Goal: Task Accomplishment & Management: Use online tool/utility

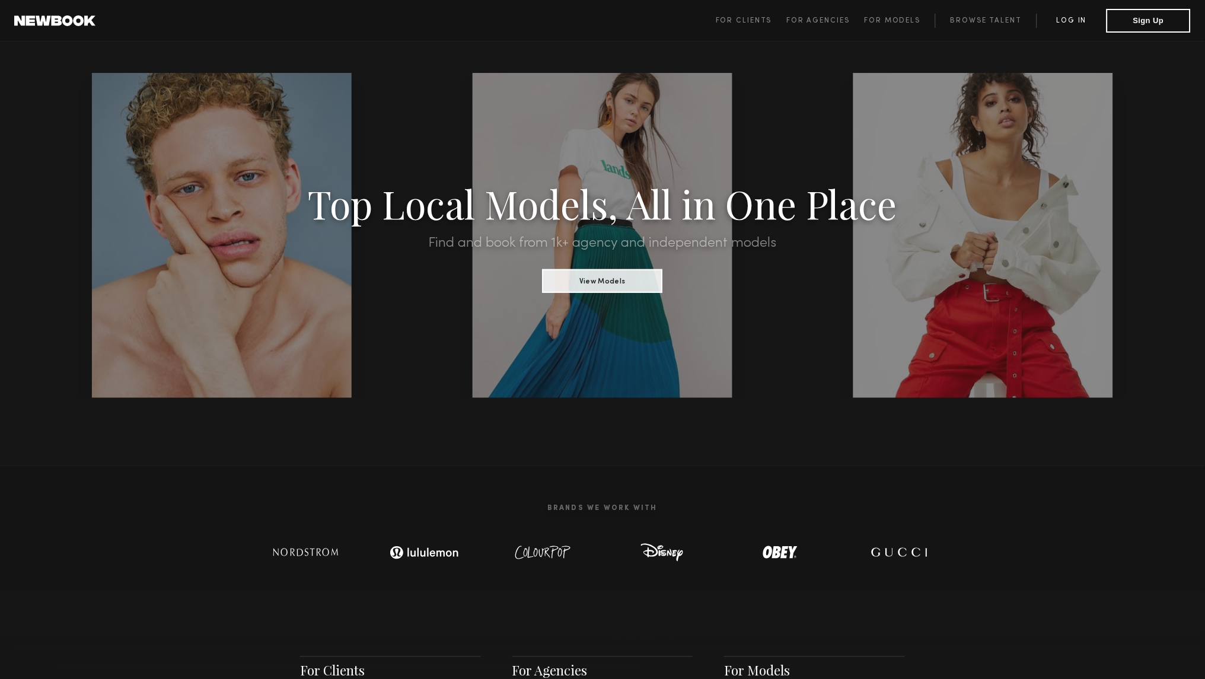
click at [1085, 23] on link "Log in" at bounding box center [1072, 21] width 70 height 14
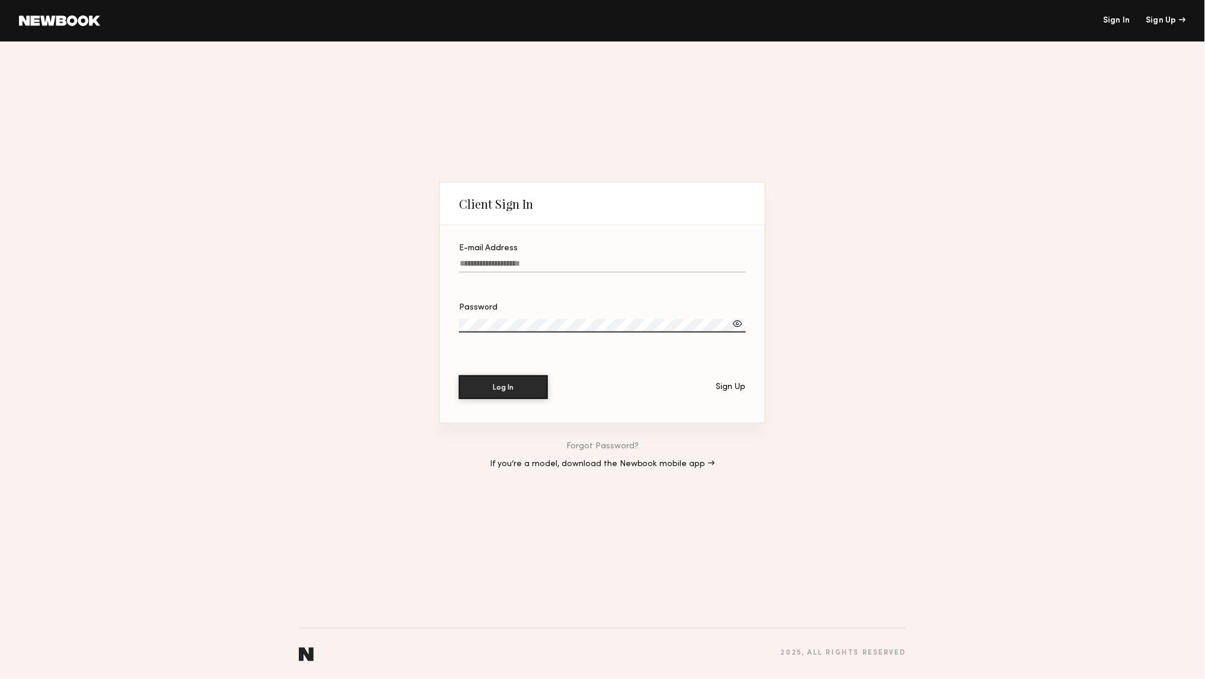
type input "**********"
click at [503, 388] on button "Log In" at bounding box center [503, 387] width 89 height 24
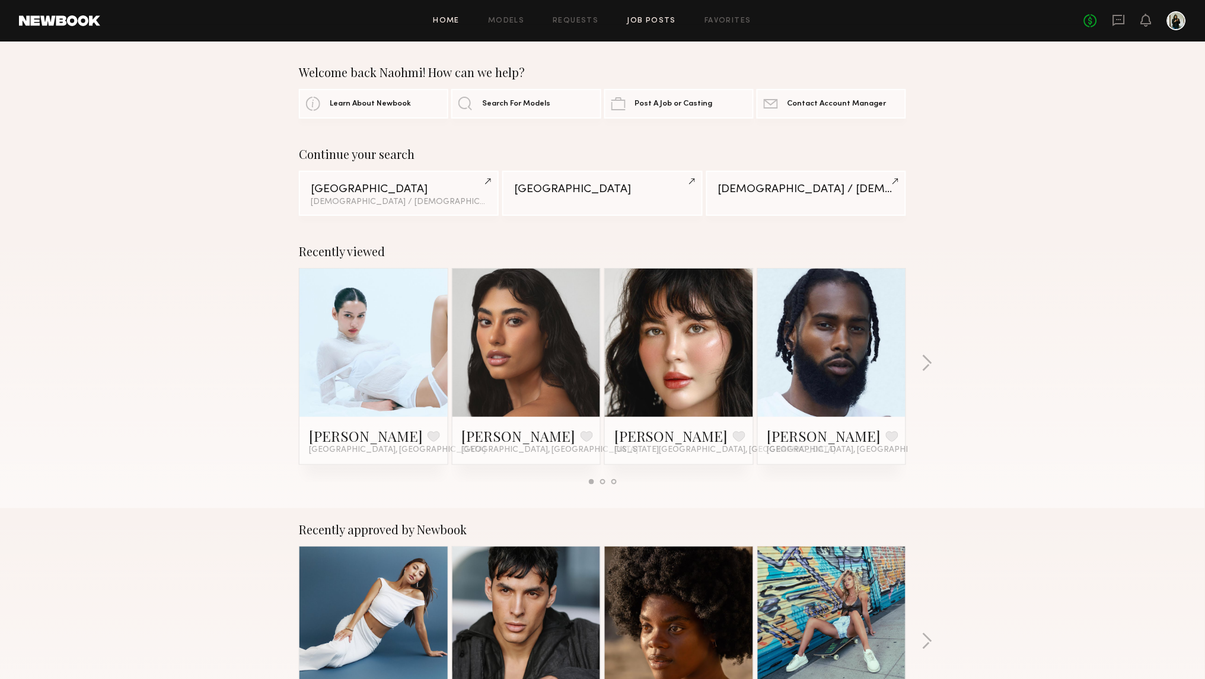
click at [652, 22] on link "Job Posts" at bounding box center [651, 21] width 49 height 8
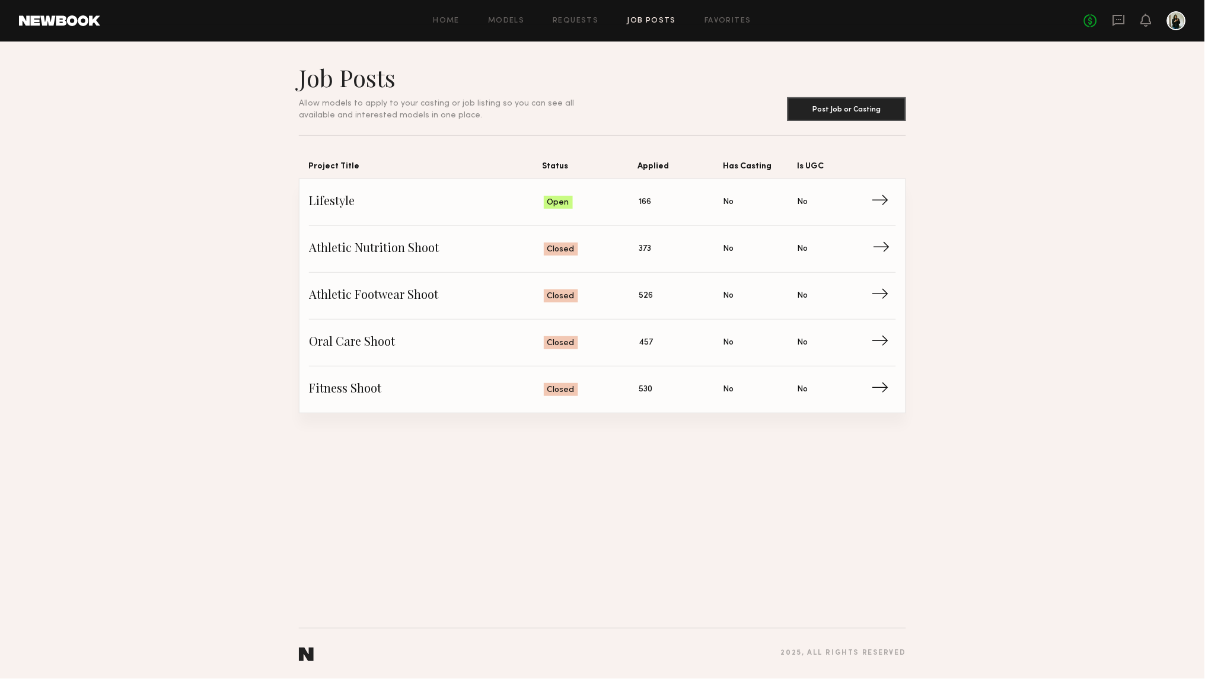
click at [429, 234] on link "Athletic Nutrition Shoot Status: Closed Applied: 373 Has Casting: No Is UGC: No…" at bounding box center [602, 249] width 587 height 47
click at [384, 205] on span "Lifestyle" at bounding box center [426, 202] width 235 height 18
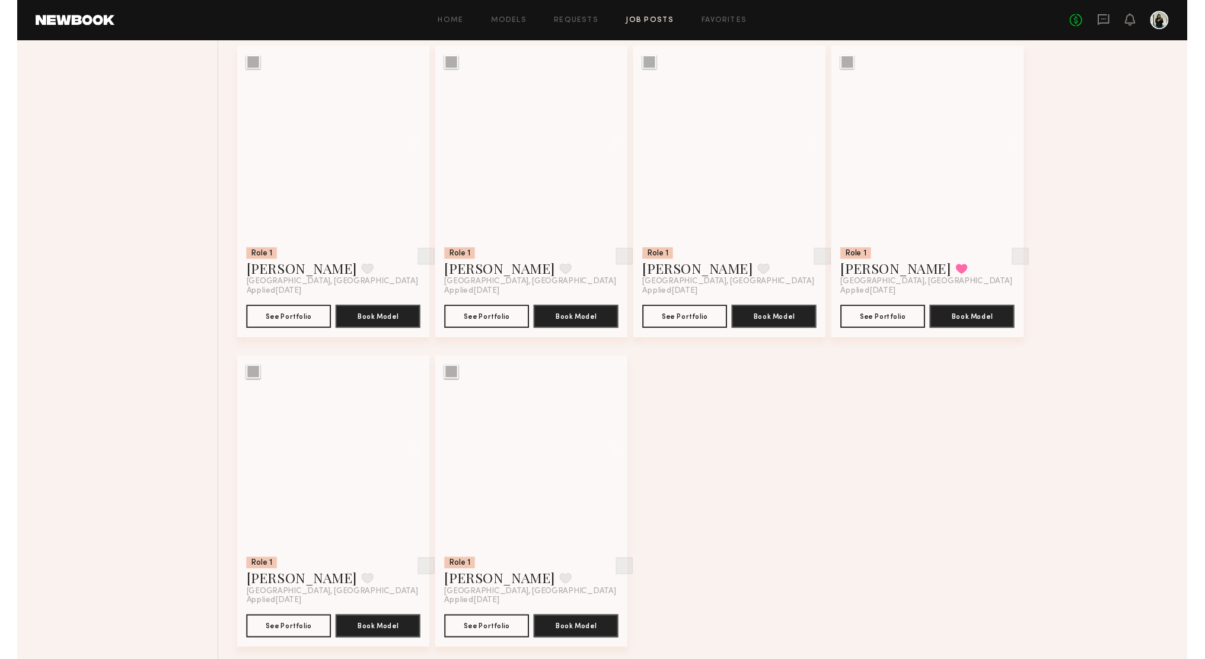
scroll to position [6201, 0]
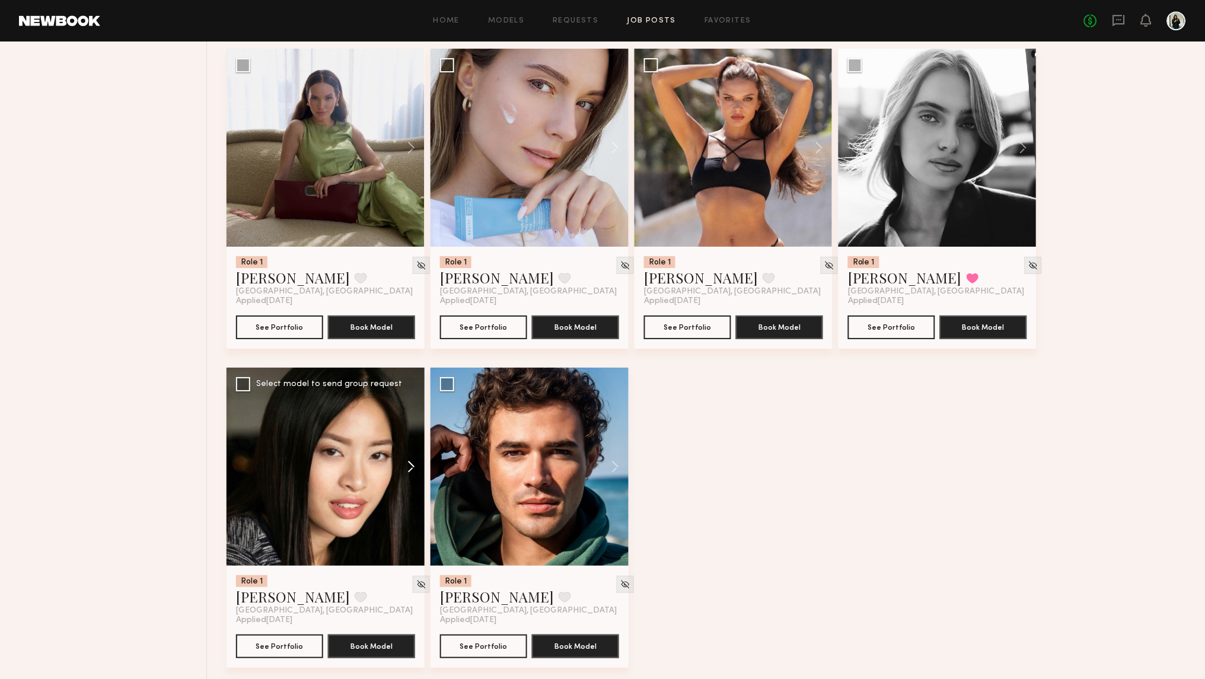
click at [406, 465] on button at bounding box center [406, 467] width 38 height 198
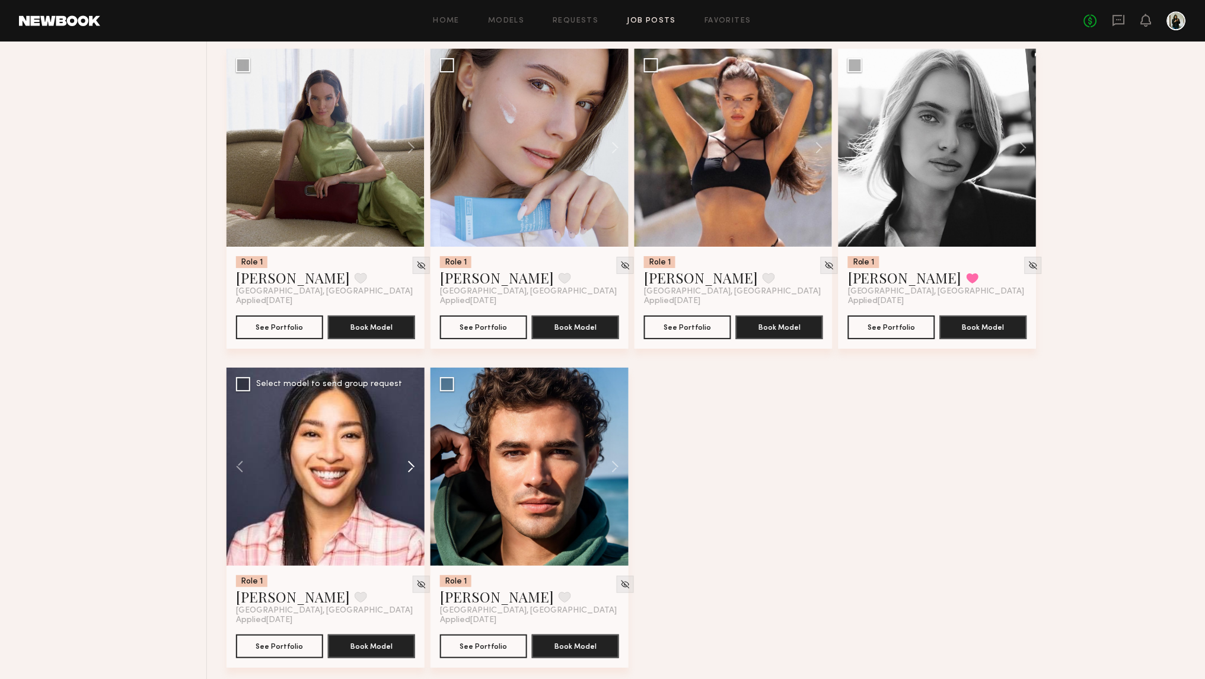
click at [406, 465] on button at bounding box center [406, 467] width 38 height 198
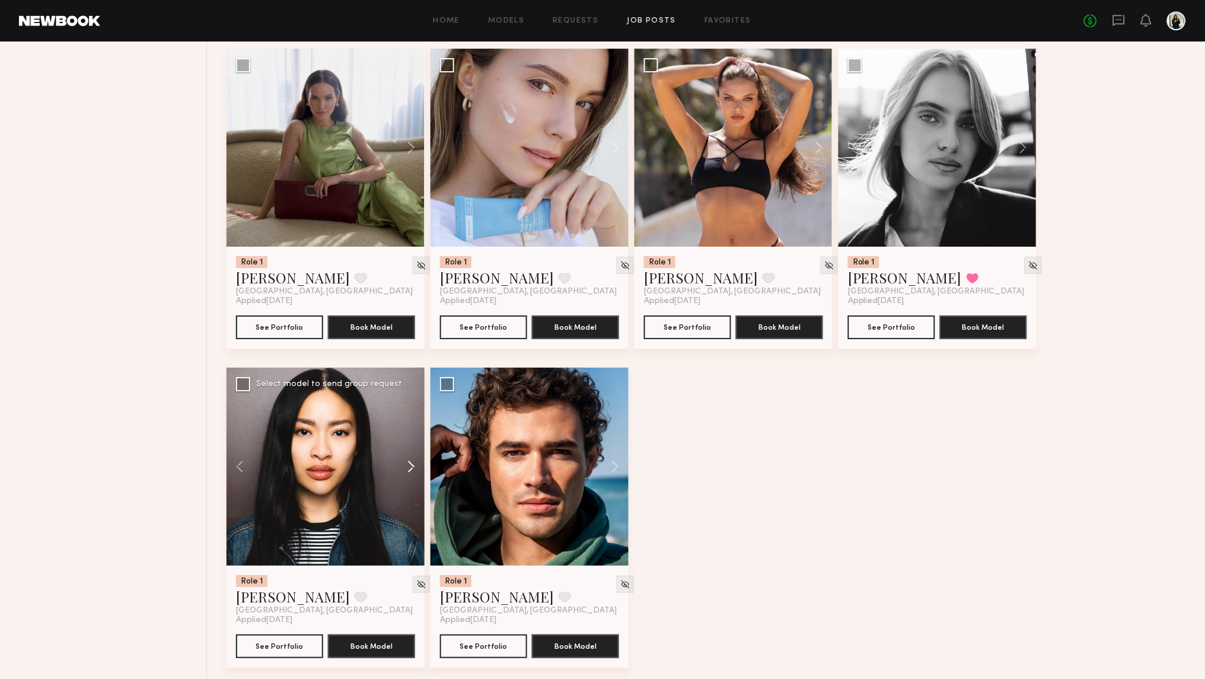
click at [406, 465] on button at bounding box center [406, 467] width 38 height 198
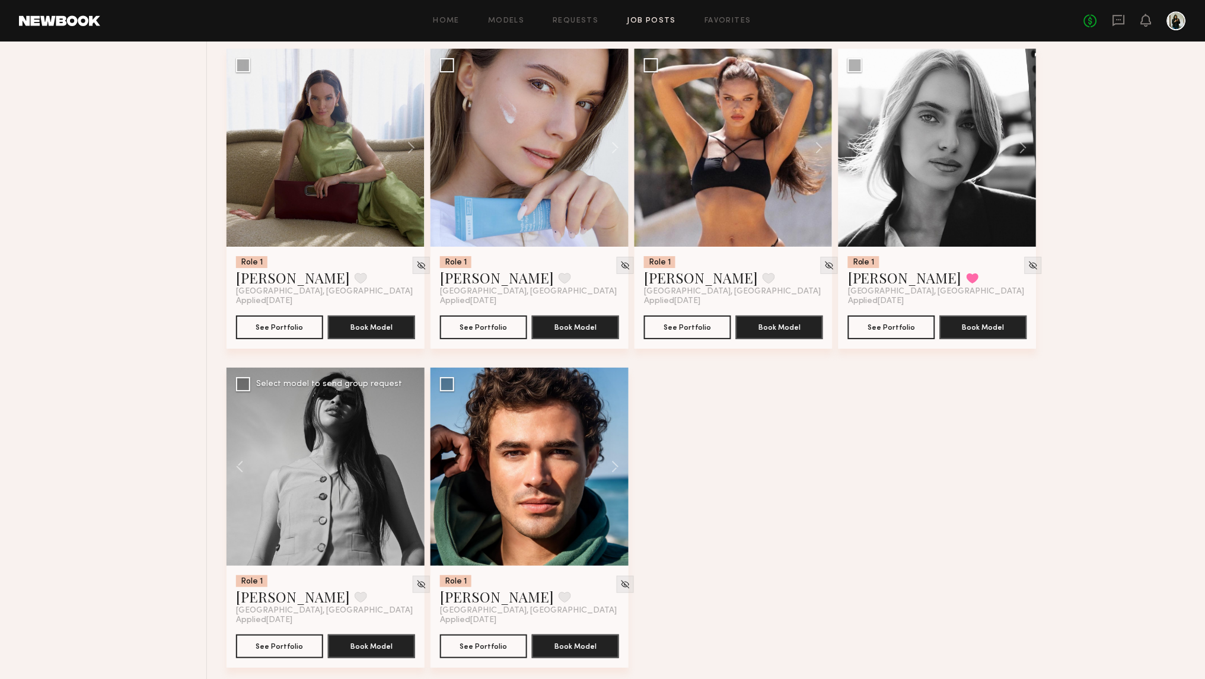
click at [406, 465] on div at bounding box center [326, 467] width 198 height 198
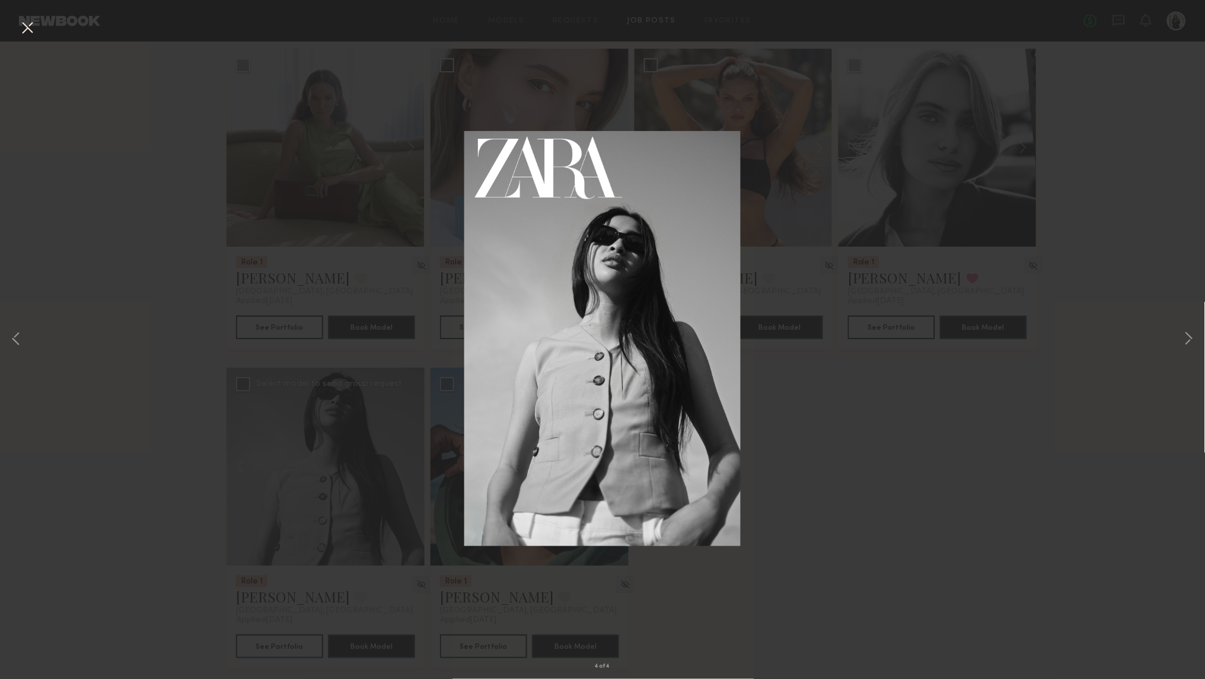
click at [331, 467] on div "4 of 4" at bounding box center [602, 339] width 1205 height 679
click at [315, 584] on div "4 of 4" at bounding box center [602, 339] width 1205 height 679
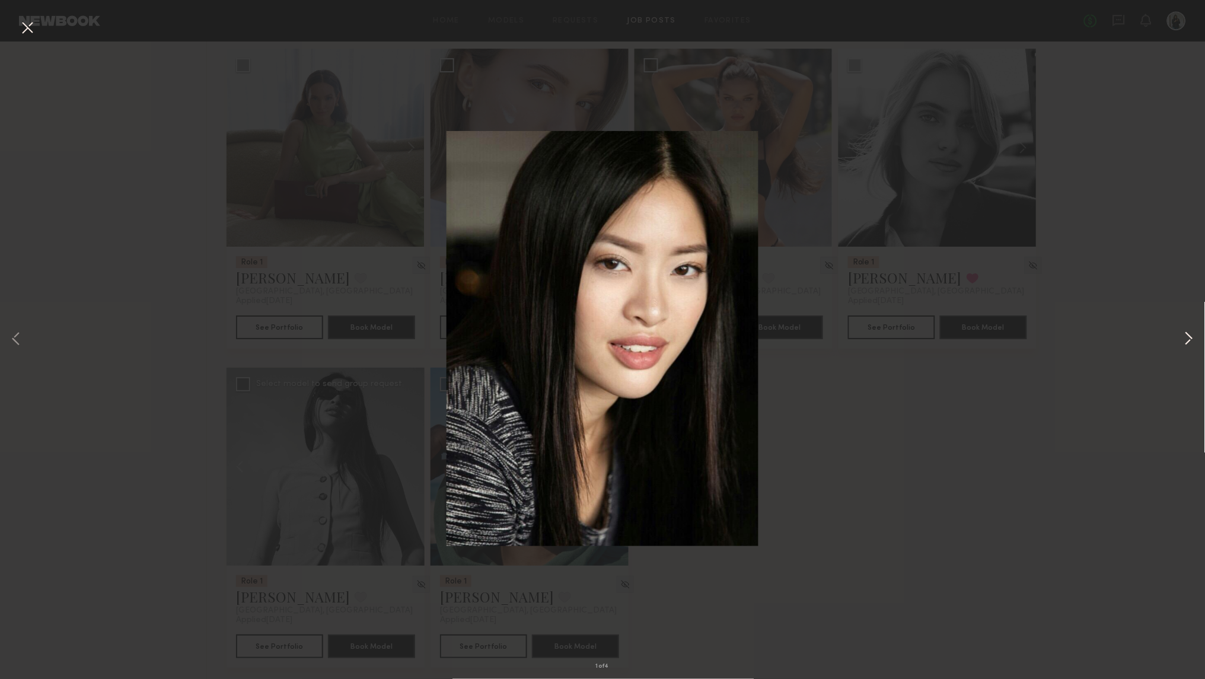
click at [1189, 327] on button at bounding box center [1189, 339] width 14 height 543
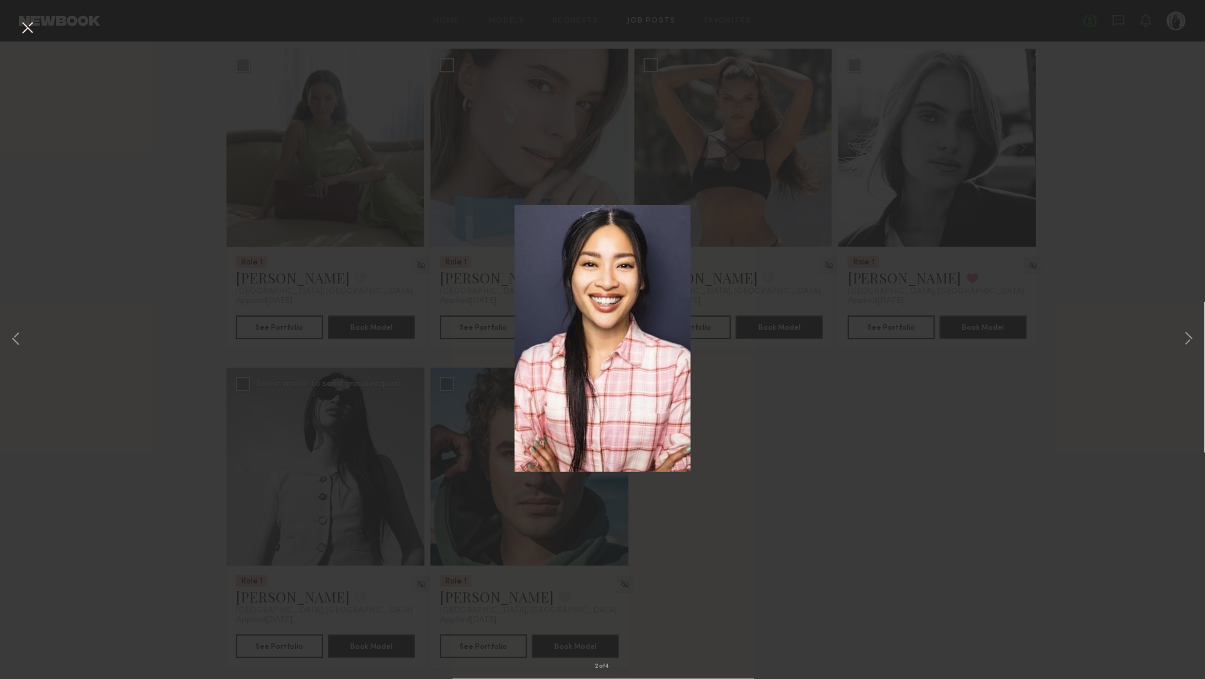
click at [1038, 377] on div "2 of 4" at bounding box center [602, 339] width 1205 height 679
click at [30, 24] on button at bounding box center [27, 28] width 19 height 21
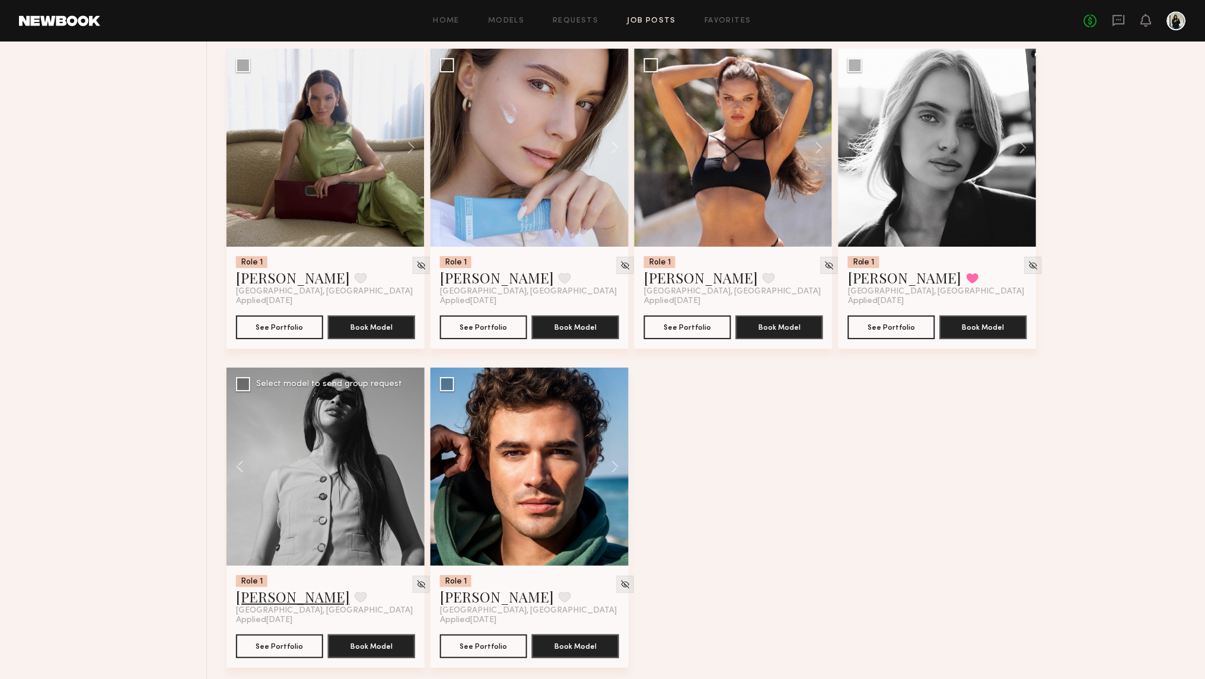
click at [277, 589] on link "Jennifer L." at bounding box center [293, 596] width 114 height 19
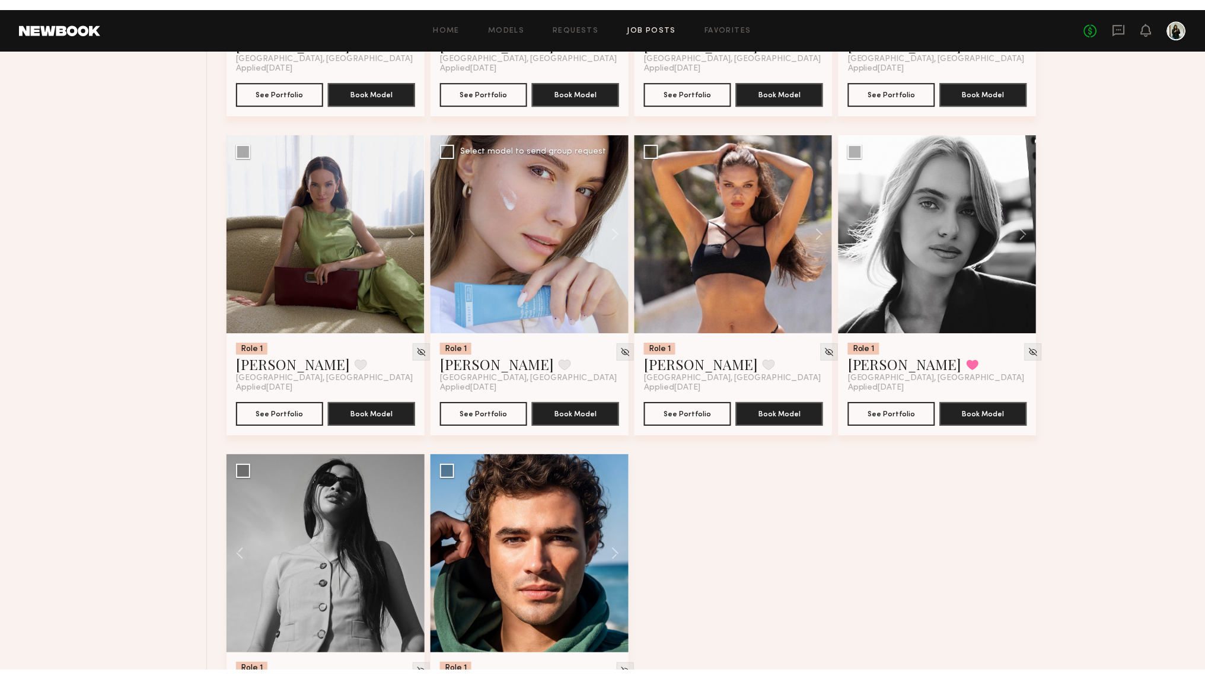
scroll to position [5873, 0]
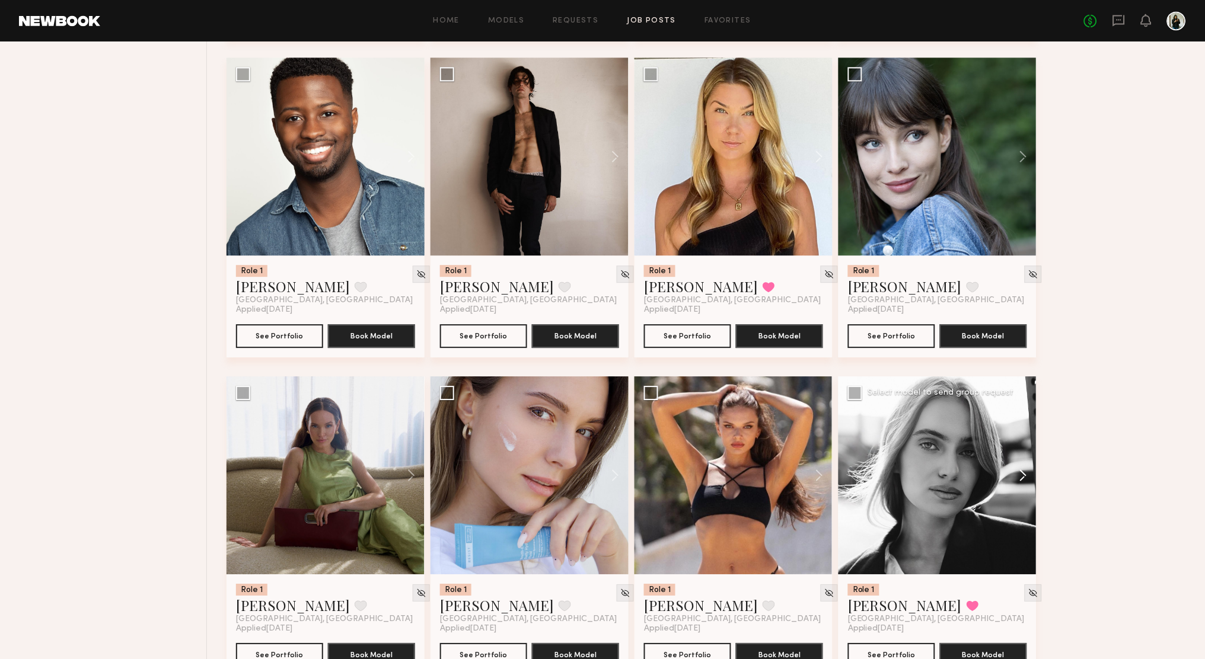
click at [1025, 469] on button at bounding box center [1018, 476] width 38 height 198
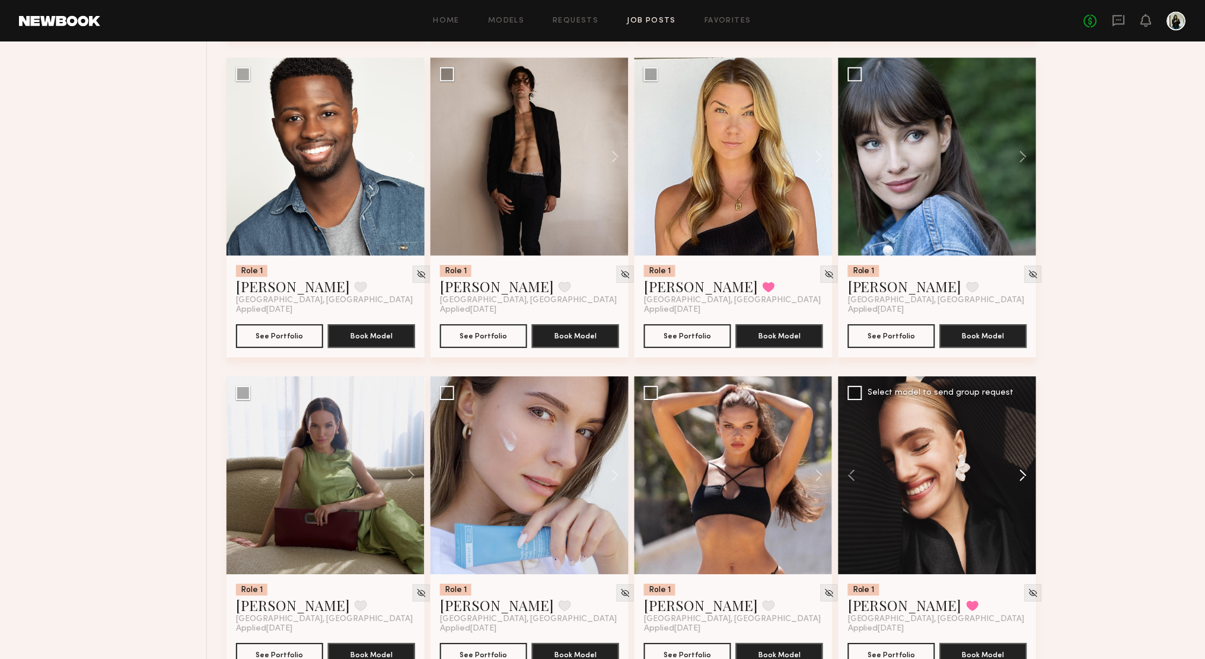
click at [1025, 469] on button at bounding box center [1018, 476] width 38 height 198
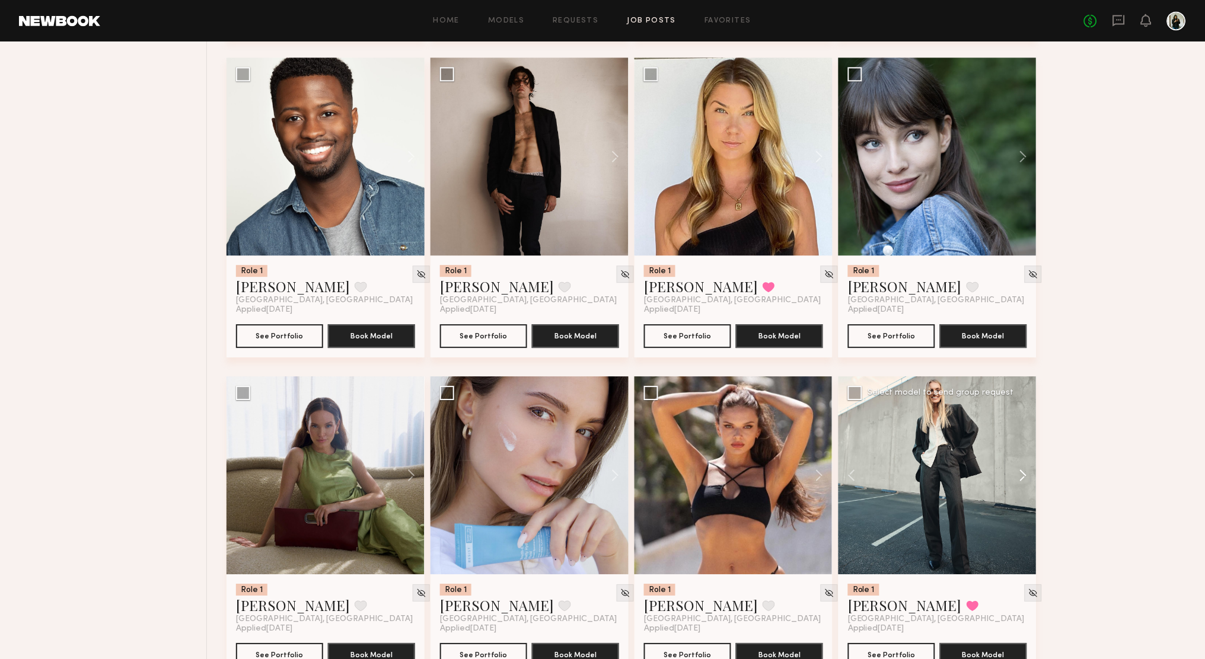
click at [1025, 469] on button at bounding box center [1018, 476] width 38 height 198
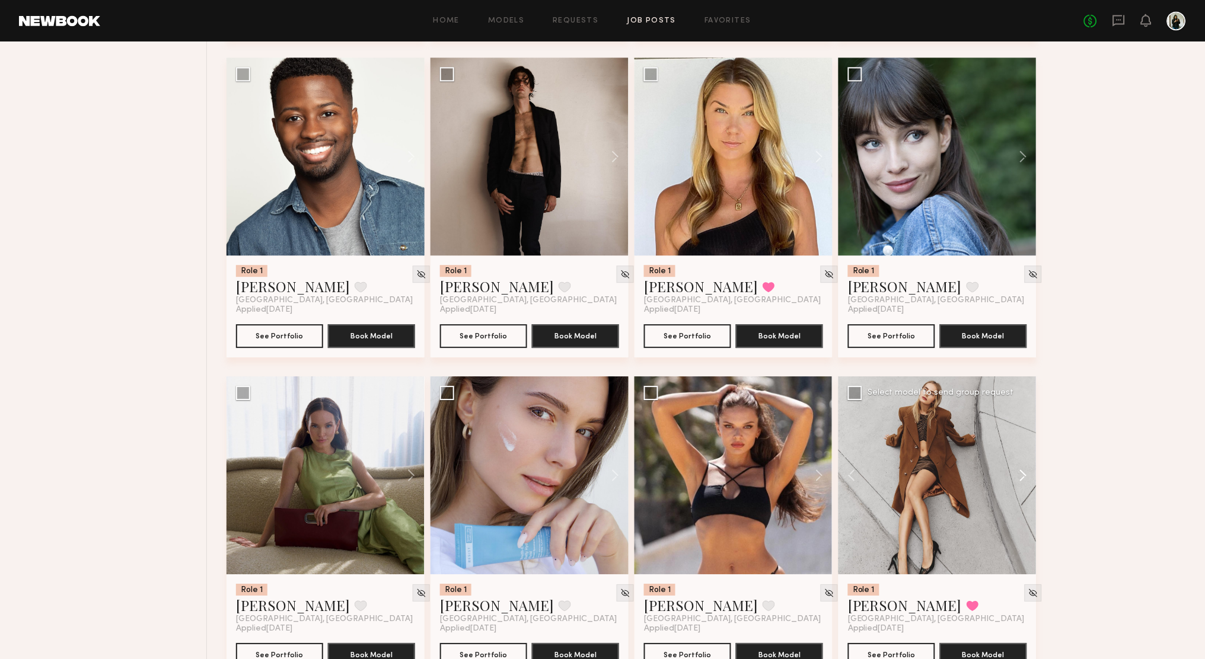
click at [1025, 469] on button at bounding box center [1018, 476] width 38 height 198
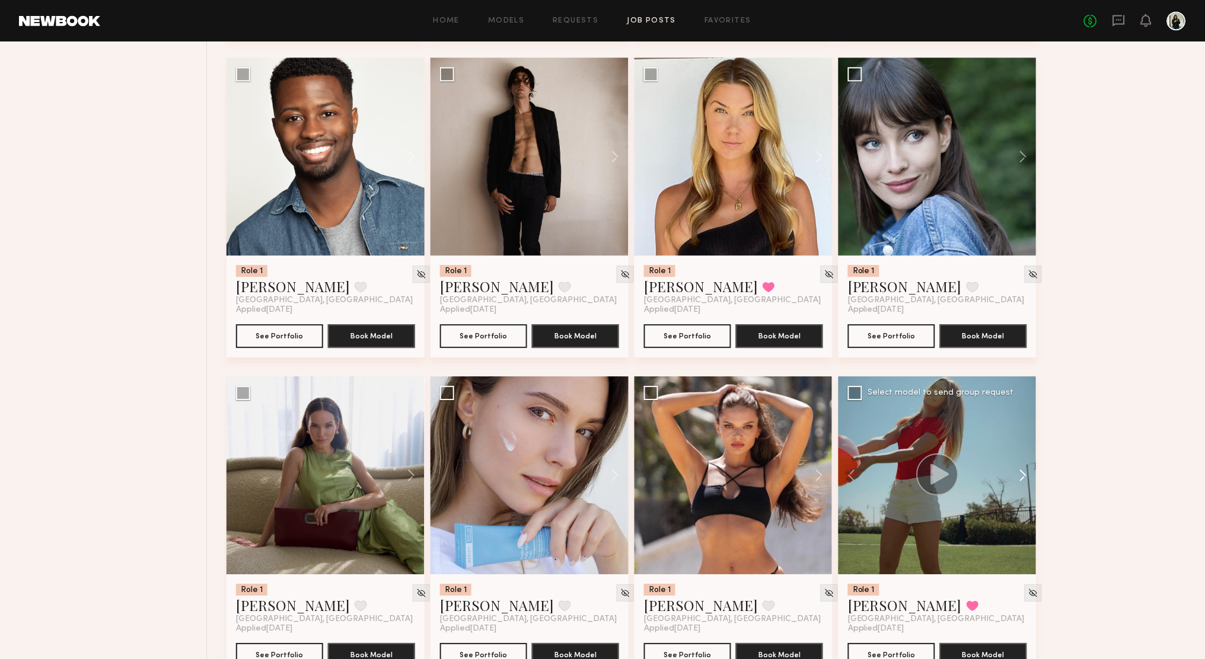
click at [1025, 469] on button at bounding box center [1018, 476] width 38 height 198
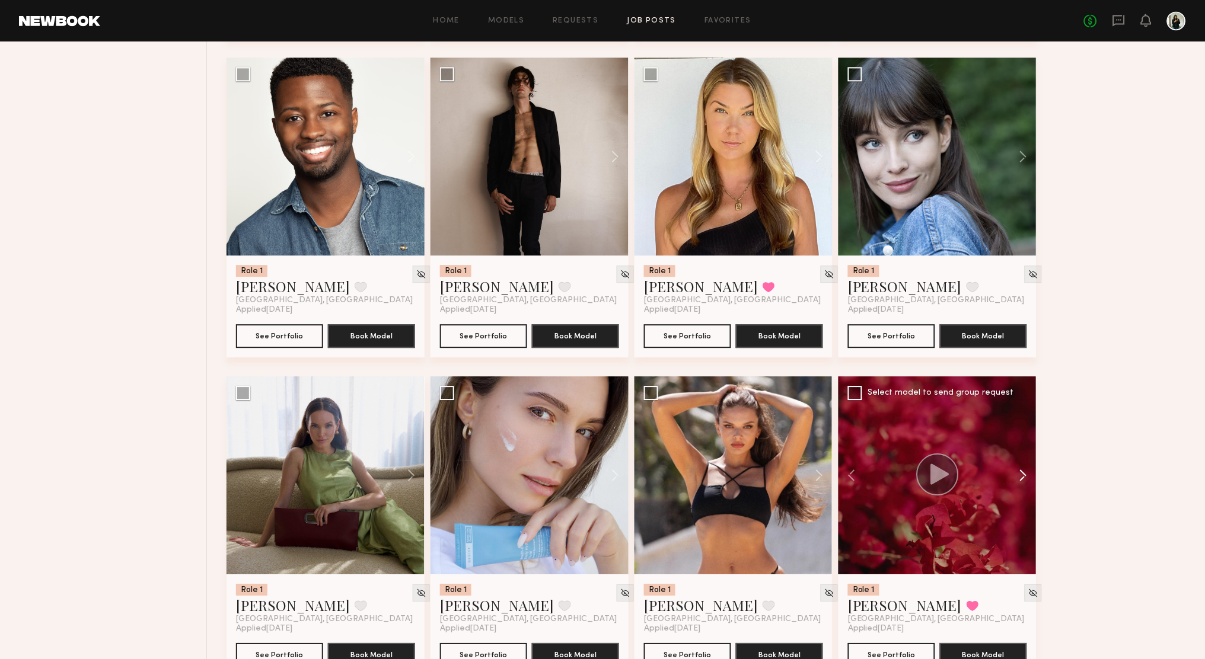
click at [1025, 469] on button at bounding box center [1018, 476] width 38 height 198
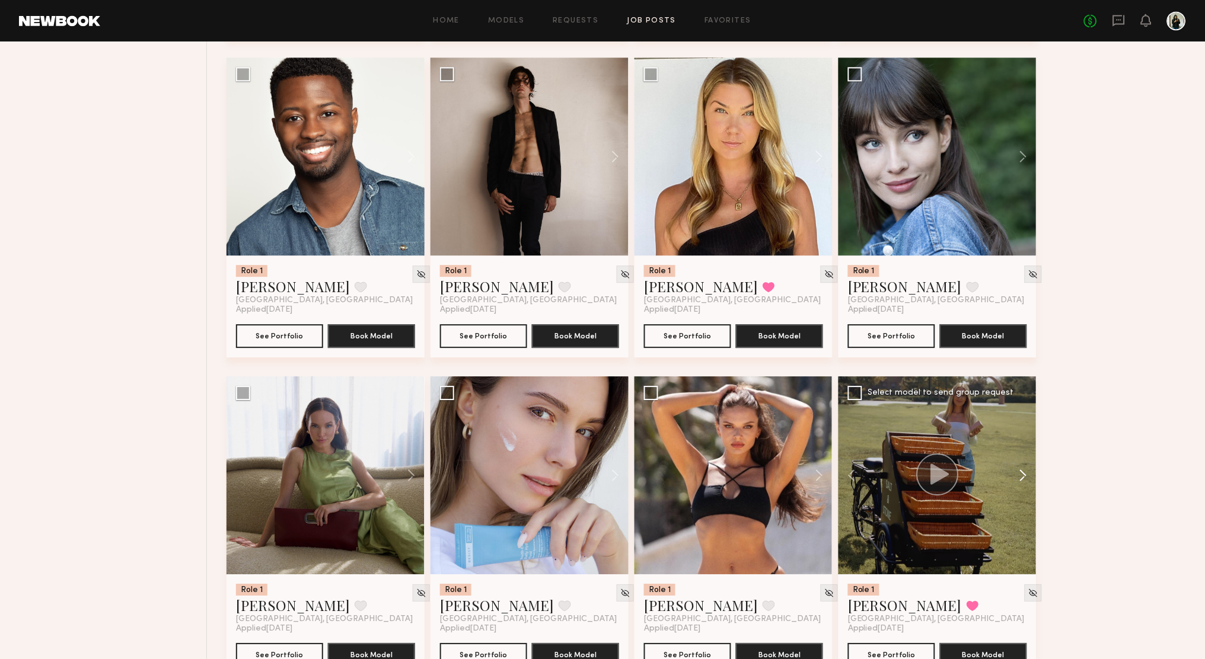
click at [1025, 469] on button at bounding box center [1018, 476] width 38 height 198
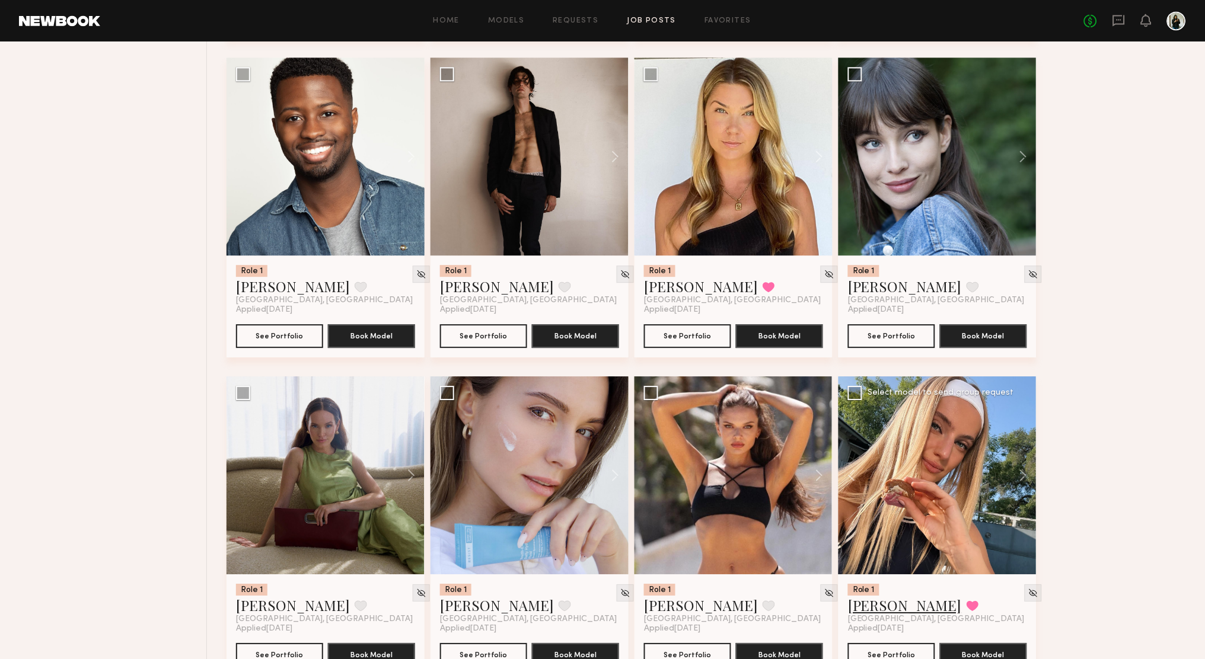
click at [900, 596] on link "Anzhela D." at bounding box center [905, 605] width 114 height 19
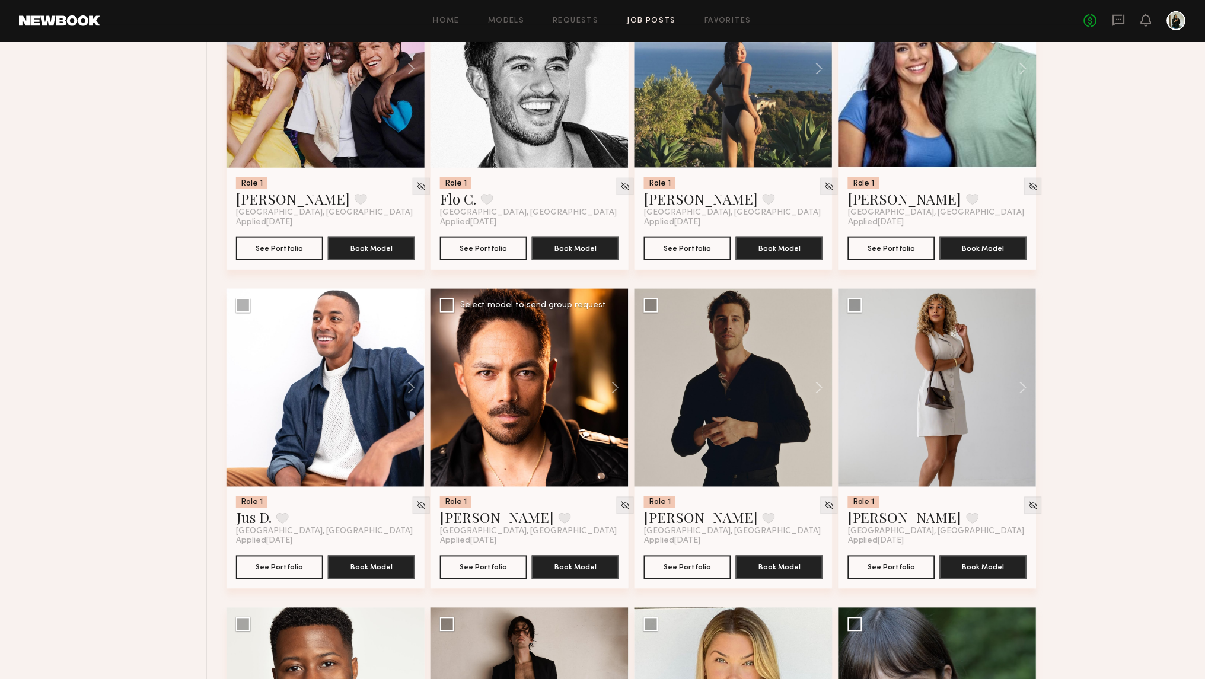
scroll to position [5218, 0]
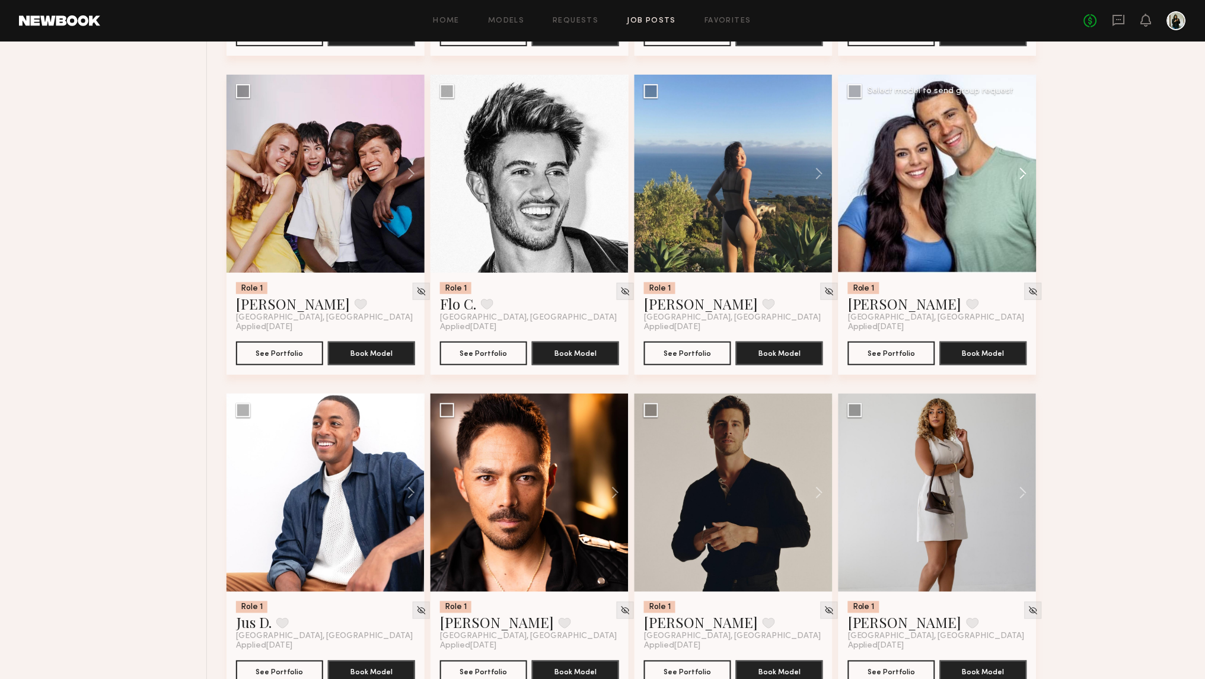
click at [1029, 167] on button at bounding box center [1018, 174] width 38 height 198
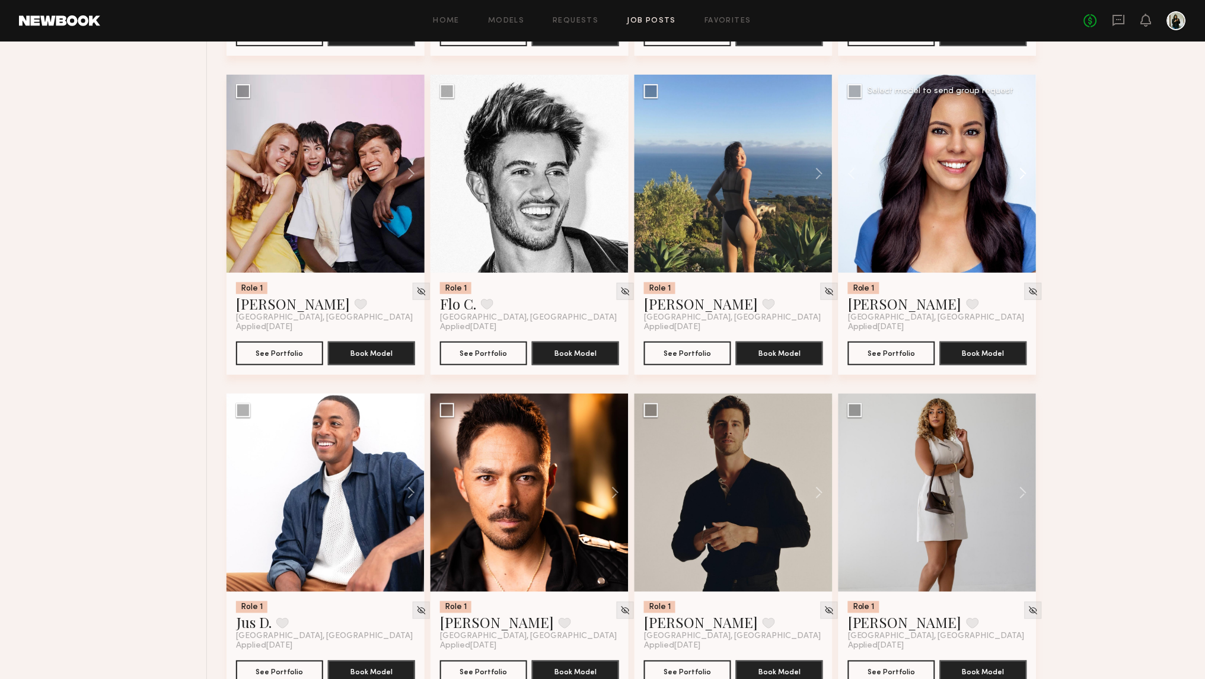
click at [1029, 167] on button at bounding box center [1018, 174] width 38 height 198
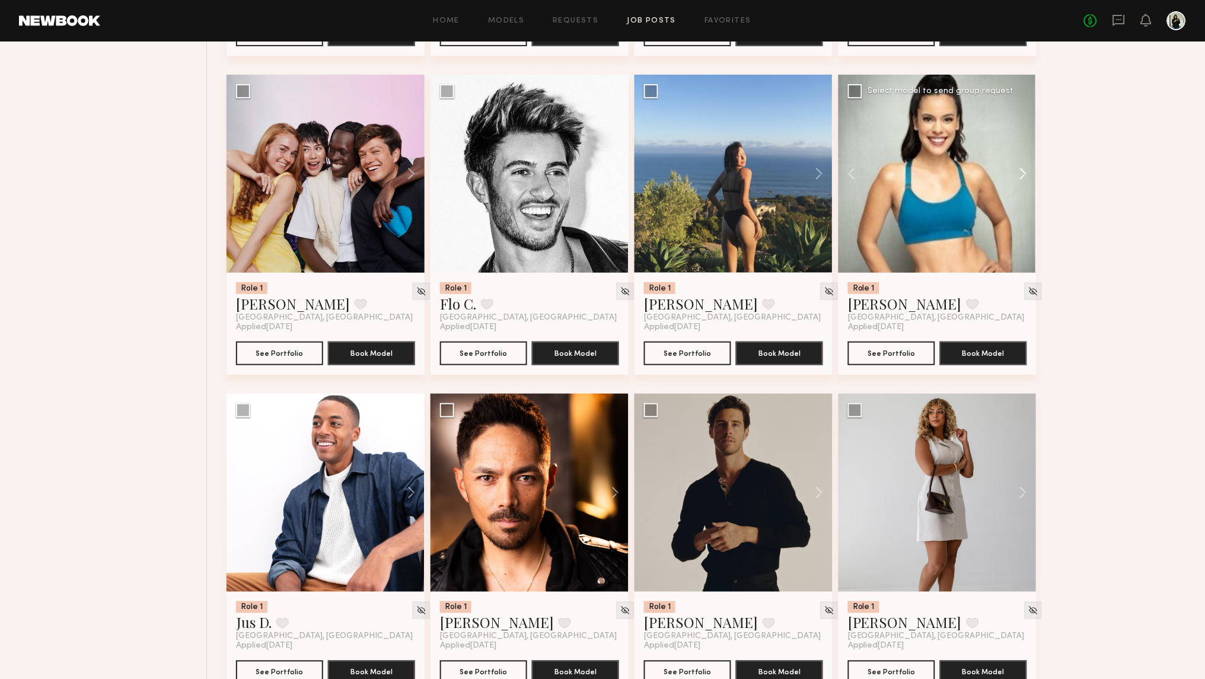
click at [1029, 167] on button at bounding box center [1018, 174] width 38 height 198
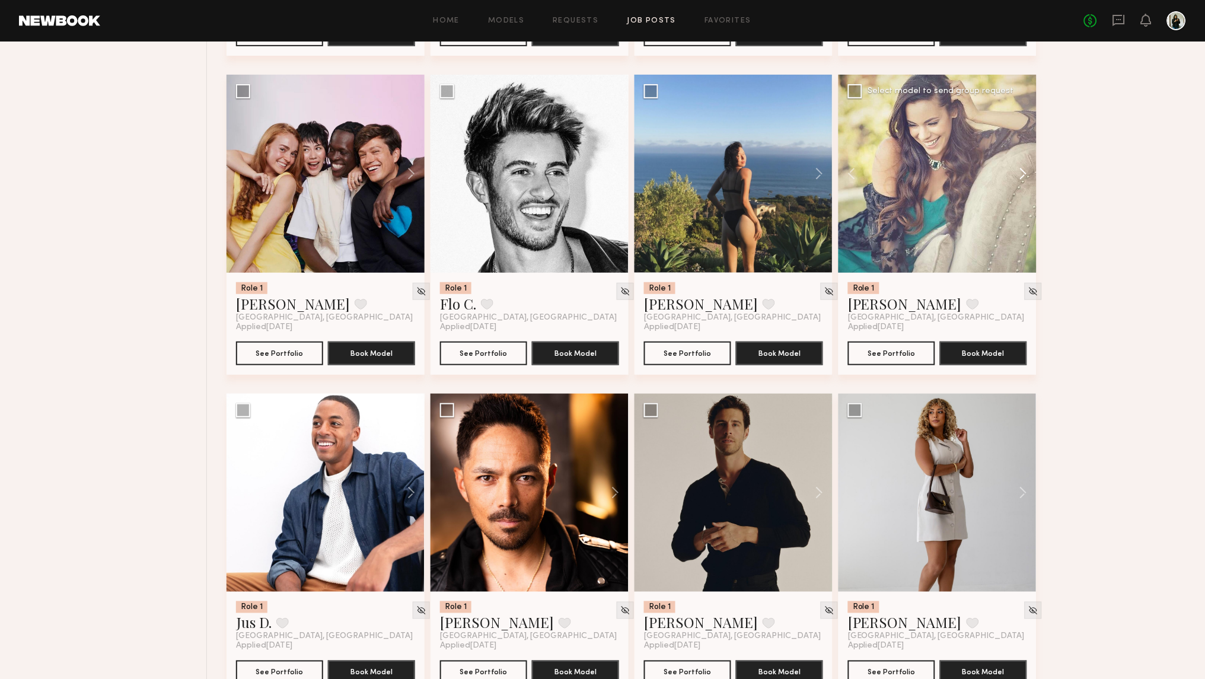
click at [1029, 167] on button at bounding box center [1018, 174] width 38 height 198
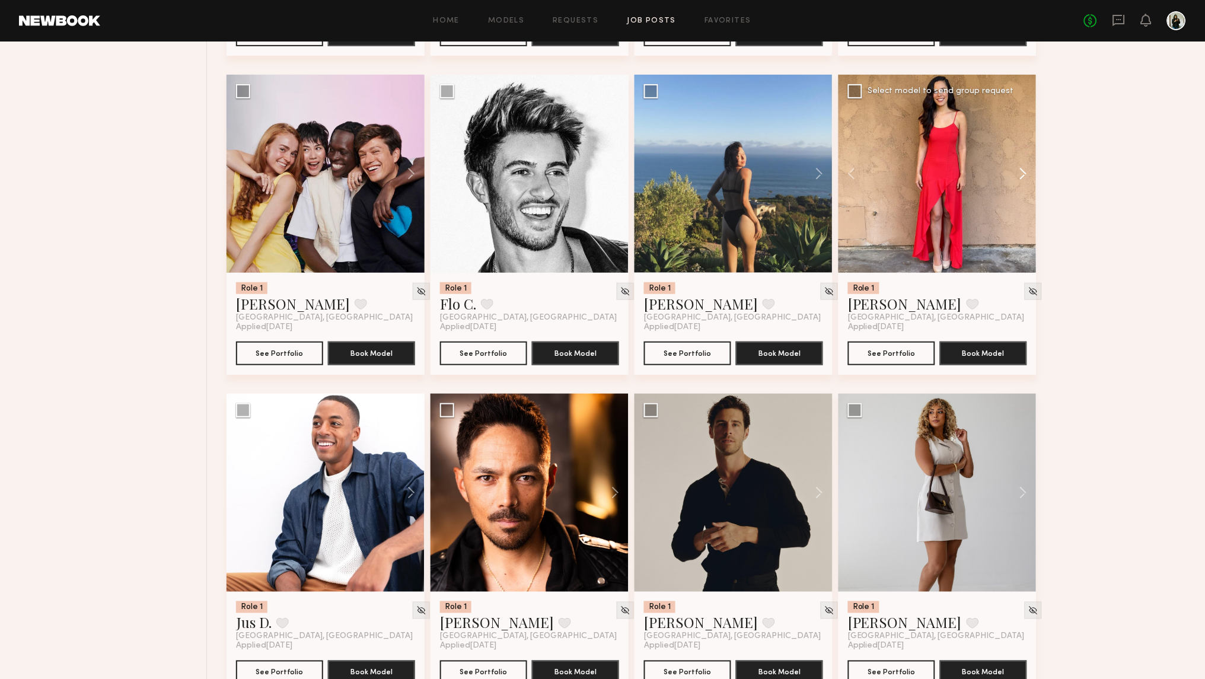
click at [1029, 167] on button at bounding box center [1018, 174] width 38 height 198
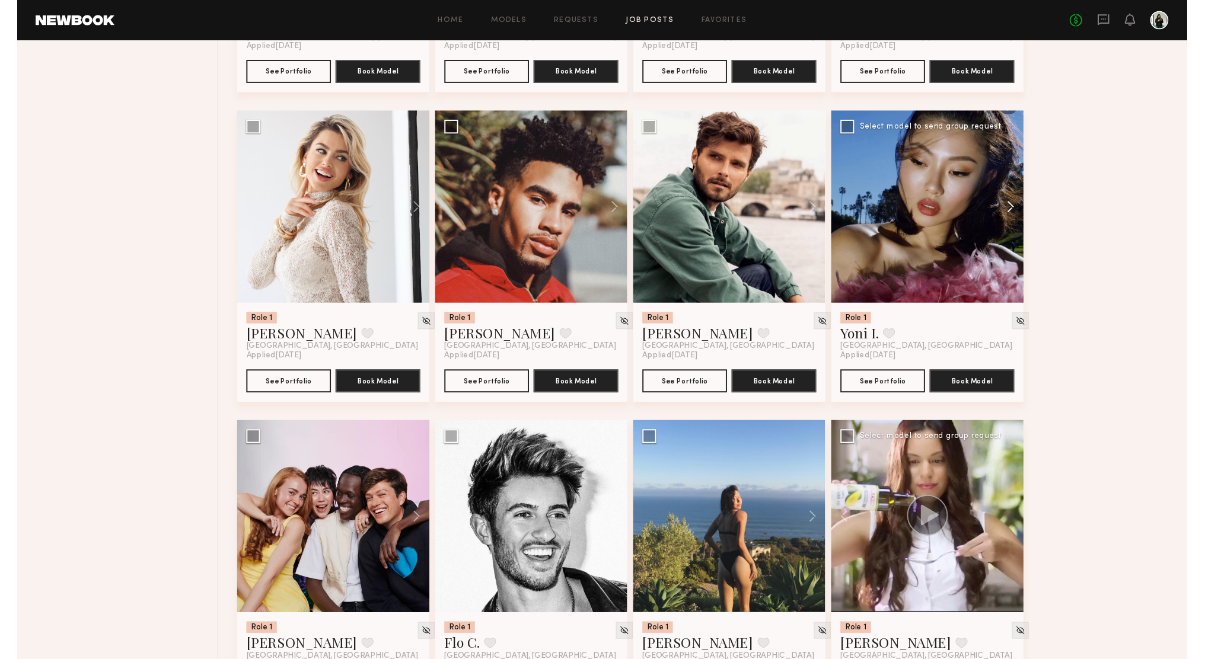
scroll to position [4837, 0]
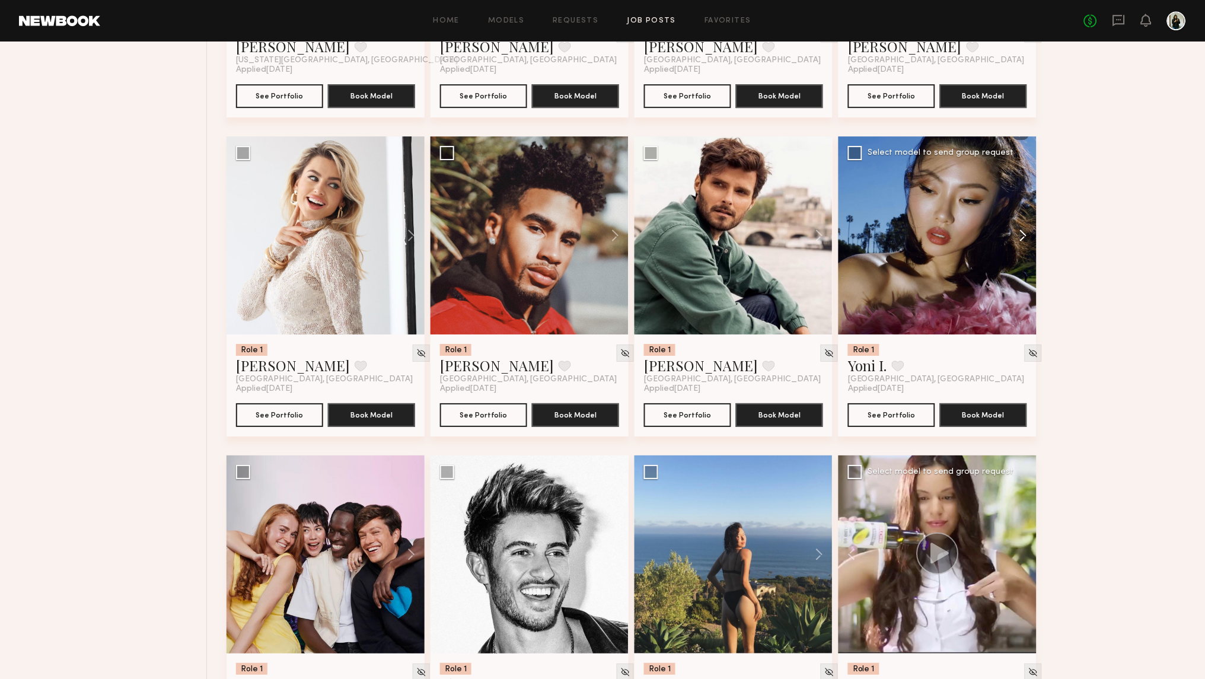
click at [1028, 227] on button at bounding box center [1018, 235] width 38 height 198
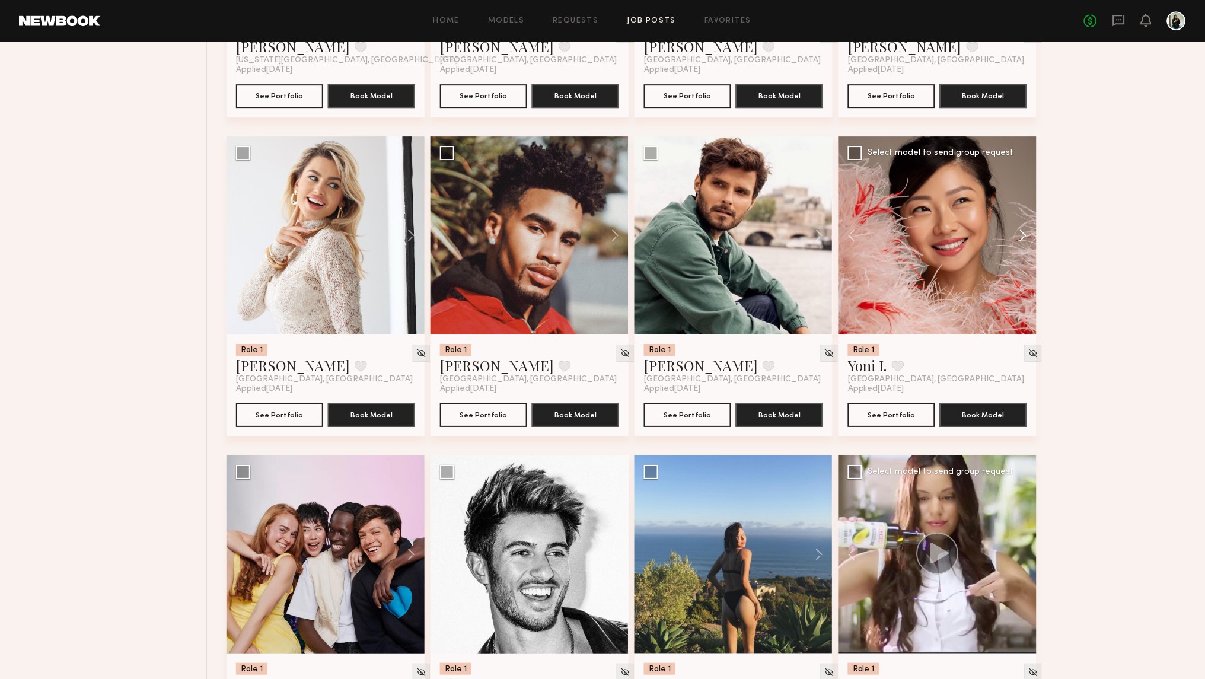
click at [1028, 227] on button at bounding box center [1018, 235] width 38 height 198
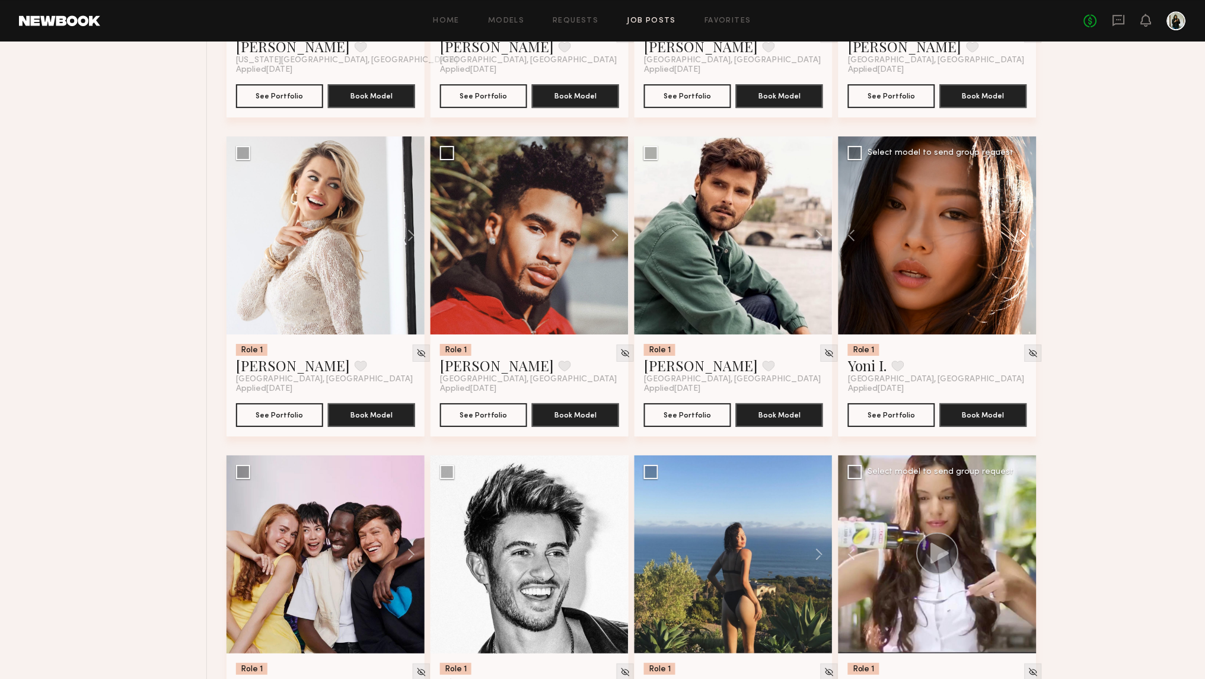
click at [1028, 227] on button at bounding box center [1018, 235] width 38 height 198
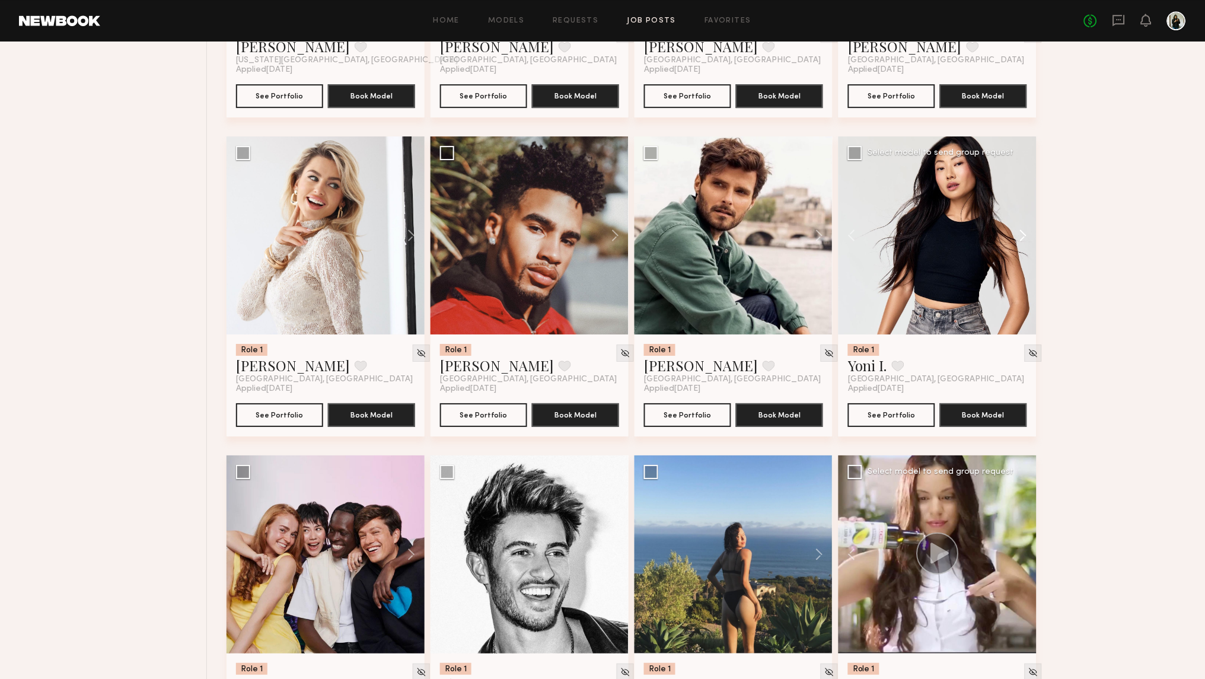
click at [1028, 227] on button at bounding box center [1018, 235] width 38 height 198
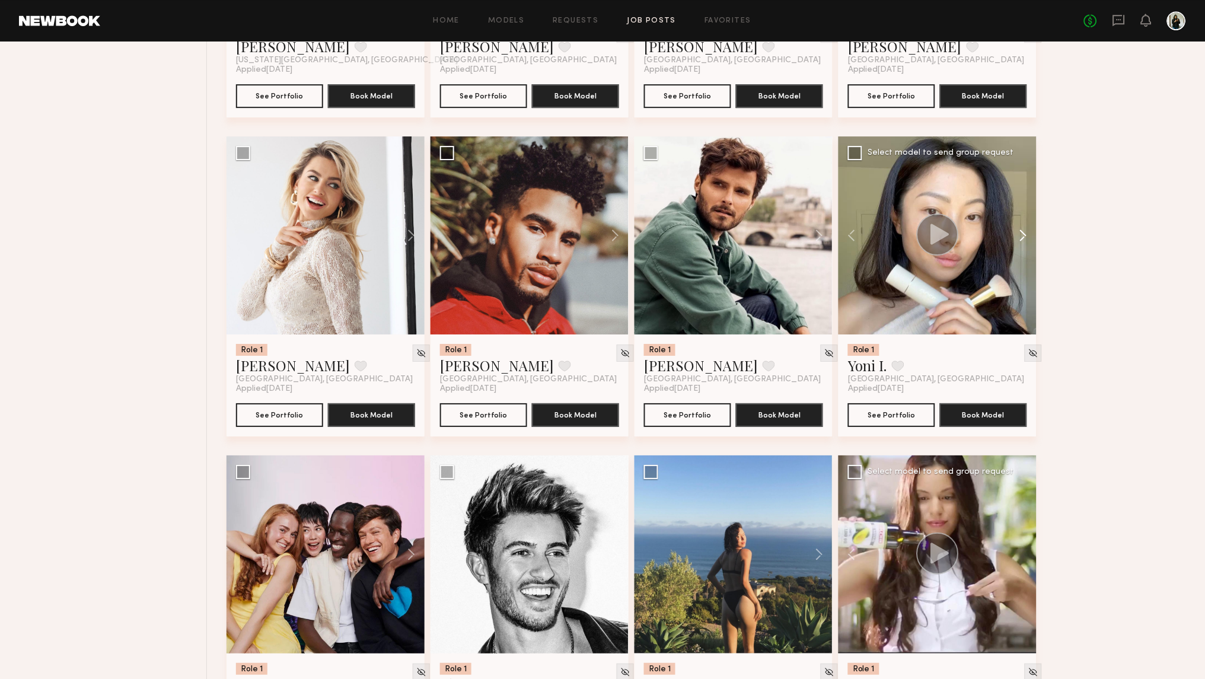
click at [1028, 227] on button at bounding box center [1018, 235] width 38 height 198
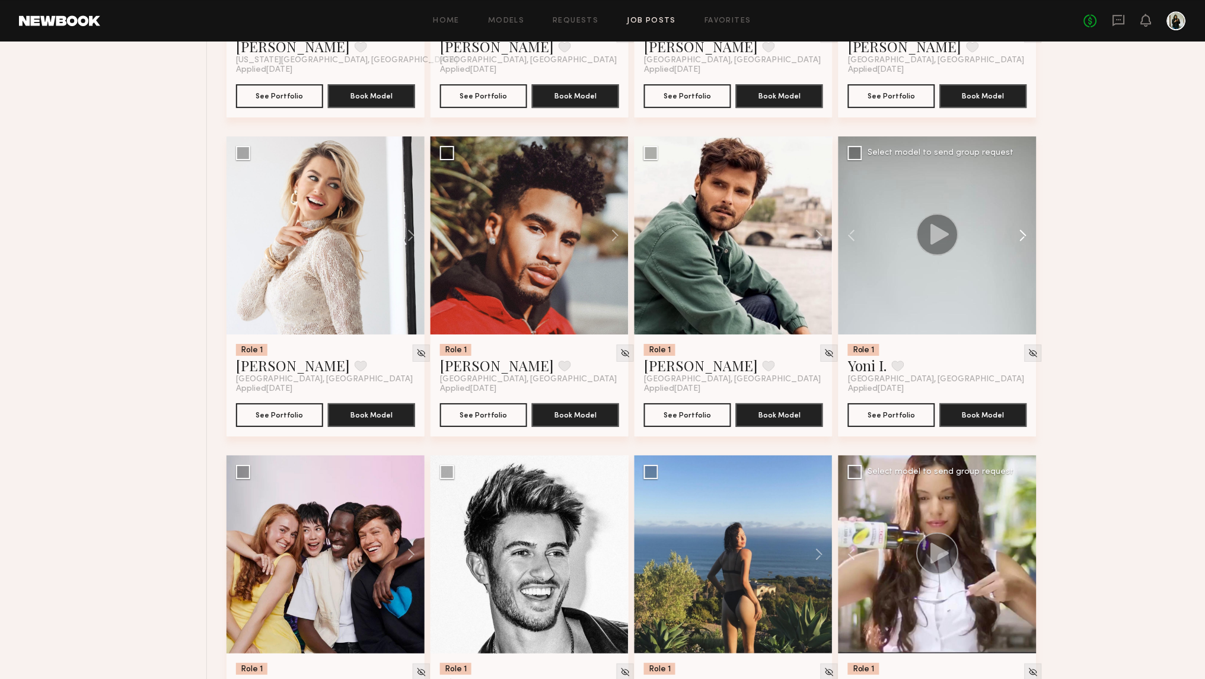
click at [1028, 227] on button at bounding box center [1018, 235] width 38 height 198
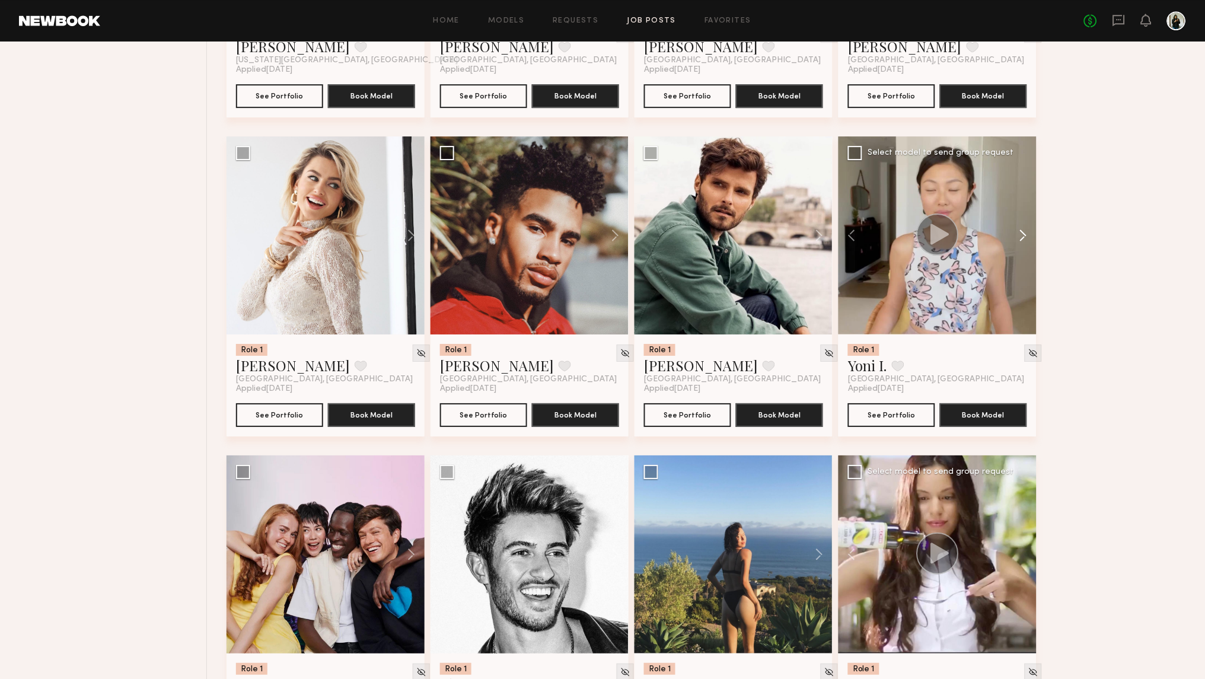
click at [1028, 227] on button at bounding box center [1018, 235] width 38 height 198
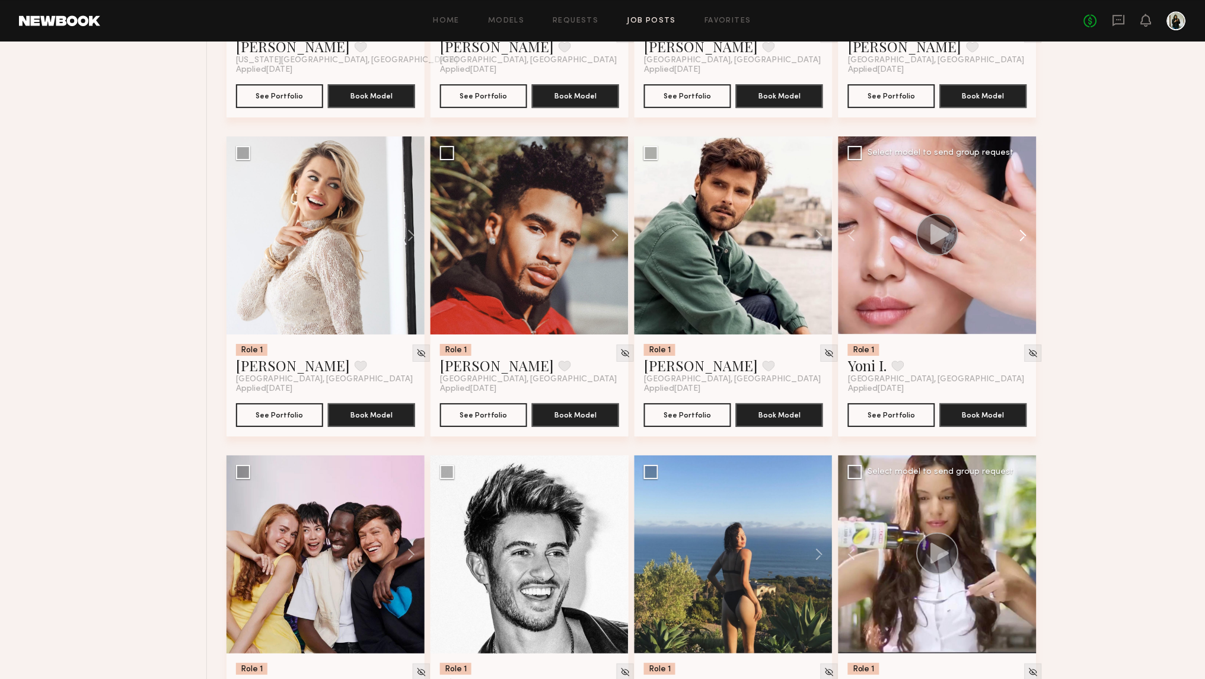
click at [1028, 227] on button at bounding box center [1018, 235] width 38 height 198
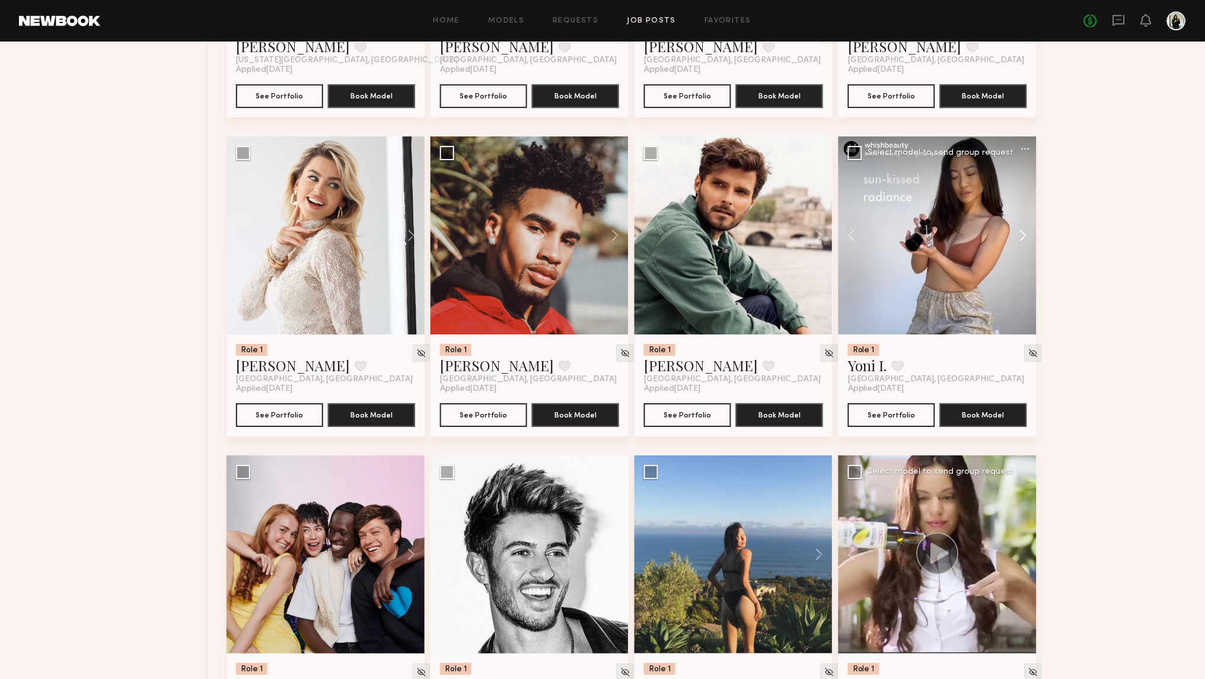
click at [1028, 227] on button at bounding box center [1018, 235] width 38 height 198
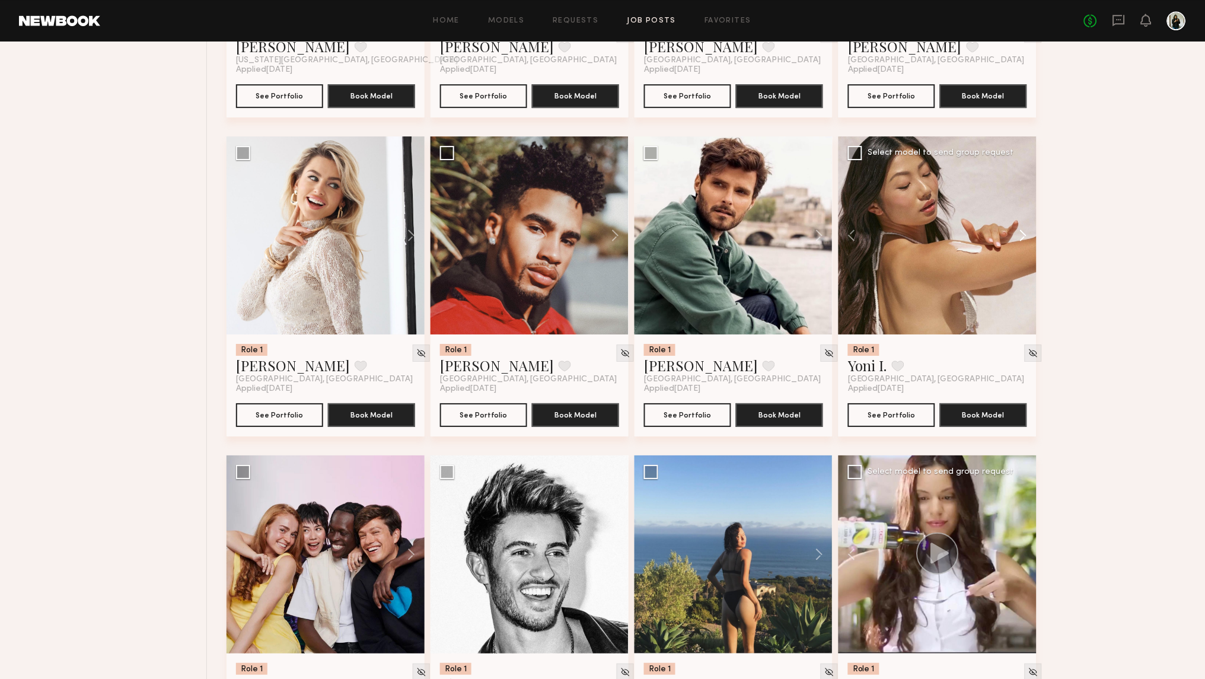
click at [1028, 227] on button at bounding box center [1018, 235] width 38 height 198
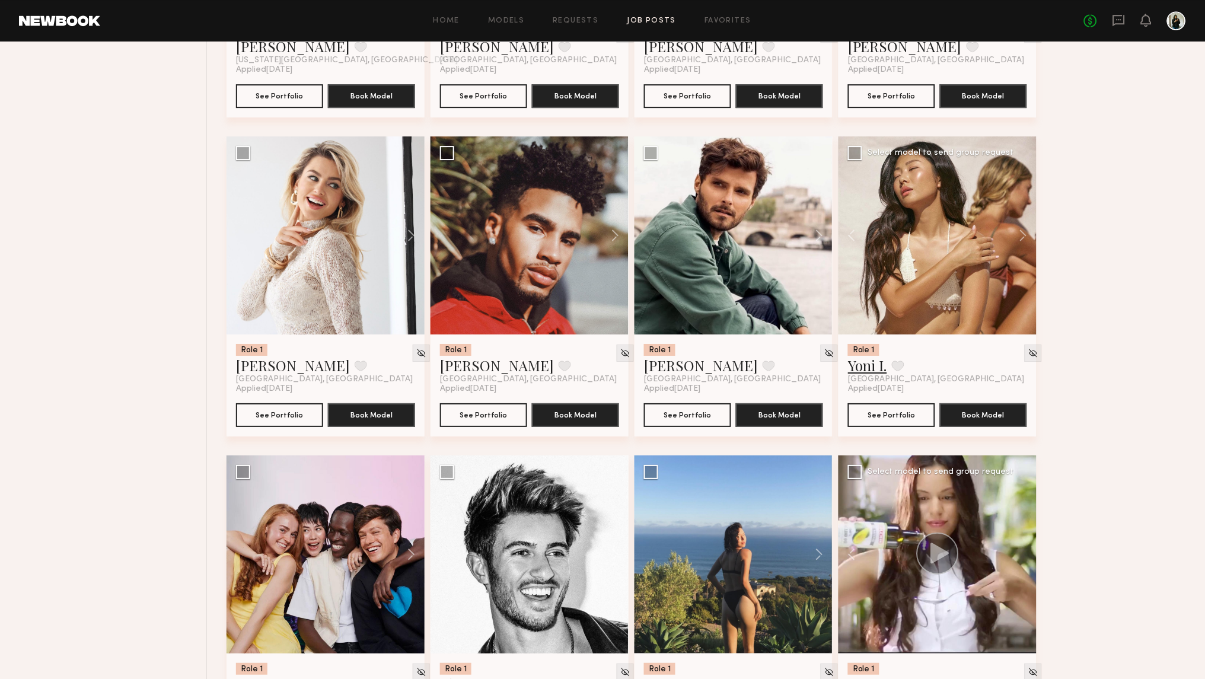
click at [875, 360] on link "Yoni I." at bounding box center [867, 365] width 39 height 19
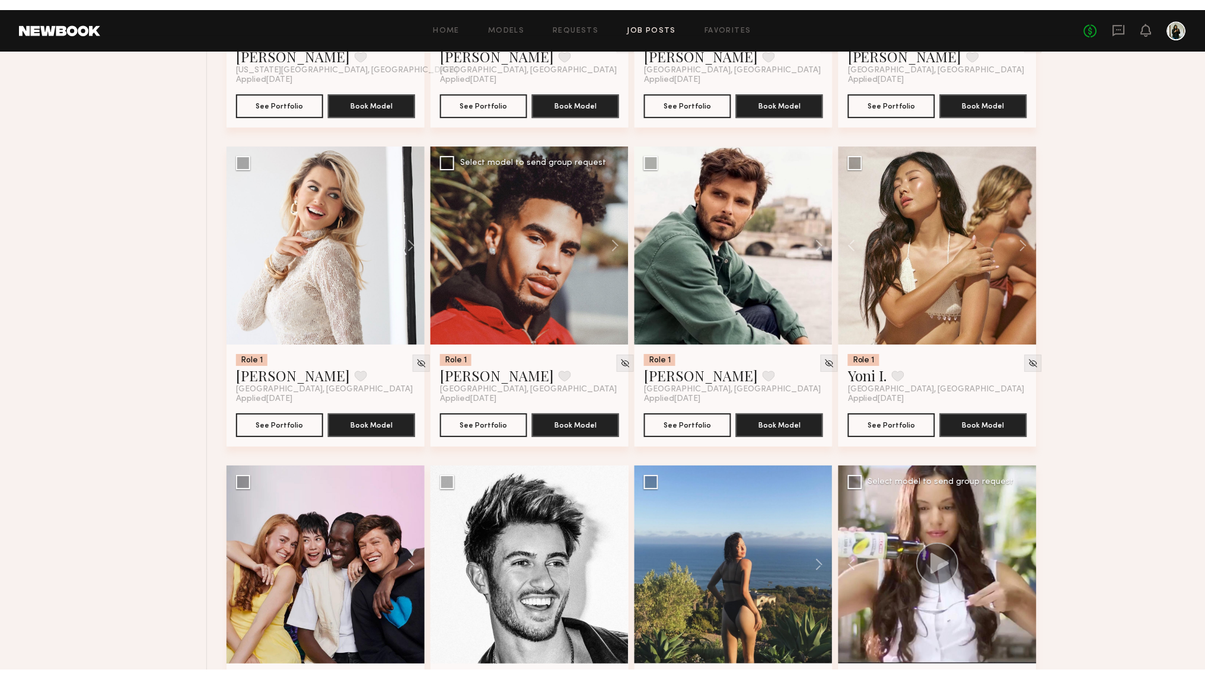
scroll to position [4596, 0]
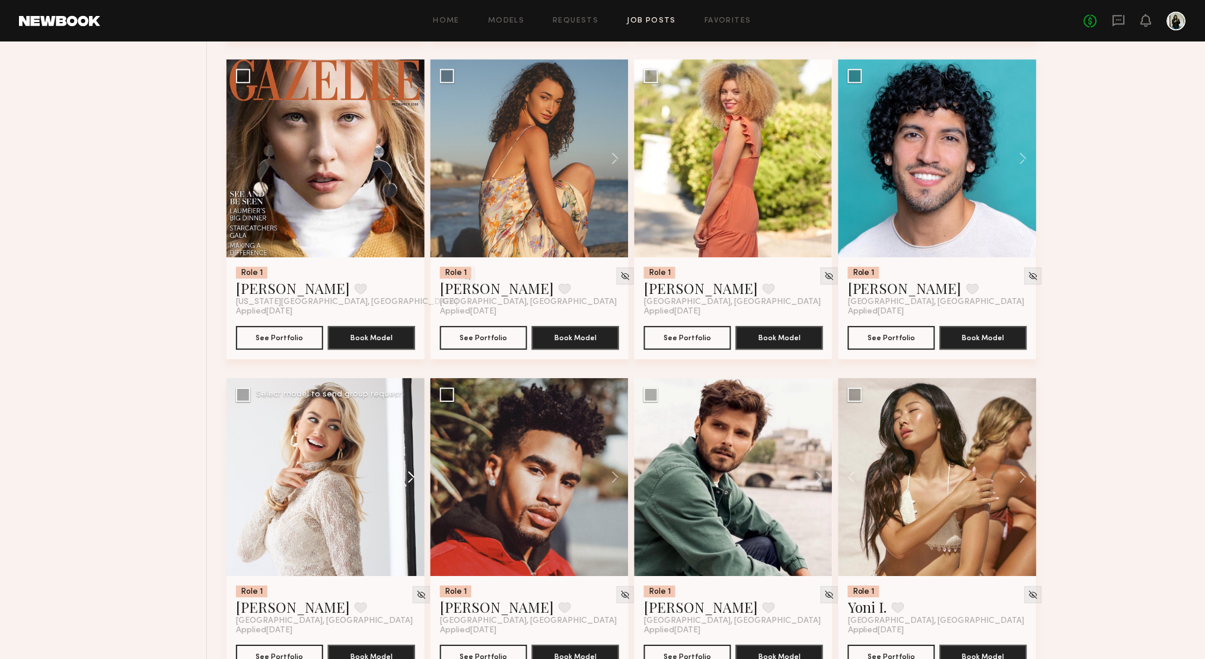
click at [416, 469] on button at bounding box center [406, 477] width 38 height 198
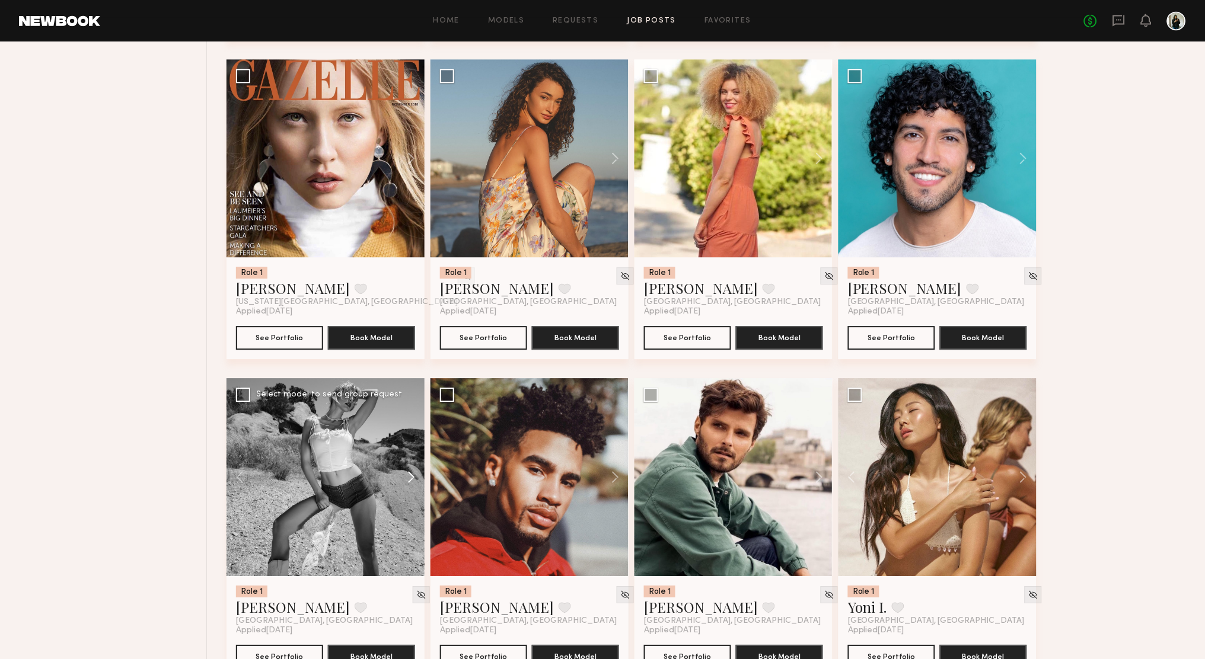
click at [414, 469] on button at bounding box center [406, 477] width 38 height 198
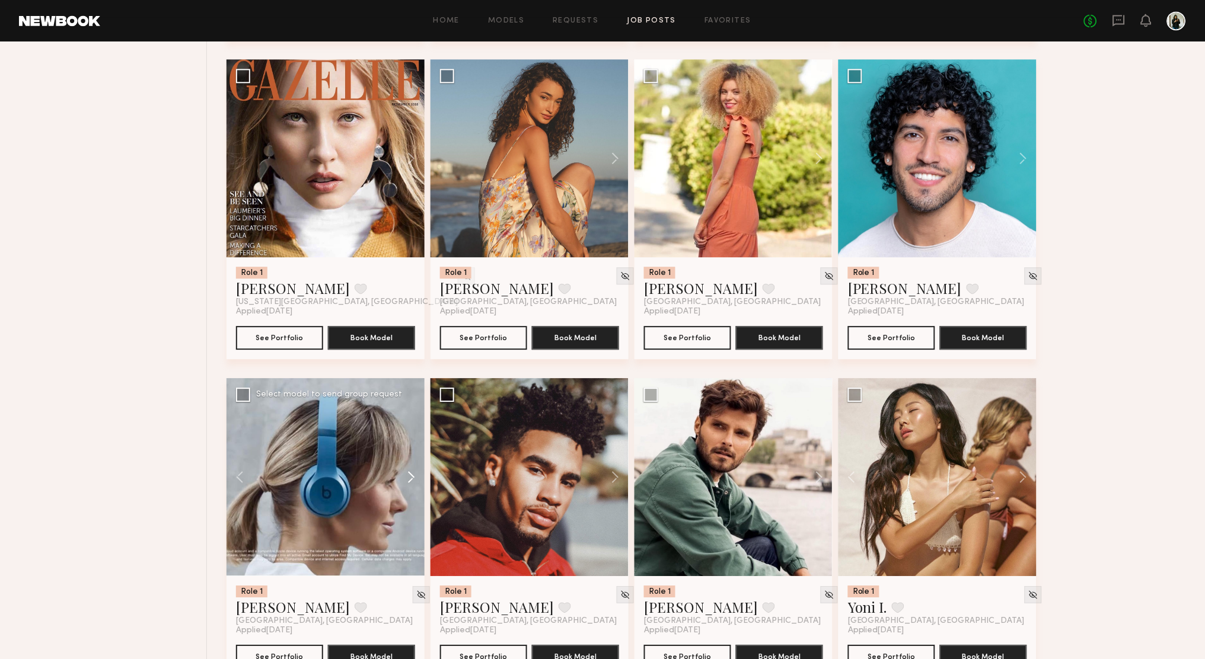
click at [414, 469] on button at bounding box center [406, 477] width 38 height 198
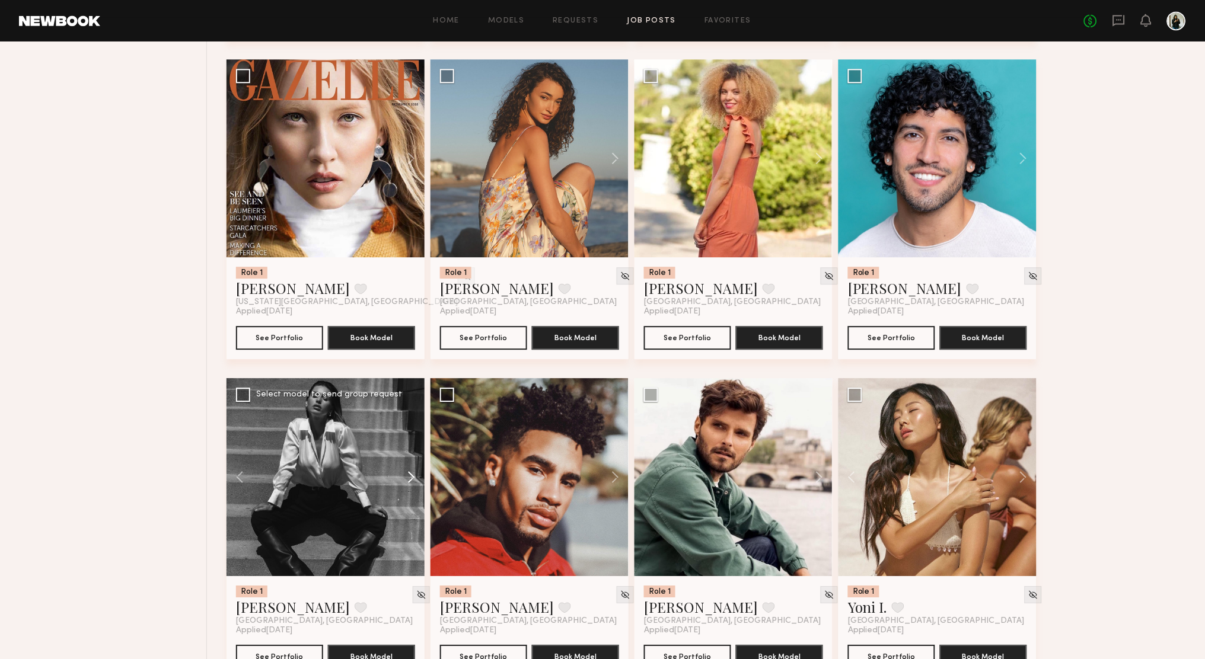
click at [414, 469] on button at bounding box center [406, 477] width 38 height 198
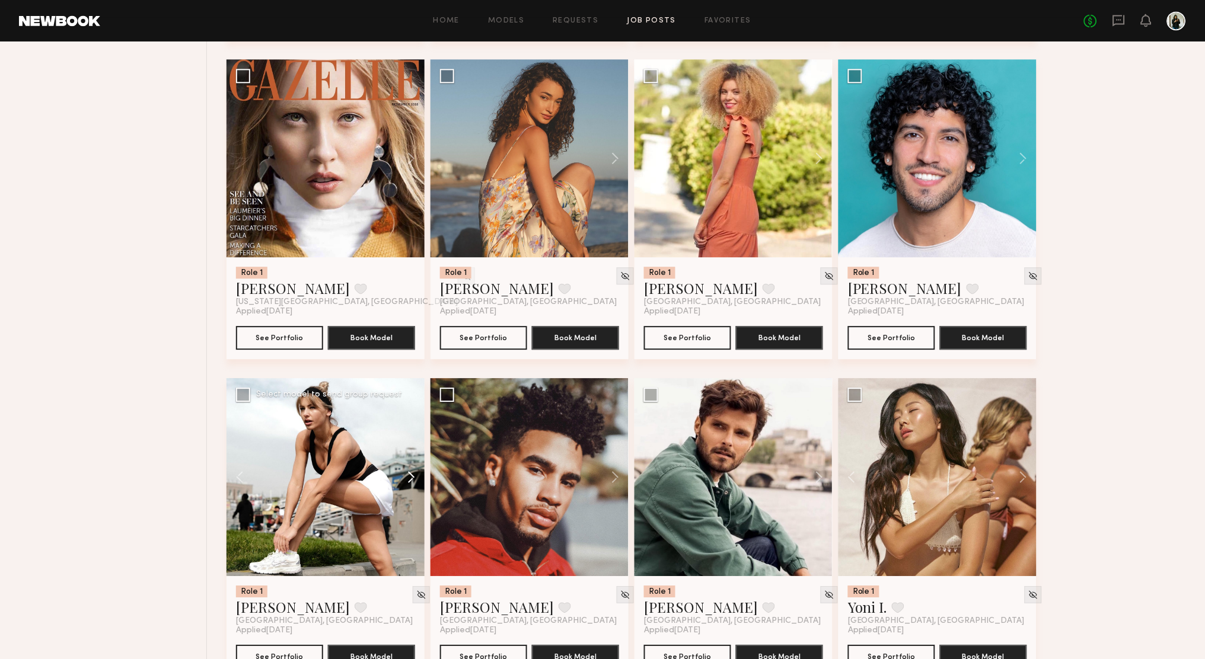
click at [414, 469] on button at bounding box center [406, 477] width 38 height 198
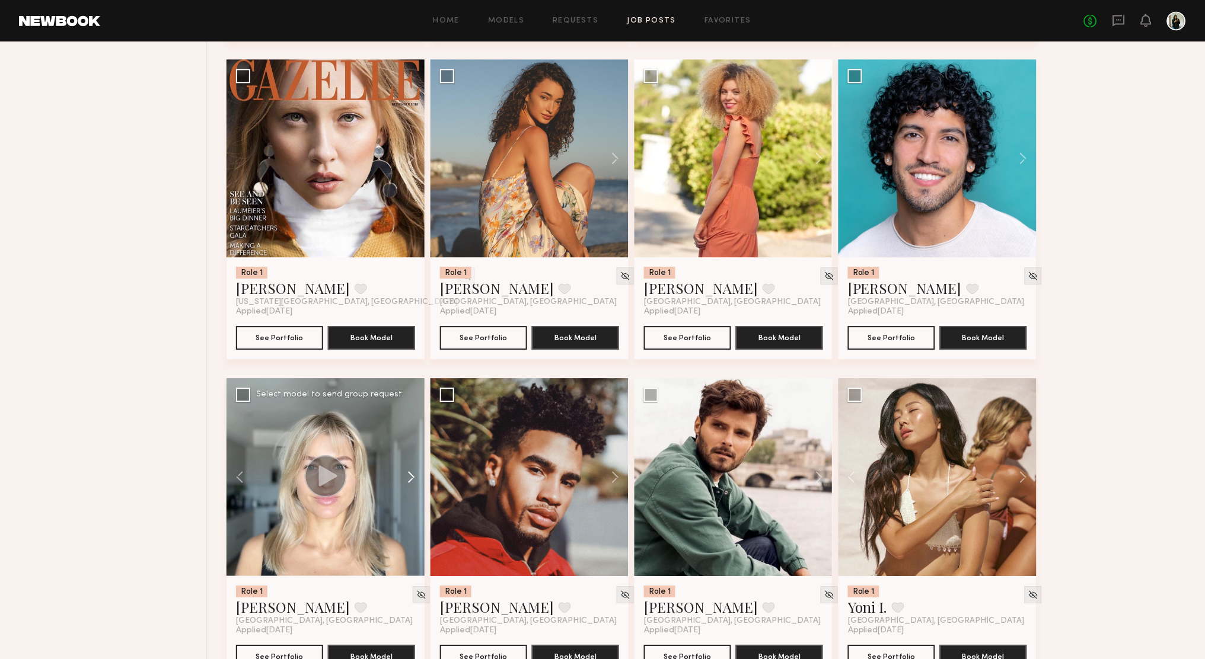
click at [414, 469] on button at bounding box center [406, 477] width 38 height 198
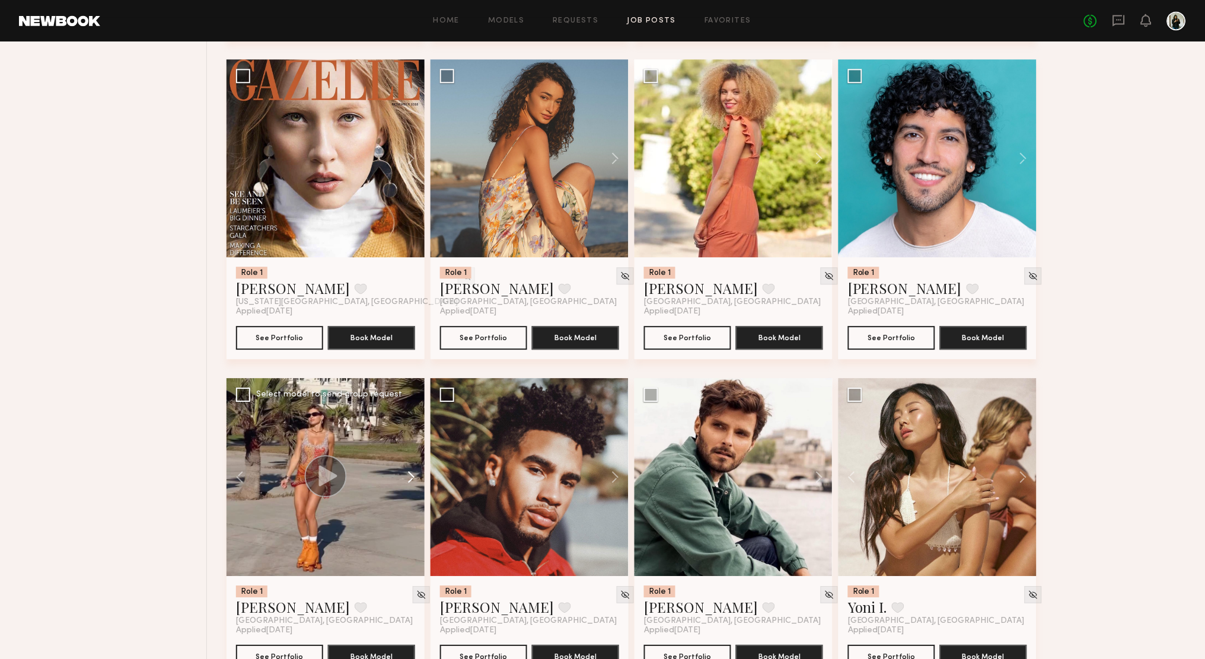
click at [414, 469] on button at bounding box center [406, 477] width 38 height 198
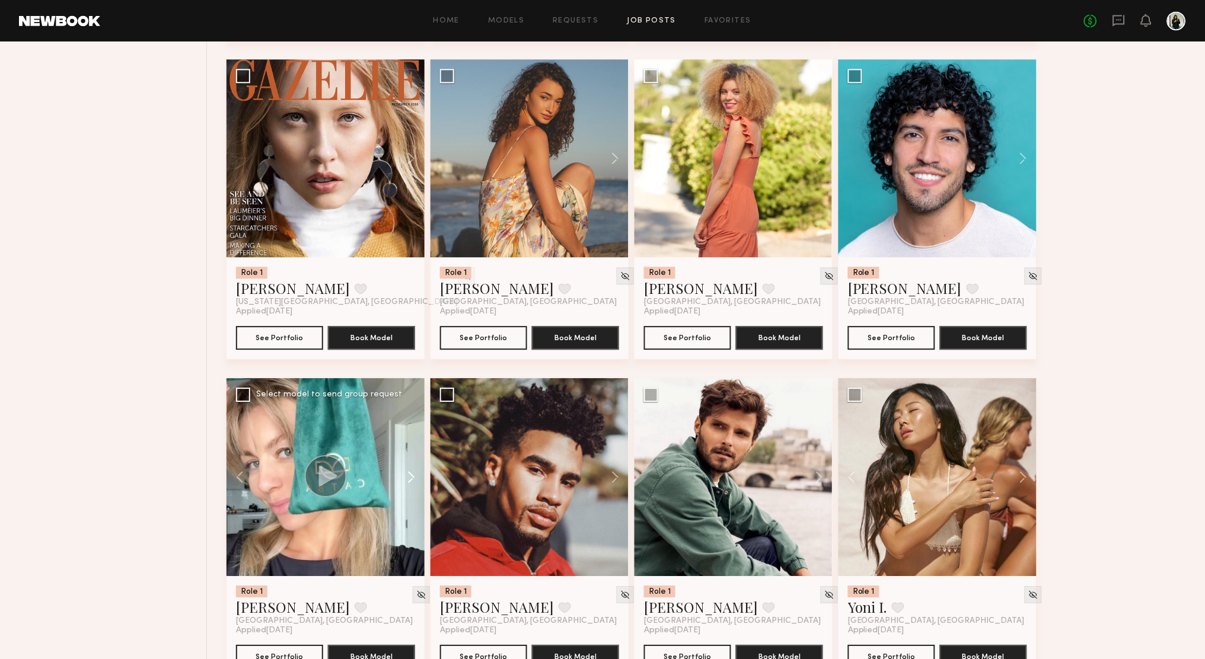
click at [414, 469] on button at bounding box center [406, 477] width 38 height 198
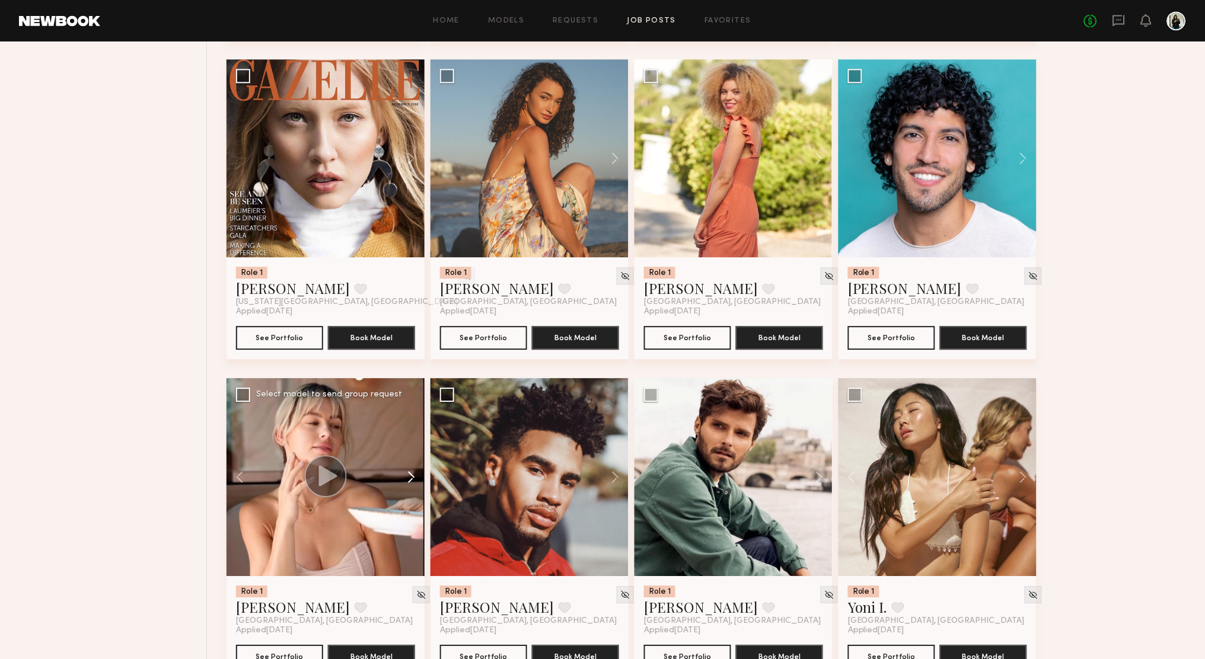
click at [414, 469] on button at bounding box center [406, 477] width 38 height 198
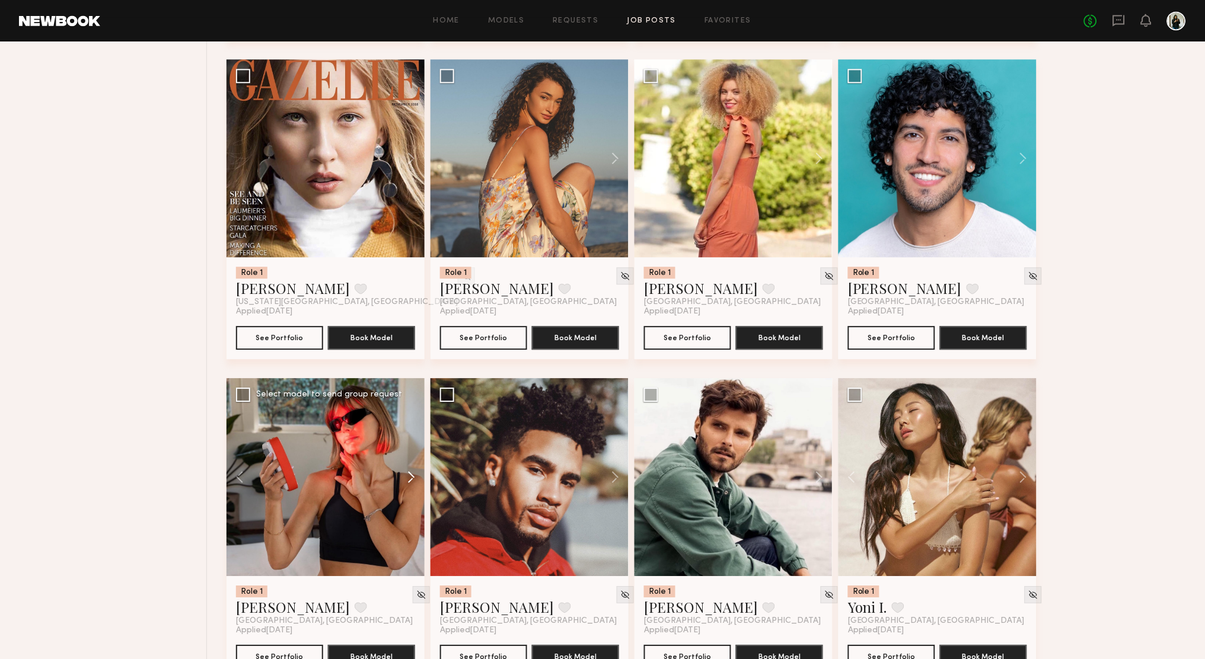
click at [414, 469] on button at bounding box center [406, 477] width 38 height 198
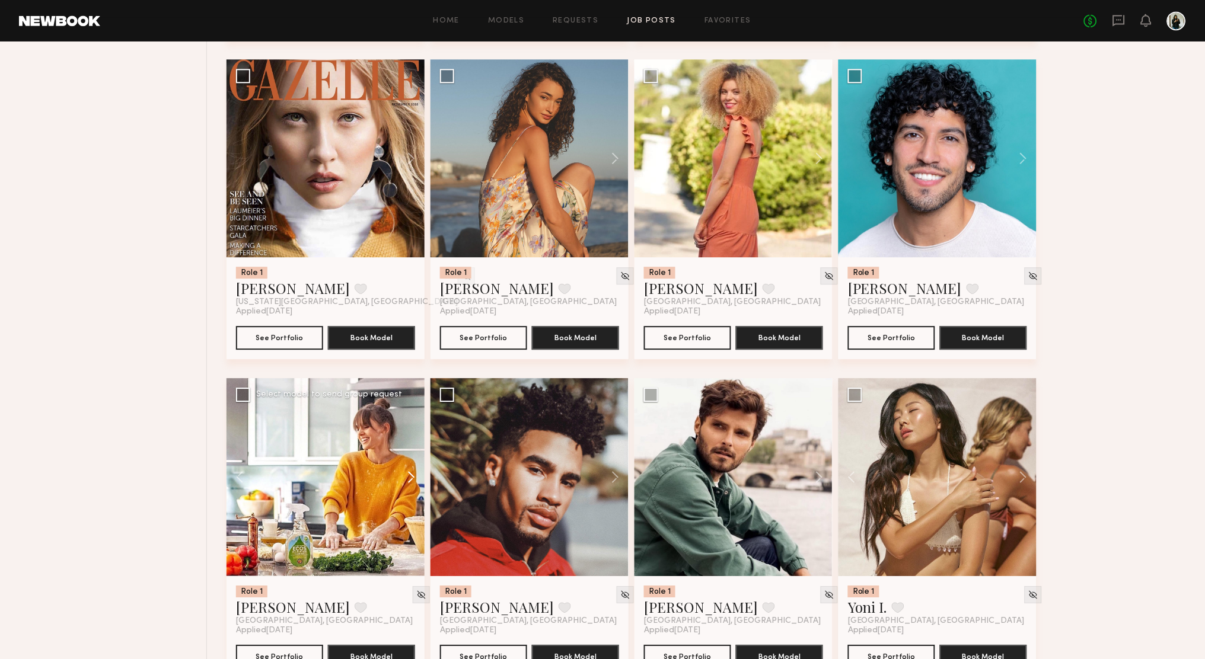
click at [414, 469] on button at bounding box center [406, 477] width 38 height 198
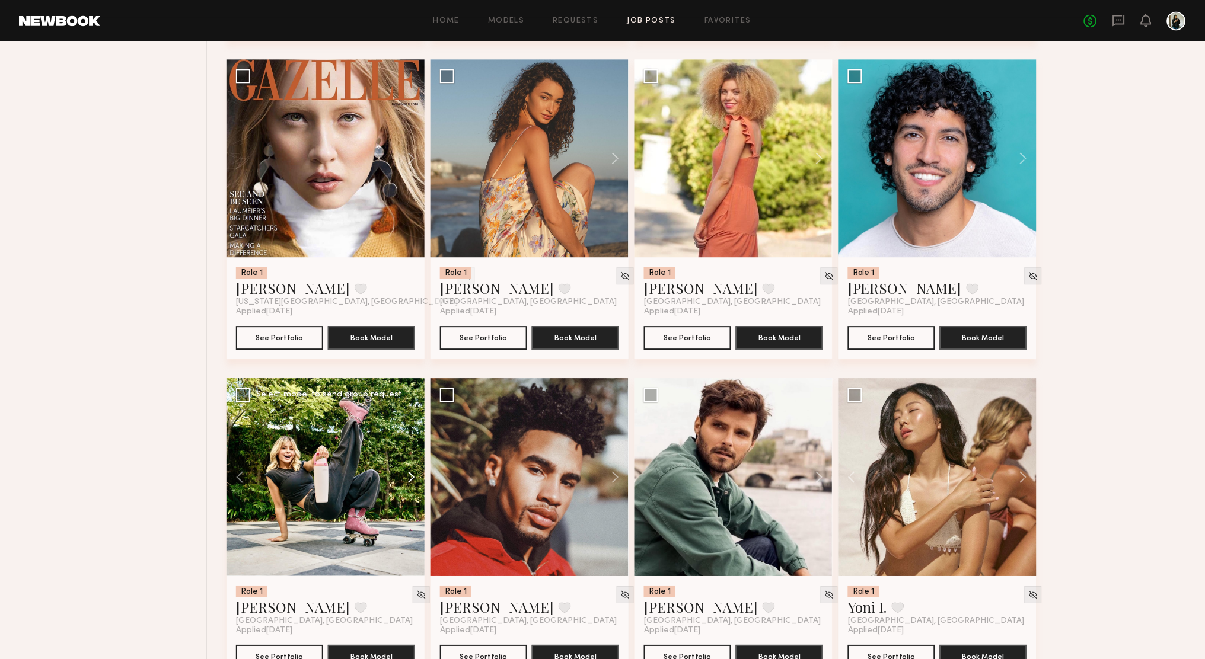
click at [414, 469] on button at bounding box center [406, 477] width 38 height 198
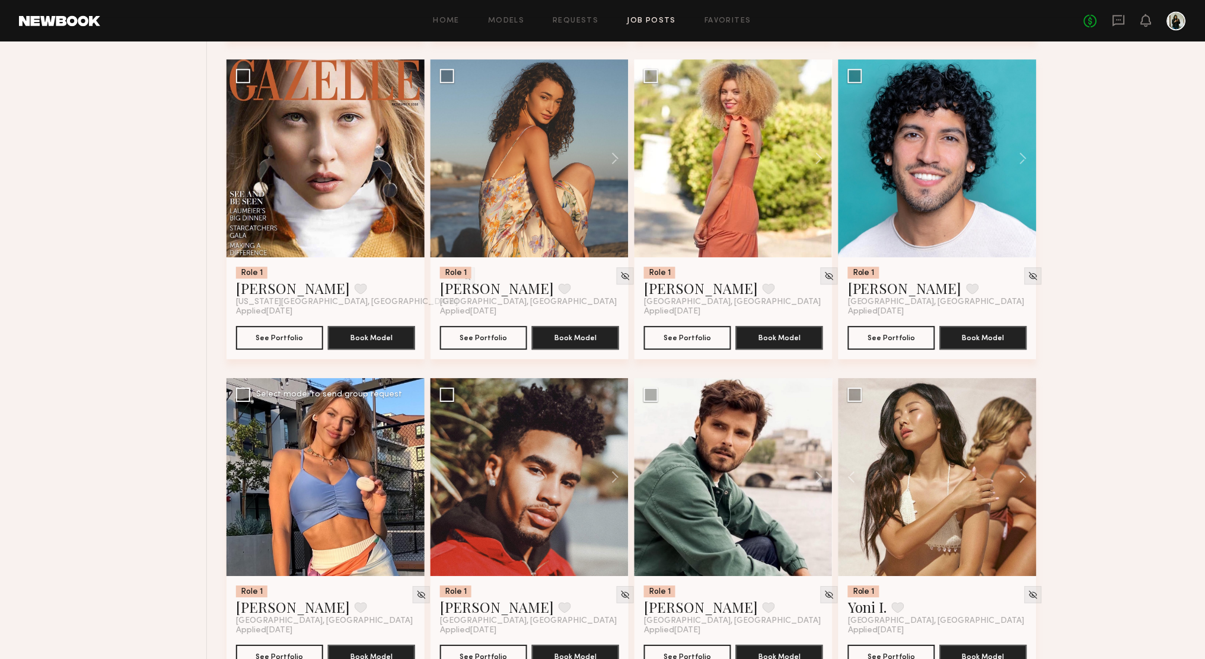
click at [414, 469] on div at bounding box center [326, 477] width 198 height 198
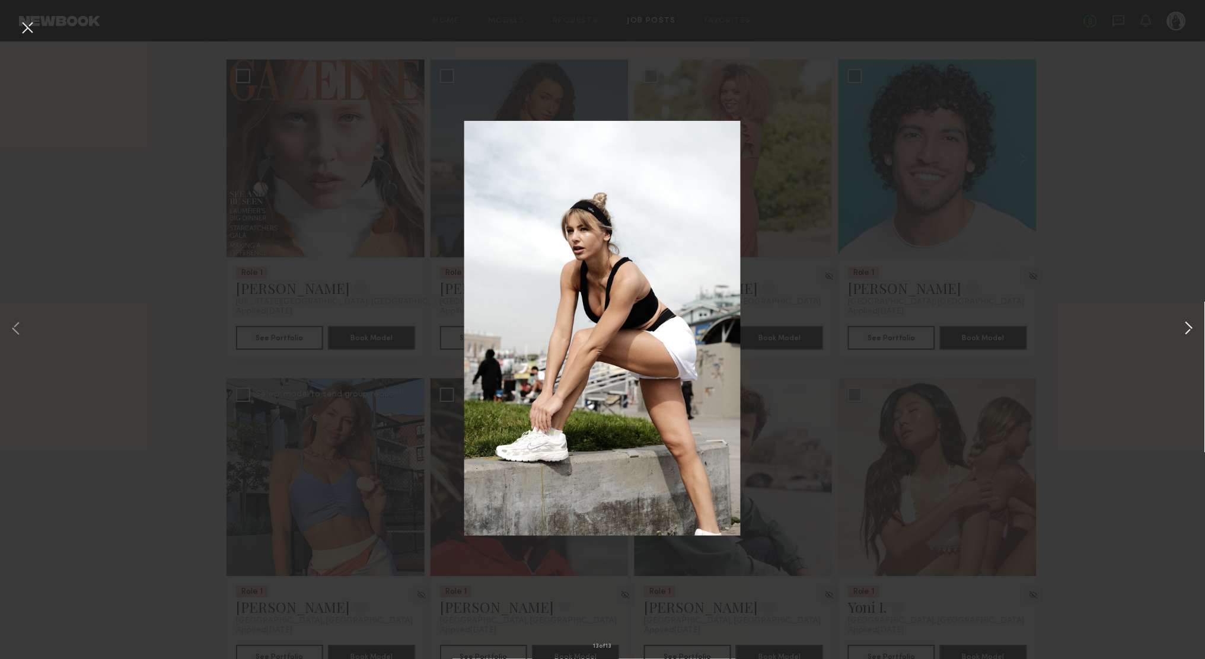
click at [1185, 323] on button at bounding box center [1189, 330] width 14 height 528
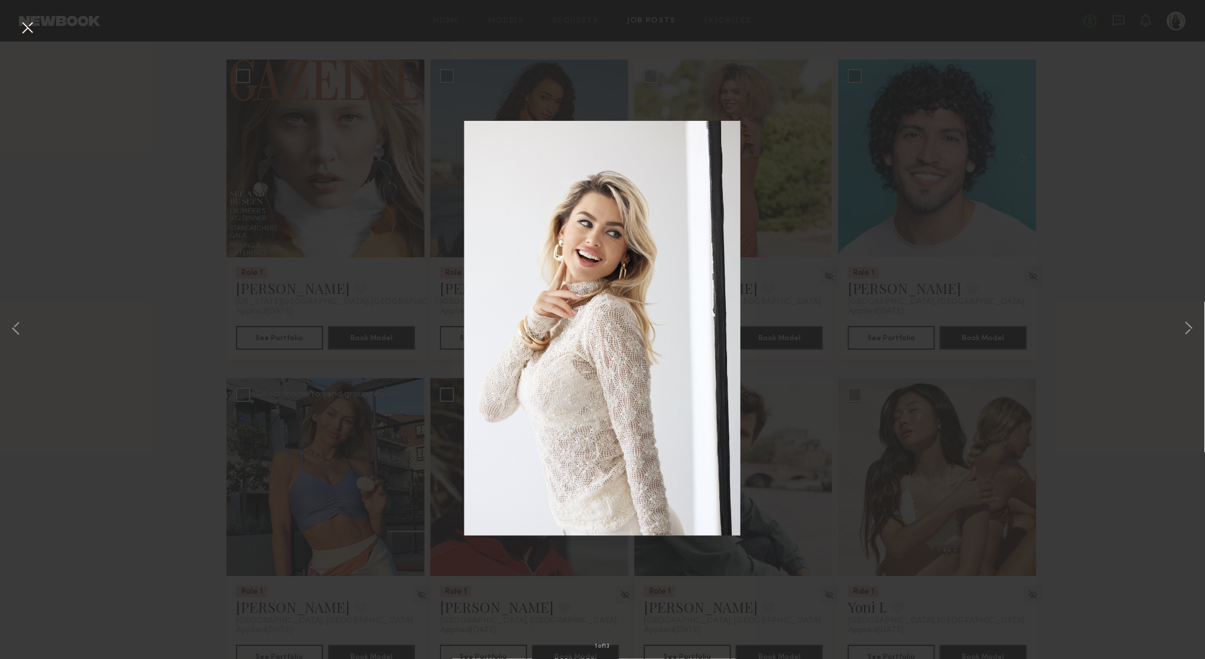
click at [1198, 323] on div "1 of 13" at bounding box center [602, 329] width 1205 height 659
click at [34, 23] on button at bounding box center [27, 28] width 19 height 21
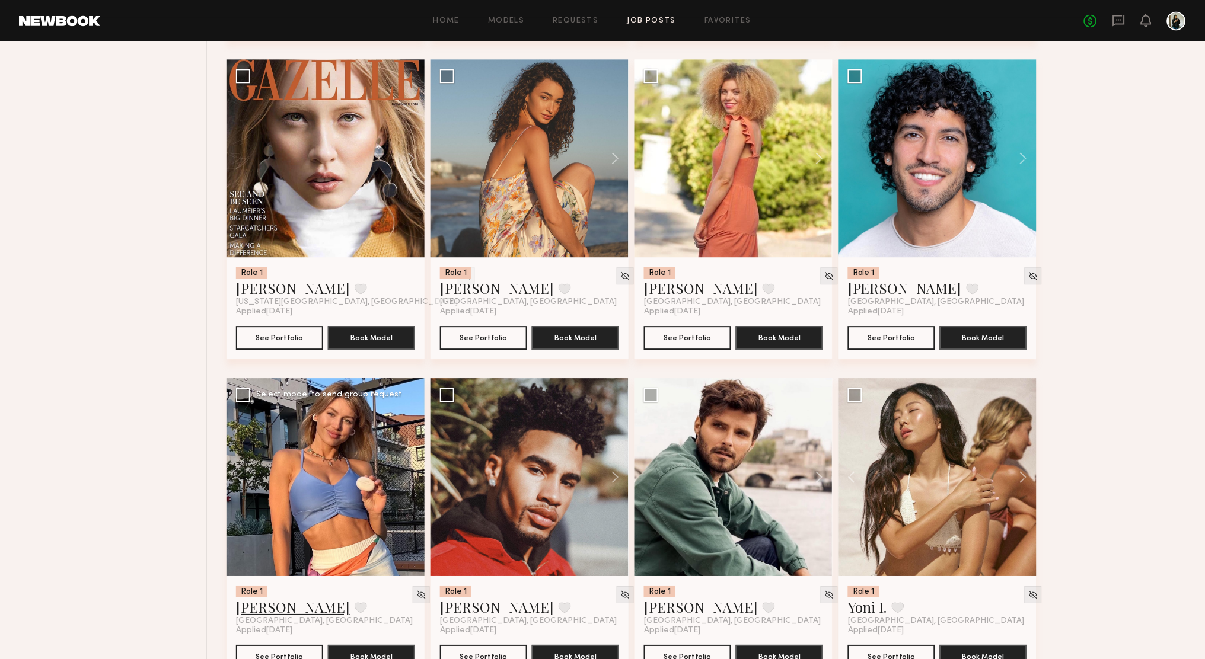
click at [288, 599] on link "Tatiana D." at bounding box center [293, 607] width 114 height 19
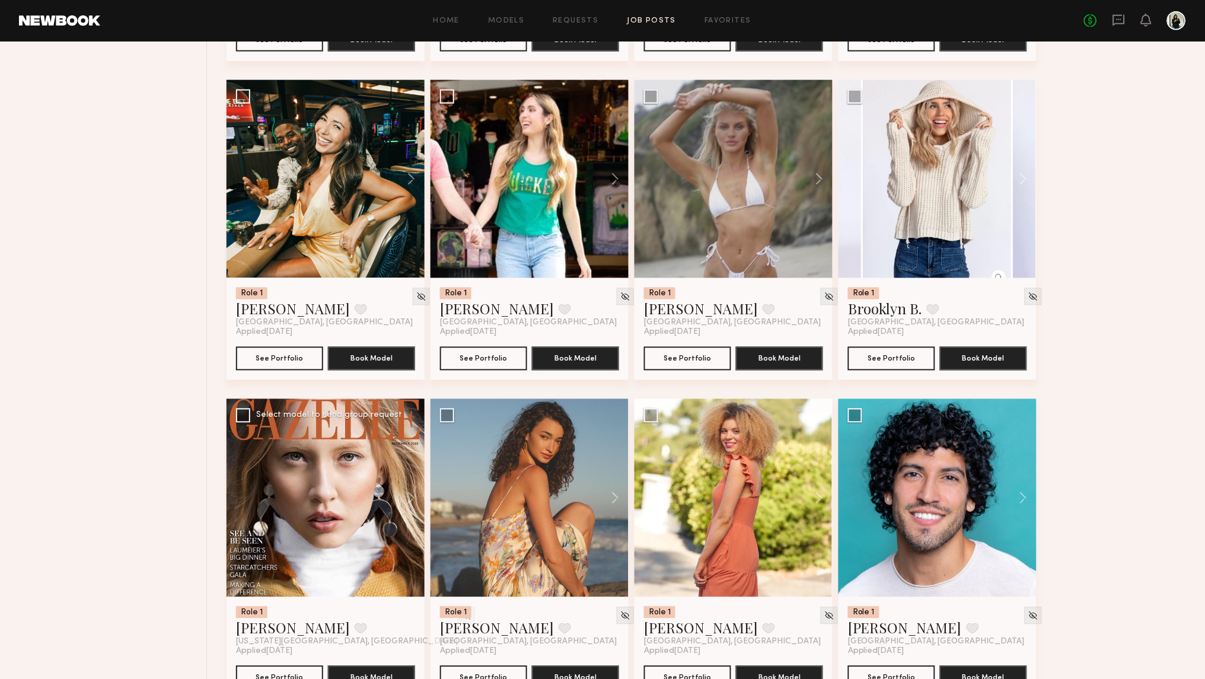
scroll to position [4188, 0]
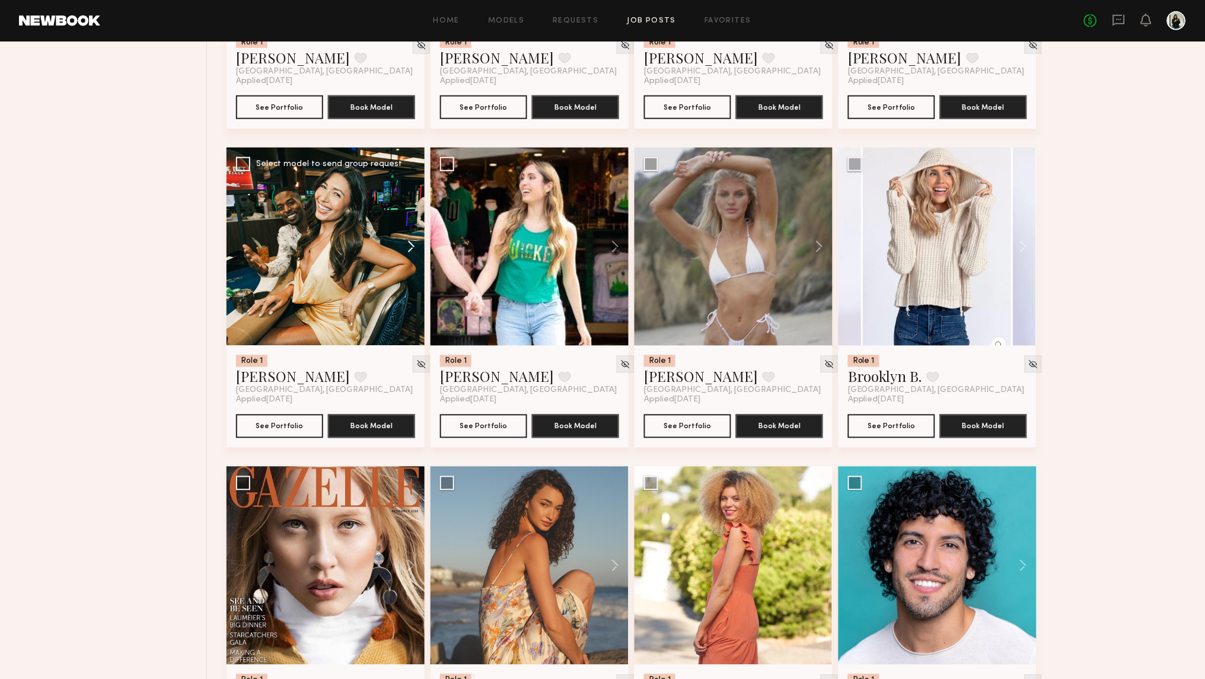
click at [410, 247] on button at bounding box center [406, 247] width 38 height 198
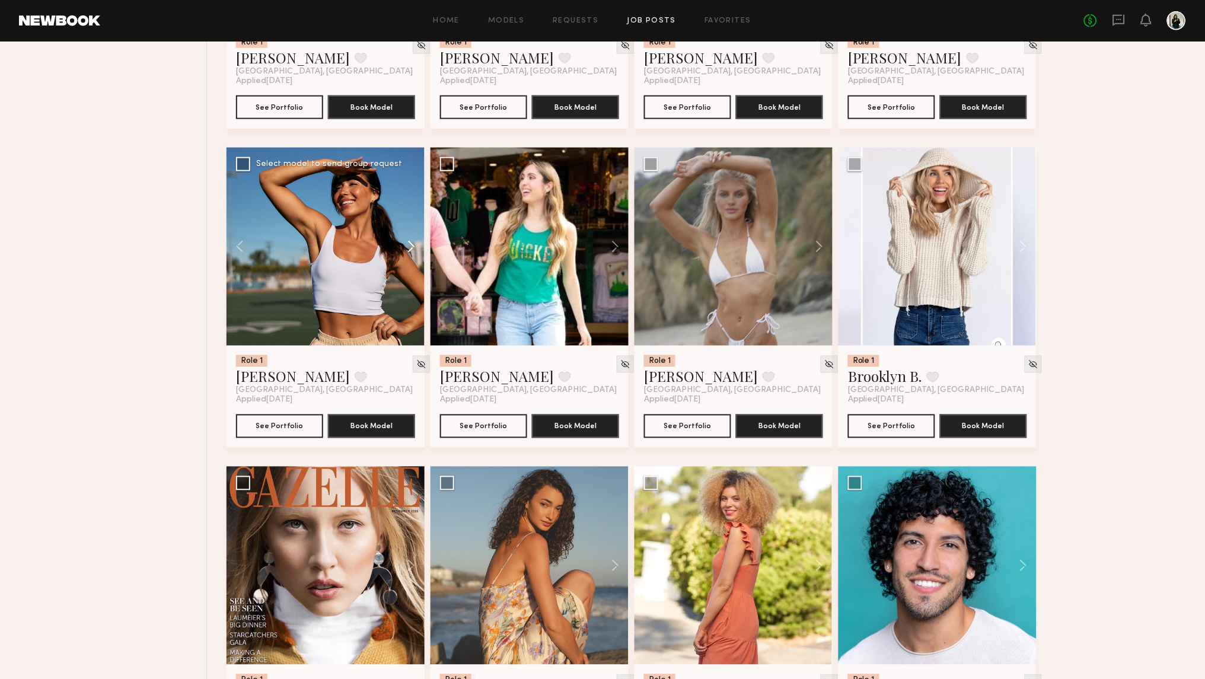
click at [410, 247] on button at bounding box center [406, 247] width 38 height 198
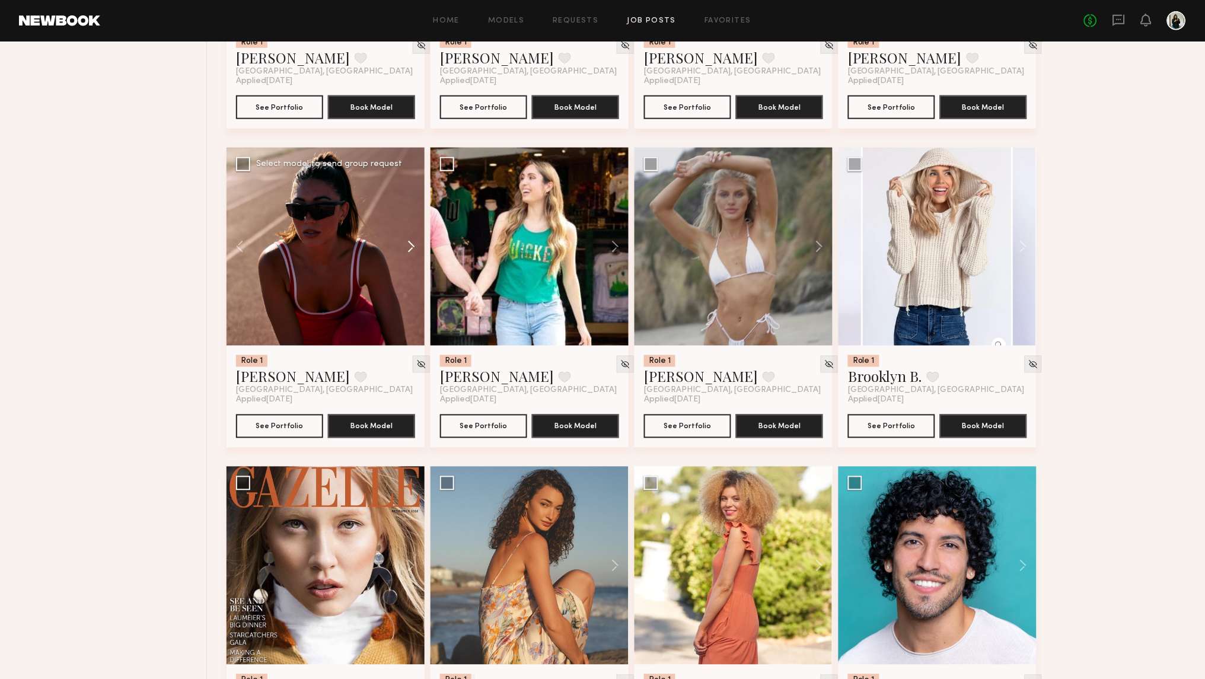
click at [410, 247] on button at bounding box center [406, 247] width 38 height 198
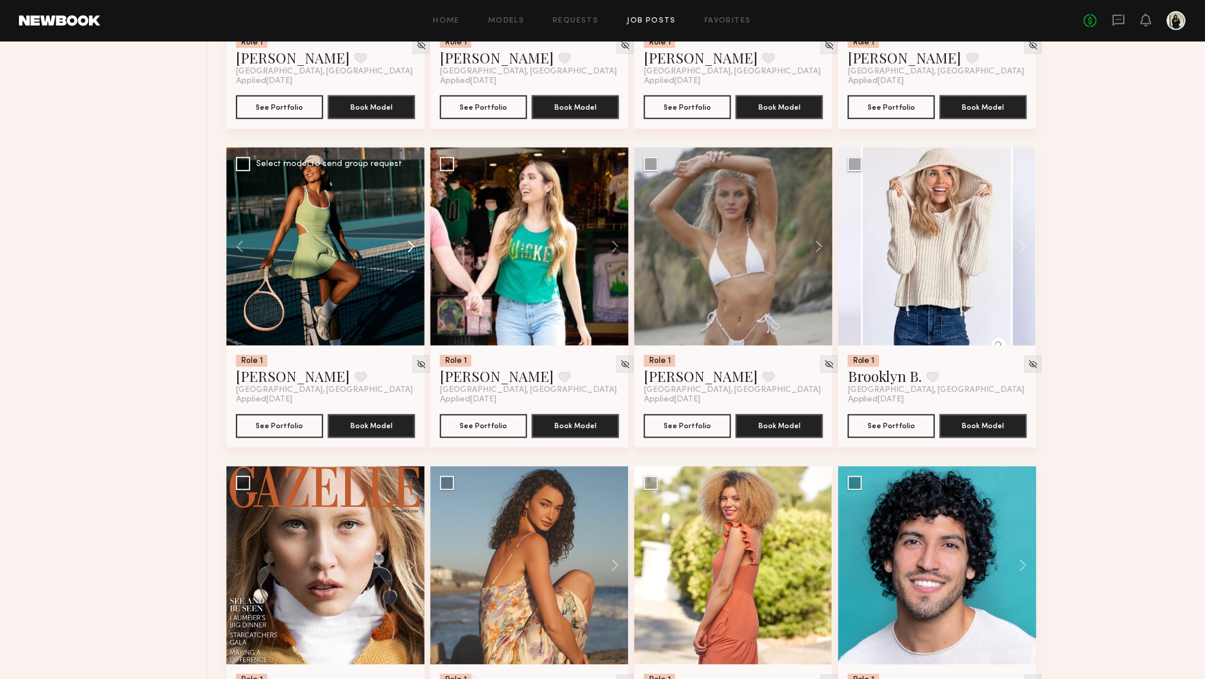
click at [410, 247] on button at bounding box center [406, 247] width 38 height 198
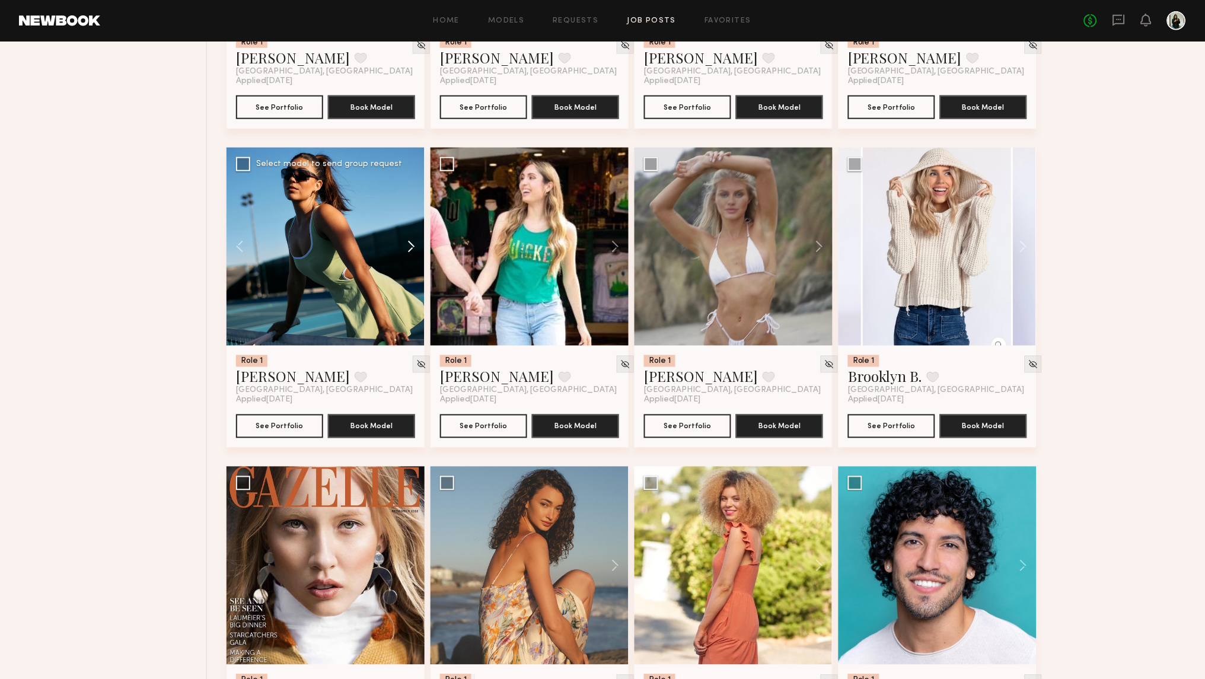
click at [410, 247] on button at bounding box center [406, 247] width 38 height 198
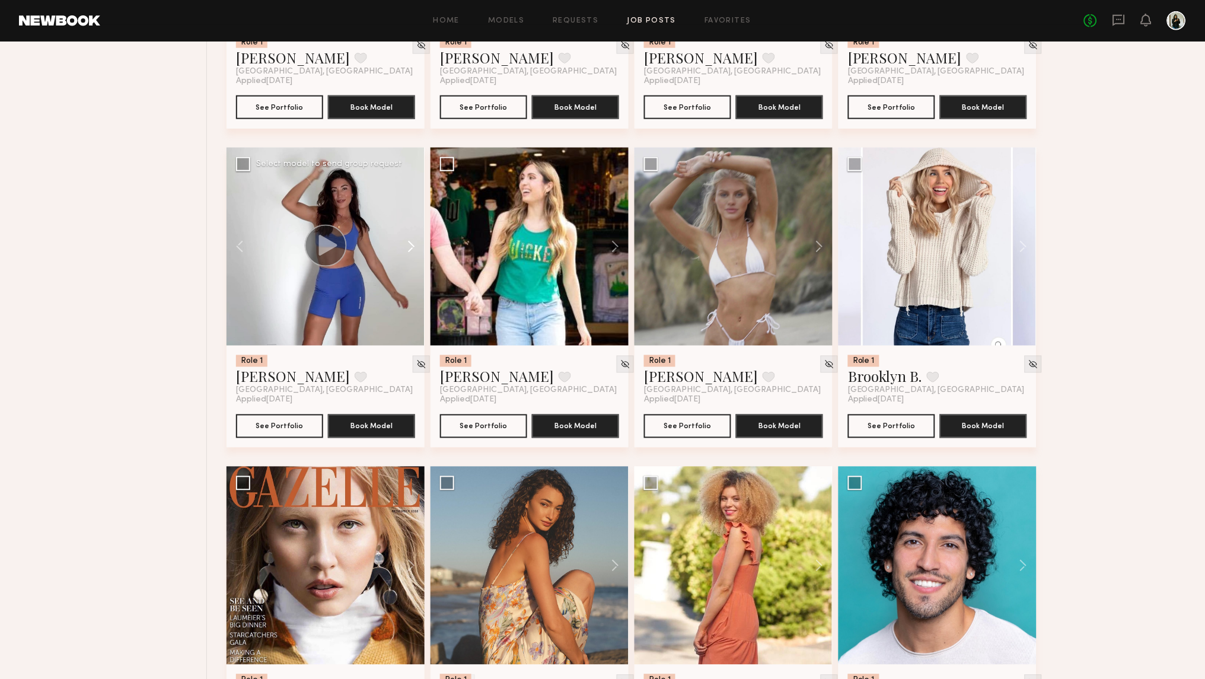
click at [410, 247] on button at bounding box center [406, 247] width 38 height 198
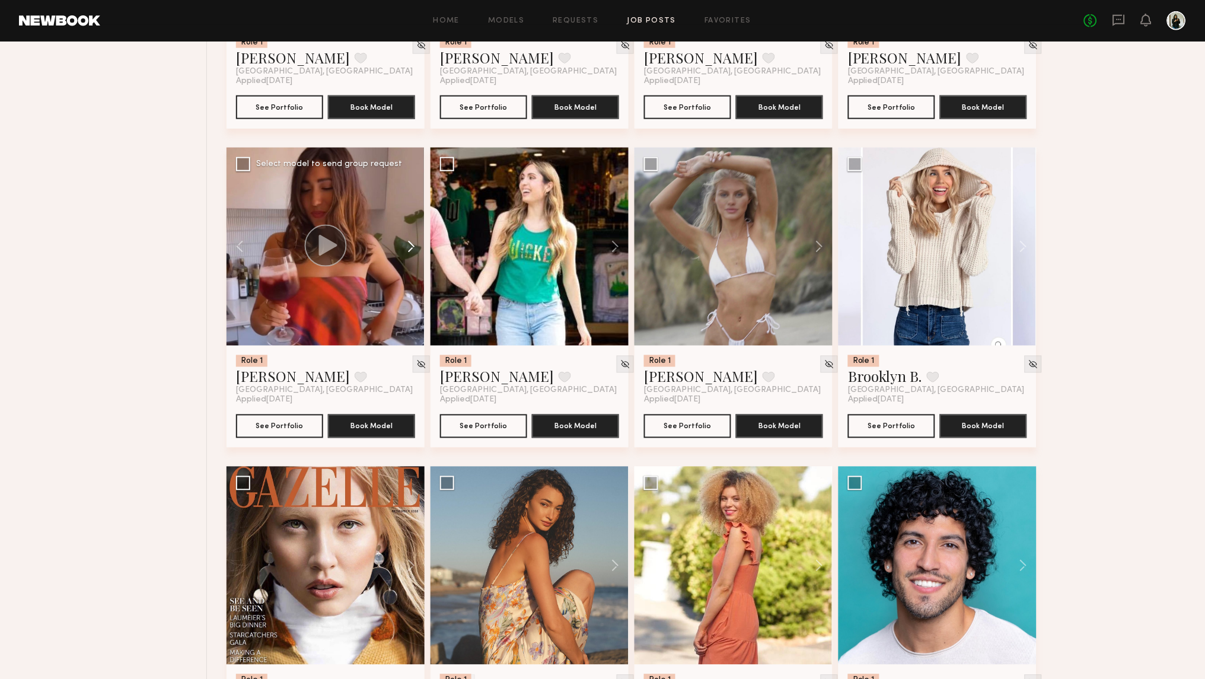
click at [410, 247] on button at bounding box center [406, 247] width 38 height 198
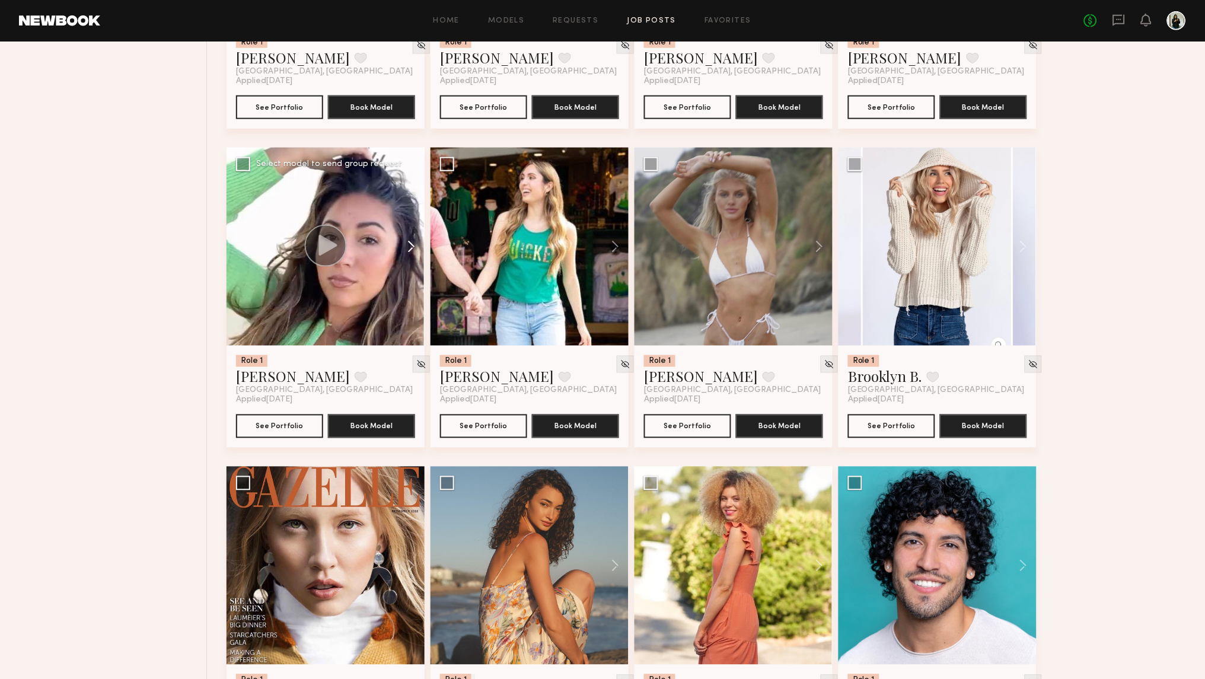
click at [410, 247] on button at bounding box center [406, 247] width 38 height 198
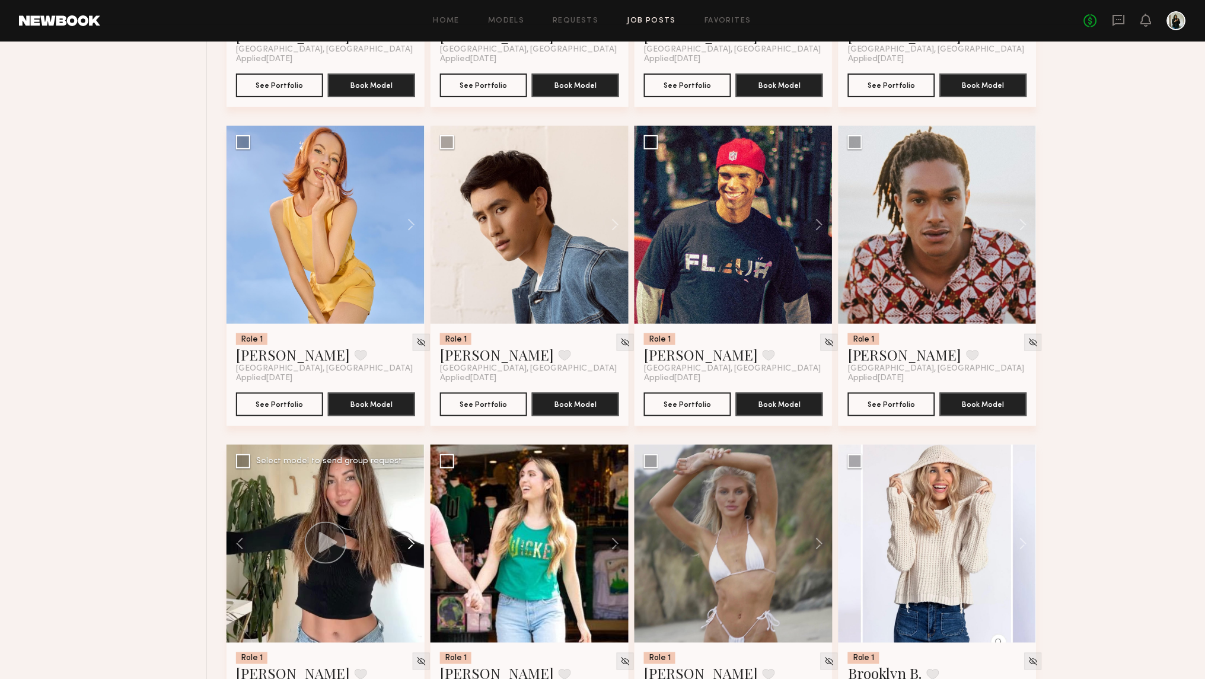
scroll to position [3880, 0]
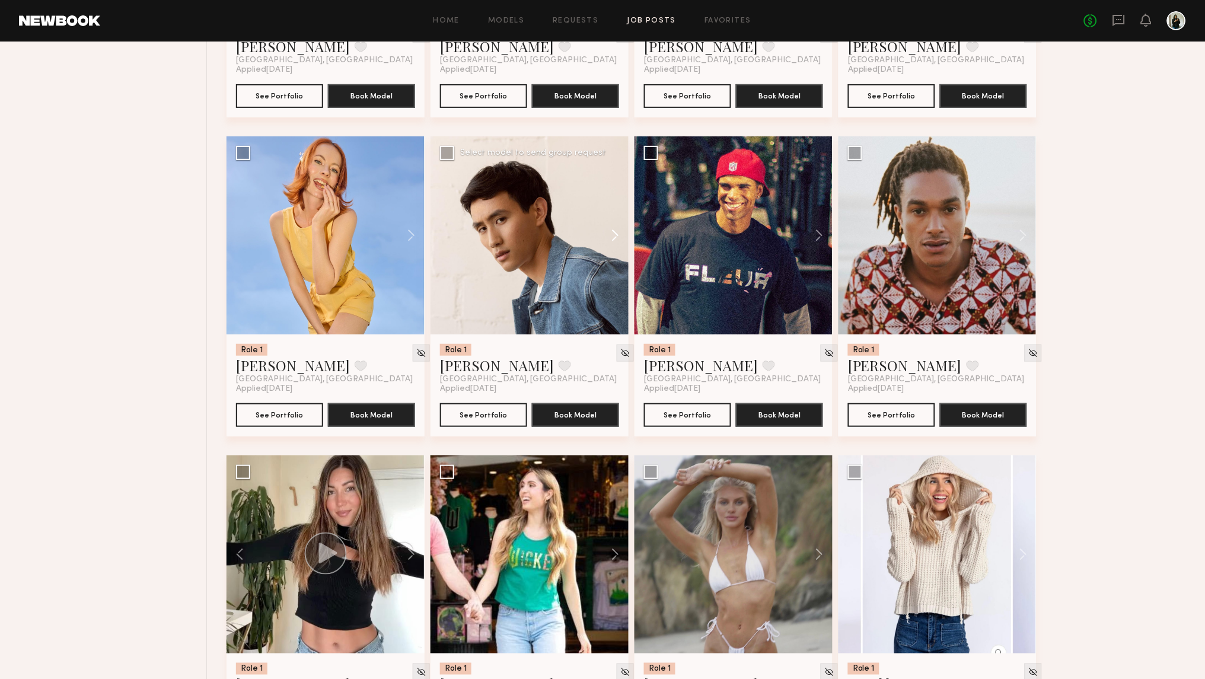
click at [614, 229] on button at bounding box center [610, 235] width 38 height 198
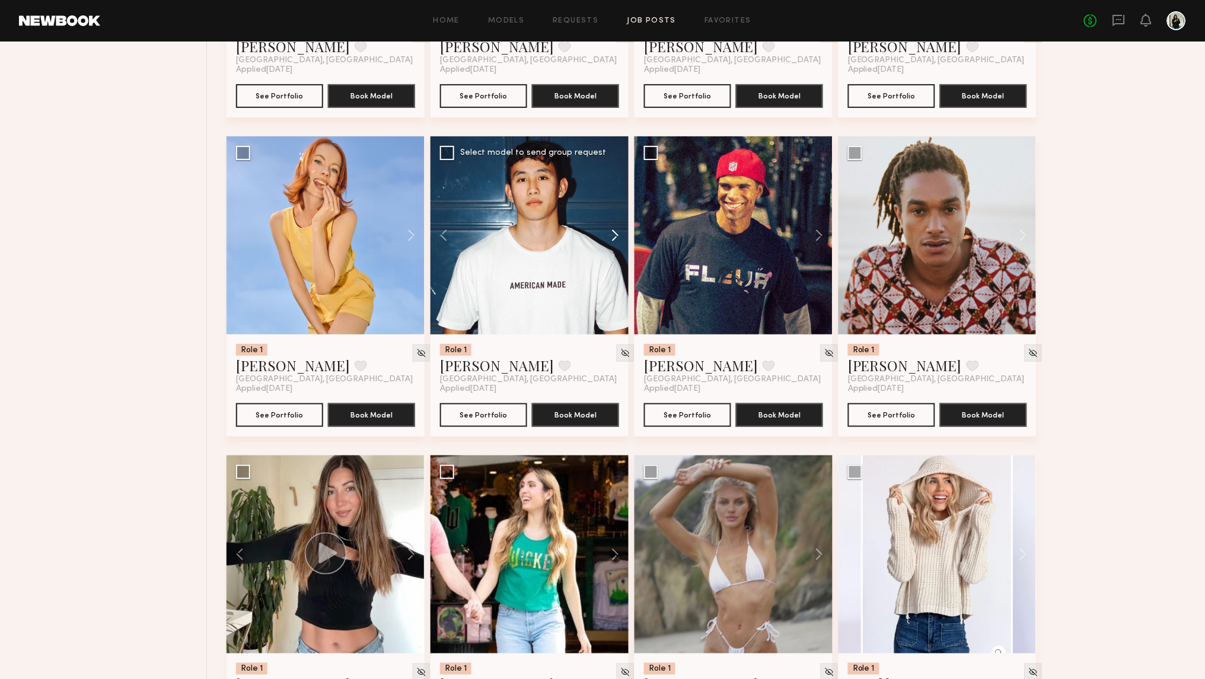
click at [614, 229] on button at bounding box center [610, 235] width 38 height 198
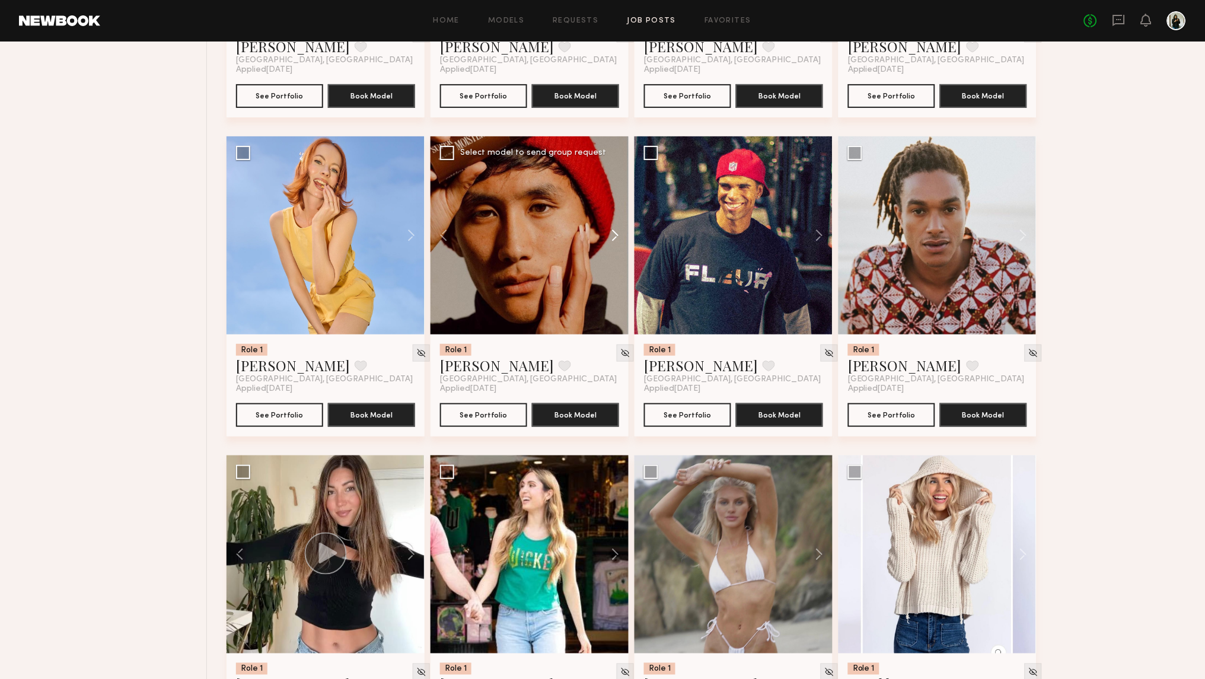
click at [614, 229] on button at bounding box center [610, 235] width 38 height 198
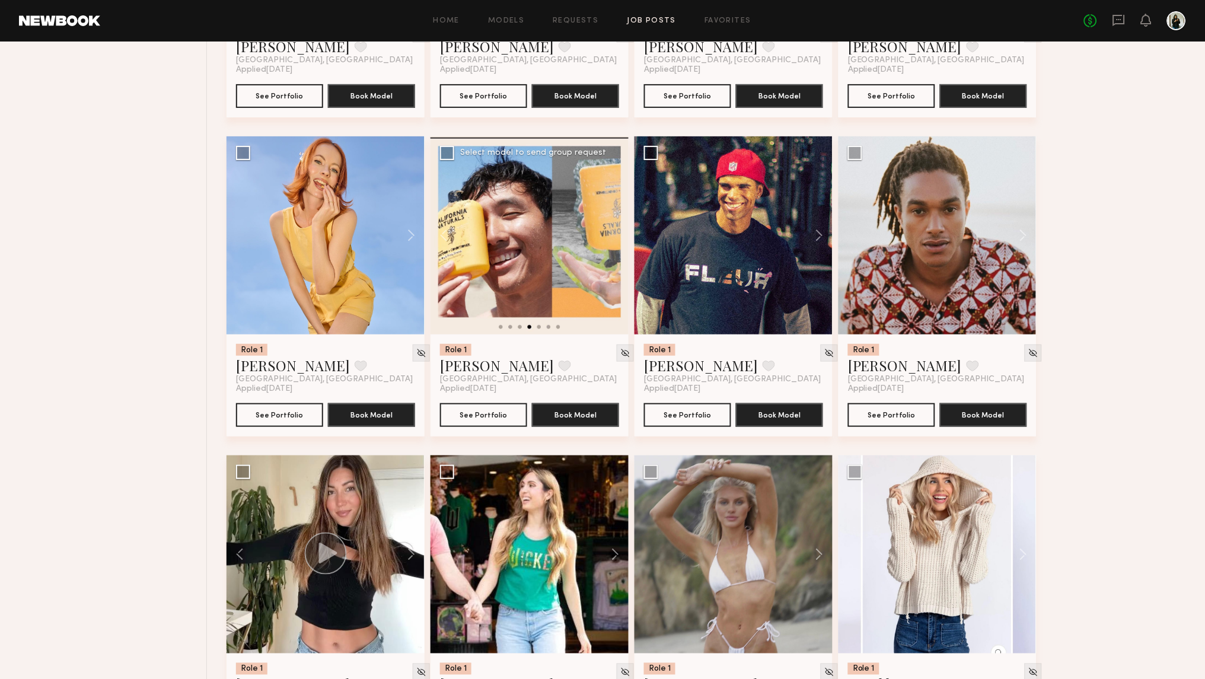
click at [614, 229] on div at bounding box center [529, 235] width 198 height 198
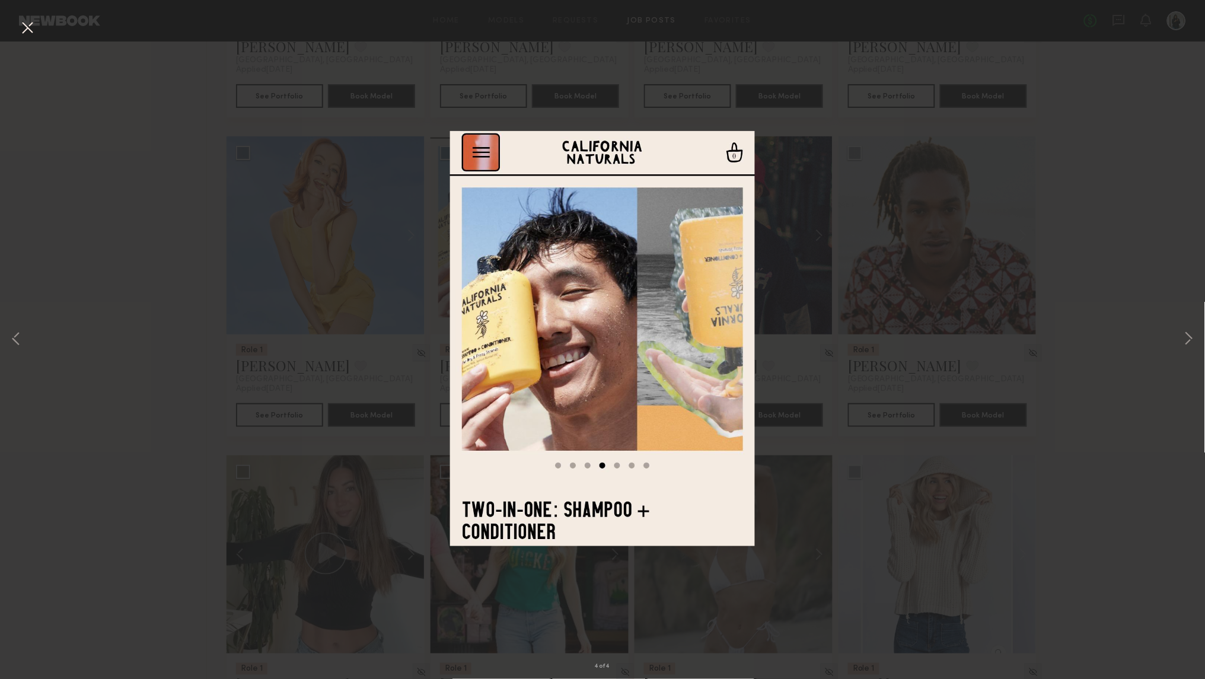
click at [816, 128] on div "4 of 4" at bounding box center [602, 339] width 1205 height 679
click at [33, 24] on button at bounding box center [27, 28] width 19 height 21
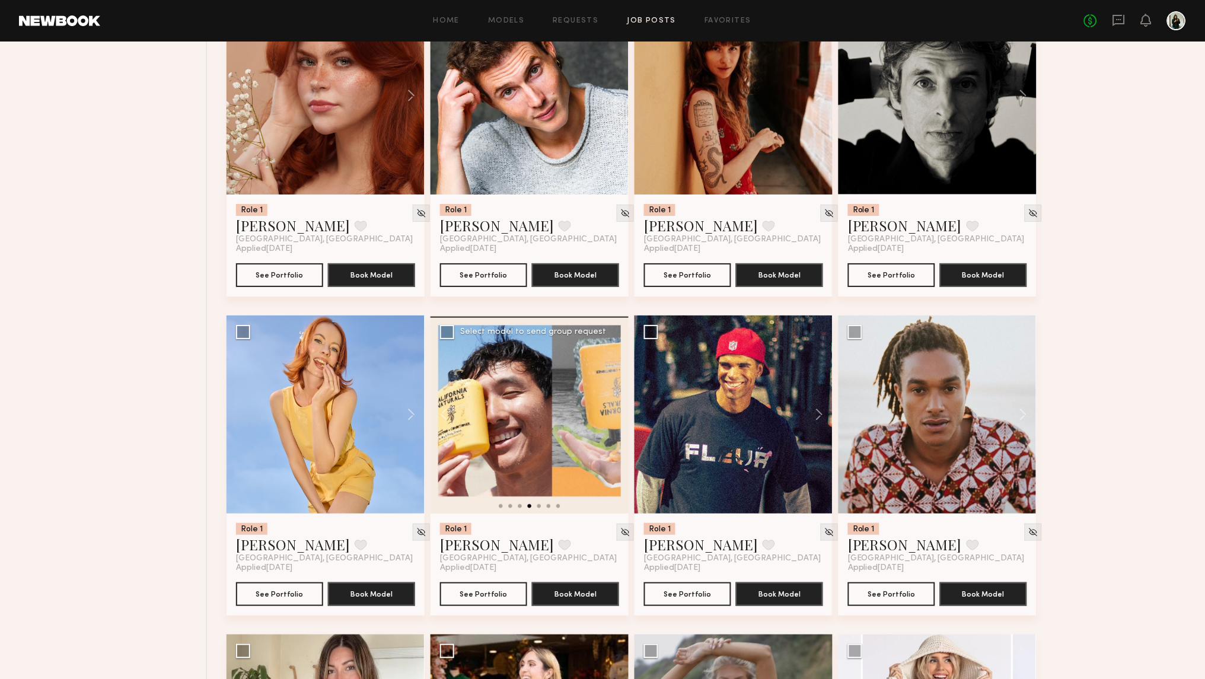
scroll to position [3429, 0]
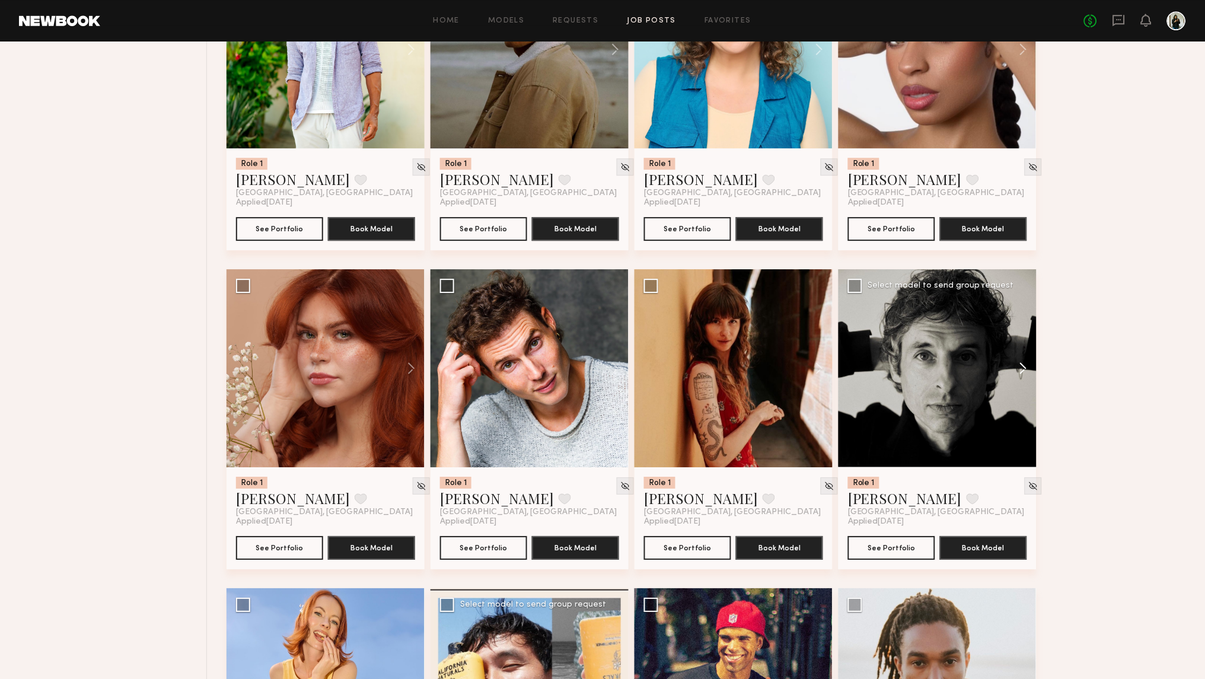
click at [1027, 365] on button at bounding box center [1018, 368] width 38 height 198
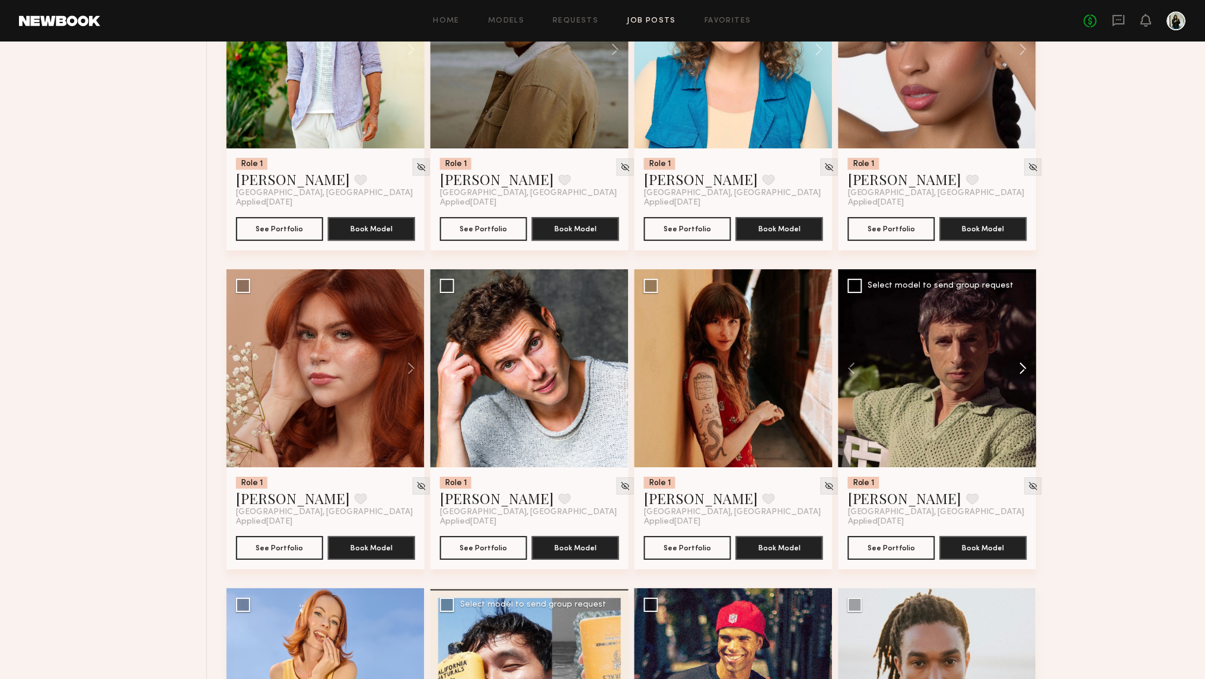
click at [1027, 365] on button at bounding box center [1018, 368] width 38 height 198
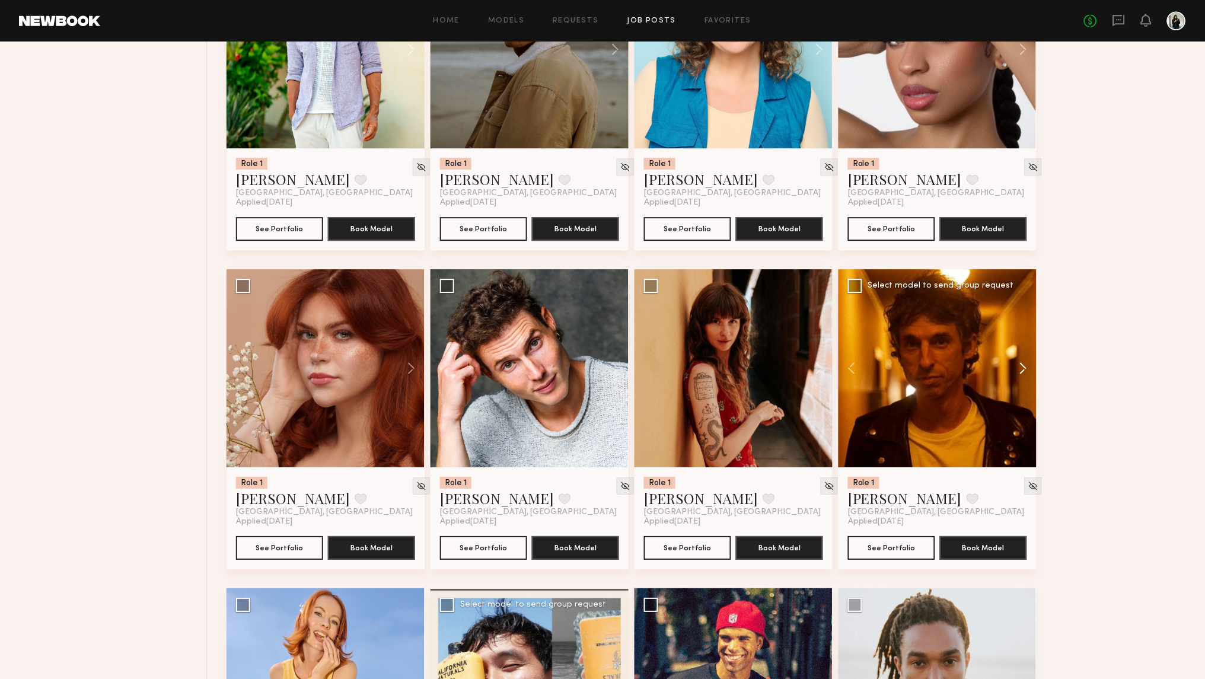
click at [1027, 365] on button at bounding box center [1018, 368] width 38 height 198
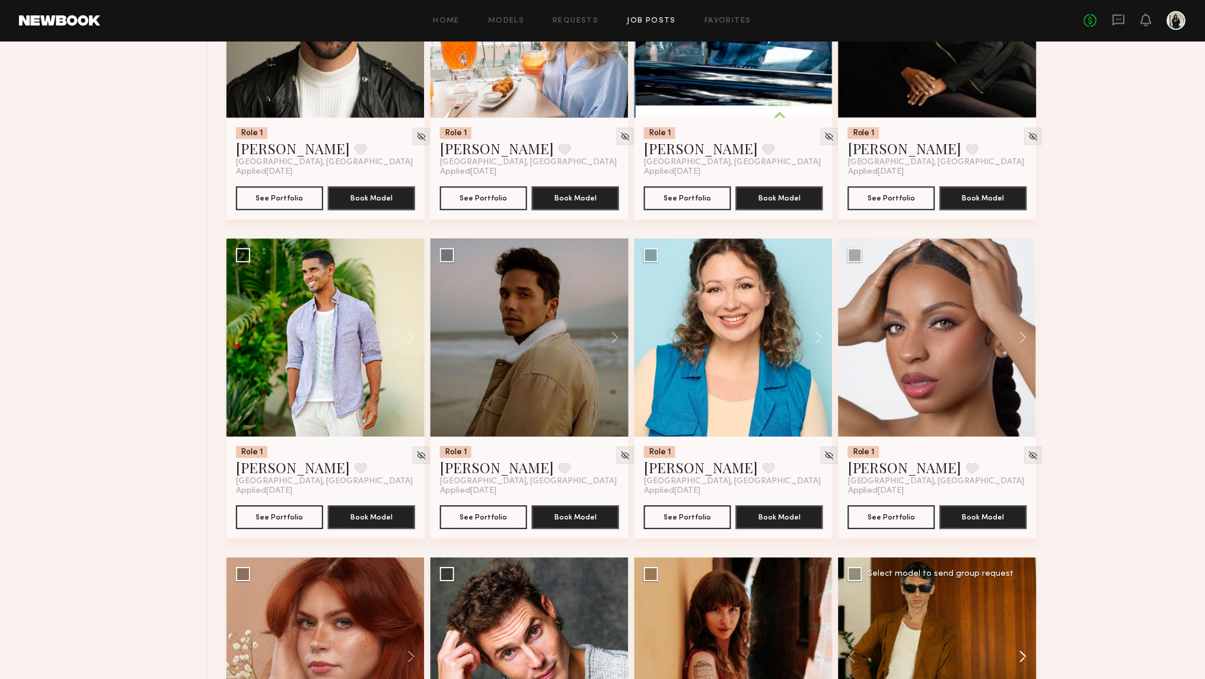
scroll to position [3128, 0]
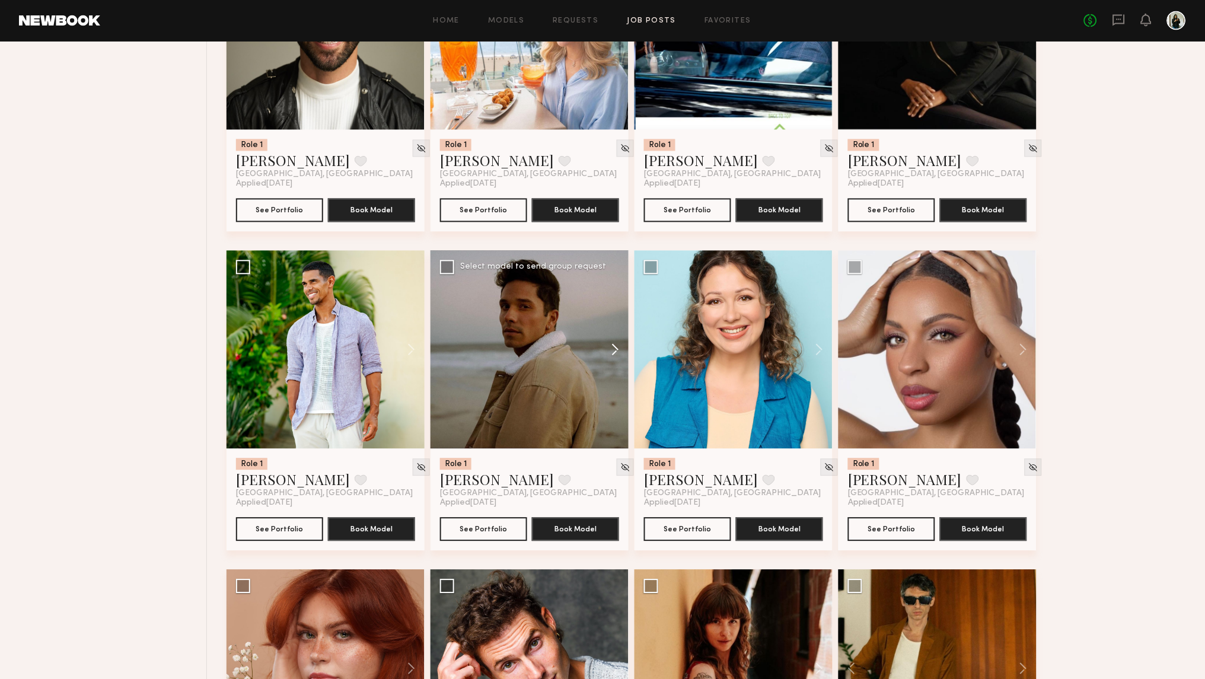
click at [621, 353] on button at bounding box center [610, 350] width 38 height 198
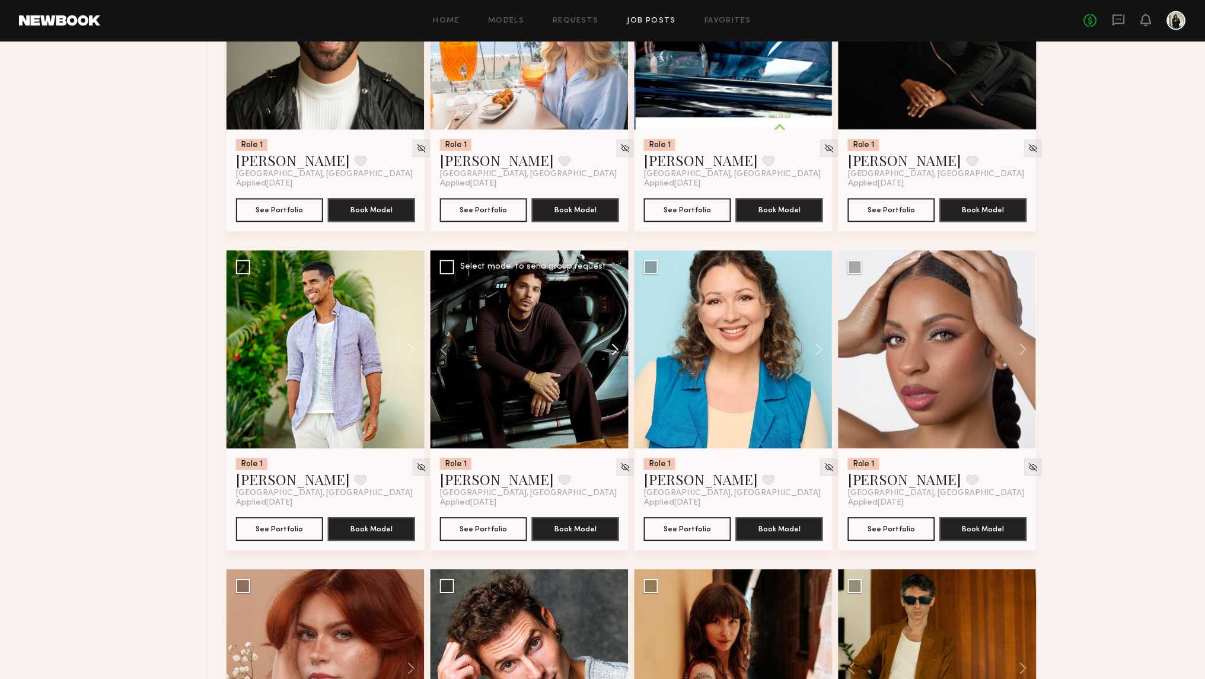
click at [620, 351] on button at bounding box center [610, 350] width 38 height 198
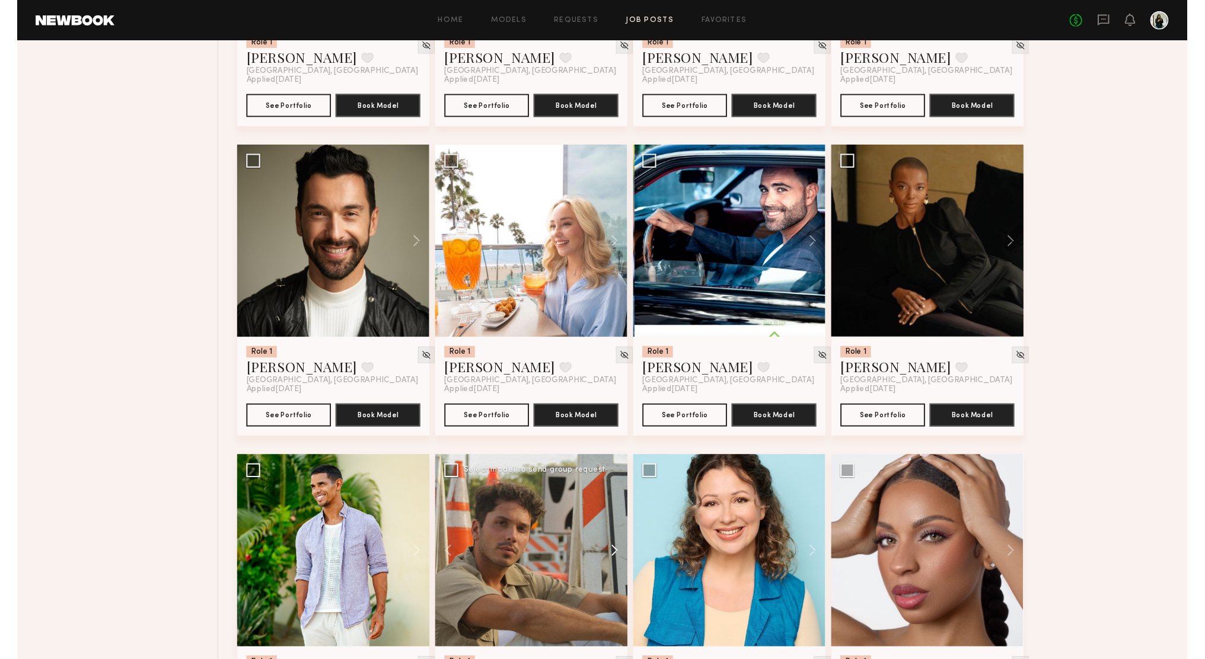
scroll to position [2893, 0]
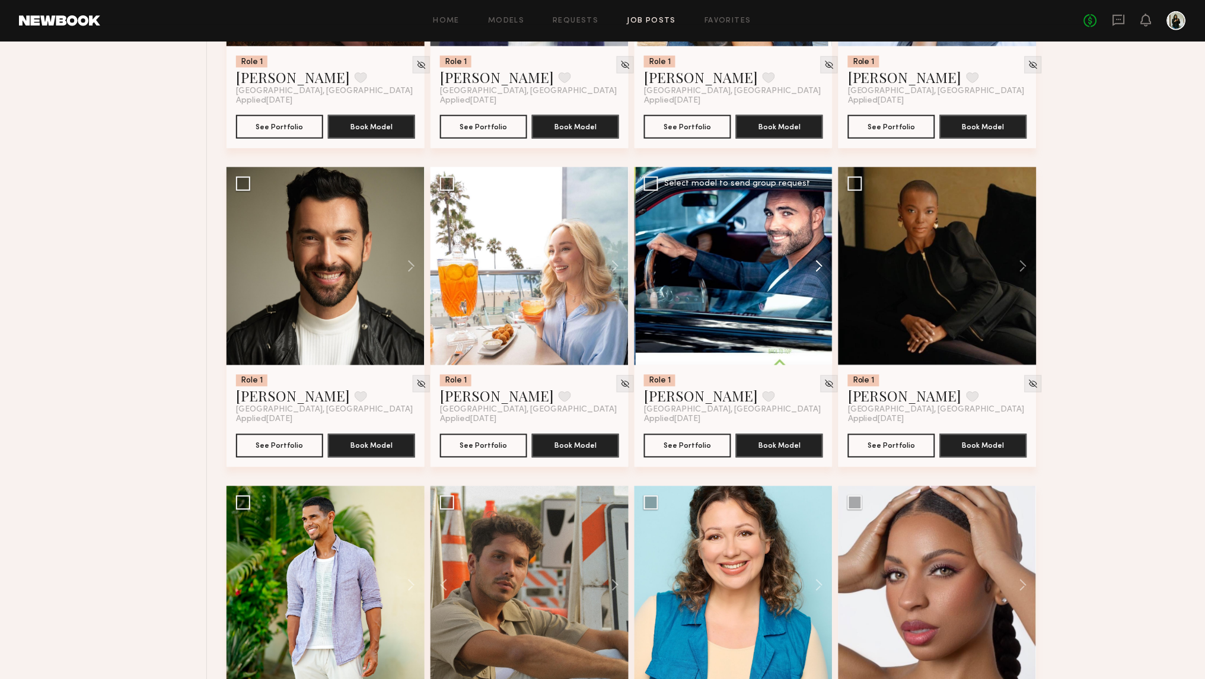
click at [816, 259] on button at bounding box center [814, 266] width 38 height 198
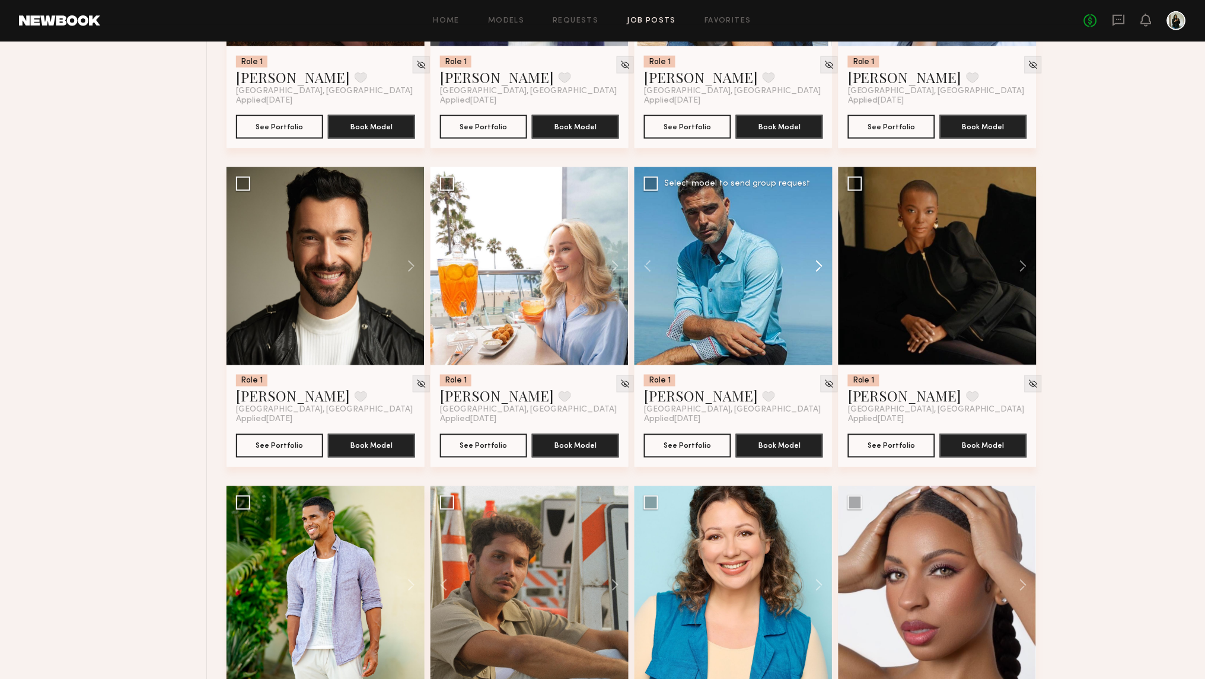
click at [816, 259] on button at bounding box center [814, 266] width 38 height 198
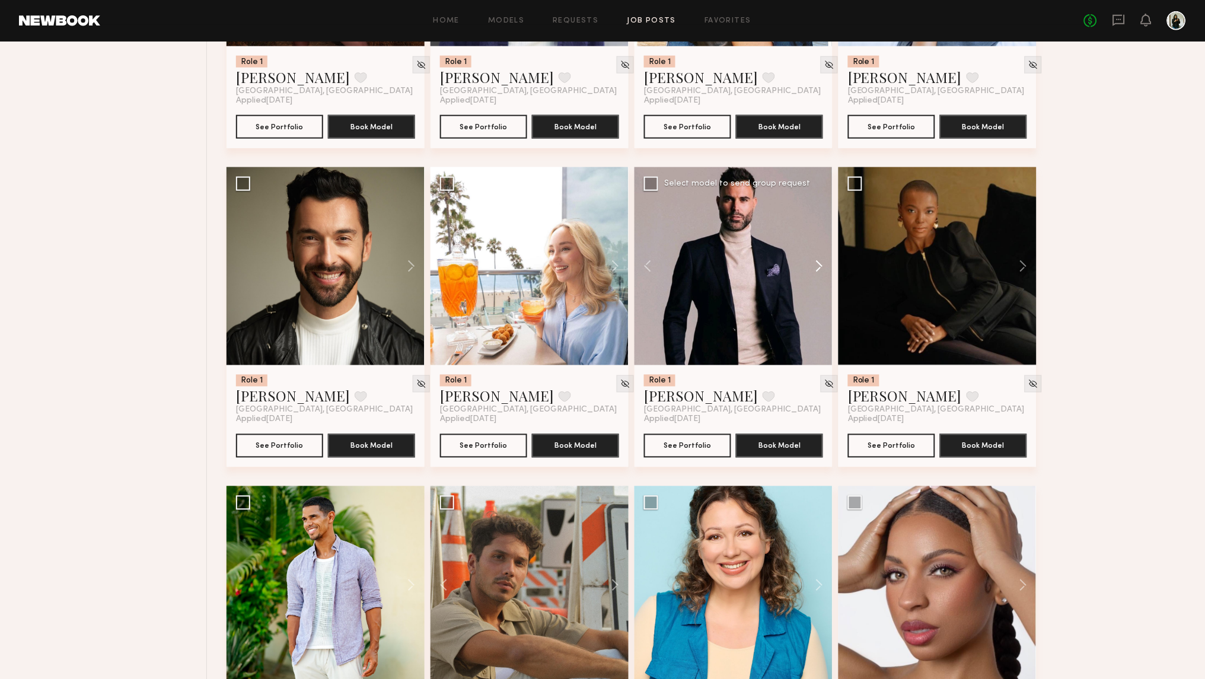
click at [816, 259] on button at bounding box center [814, 266] width 38 height 198
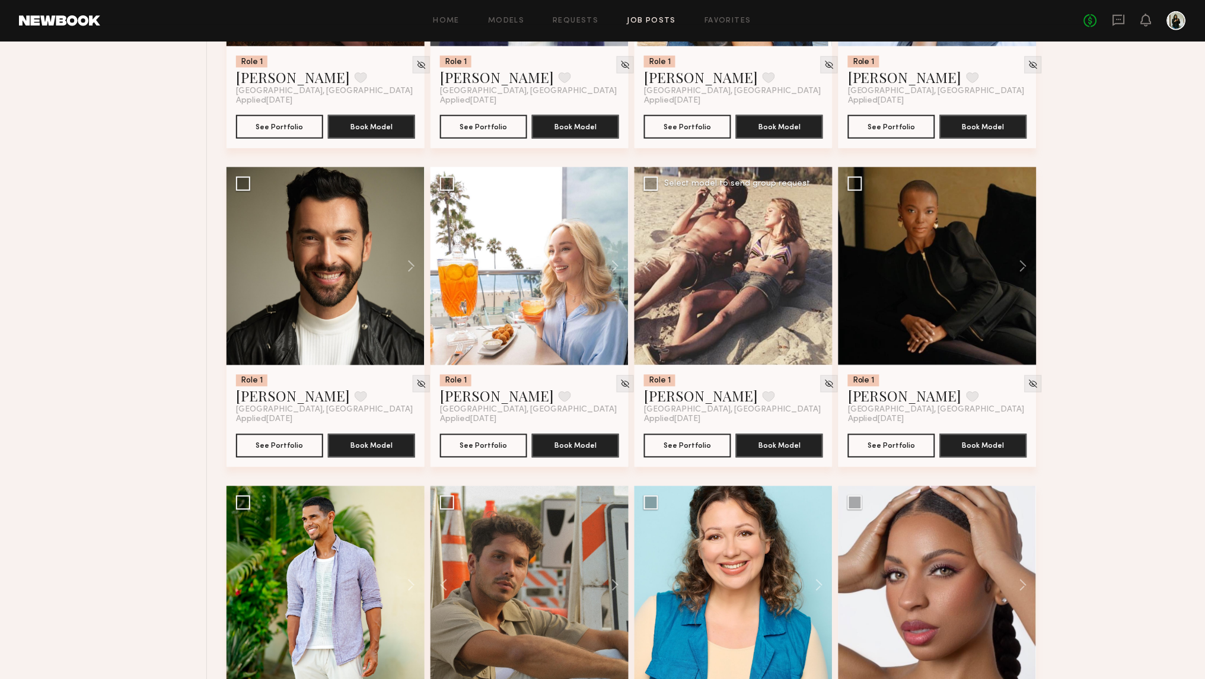
click at [816, 259] on div at bounding box center [733, 266] width 198 height 198
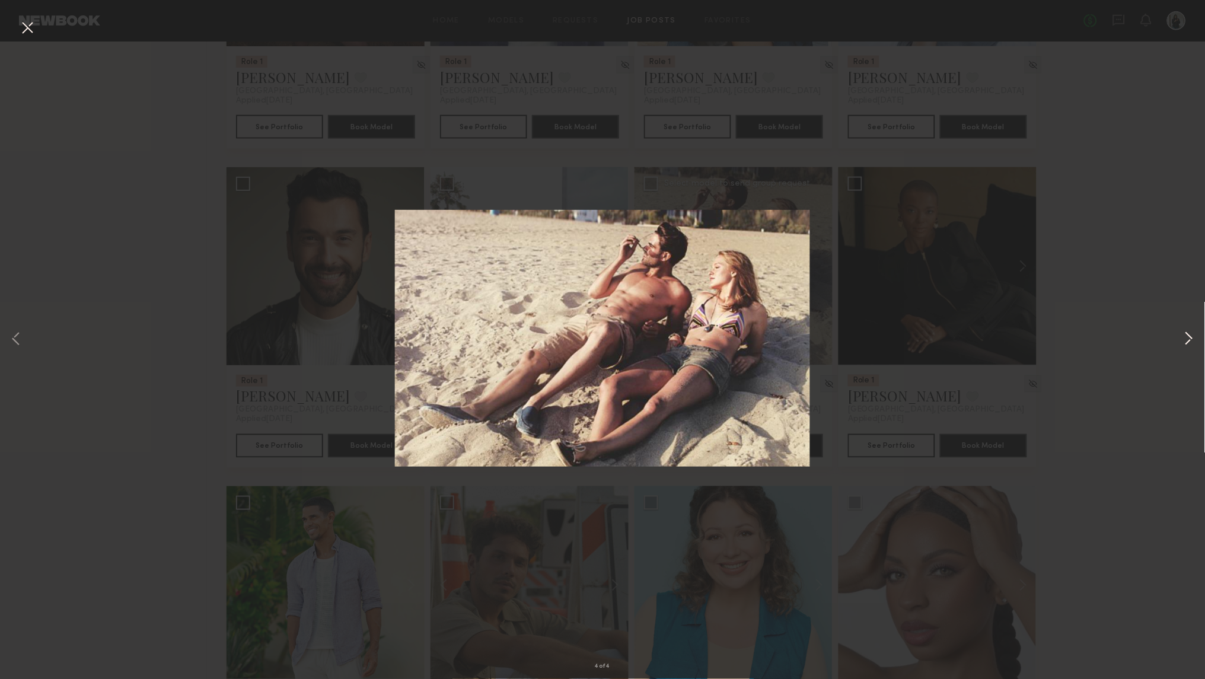
click at [1185, 338] on button at bounding box center [1189, 339] width 14 height 543
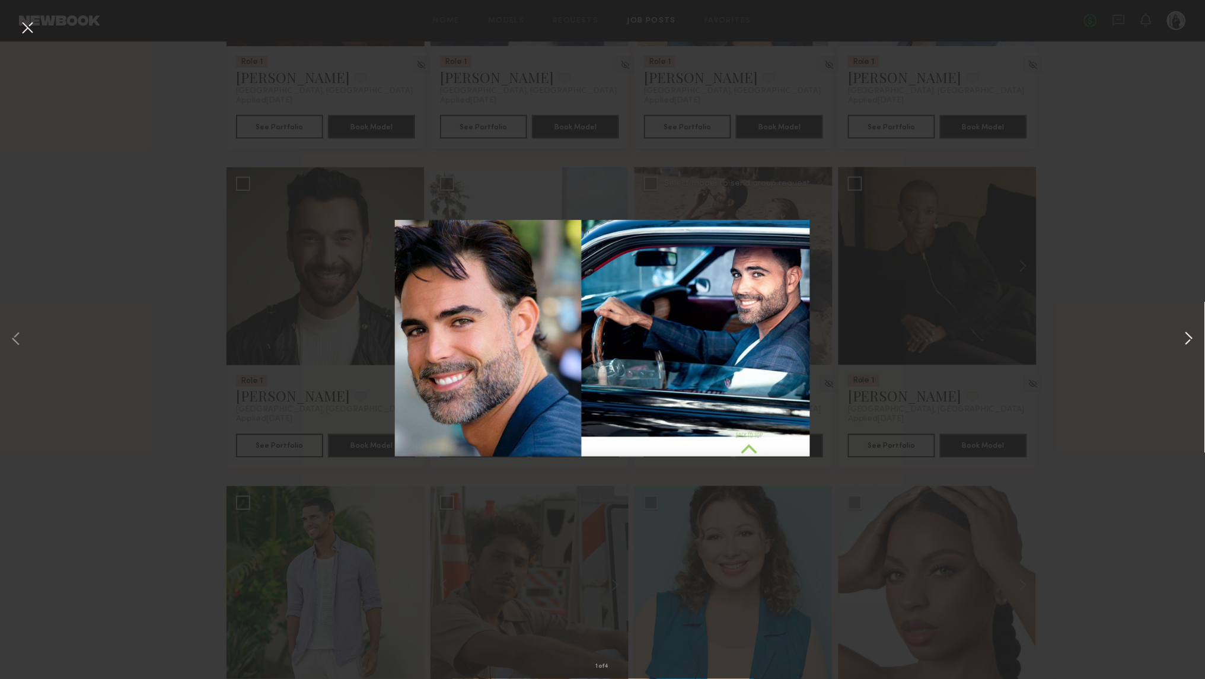
click at [1187, 342] on button at bounding box center [1189, 339] width 14 height 543
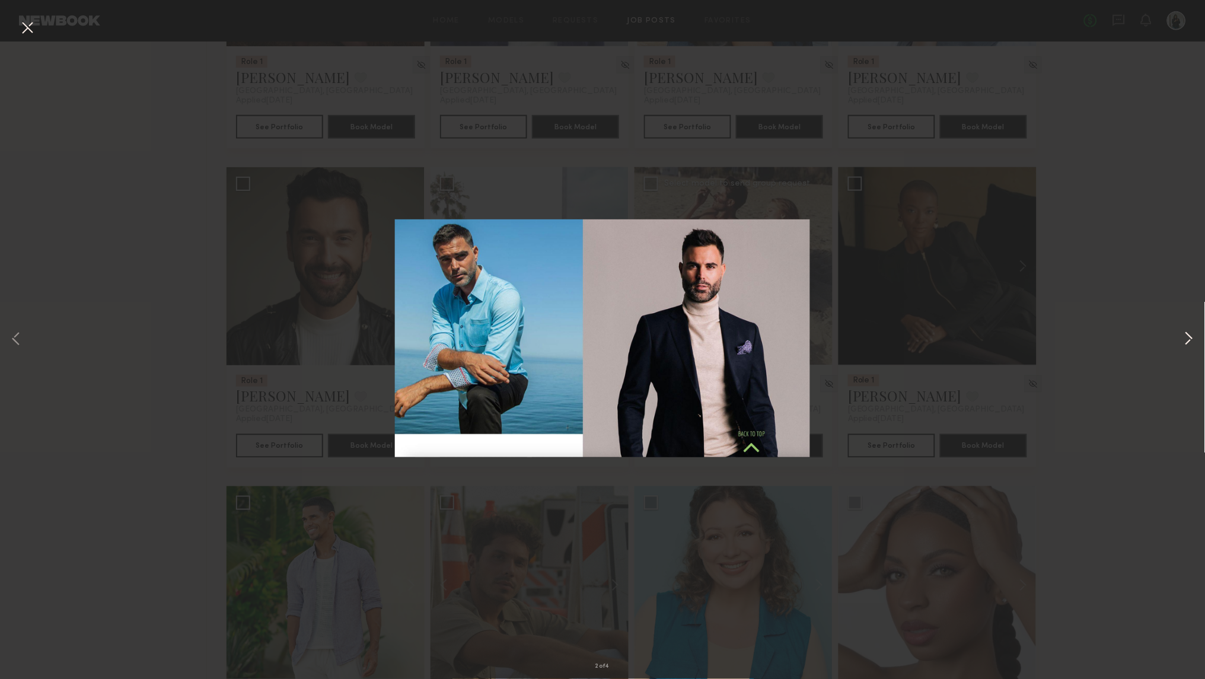
click at [1187, 342] on button at bounding box center [1189, 339] width 14 height 543
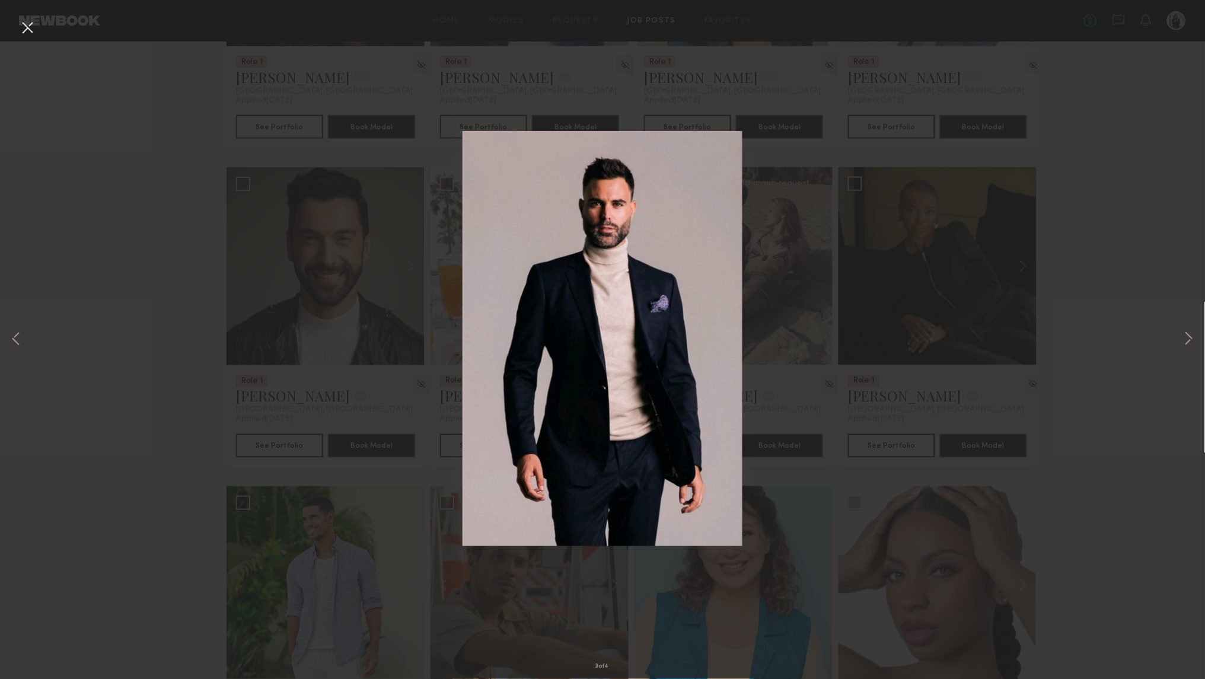
click at [1005, 289] on div "3 of 4" at bounding box center [602, 339] width 1205 height 679
click at [32, 23] on button at bounding box center [27, 28] width 19 height 21
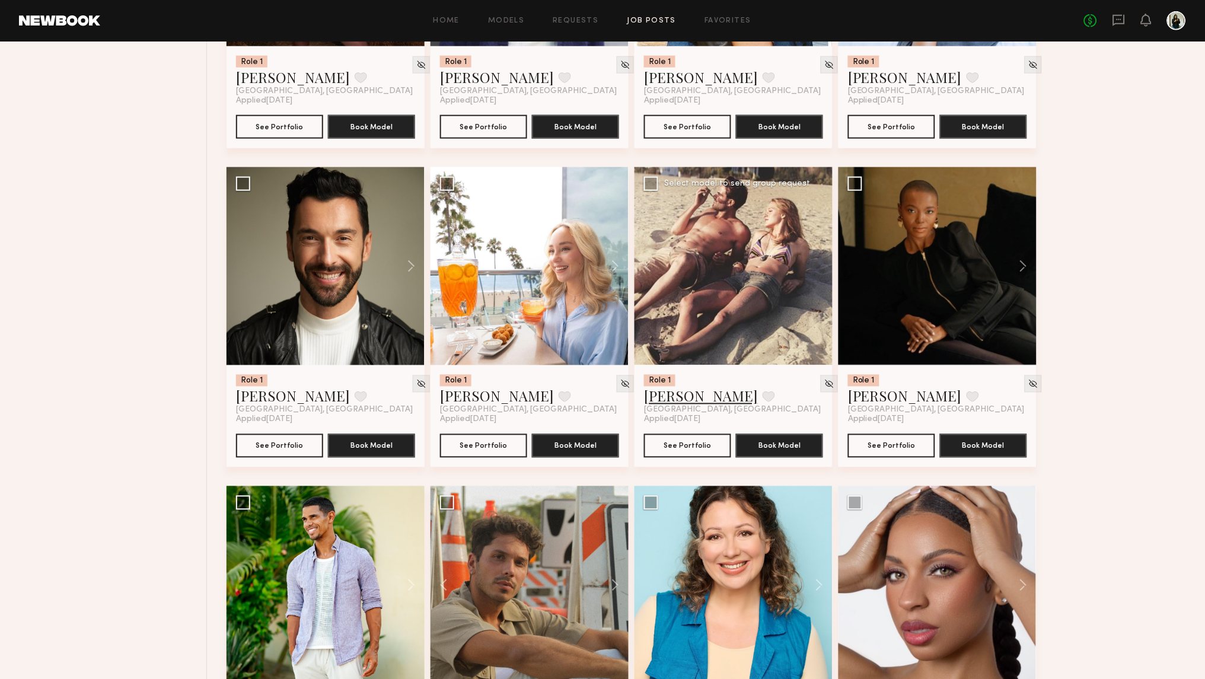
click at [684, 394] on link "Alejandro R." at bounding box center [701, 396] width 114 height 19
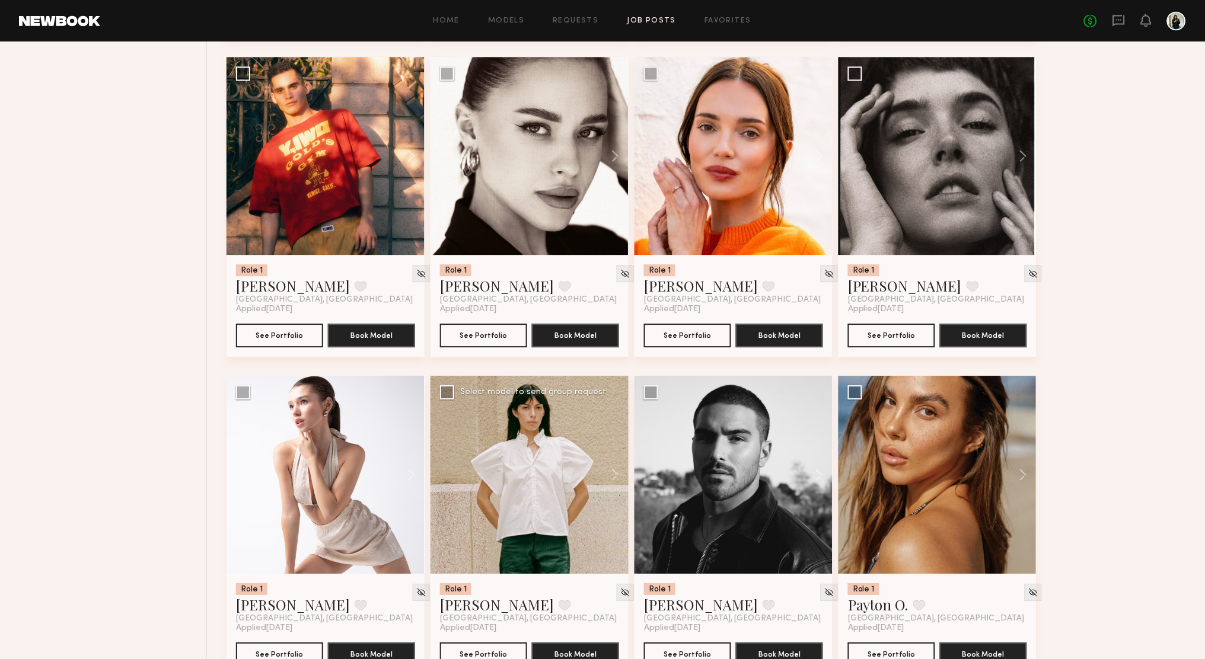
scroll to position [1905, 0]
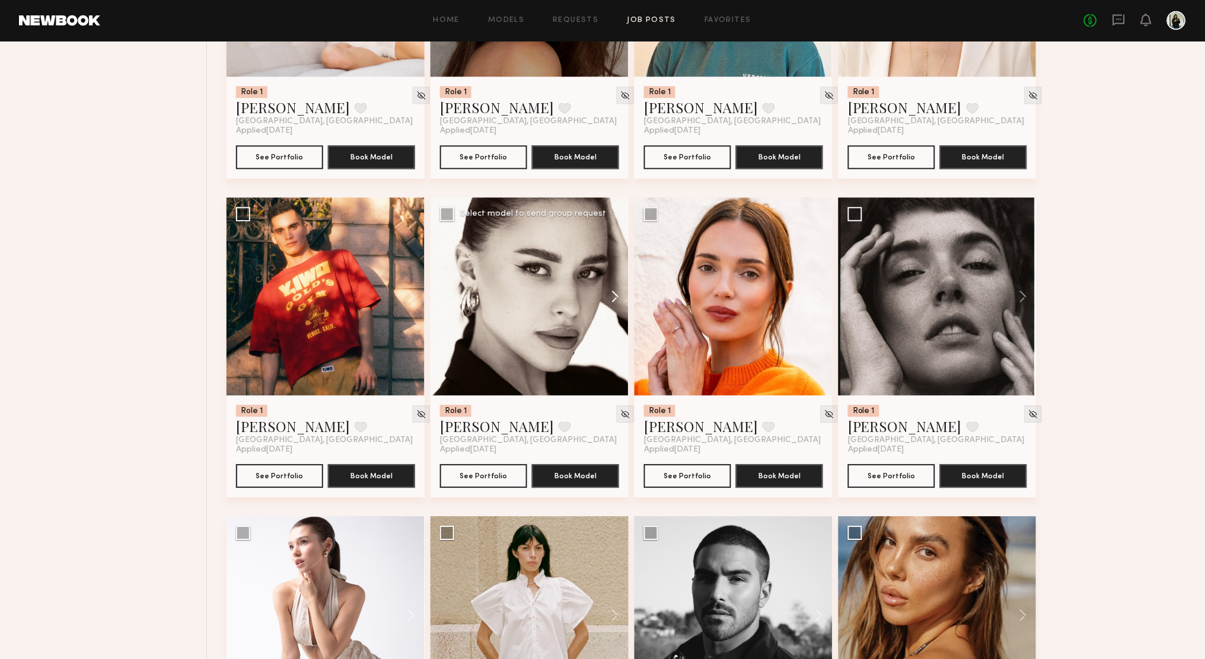
click at [607, 290] on button at bounding box center [610, 297] width 38 height 198
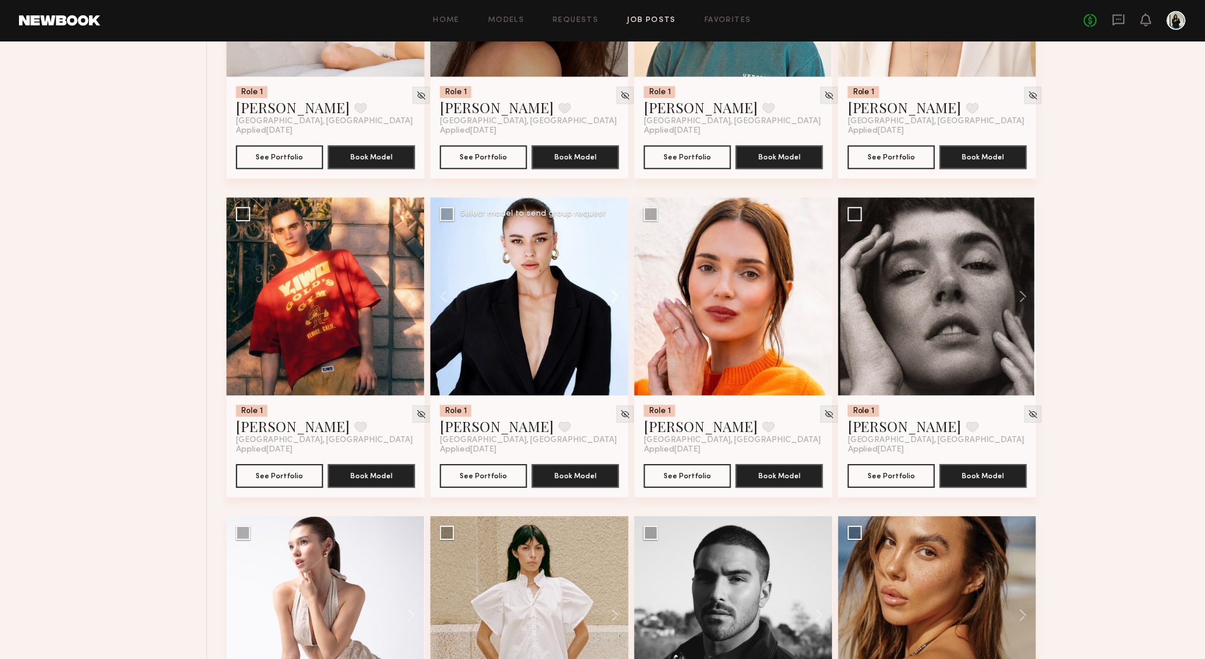
click at [607, 290] on button at bounding box center [610, 297] width 38 height 198
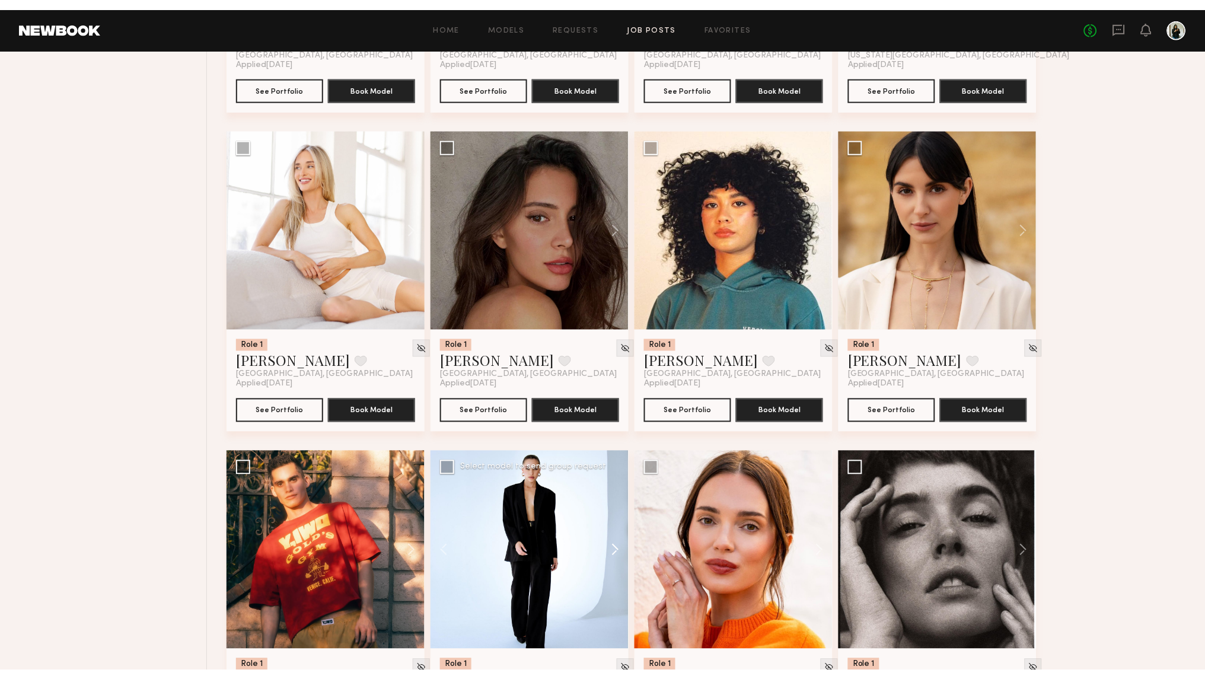
scroll to position [1626, 0]
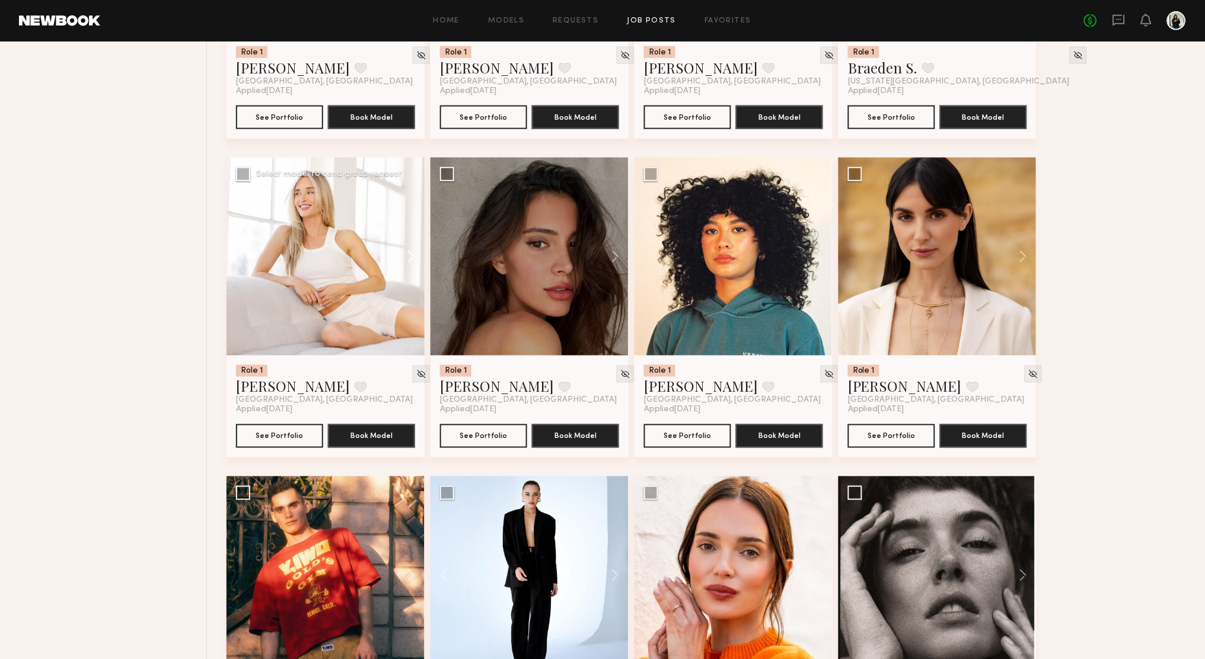
click at [410, 253] on button at bounding box center [406, 257] width 38 height 198
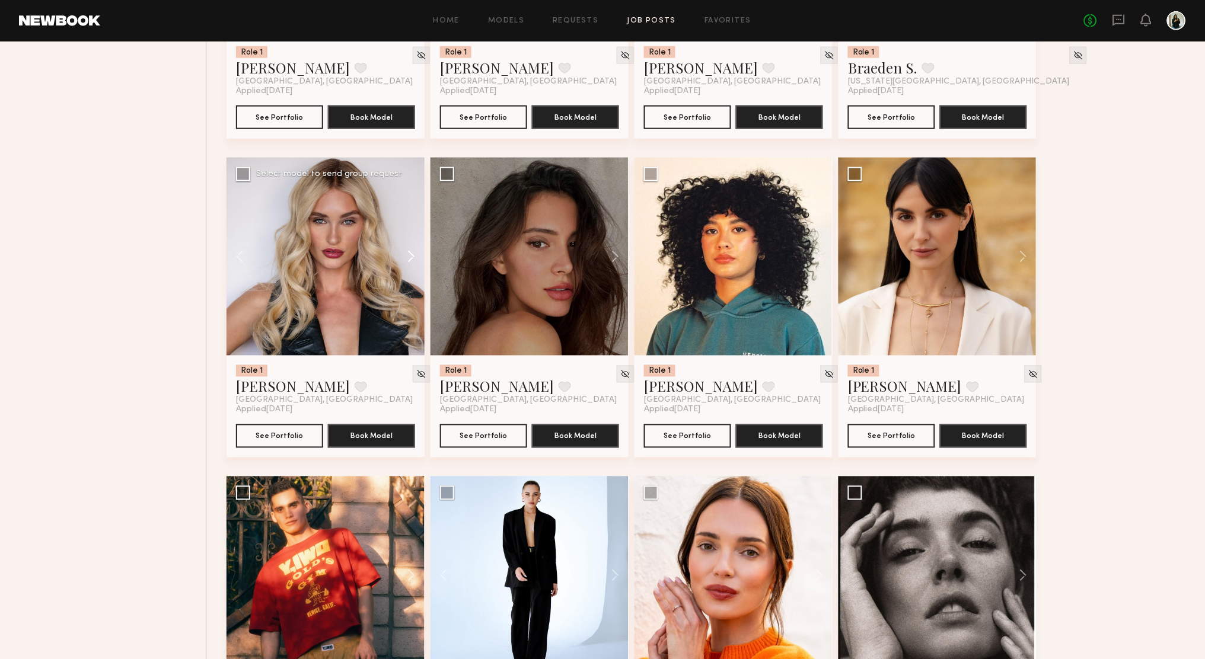
click at [410, 253] on button at bounding box center [406, 257] width 38 height 198
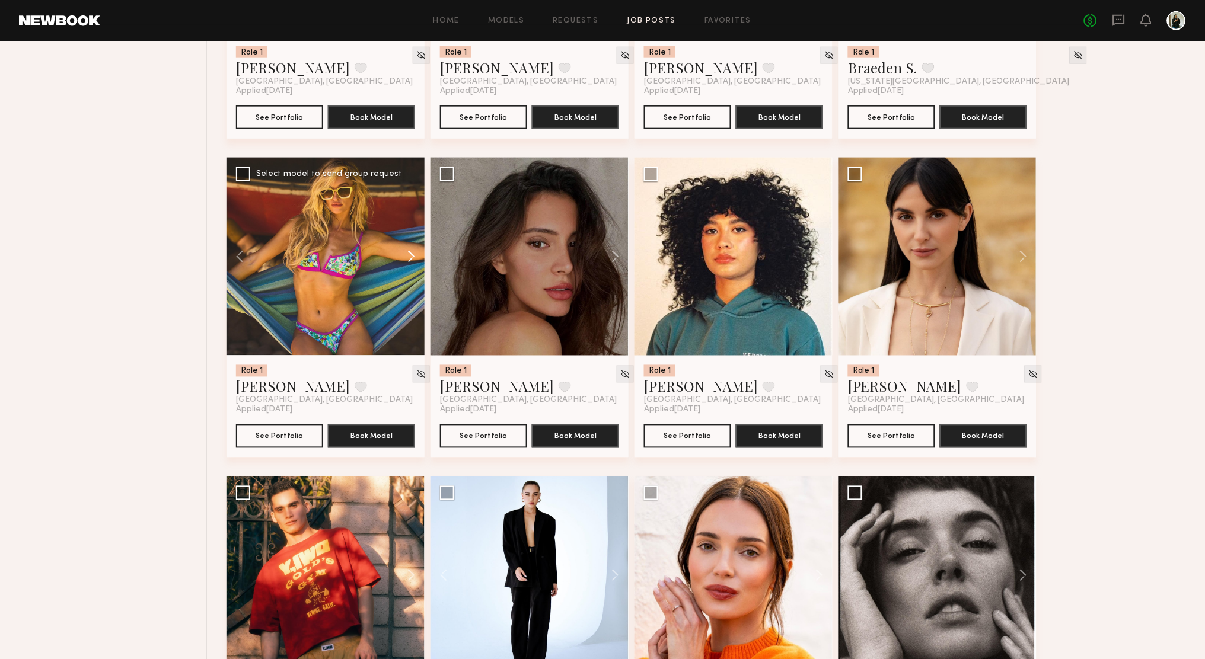
click at [410, 253] on button at bounding box center [406, 257] width 38 height 198
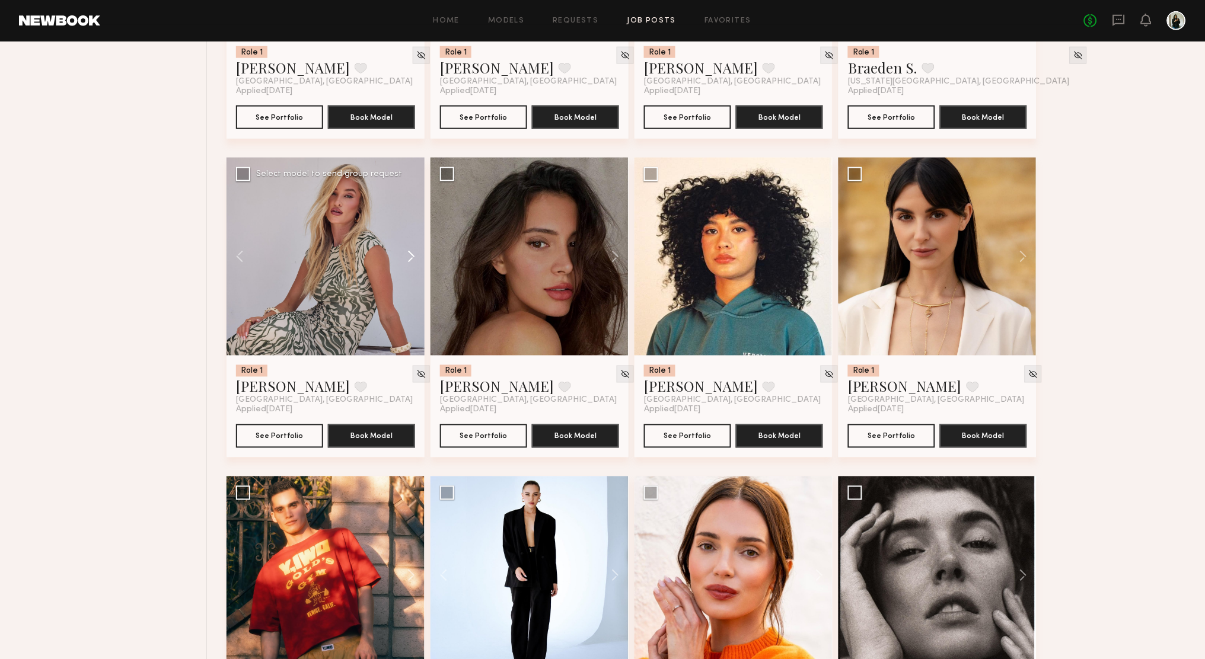
click at [410, 253] on button at bounding box center [406, 257] width 38 height 198
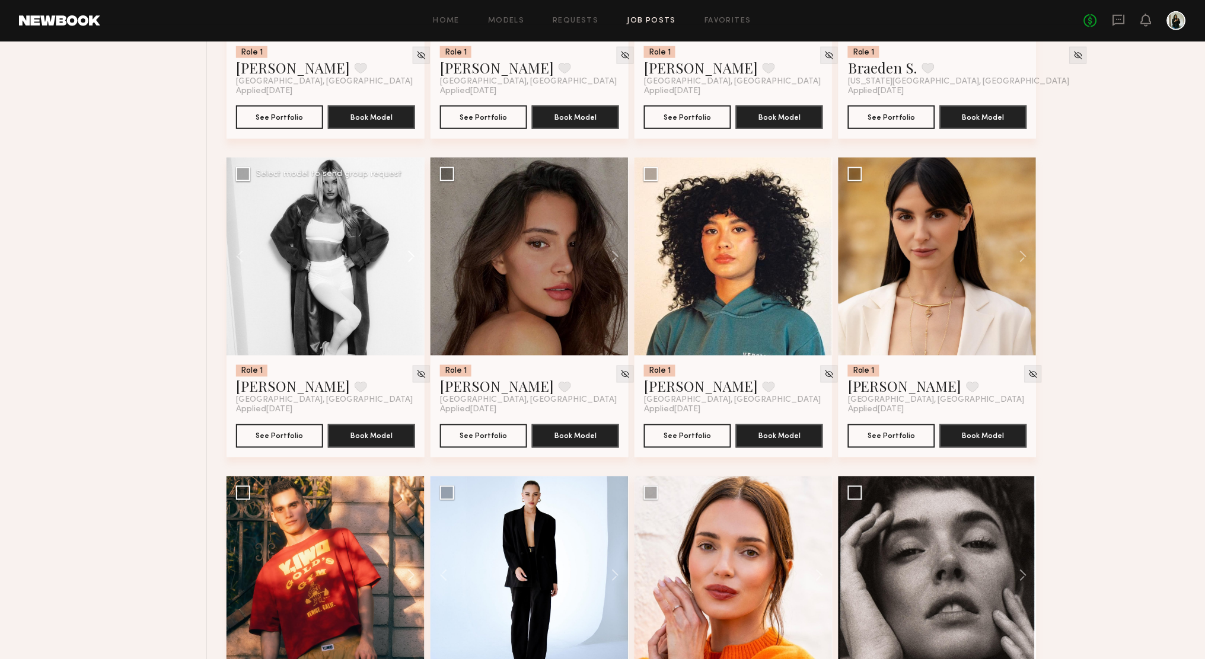
click at [410, 253] on button at bounding box center [406, 257] width 38 height 198
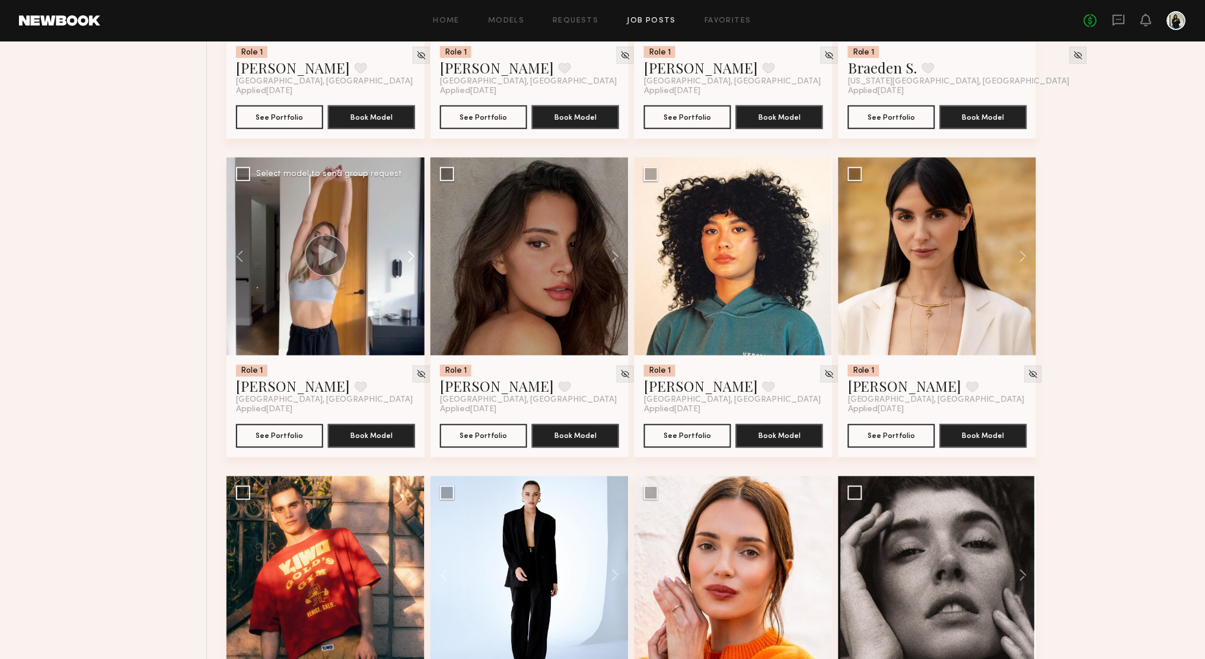
click at [410, 253] on button at bounding box center [406, 257] width 38 height 198
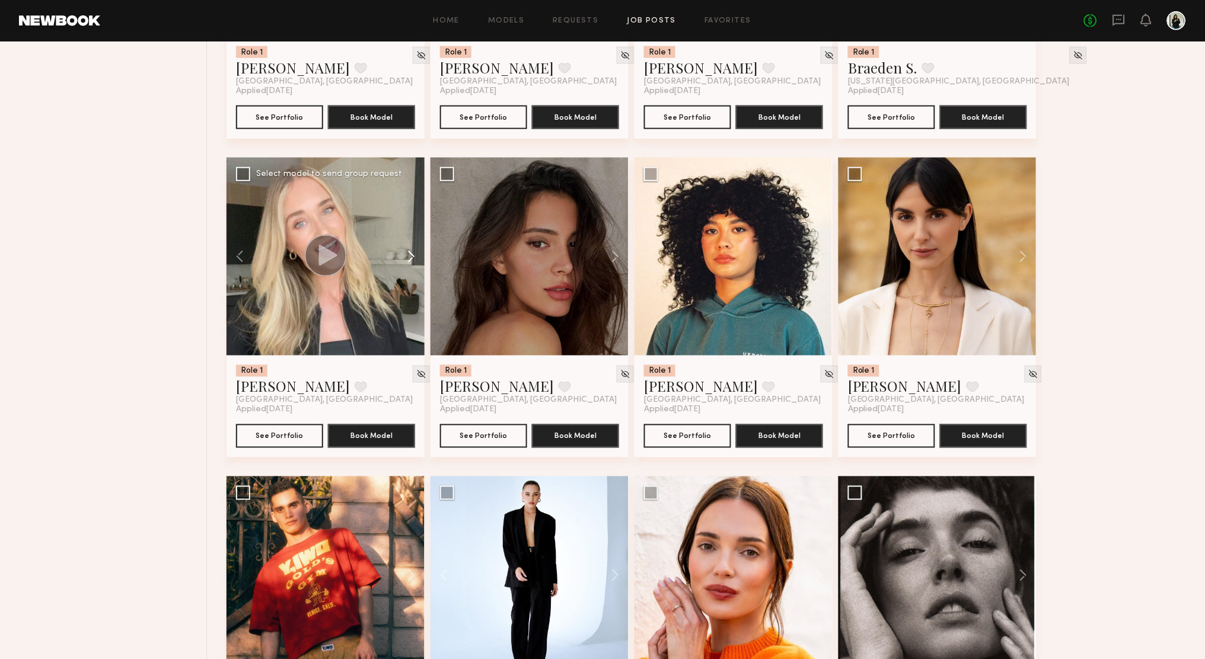
click at [410, 253] on button at bounding box center [406, 257] width 38 height 198
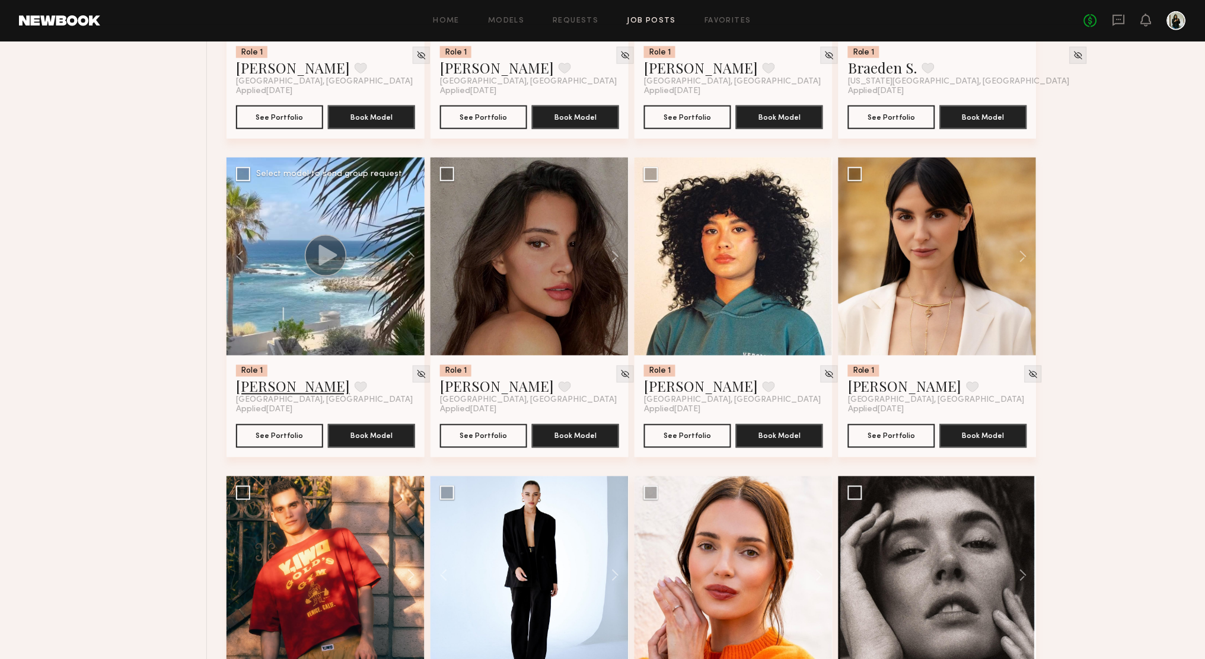
click at [266, 386] on link "Sam F." at bounding box center [293, 386] width 114 height 19
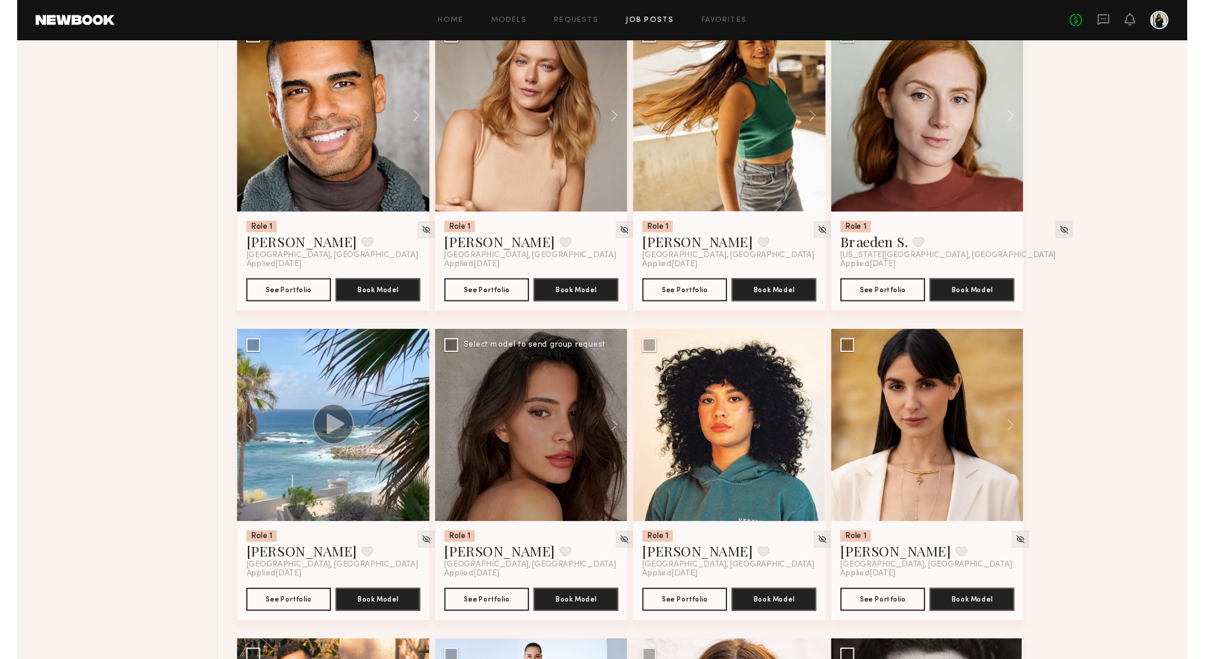
scroll to position [1369, 0]
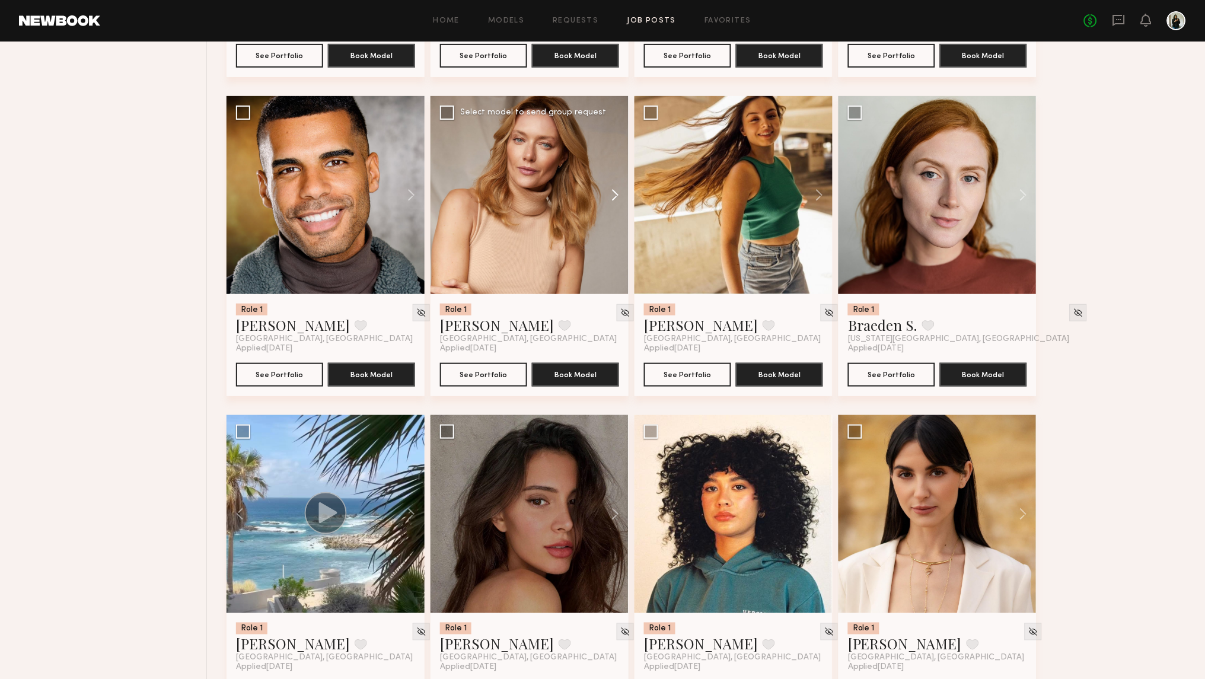
click at [612, 191] on button at bounding box center [610, 195] width 38 height 198
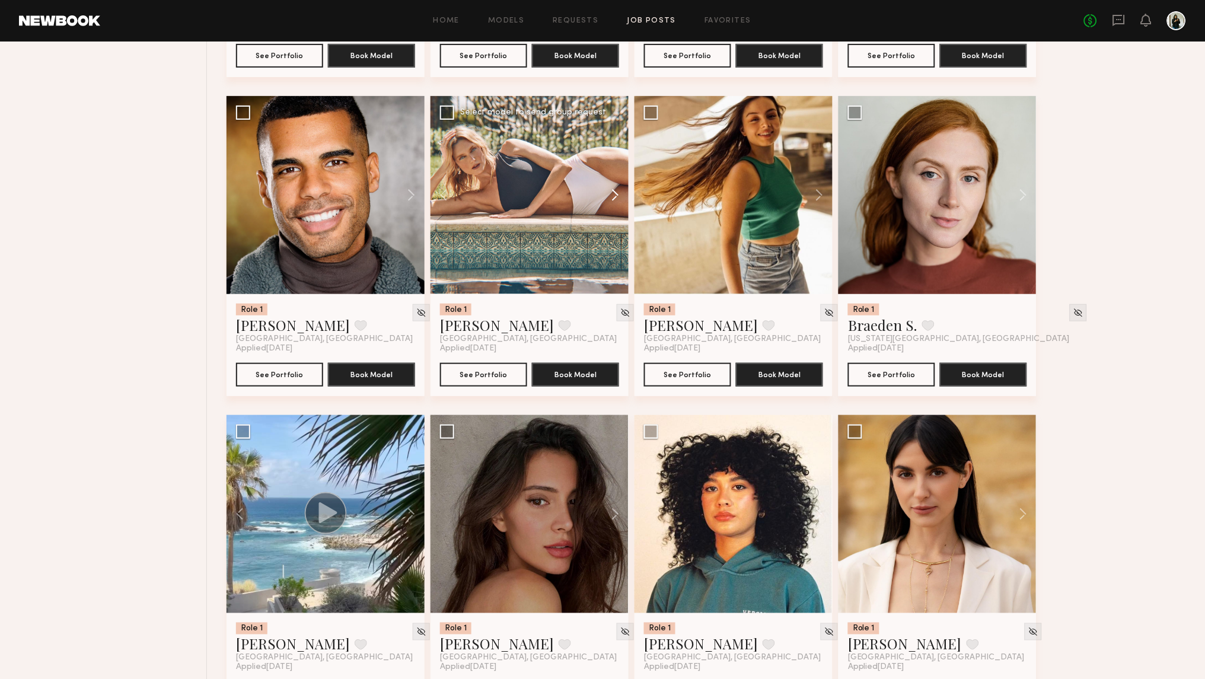
click at [612, 191] on button at bounding box center [610, 195] width 38 height 198
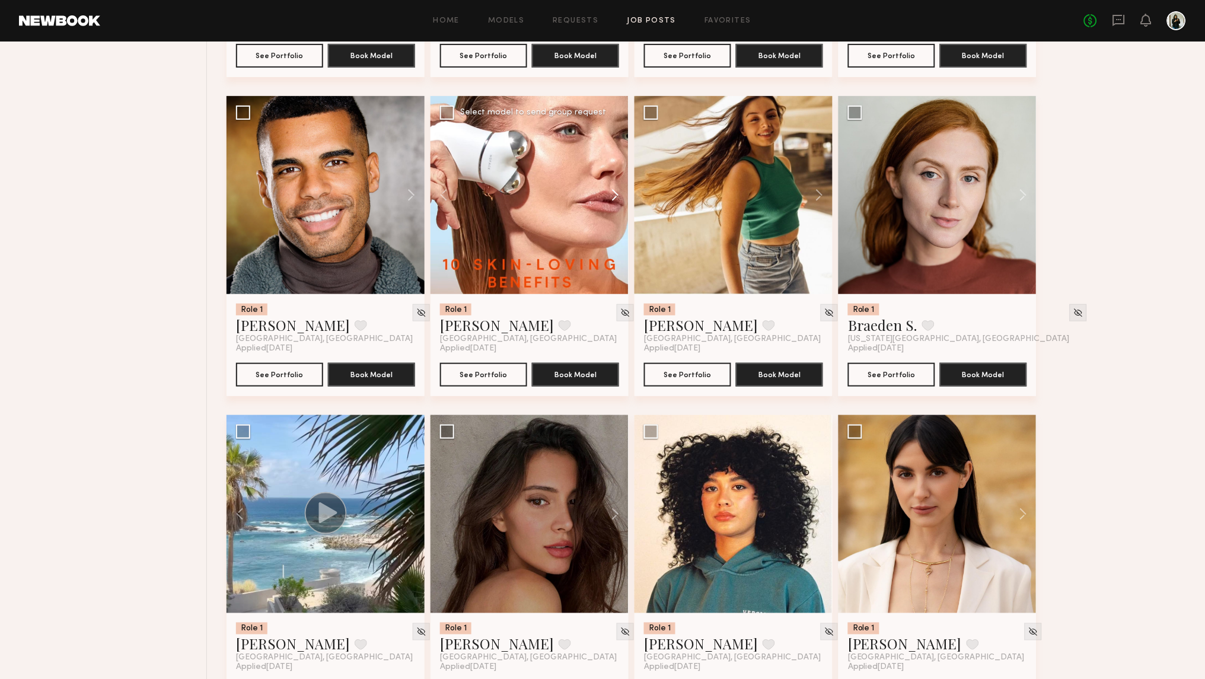
click at [612, 191] on button at bounding box center [610, 195] width 38 height 198
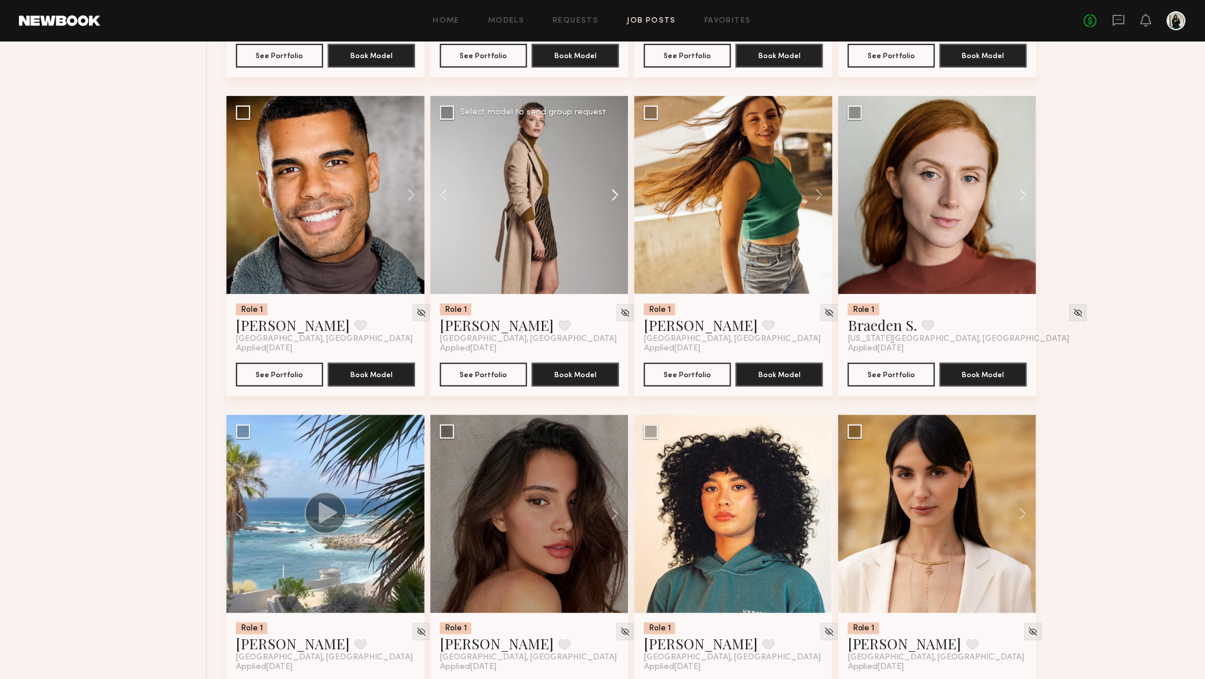
click at [612, 191] on button at bounding box center [610, 195] width 38 height 198
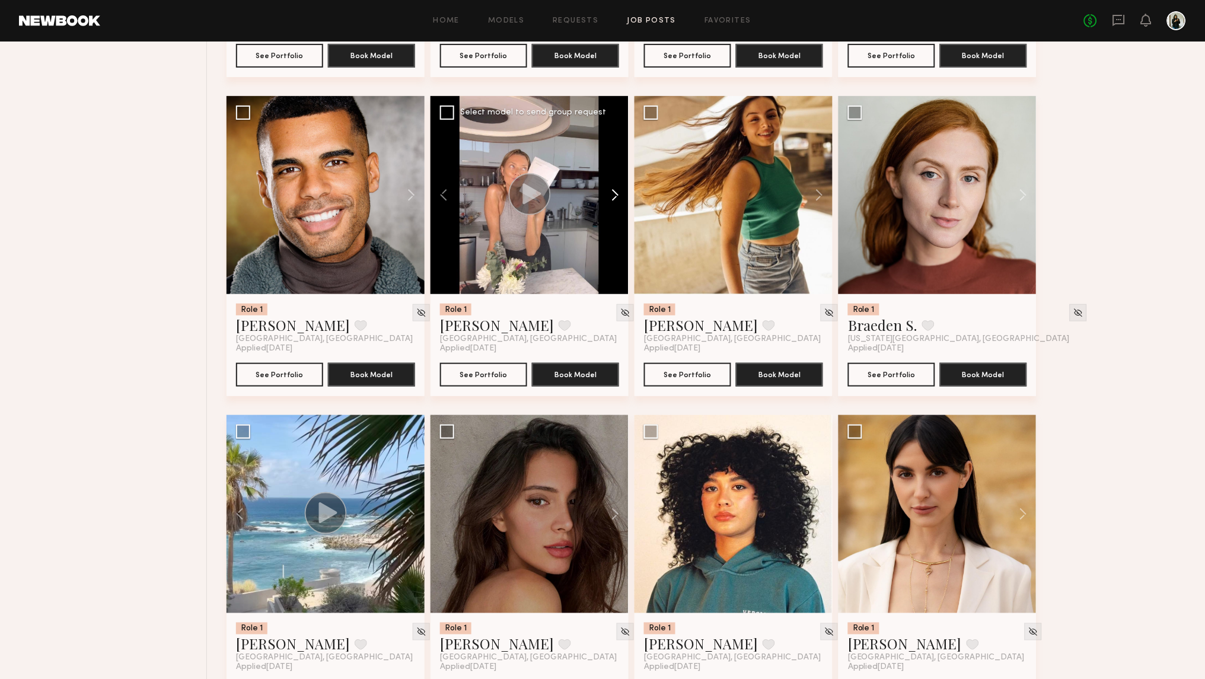
click at [612, 191] on button at bounding box center [610, 195] width 38 height 198
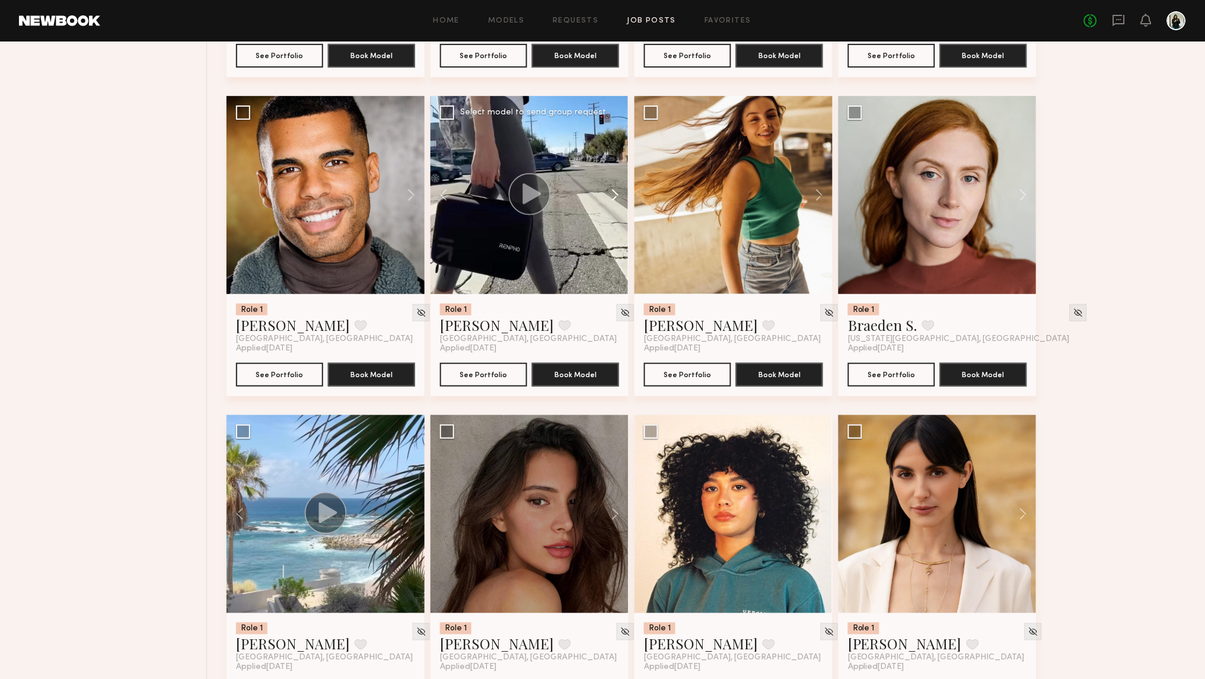
click at [612, 191] on button at bounding box center [610, 195] width 38 height 198
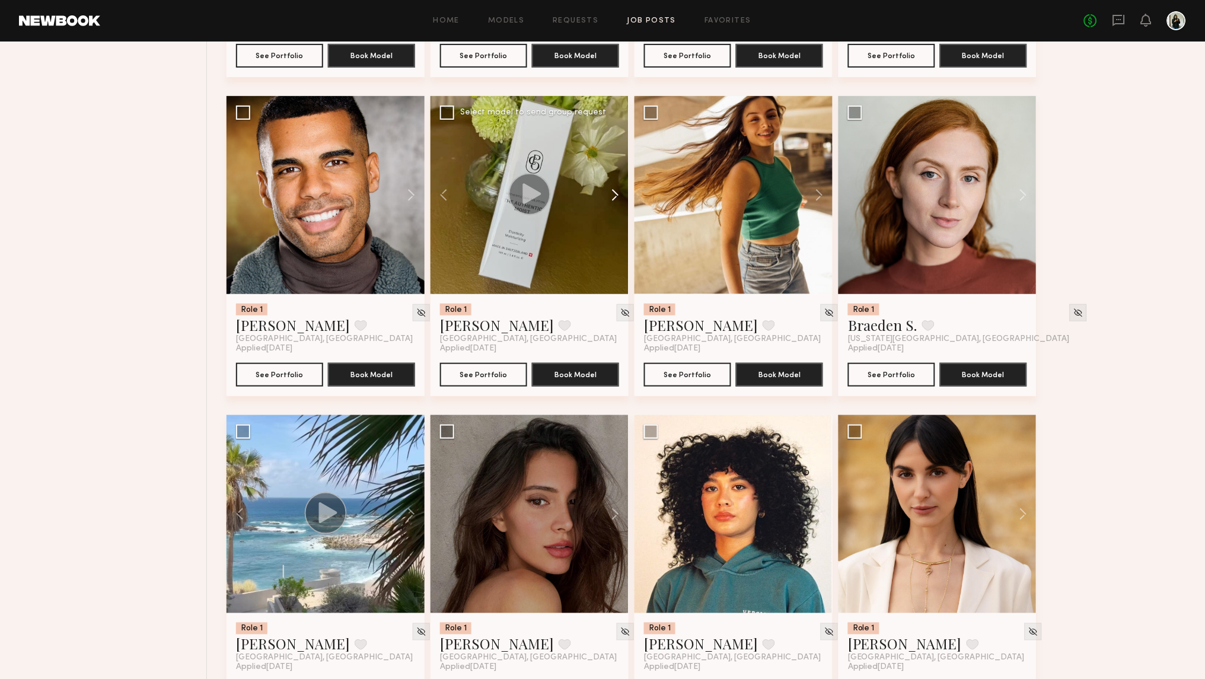
click at [612, 191] on button at bounding box center [610, 195] width 38 height 198
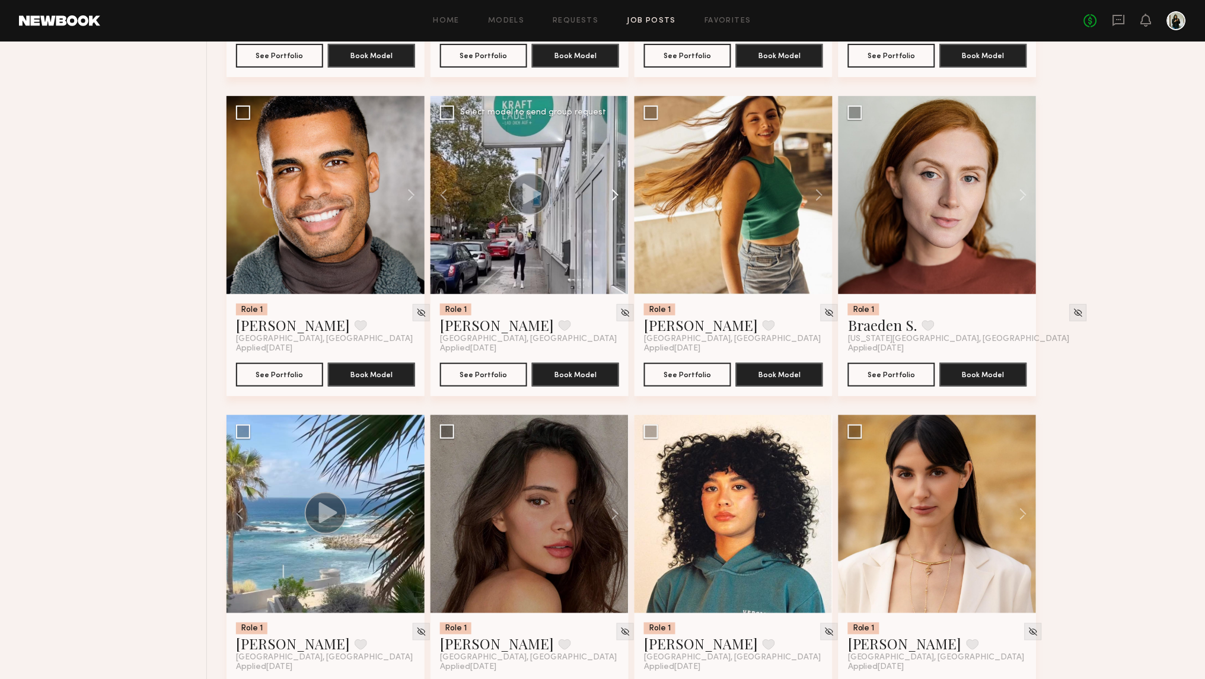
click at [612, 191] on button at bounding box center [610, 195] width 38 height 198
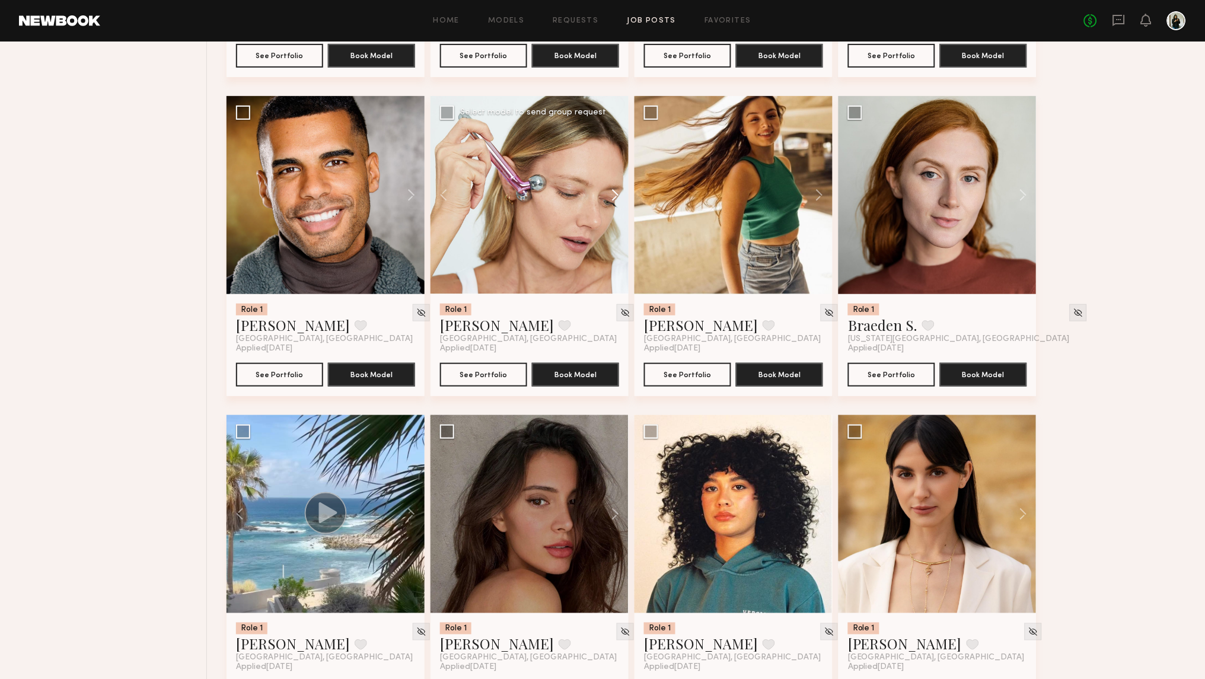
click at [612, 191] on button at bounding box center [610, 195] width 38 height 198
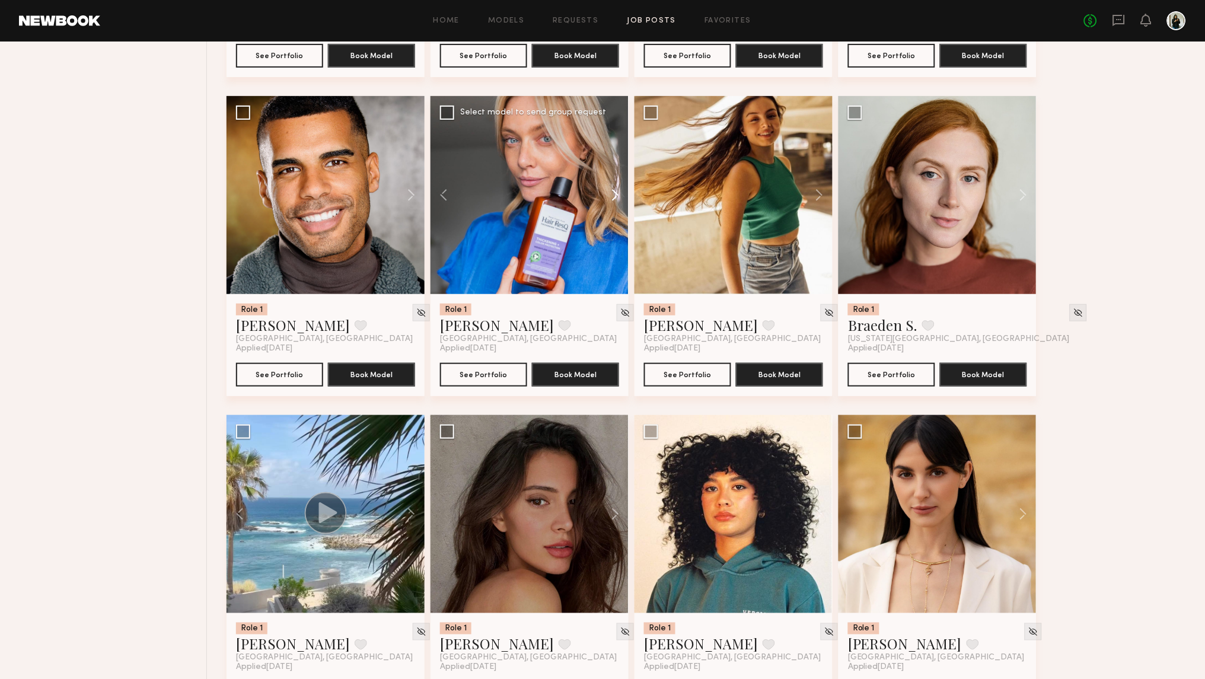
click at [612, 191] on button at bounding box center [610, 195] width 38 height 198
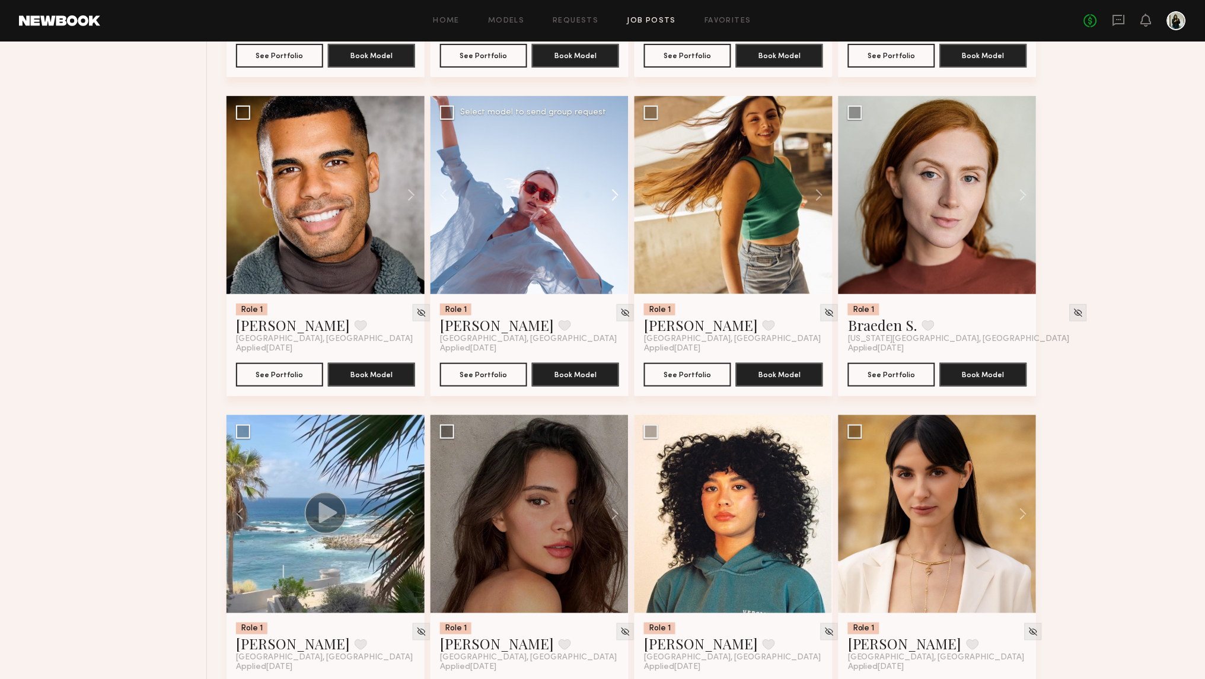
click at [612, 191] on button at bounding box center [610, 195] width 38 height 198
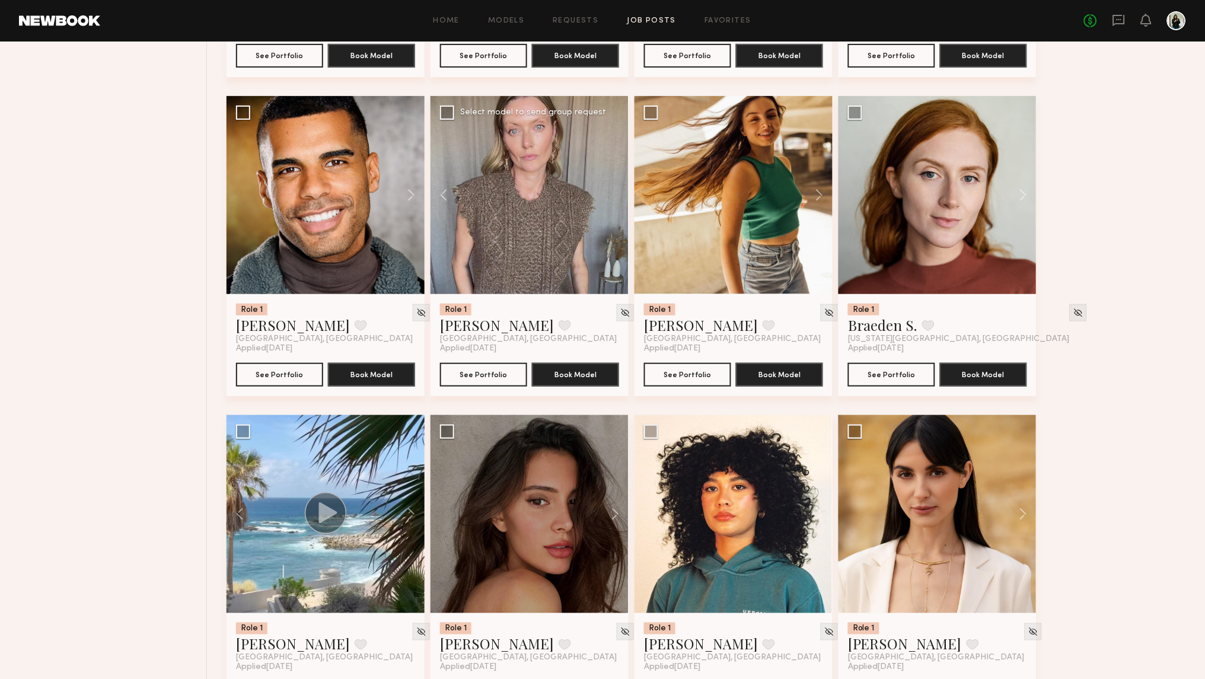
click at [612, 191] on div at bounding box center [529, 195] width 198 height 198
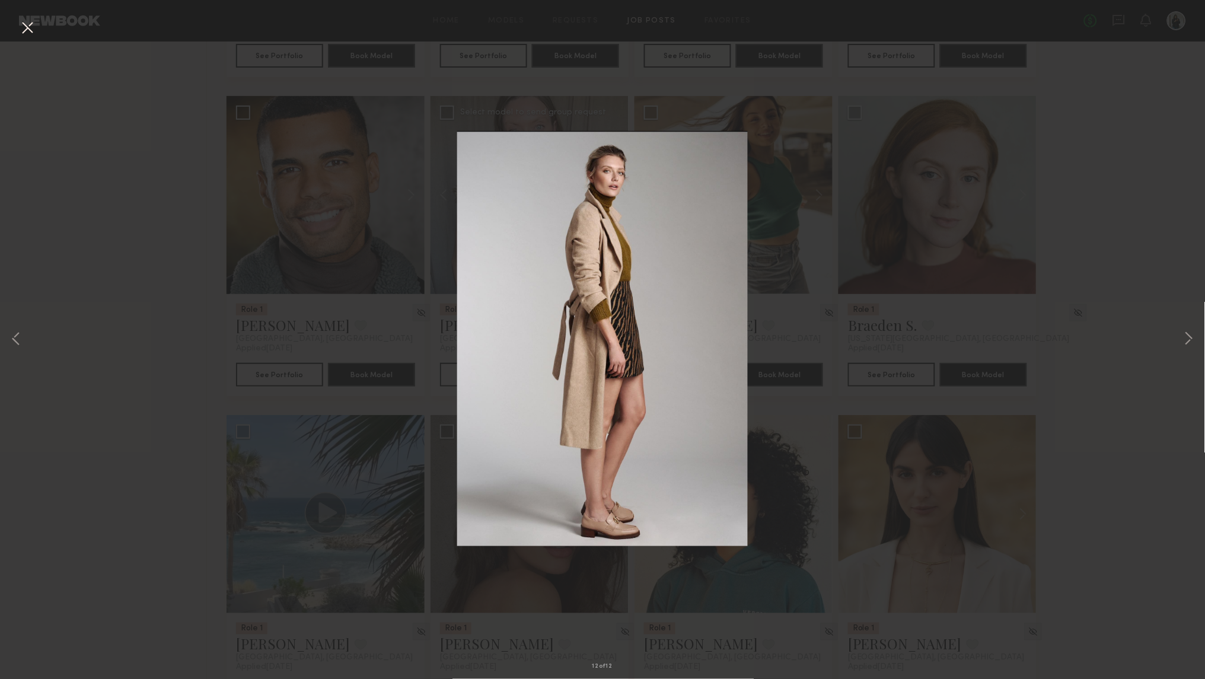
click at [25, 26] on button at bounding box center [27, 28] width 19 height 21
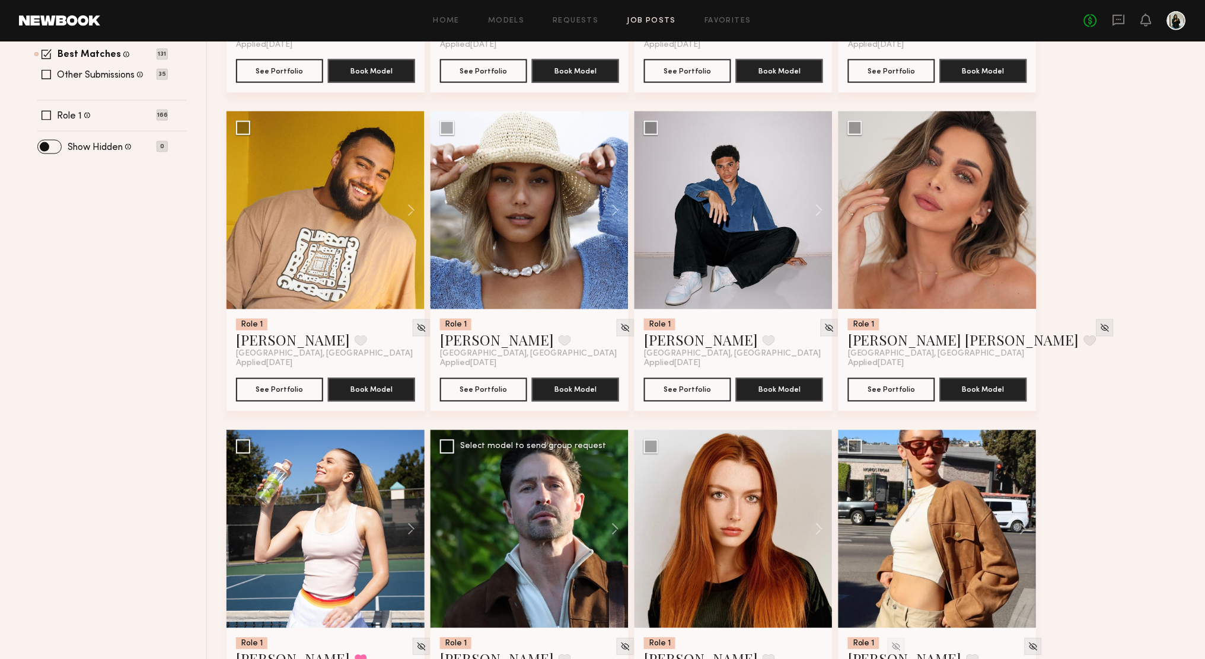
scroll to position [353, 0]
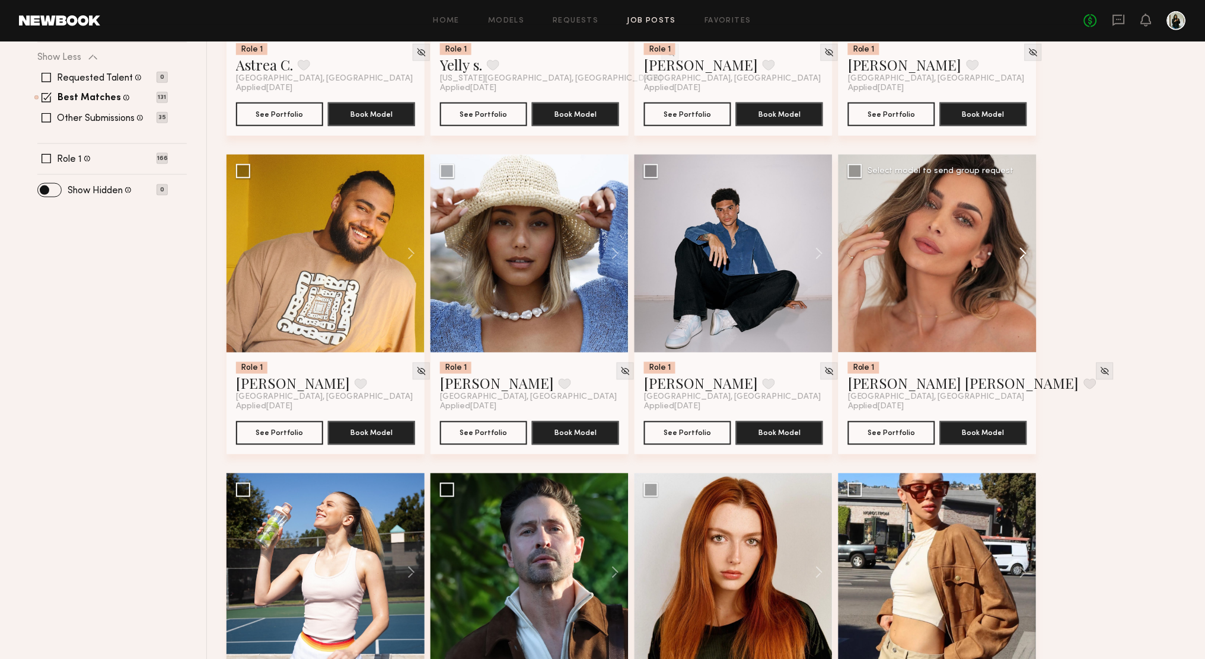
click at [1026, 254] on button at bounding box center [1018, 254] width 38 height 198
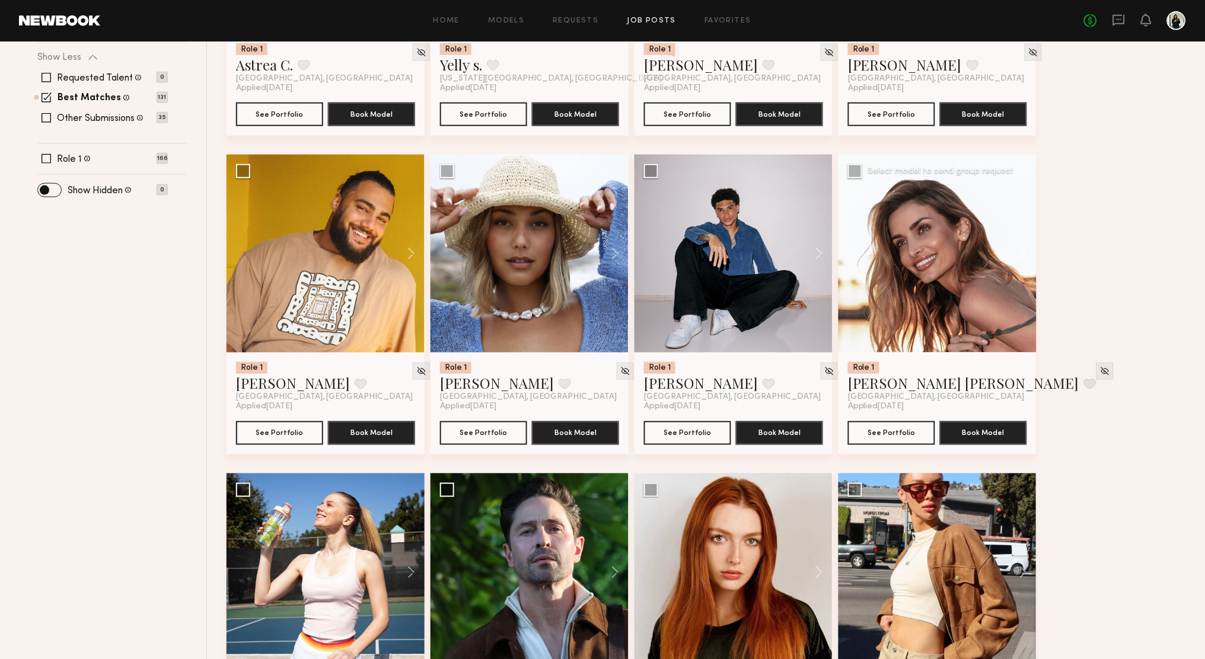
click at [1026, 254] on button at bounding box center [1018, 254] width 38 height 198
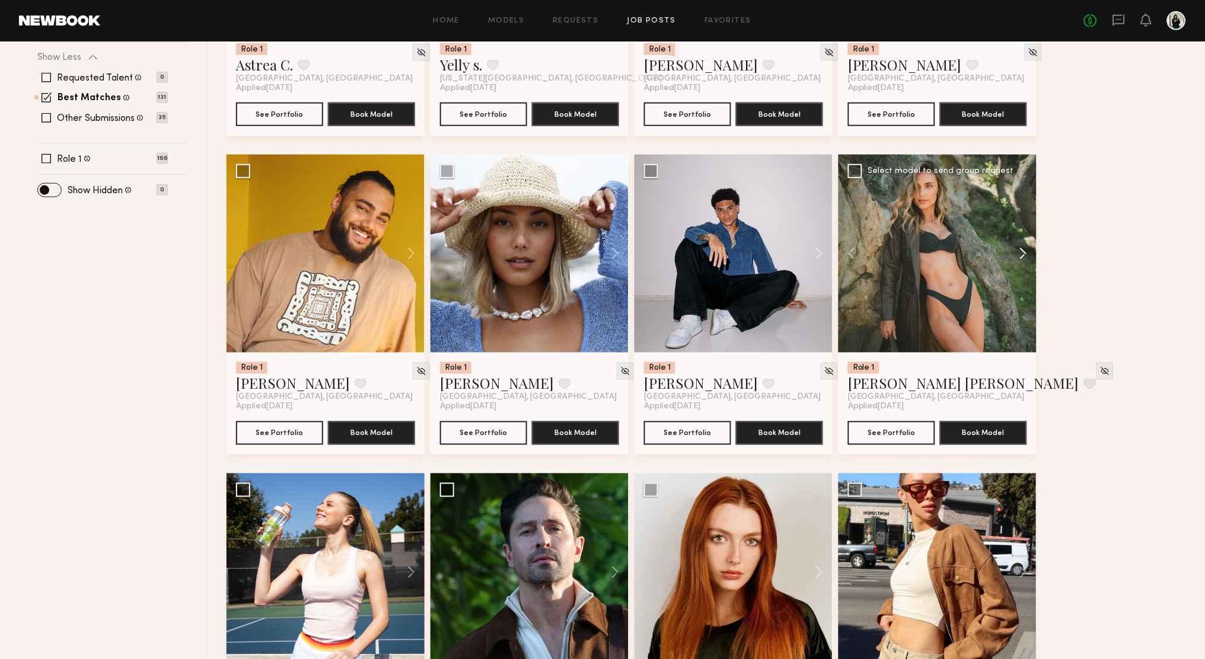
click at [1026, 254] on button at bounding box center [1018, 254] width 38 height 198
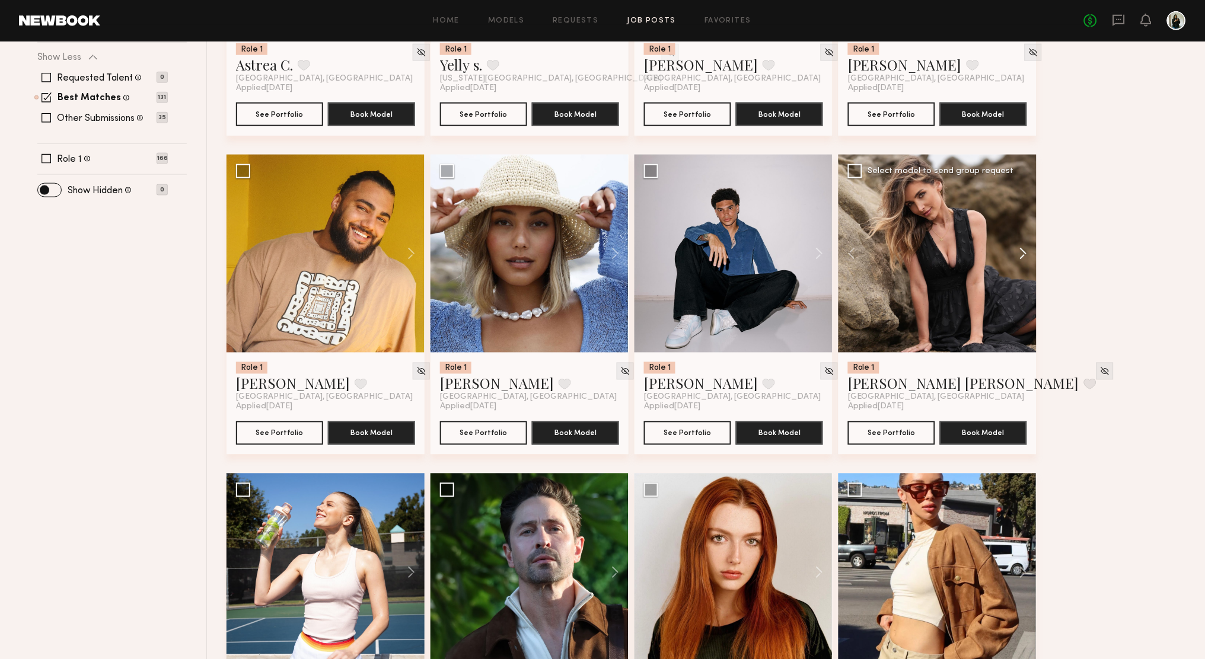
click at [1026, 254] on button at bounding box center [1018, 254] width 38 height 198
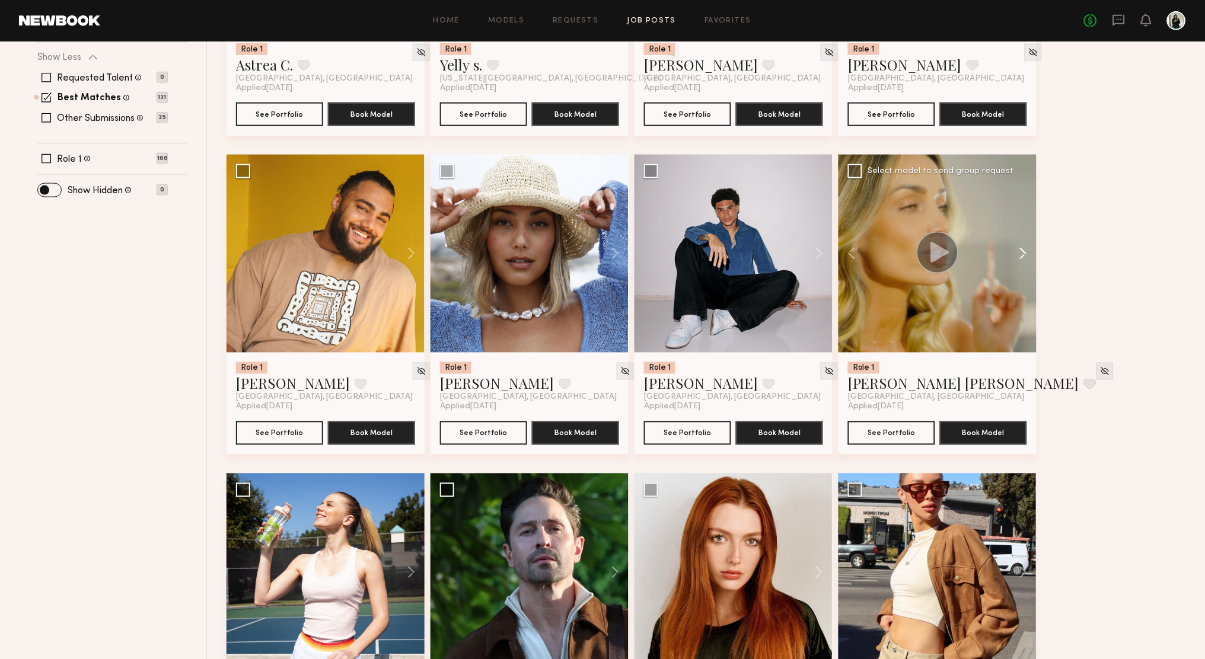
click at [1026, 254] on button at bounding box center [1018, 254] width 38 height 198
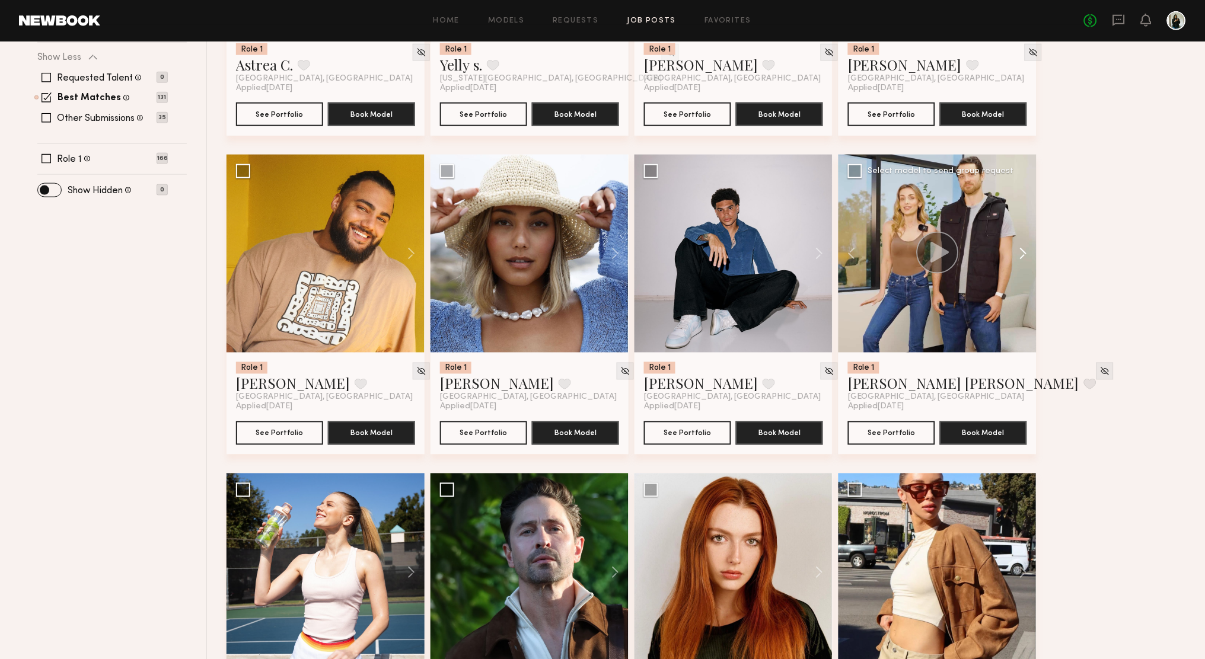
click at [1026, 254] on button at bounding box center [1018, 254] width 38 height 198
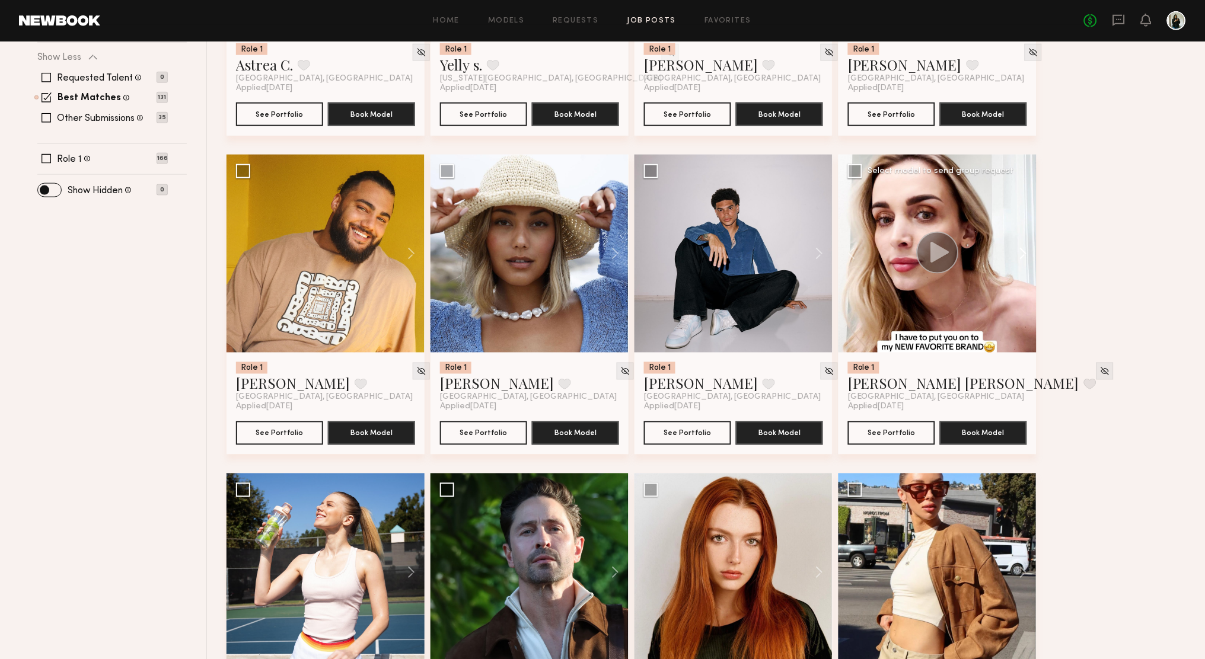
click at [1026, 254] on button at bounding box center [1018, 254] width 38 height 198
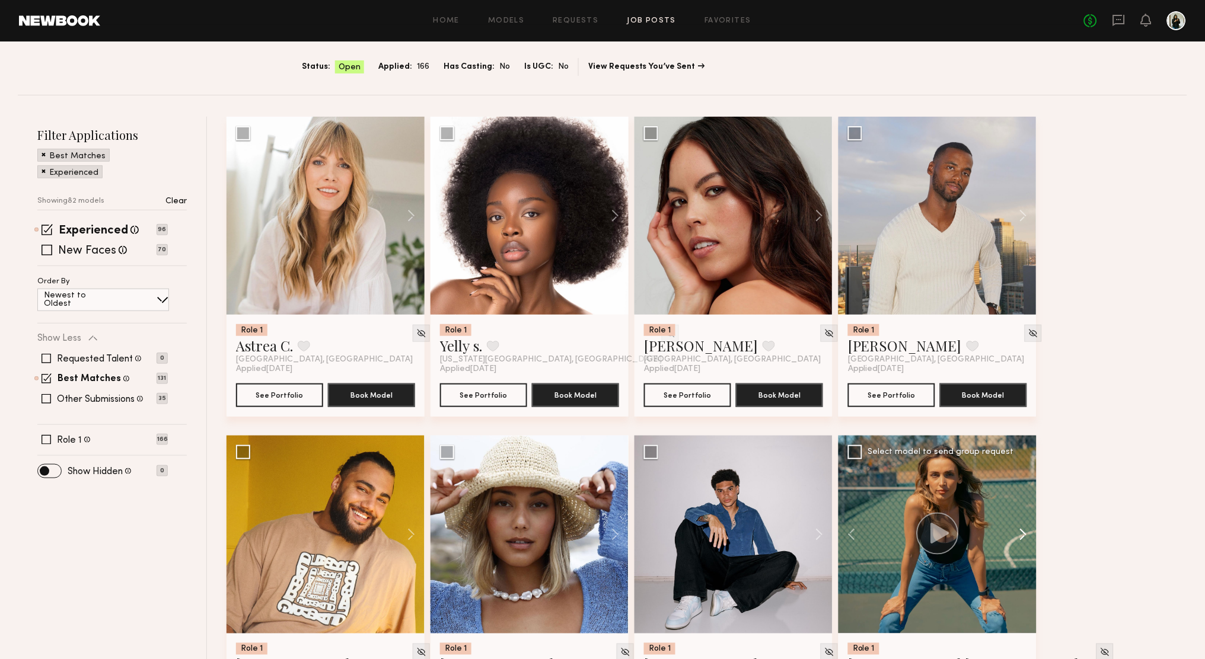
scroll to position [37, 0]
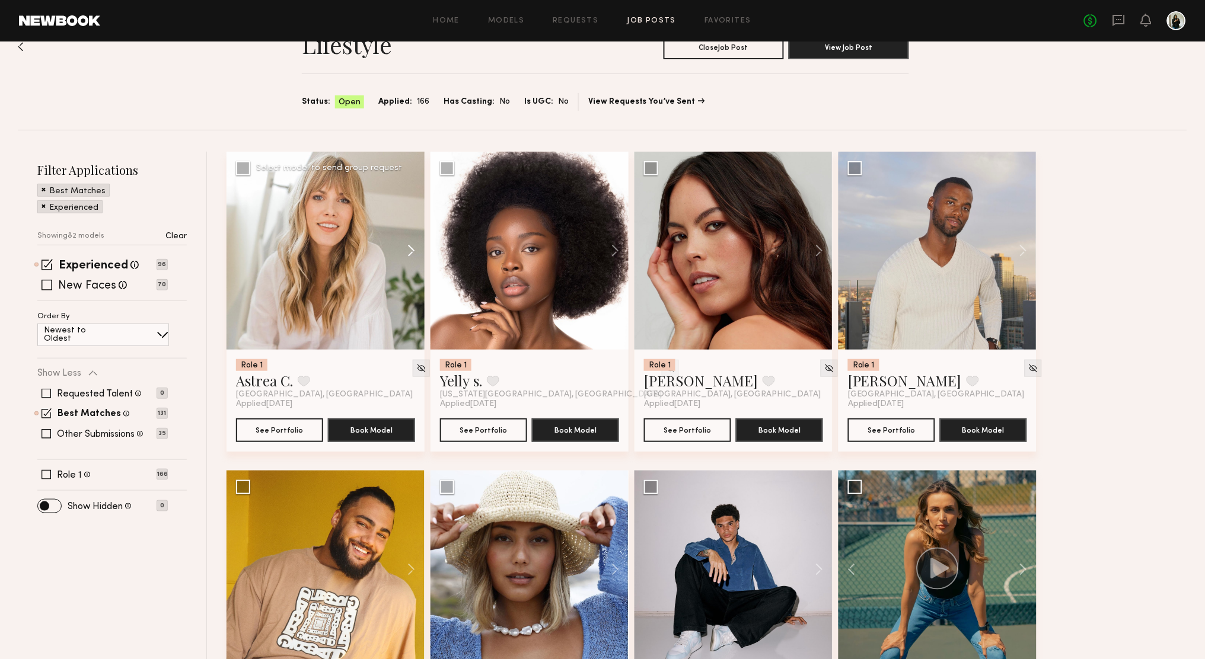
click at [413, 247] on button at bounding box center [406, 251] width 38 height 198
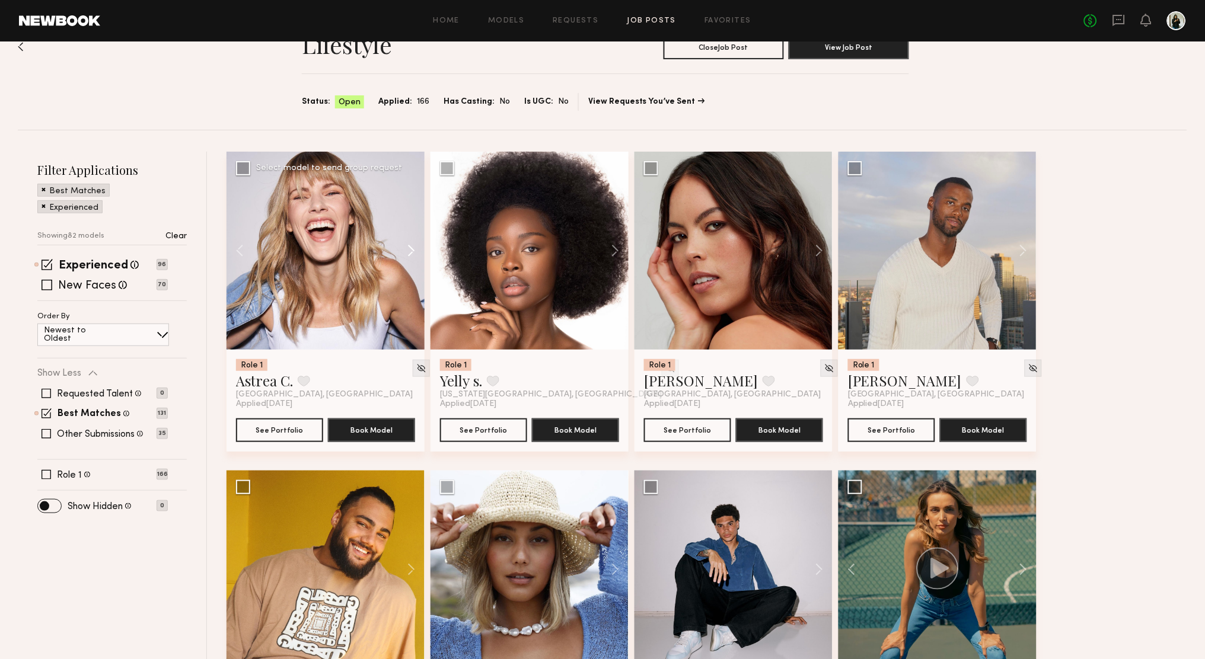
click at [413, 247] on button at bounding box center [406, 251] width 38 height 198
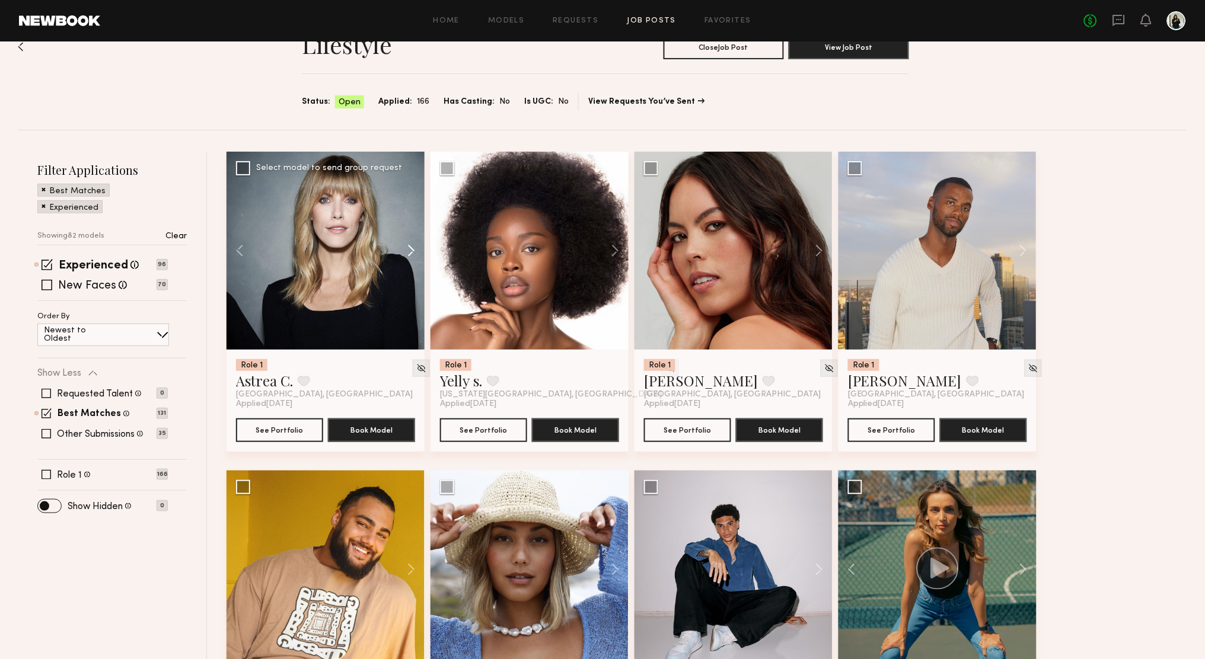
click at [413, 247] on button at bounding box center [406, 251] width 38 height 198
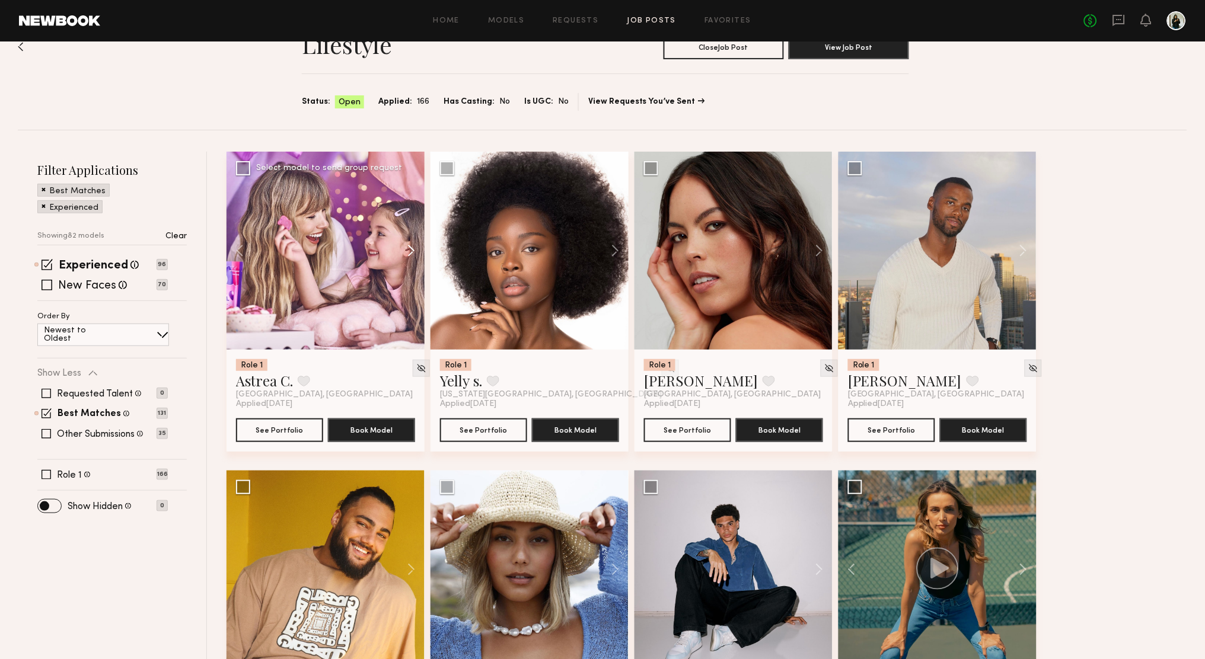
click at [413, 247] on button at bounding box center [406, 251] width 38 height 198
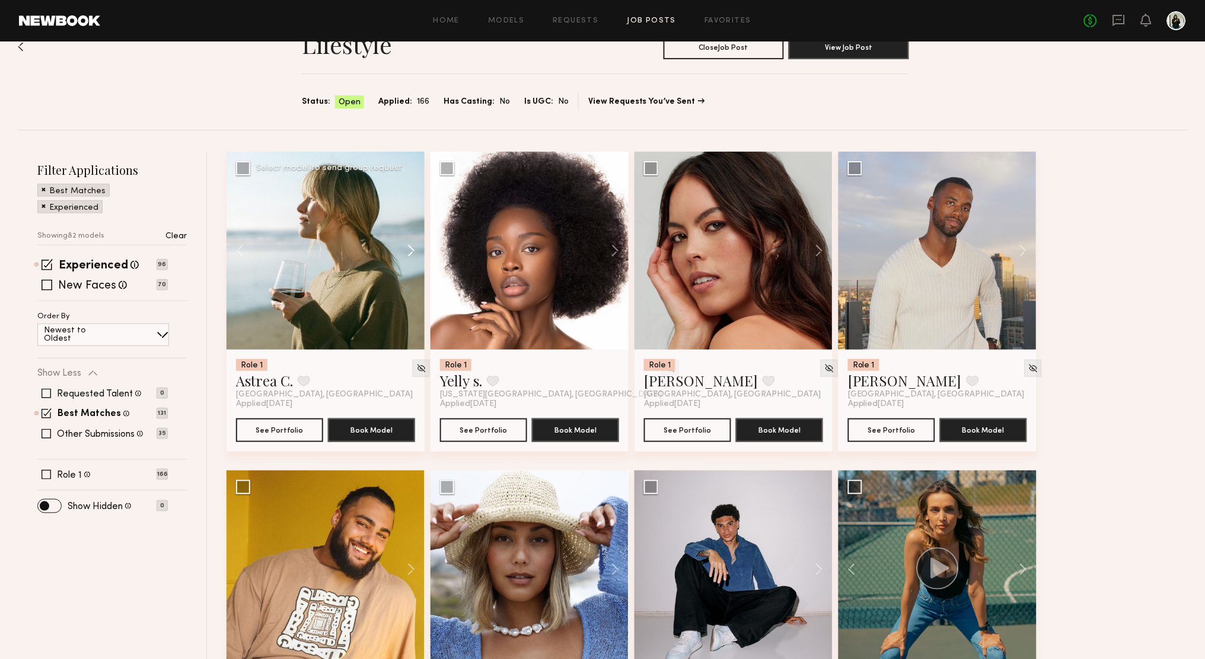
click at [413, 247] on button at bounding box center [406, 251] width 38 height 198
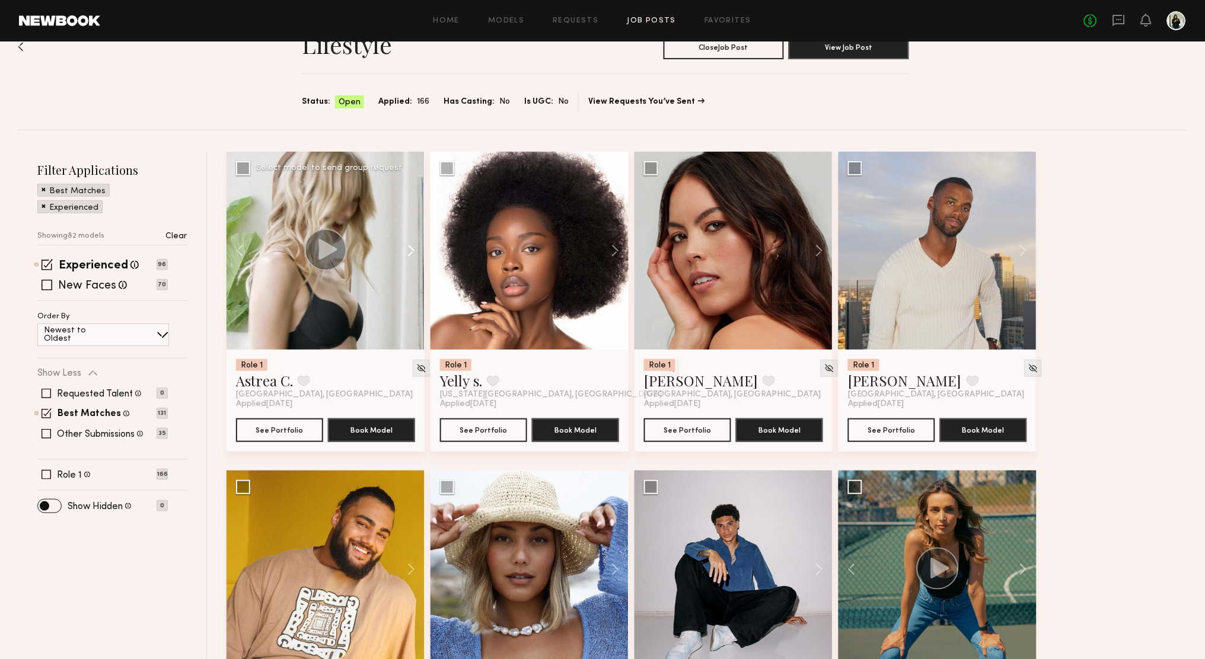
click at [413, 247] on button at bounding box center [406, 251] width 38 height 198
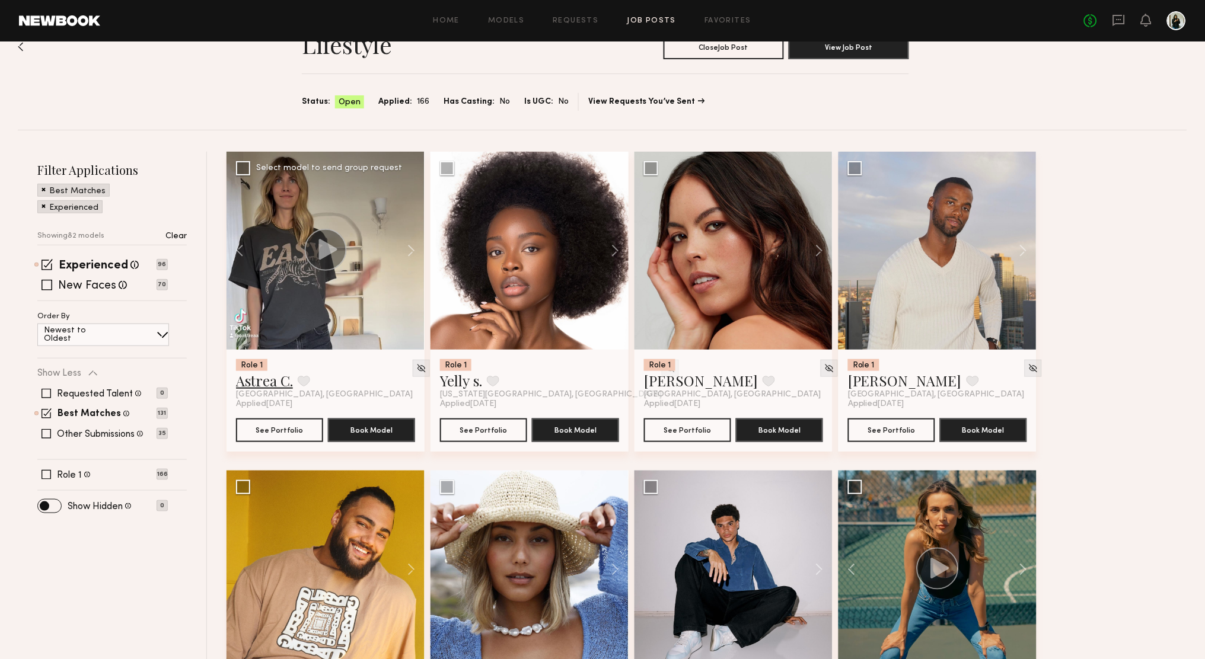
click at [275, 378] on link "Astrea C." at bounding box center [264, 380] width 57 height 19
click at [895, 1] on header "Home Models Requests Job Posts Favorites Sign Out No fees up to $5,000" at bounding box center [602, 21] width 1205 height 42
click at [812, 248] on button at bounding box center [814, 251] width 38 height 198
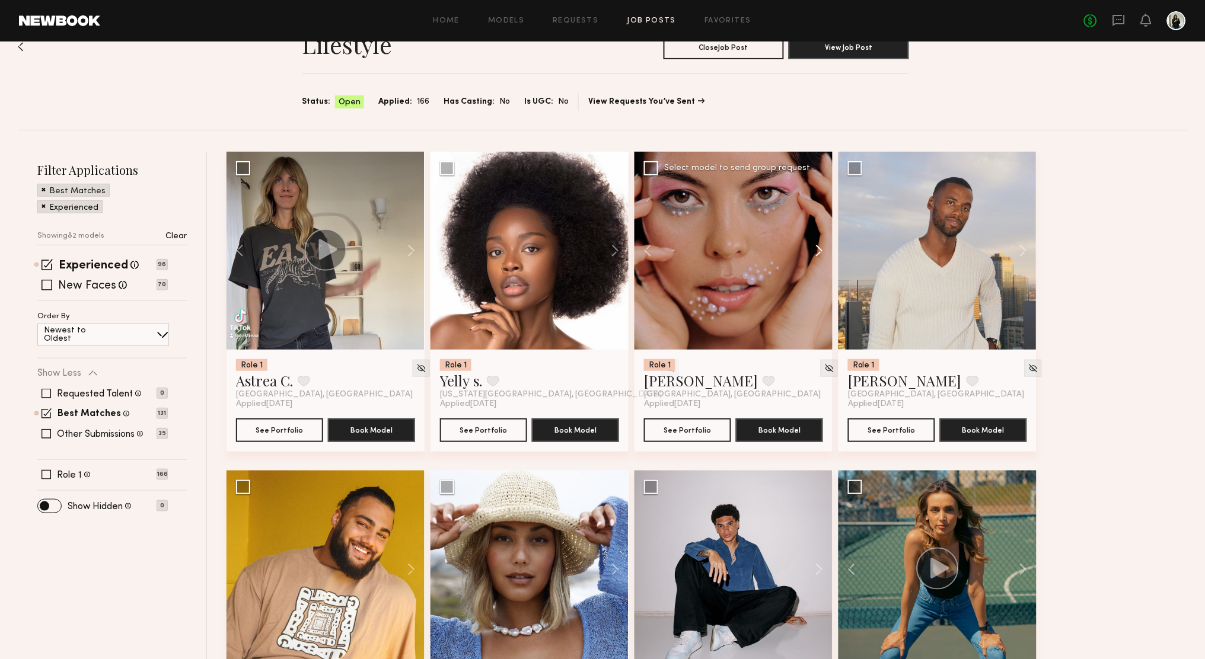
click at [812, 248] on button at bounding box center [814, 251] width 38 height 198
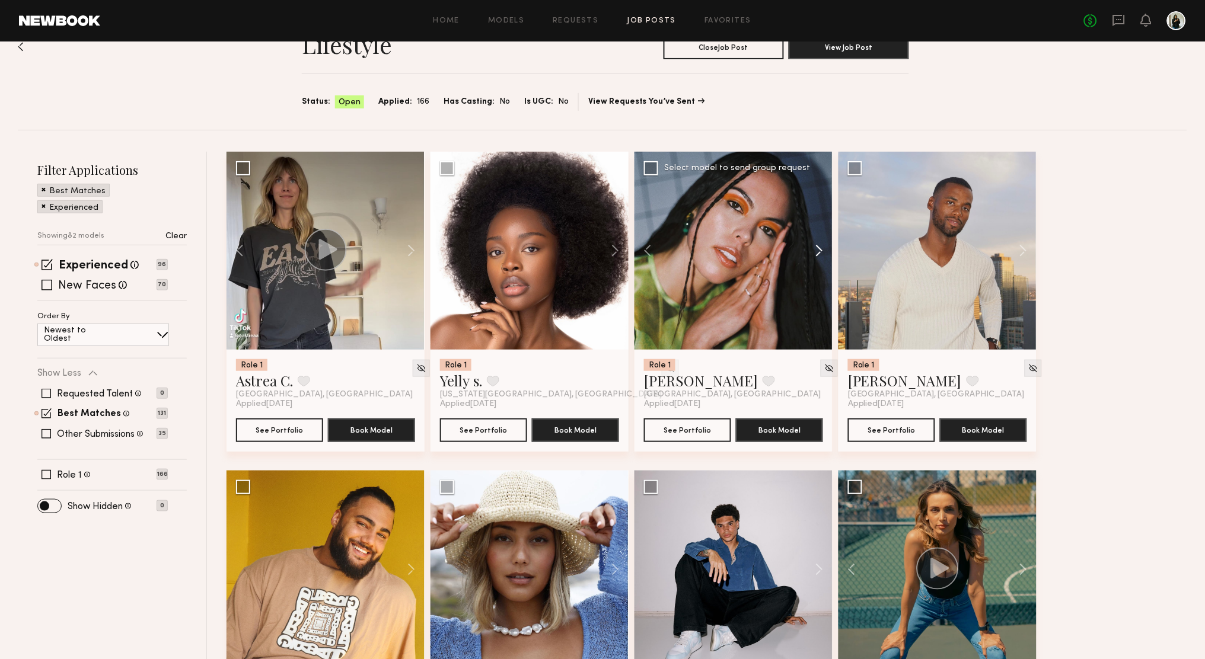
click at [812, 248] on button at bounding box center [814, 251] width 38 height 198
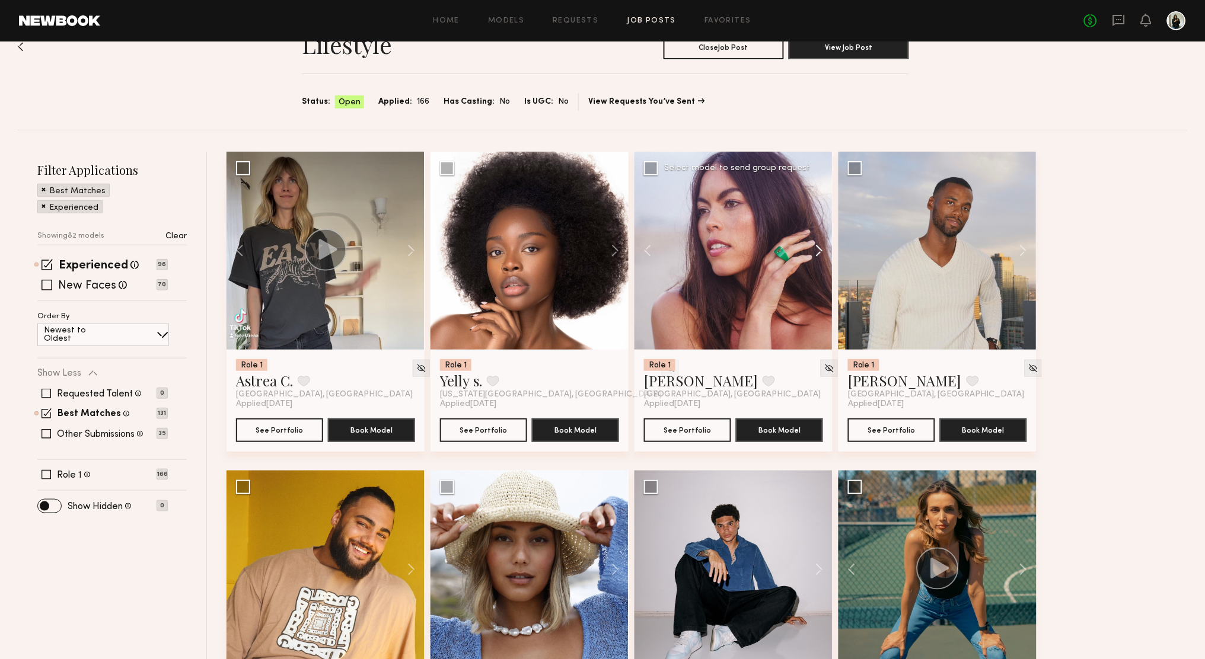
click at [812, 248] on button at bounding box center [814, 251] width 38 height 198
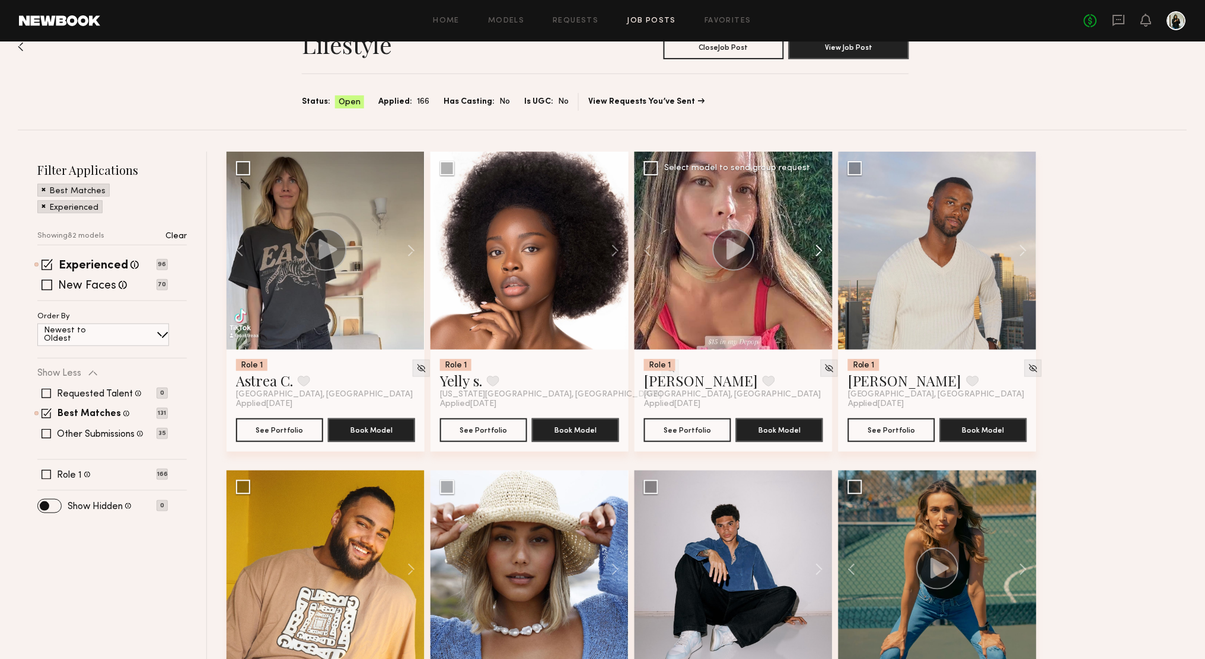
click at [812, 248] on button at bounding box center [814, 251] width 38 height 198
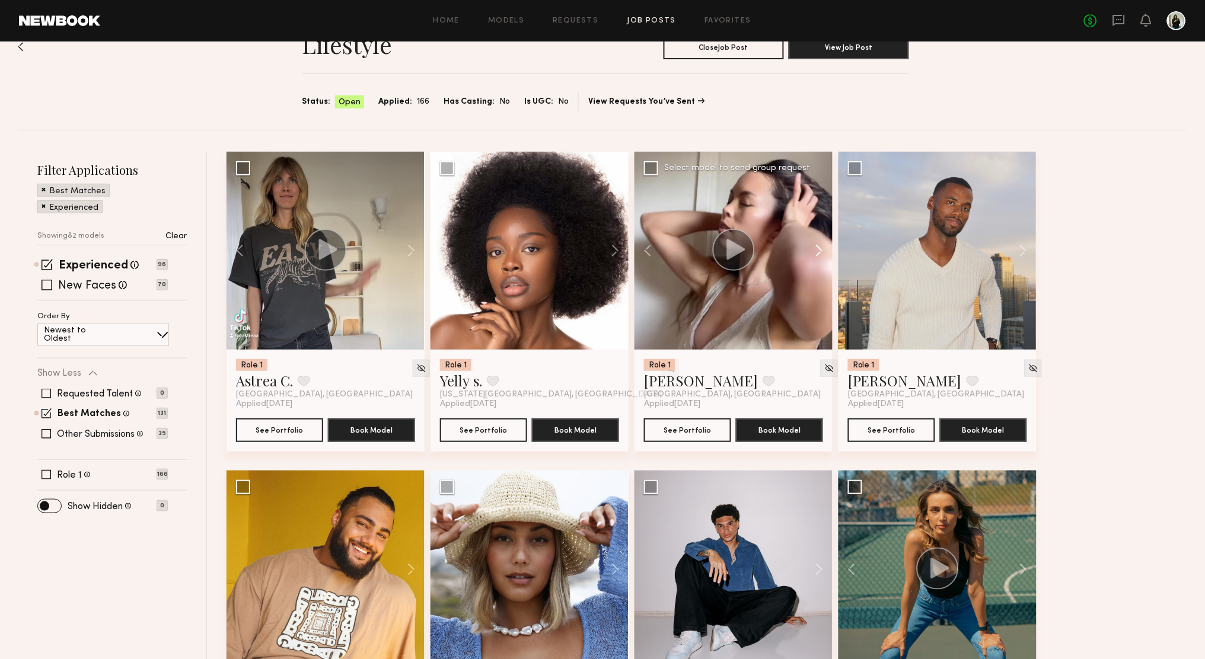
click at [812, 248] on button at bounding box center [814, 251] width 38 height 198
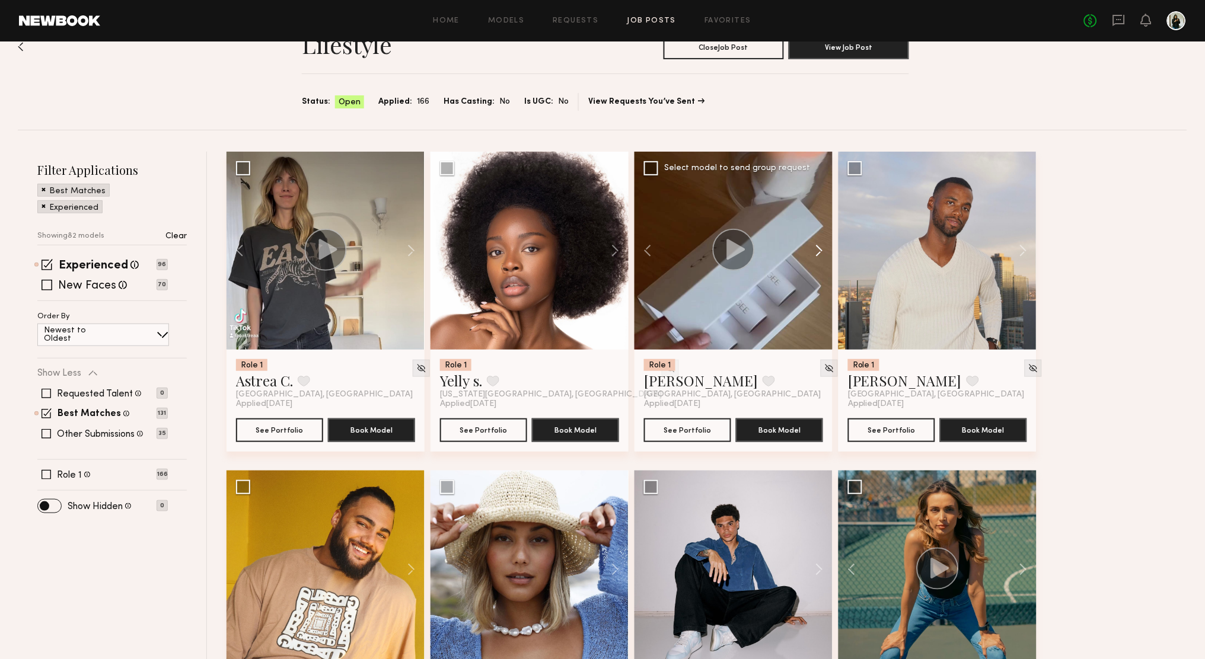
click at [812, 248] on button at bounding box center [814, 251] width 38 height 198
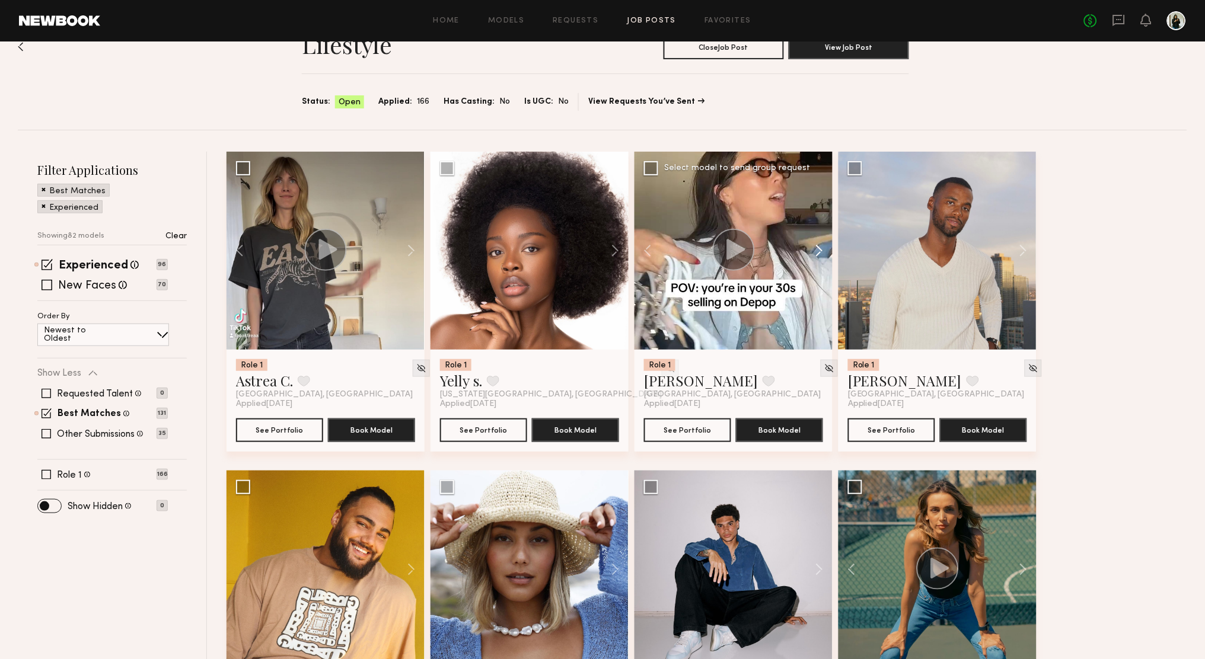
click at [812, 248] on button at bounding box center [814, 251] width 38 height 198
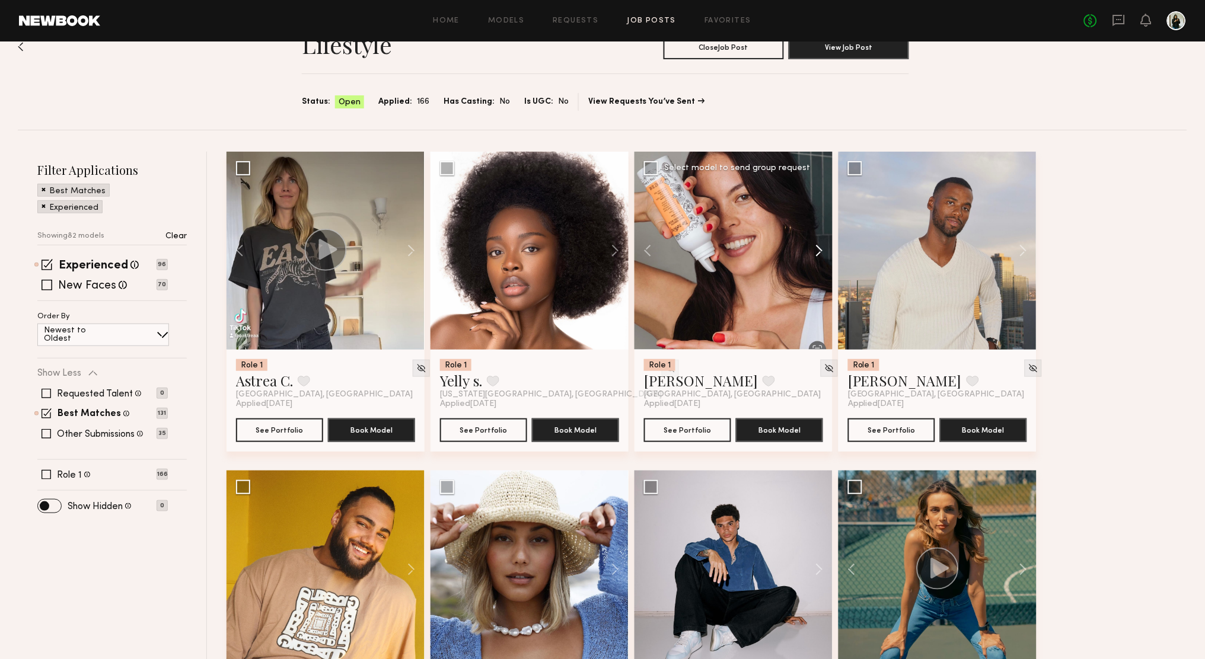
click at [812, 248] on button at bounding box center [814, 251] width 38 height 198
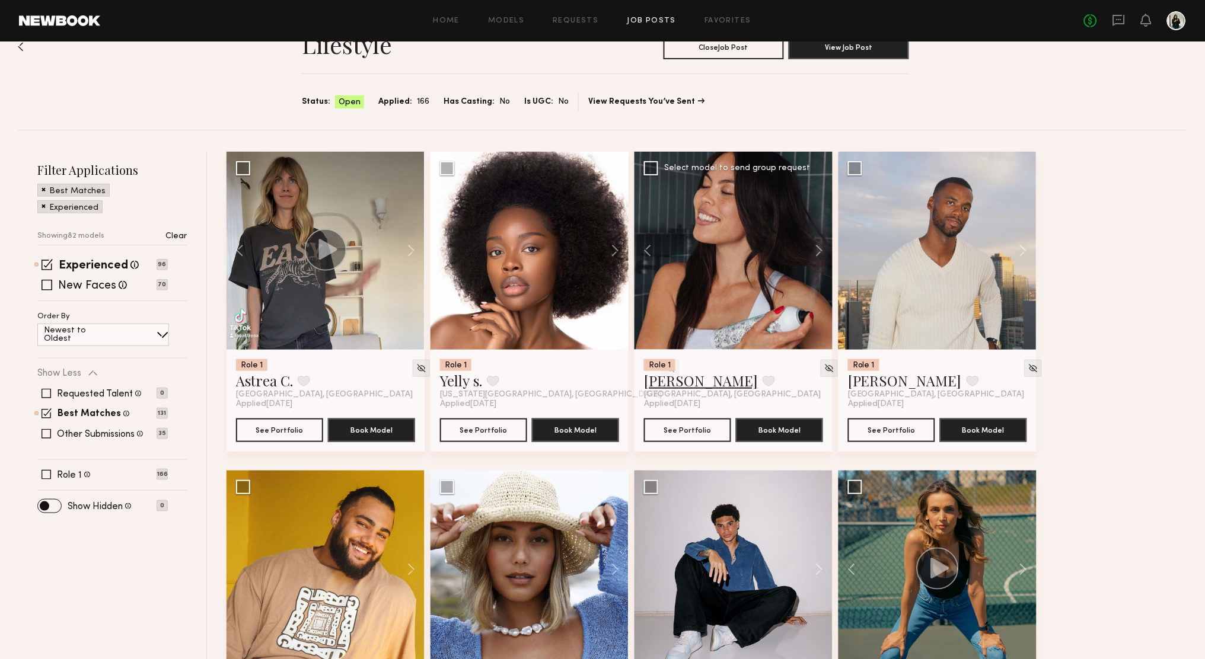
click at [659, 384] on link "Rae N." at bounding box center [701, 380] width 114 height 19
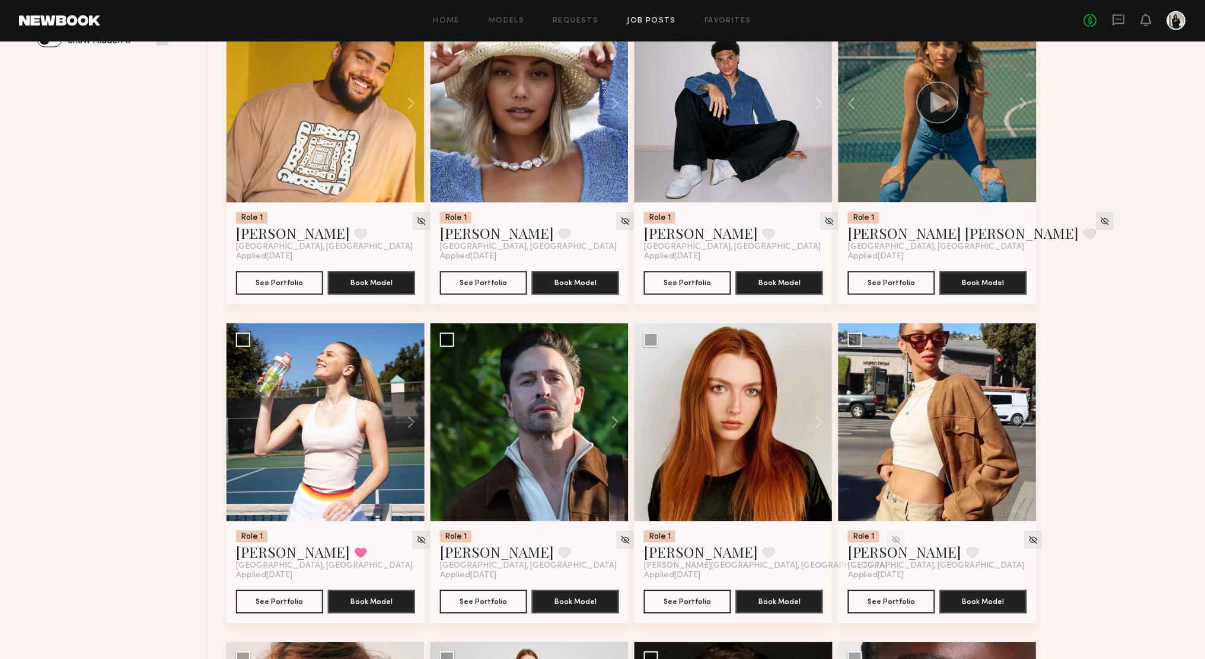
scroll to position [531, 0]
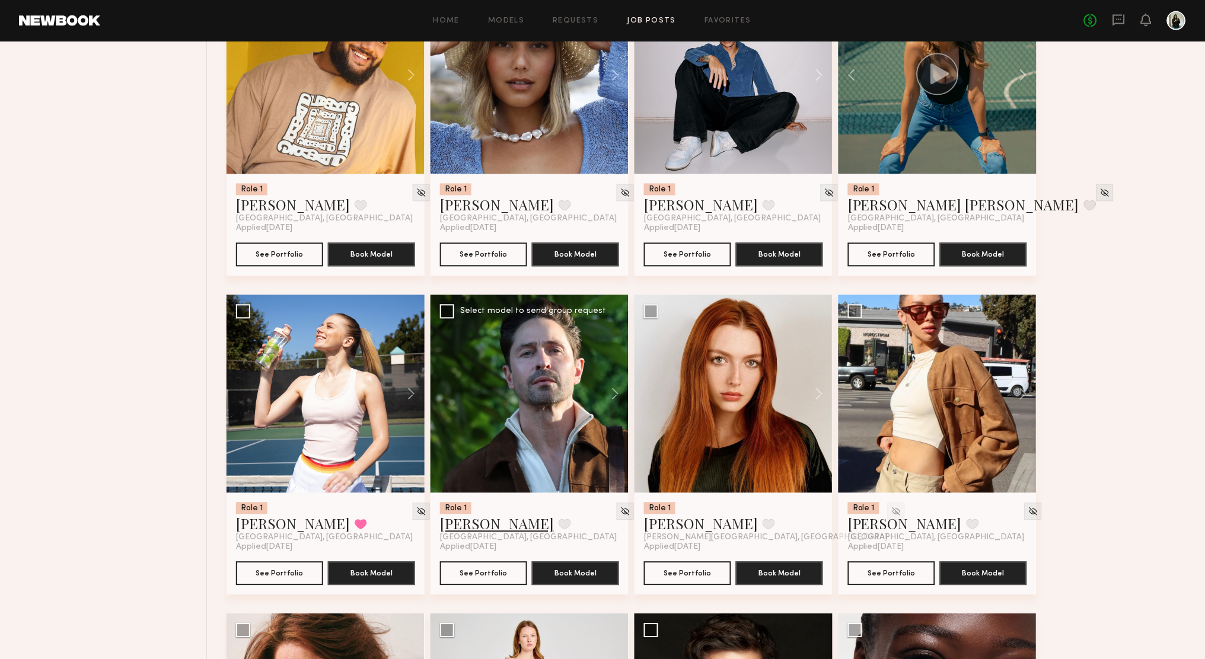
click at [468, 527] on link "Jonathan Z." at bounding box center [497, 524] width 114 height 19
click at [1025, 392] on button at bounding box center [1018, 394] width 38 height 198
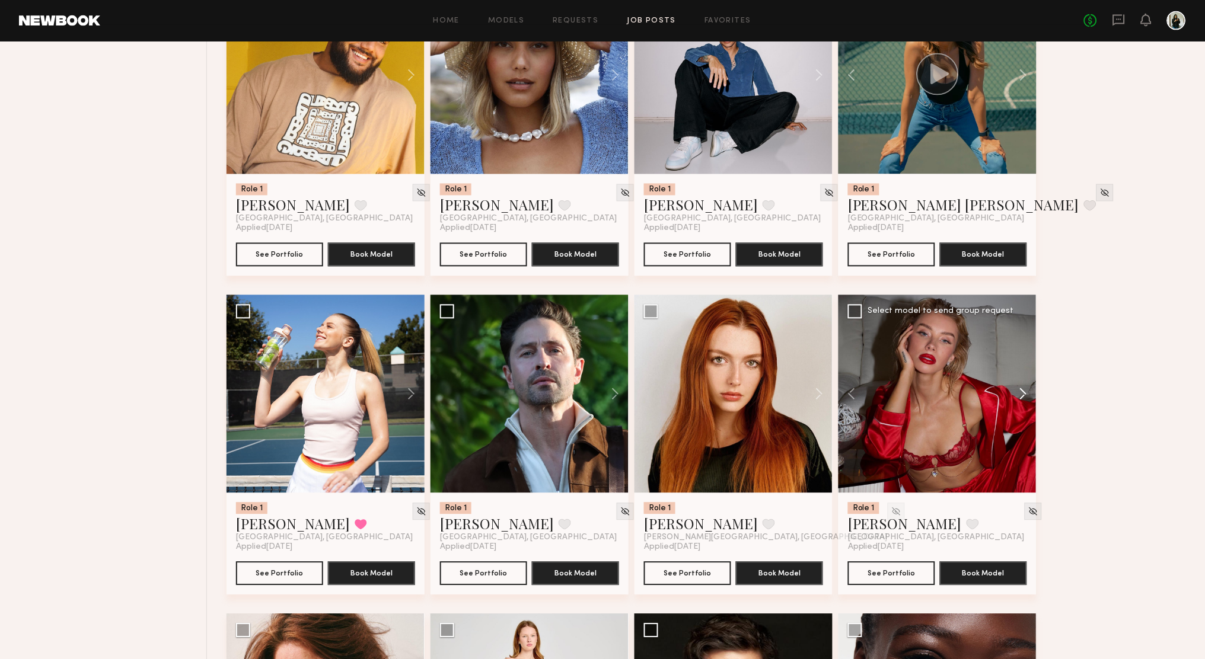
click at [1025, 392] on button at bounding box center [1018, 394] width 38 height 198
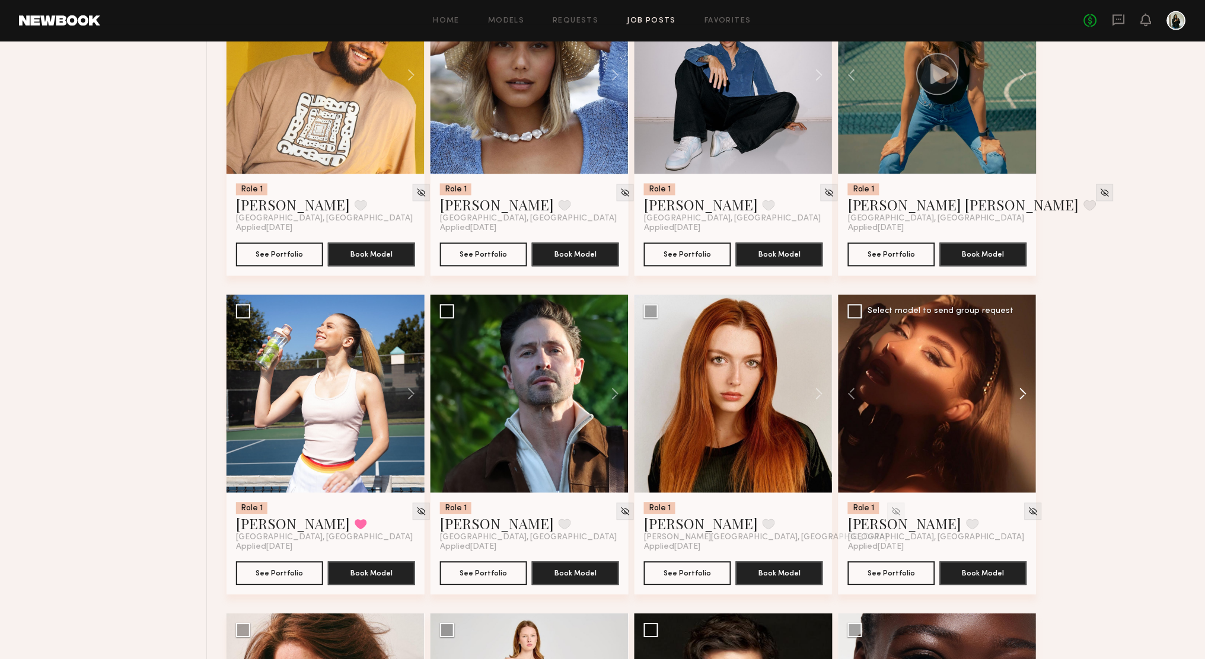
click at [1025, 392] on button at bounding box center [1018, 394] width 38 height 198
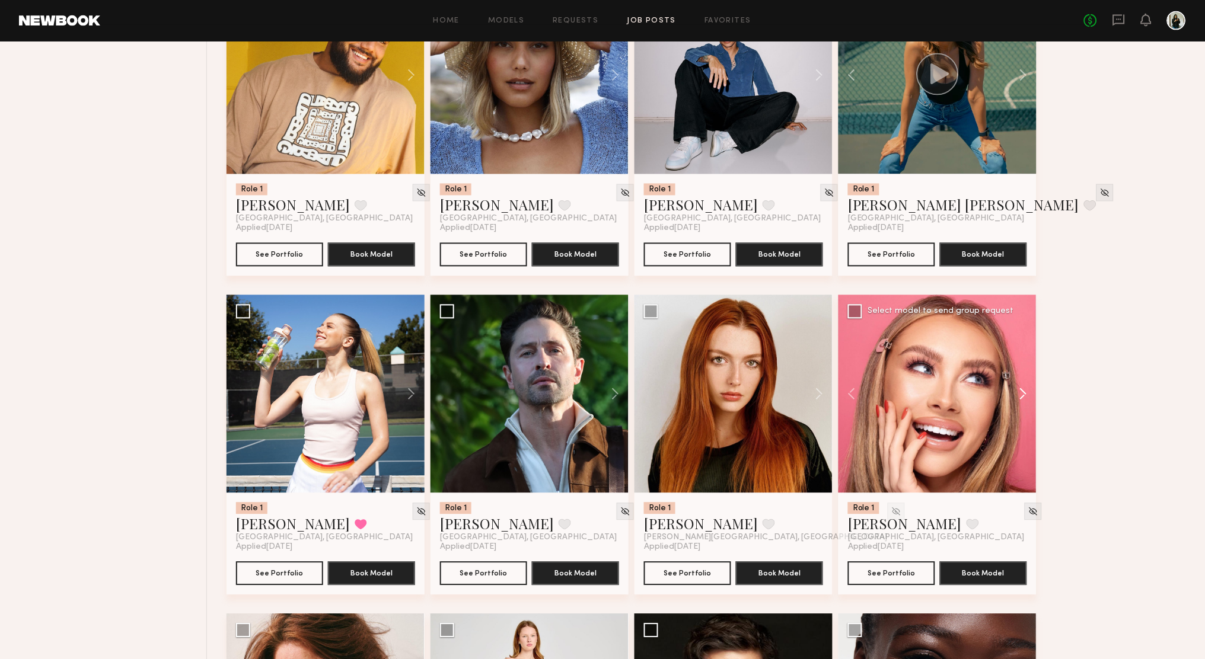
click at [1025, 392] on button at bounding box center [1018, 394] width 38 height 198
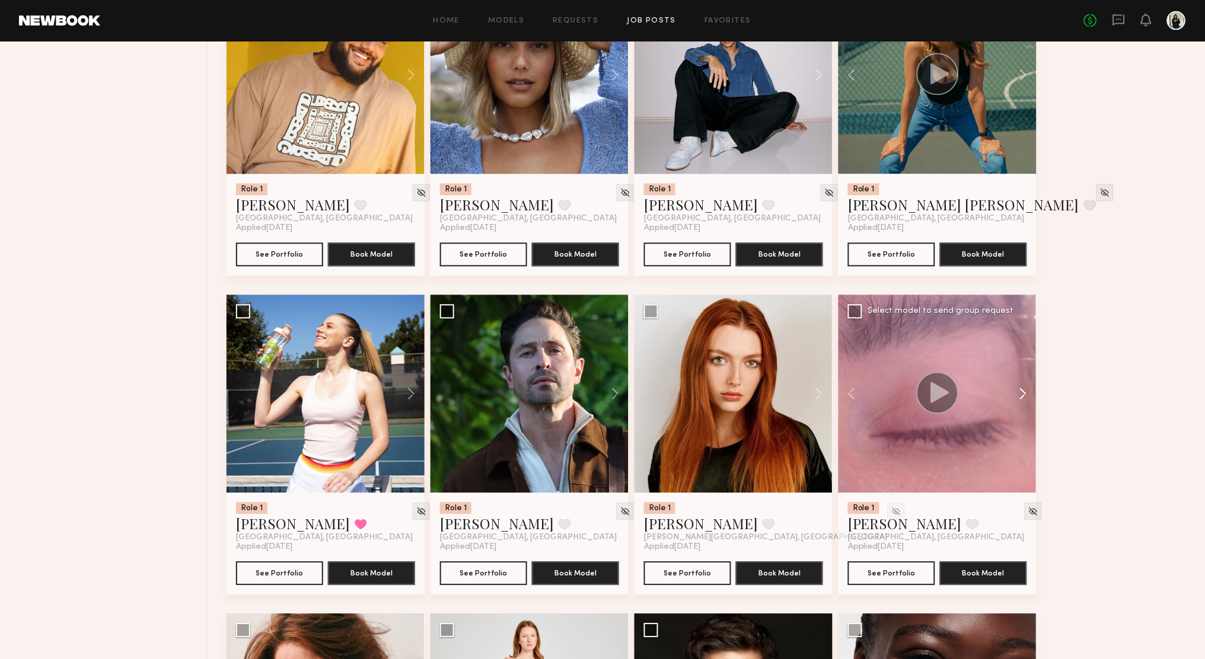
click at [1025, 392] on button at bounding box center [1018, 394] width 38 height 198
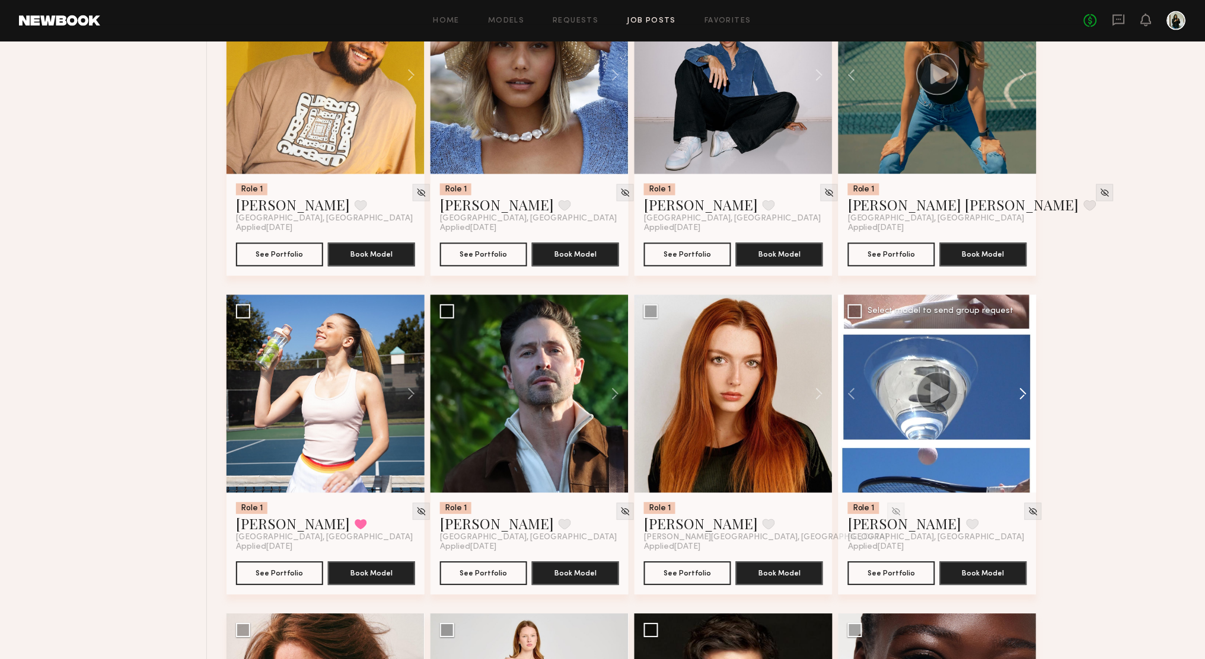
click at [1025, 392] on button at bounding box center [1018, 394] width 38 height 198
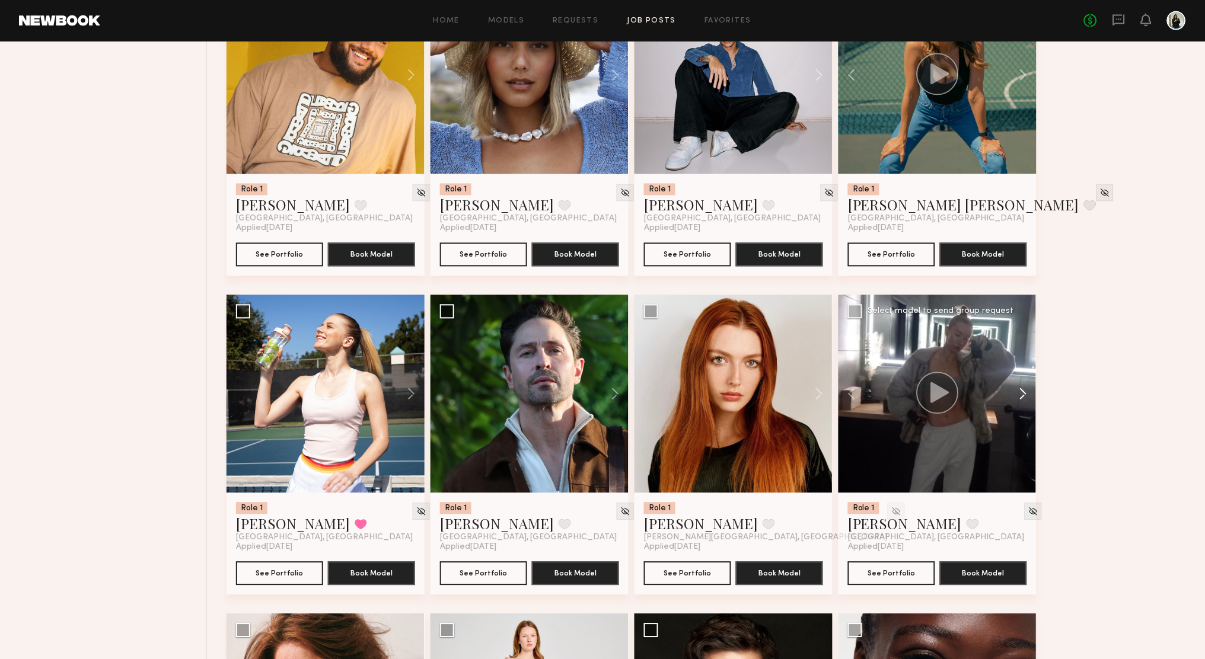
click at [1025, 392] on button at bounding box center [1018, 394] width 38 height 198
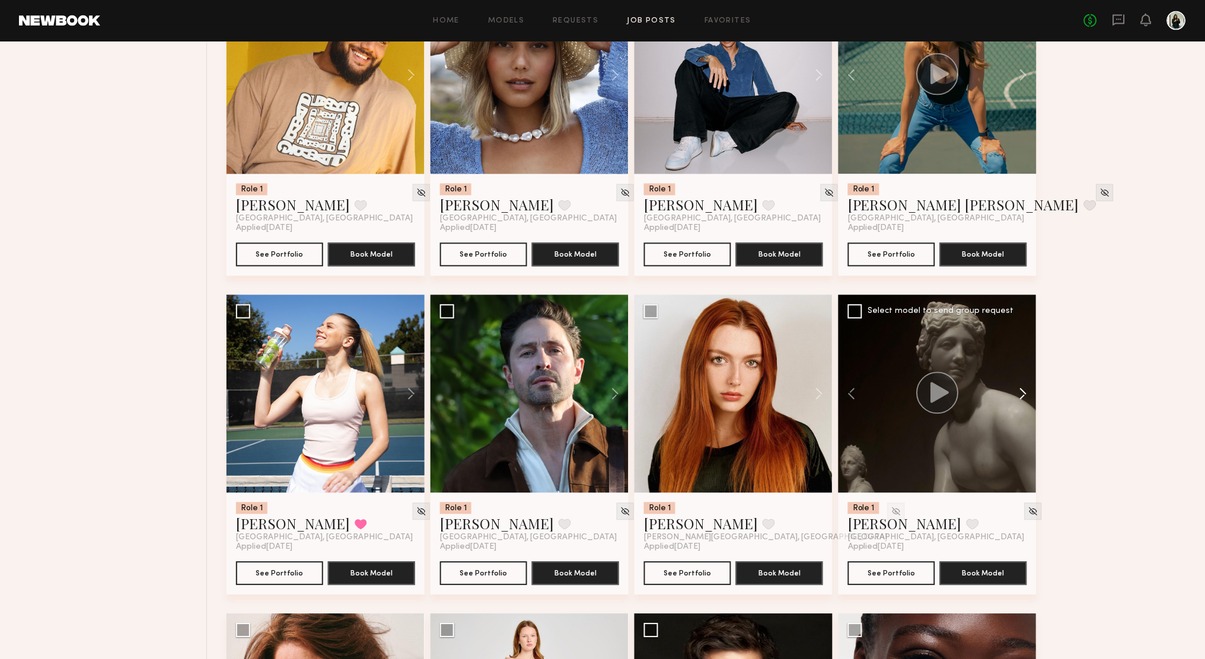
click at [1025, 392] on button at bounding box center [1018, 394] width 38 height 198
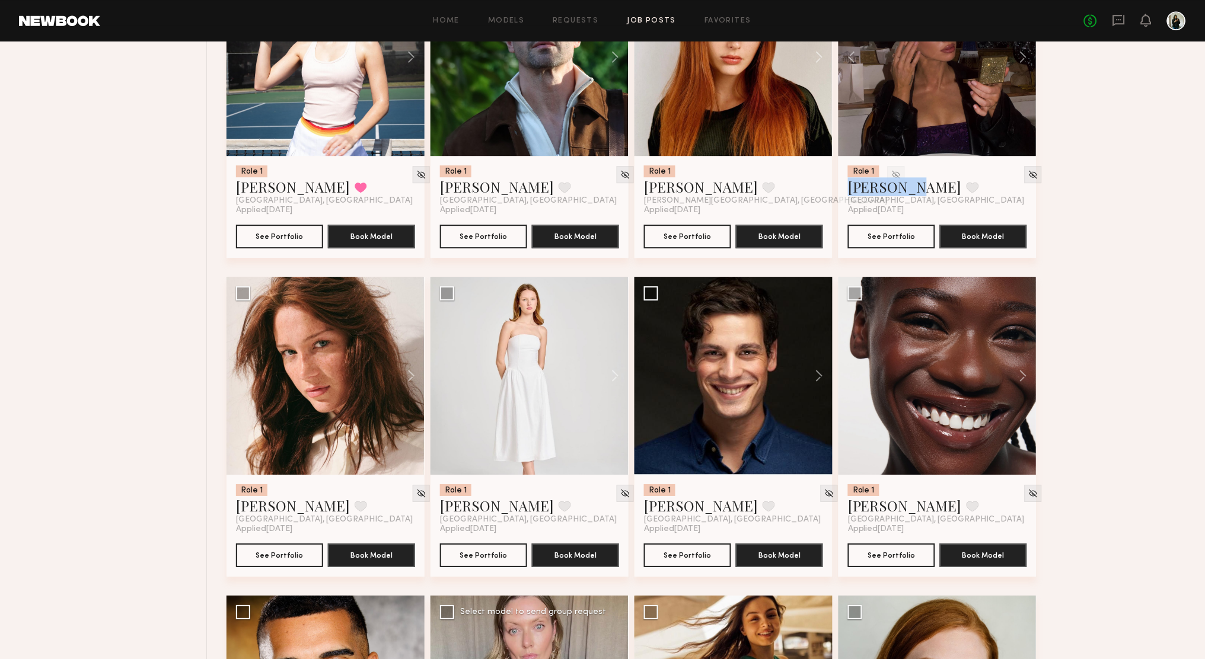
scroll to position [945, 0]
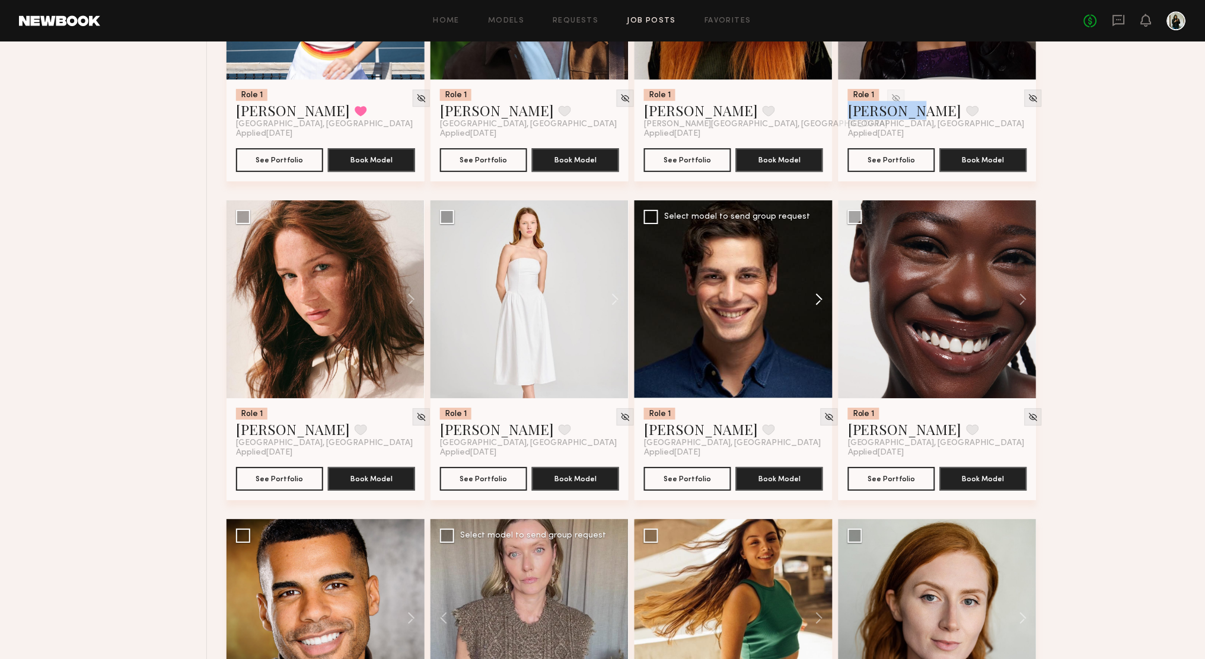
click at [822, 305] on button at bounding box center [814, 299] width 38 height 198
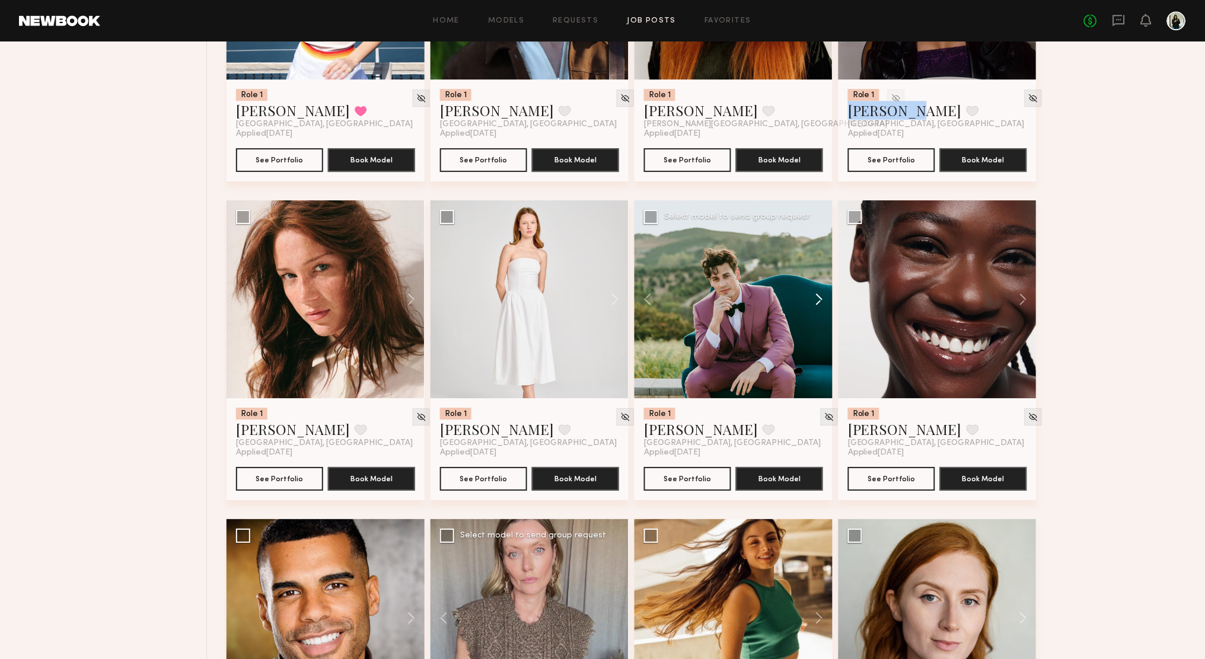
click at [822, 305] on button at bounding box center [814, 299] width 38 height 198
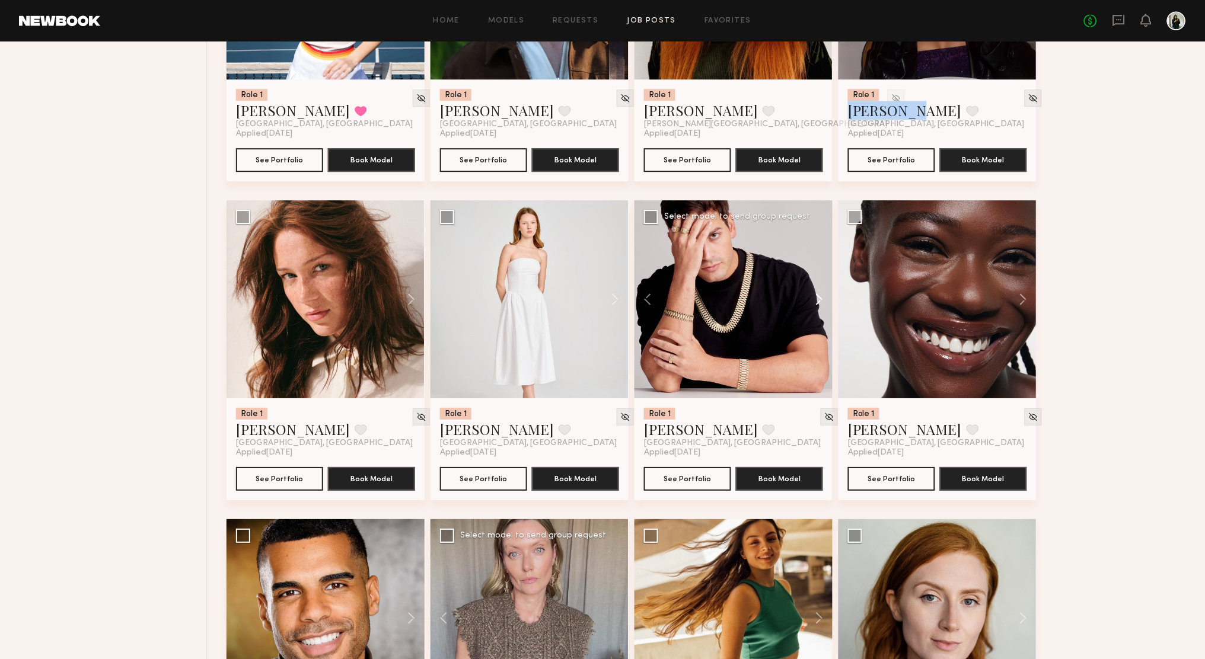
click at [822, 305] on button at bounding box center [814, 299] width 38 height 198
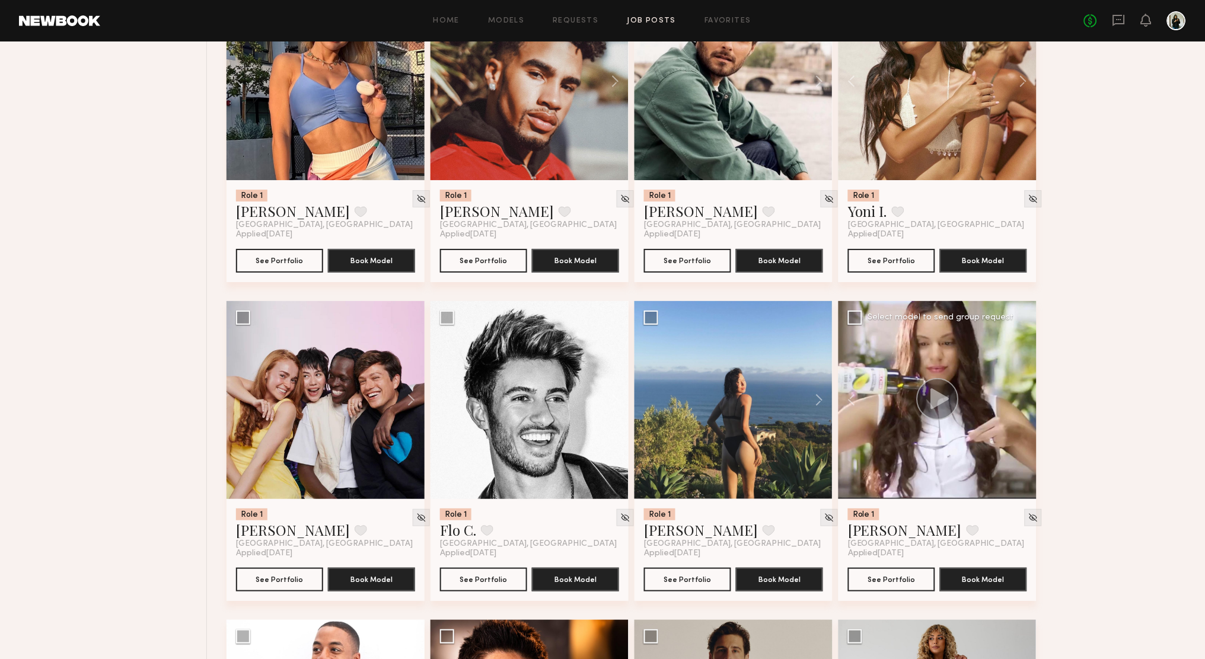
scroll to position [5096, 0]
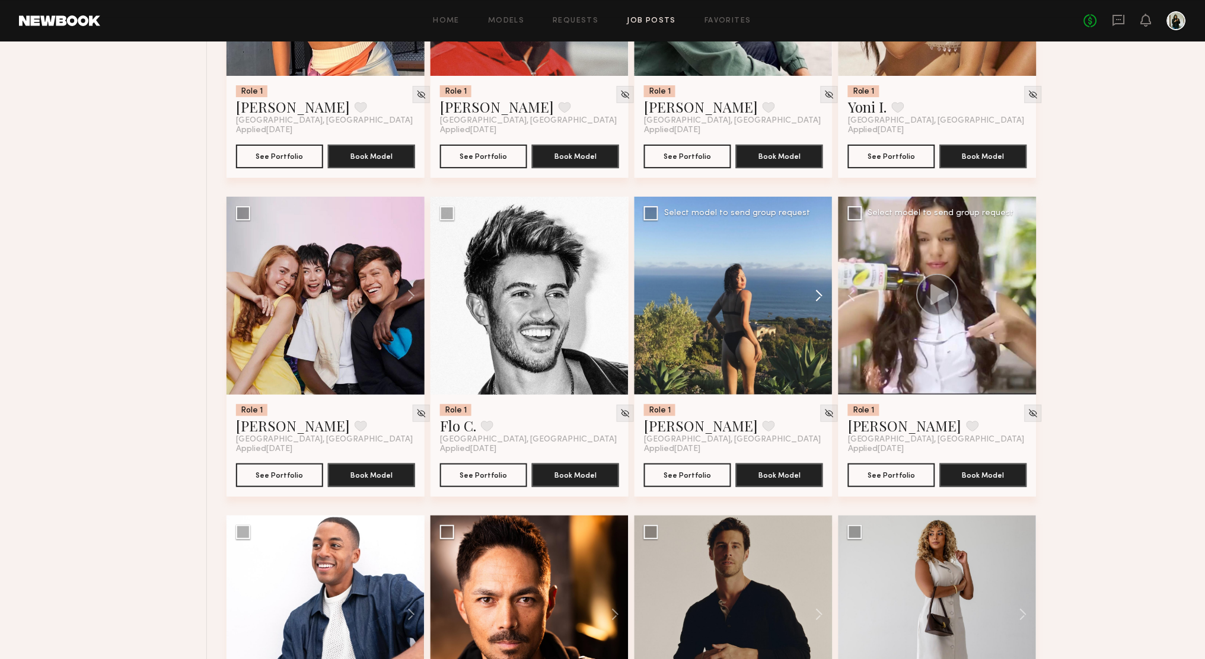
click at [824, 292] on button at bounding box center [814, 296] width 38 height 198
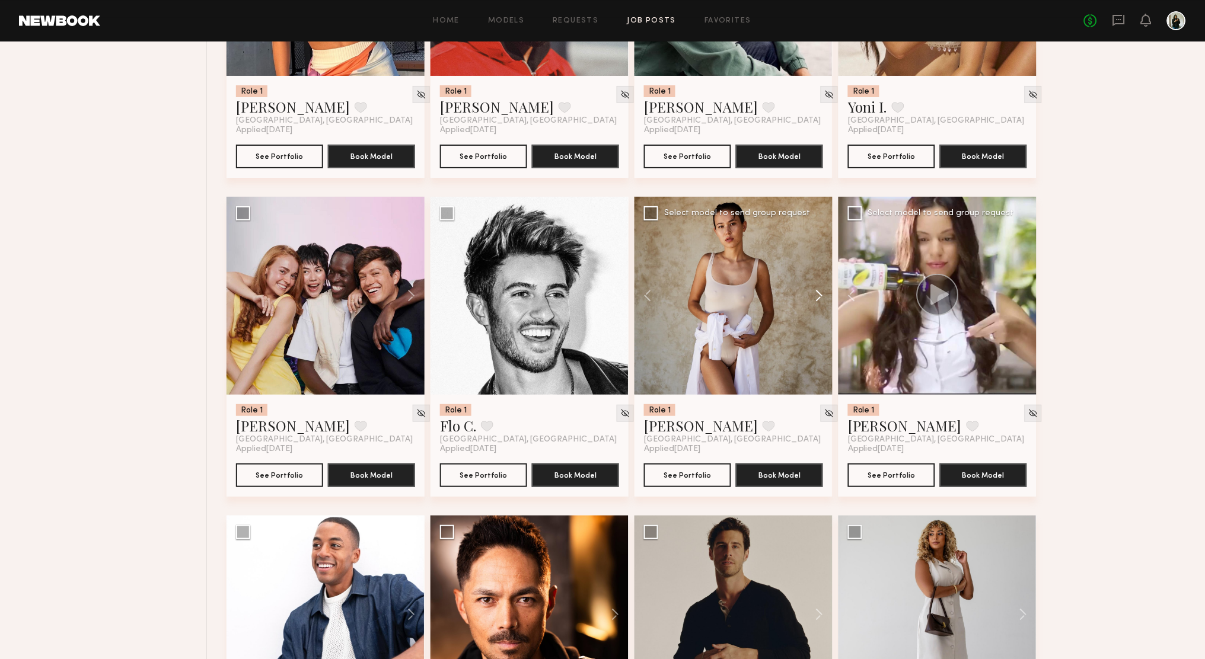
click at [824, 292] on button at bounding box center [814, 296] width 38 height 198
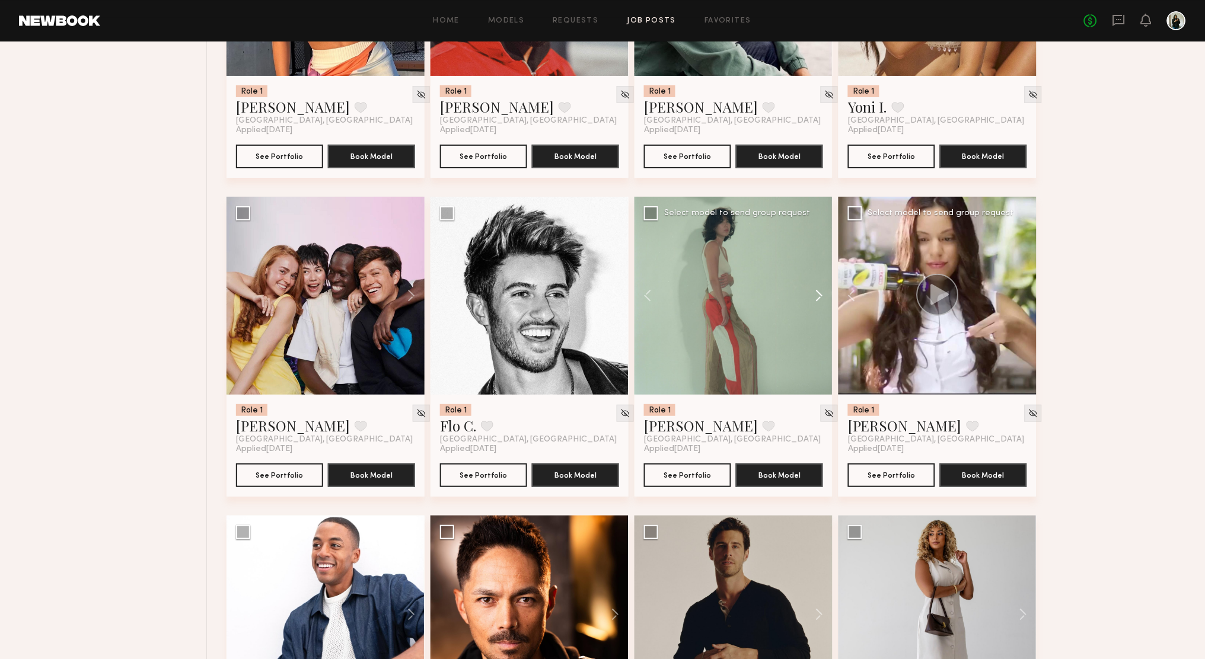
click at [824, 292] on button at bounding box center [814, 296] width 38 height 198
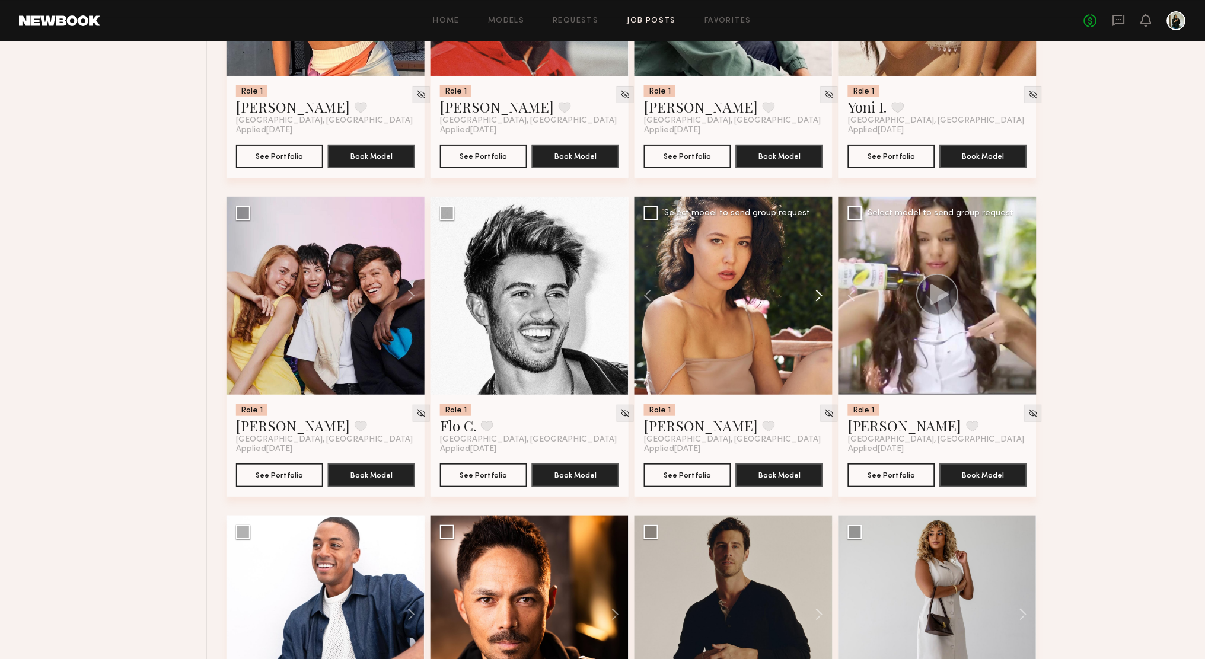
click at [824, 292] on button at bounding box center [814, 296] width 38 height 198
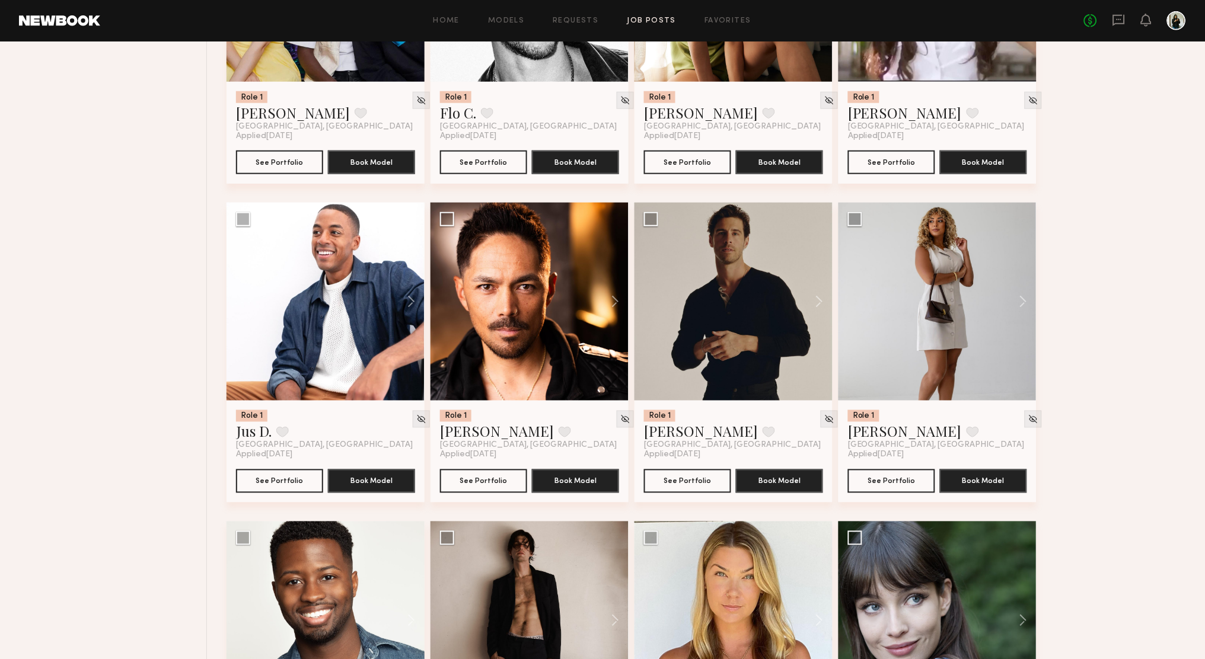
scroll to position [5640, 0]
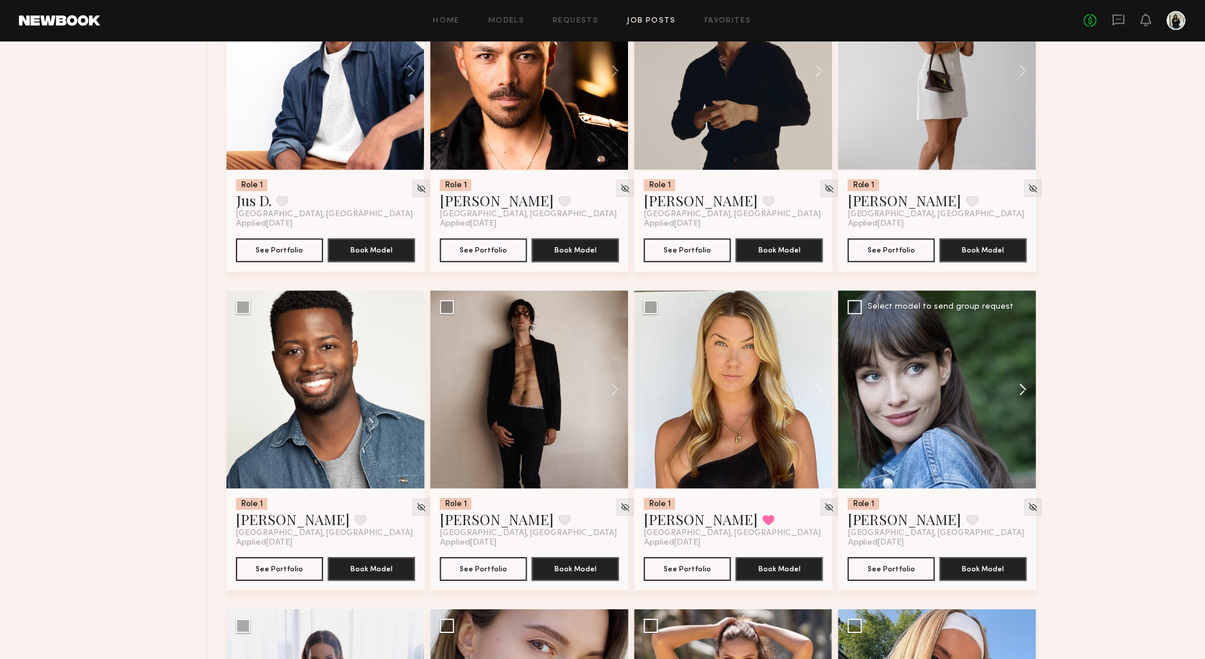
click at [1027, 384] on button at bounding box center [1018, 390] width 38 height 198
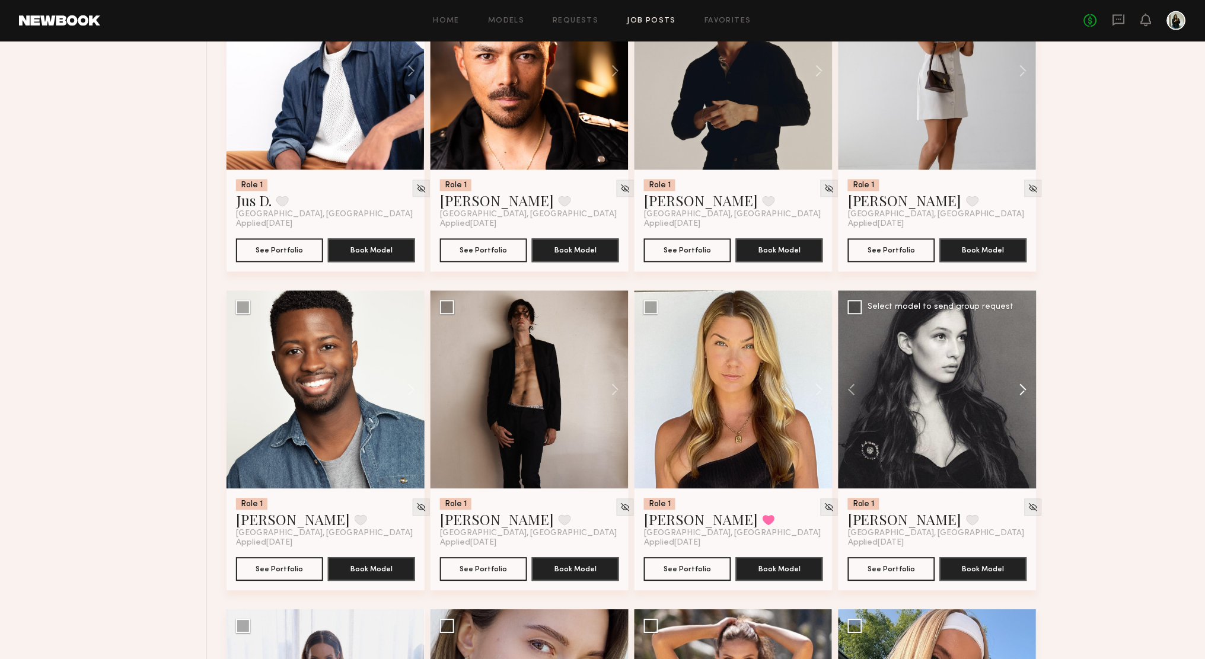
click at [1028, 384] on button at bounding box center [1018, 390] width 38 height 198
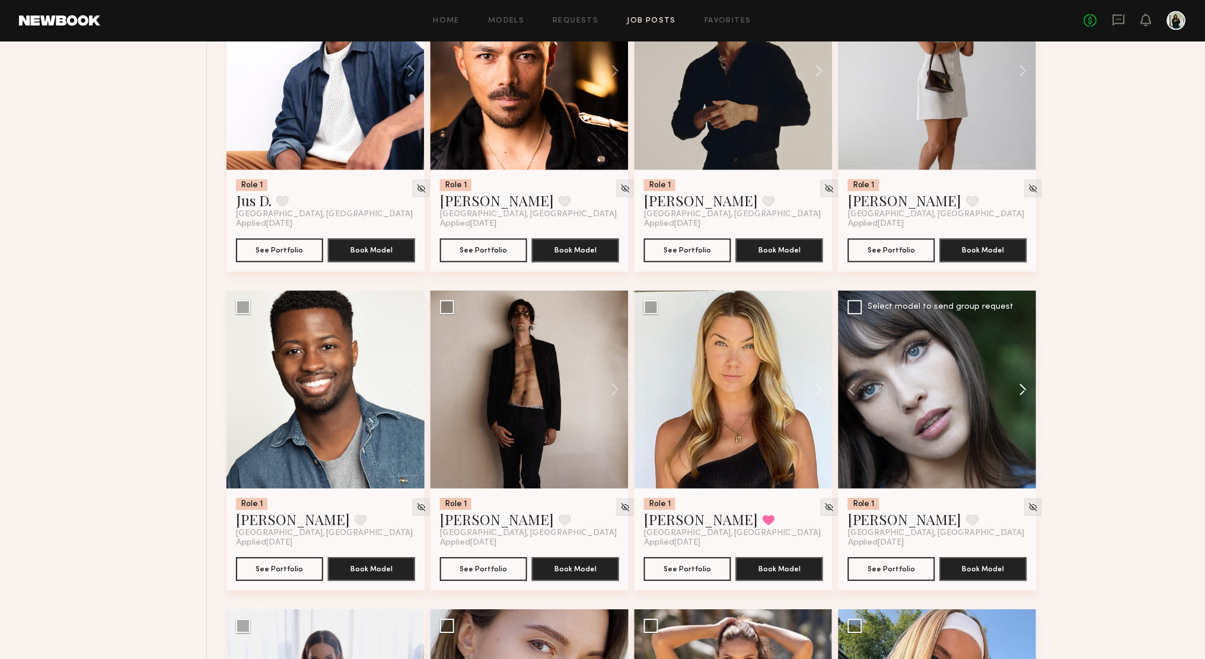
click at [1028, 384] on button at bounding box center [1018, 390] width 38 height 198
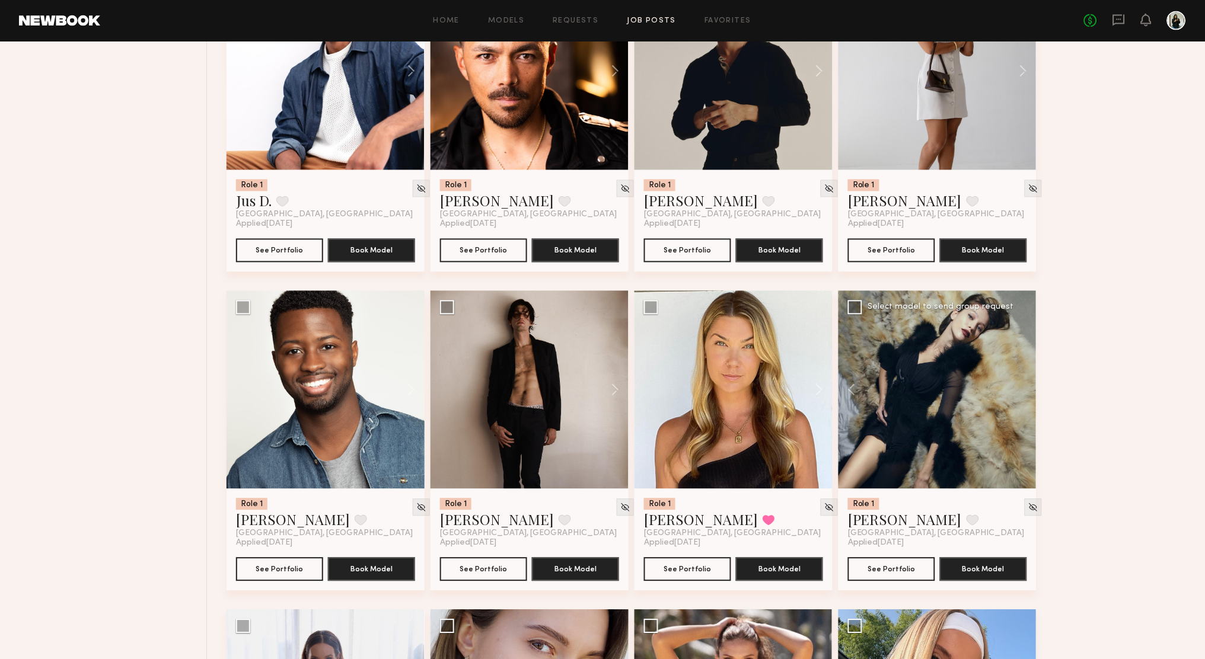
click at [1028, 384] on div at bounding box center [937, 390] width 198 height 198
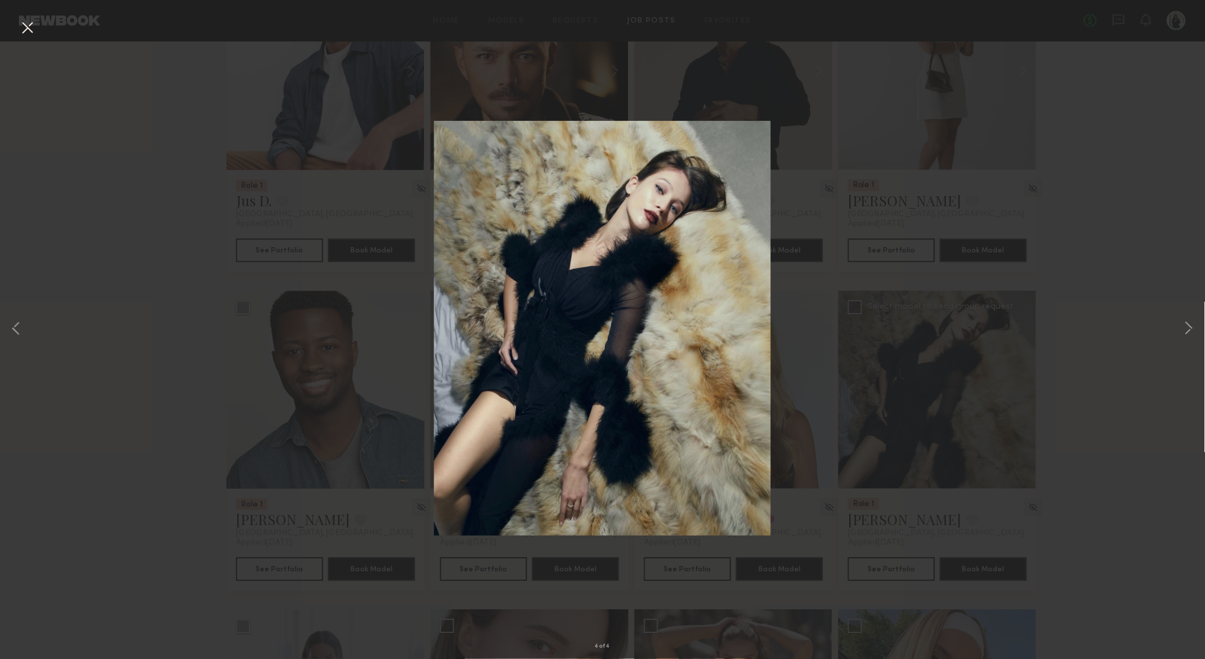
click at [33, 30] on button at bounding box center [27, 28] width 19 height 21
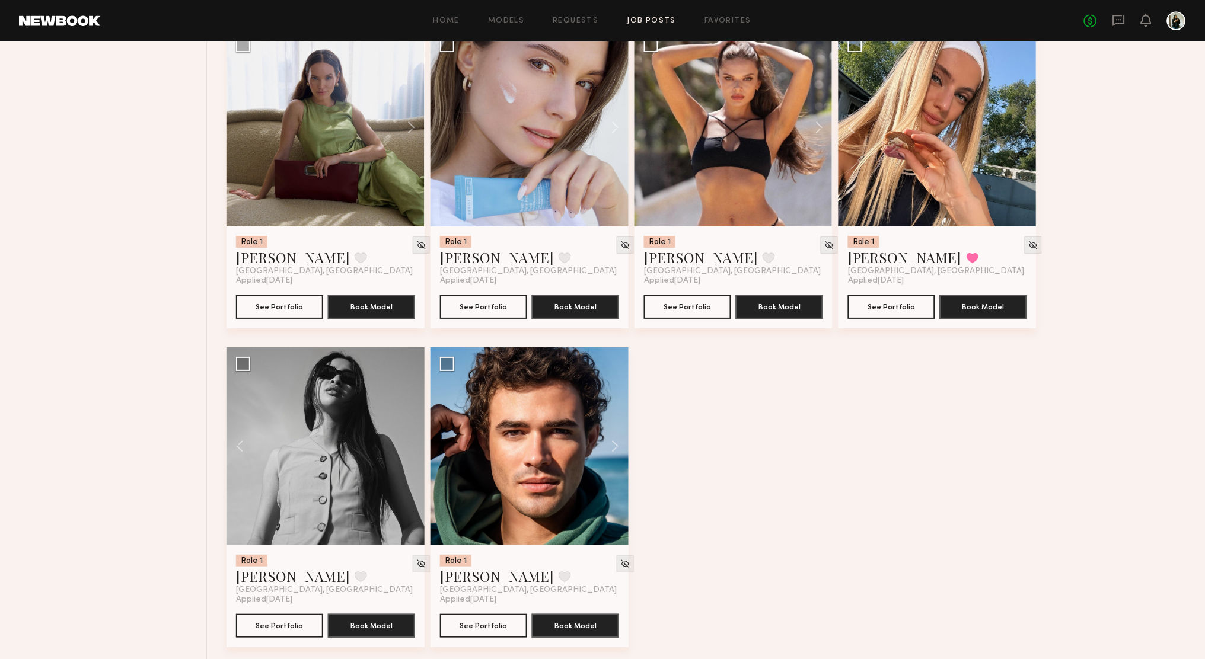
scroll to position [6221, 0]
click at [748, 2] on header "Home Models Requests Job Posts Favorites Sign Out No fees up to $5,000" at bounding box center [602, 21] width 1205 height 42
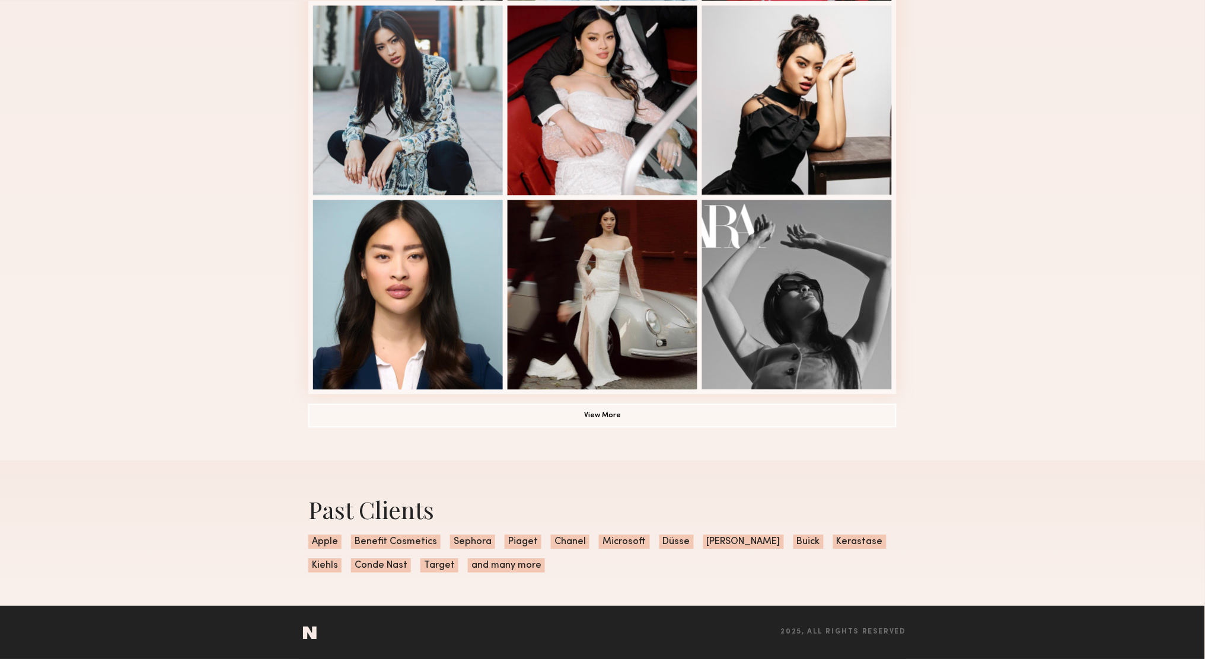
scroll to position [691, 0]
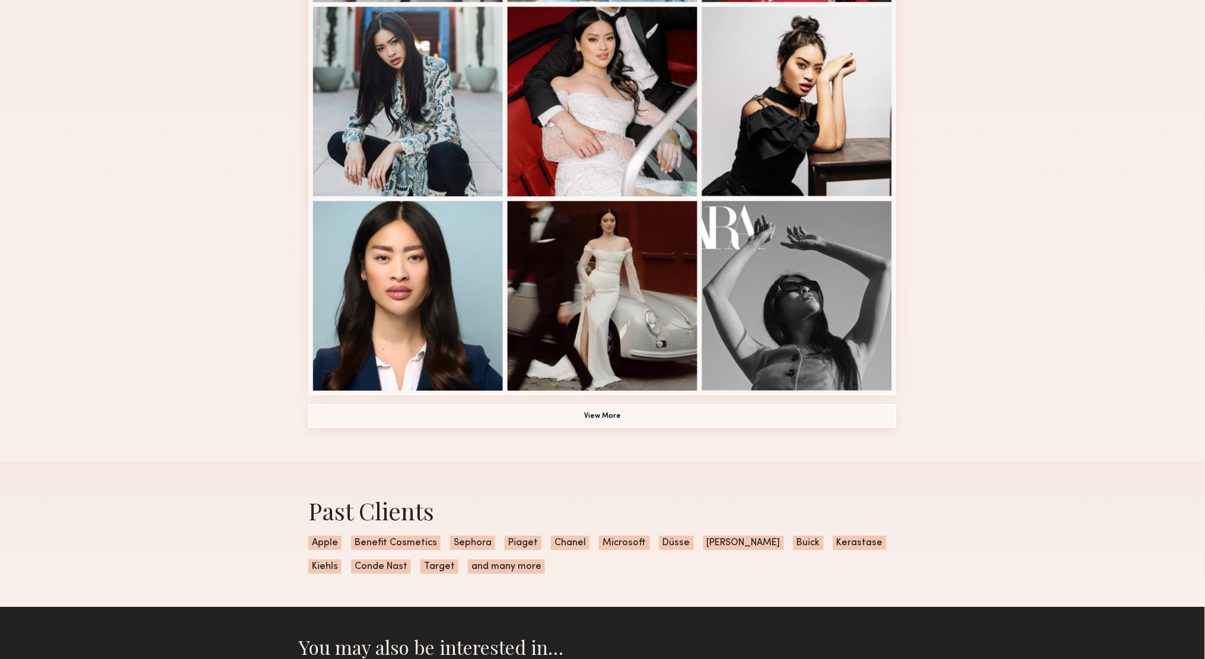
click at [428, 422] on button "View More" at bounding box center [602, 416] width 588 height 24
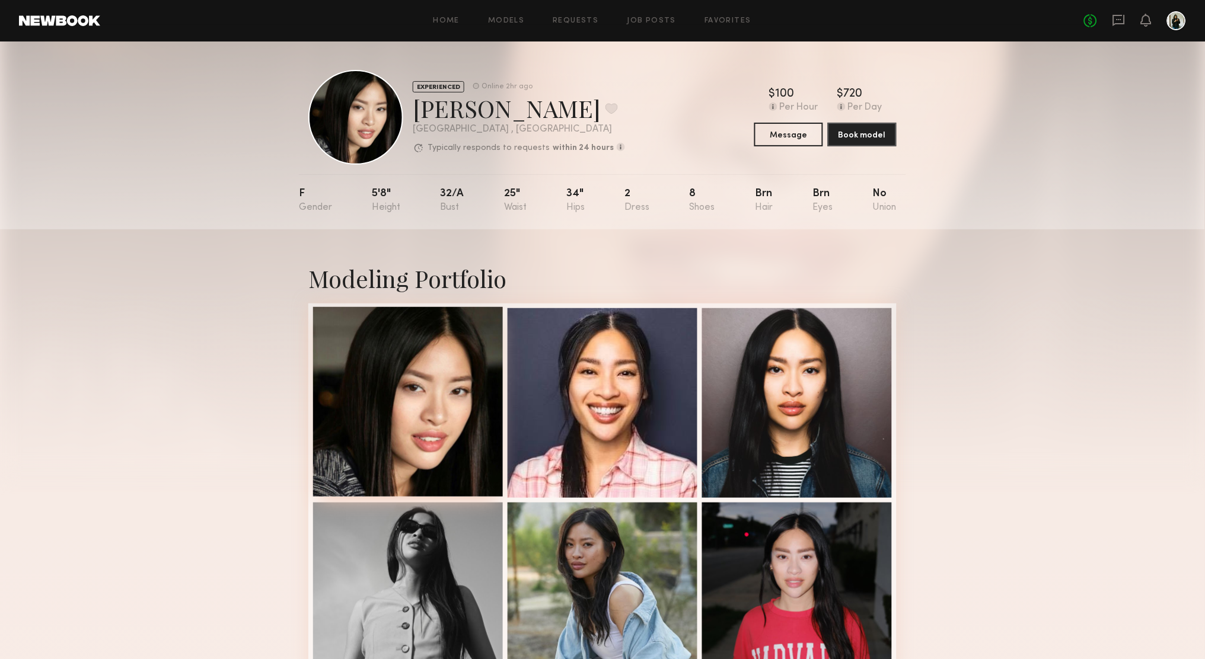
scroll to position [0, 0]
click at [805, 141] on button "Message" at bounding box center [788, 134] width 69 height 24
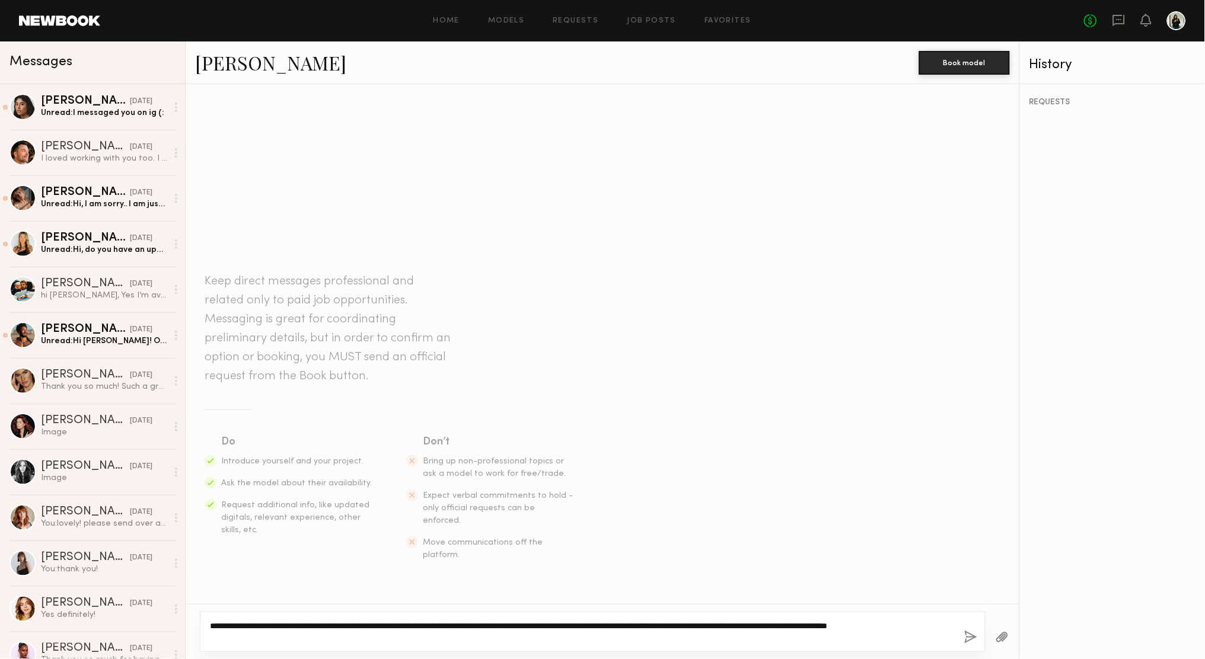
click at [756, 630] on textarea "**********" at bounding box center [580, 632] width 741 height 24
click at [707, 627] on textarea "**********" at bounding box center [580, 632] width 741 height 24
click at [724, 626] on textarea "**********" at bounding box center [580, 632] width 741 height 24
drag, startPoint x: 716, startPoint y: 626, endPoint x: 737, endPoint y: 625, distance: 20.8
click at [737, 625] on textarea "**********" at bounding box center [580, 632] width 741 height 24
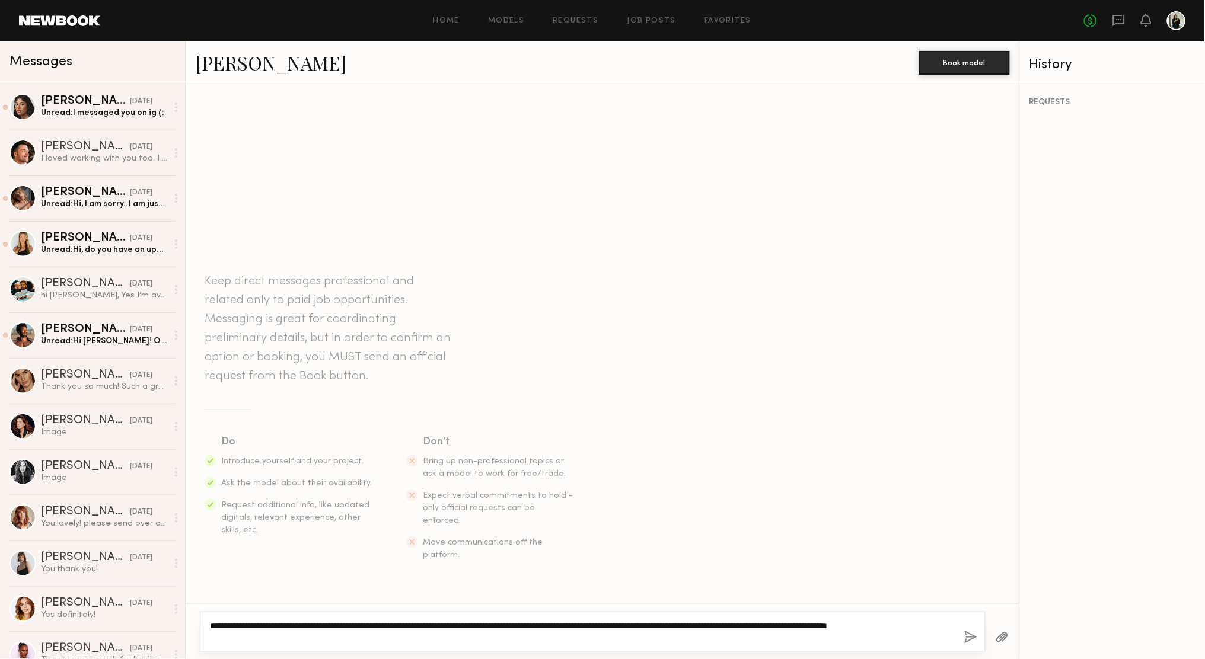
click at [747, 626] on textarea "**********" at bounding box center [580, 632] width 741 height 24
click at [685, 624] on textarea "**********" at bounding box center [580, 632] width 741 height 24
drag, startPoint x: 831, startPoint y: 627, endPoint x: 838, endPoint y: 627, distance: 7.7
click at [831, 627] on textarea "**********" at bounding box center [580, 632] width 741 height 24
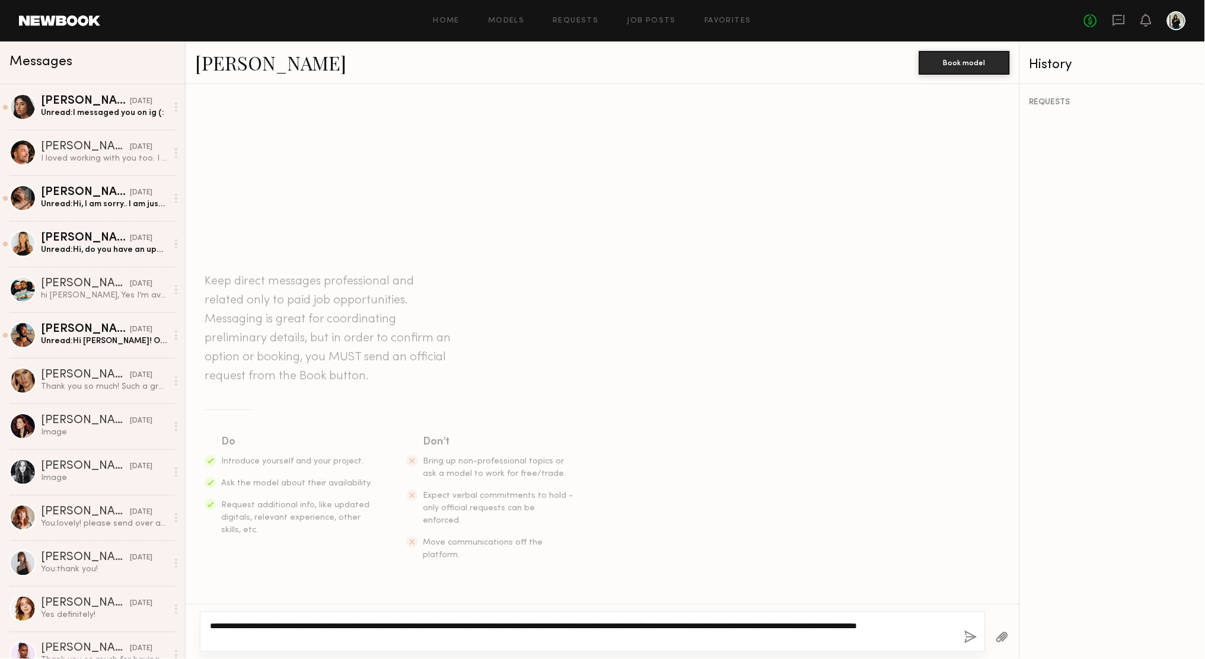
click at [754, 623] on textarea "**********" at bounding box center [580, 632] width 741 height 24
click at [845, 630] on textarea "**********" at bounding box center [580, 632] width 741 height 24
type textarea "**********"
click at [974, 637] on button "button" at bounding box center [970, 638] width 13 height 15
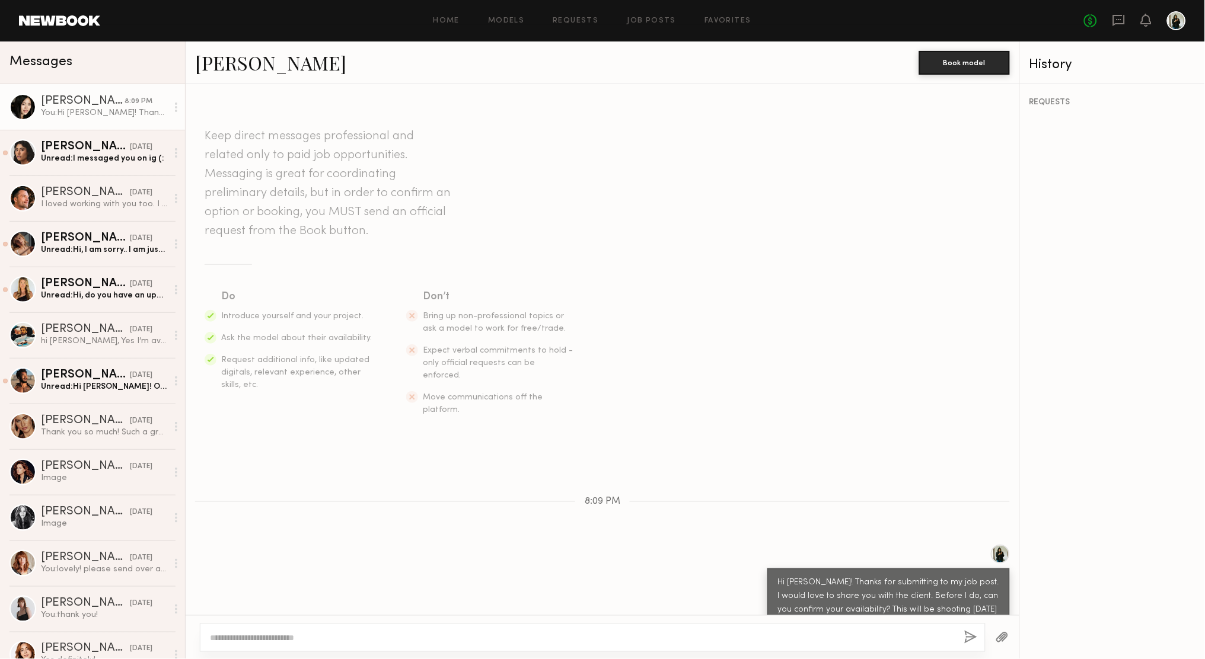
scroll to position [5, 0]
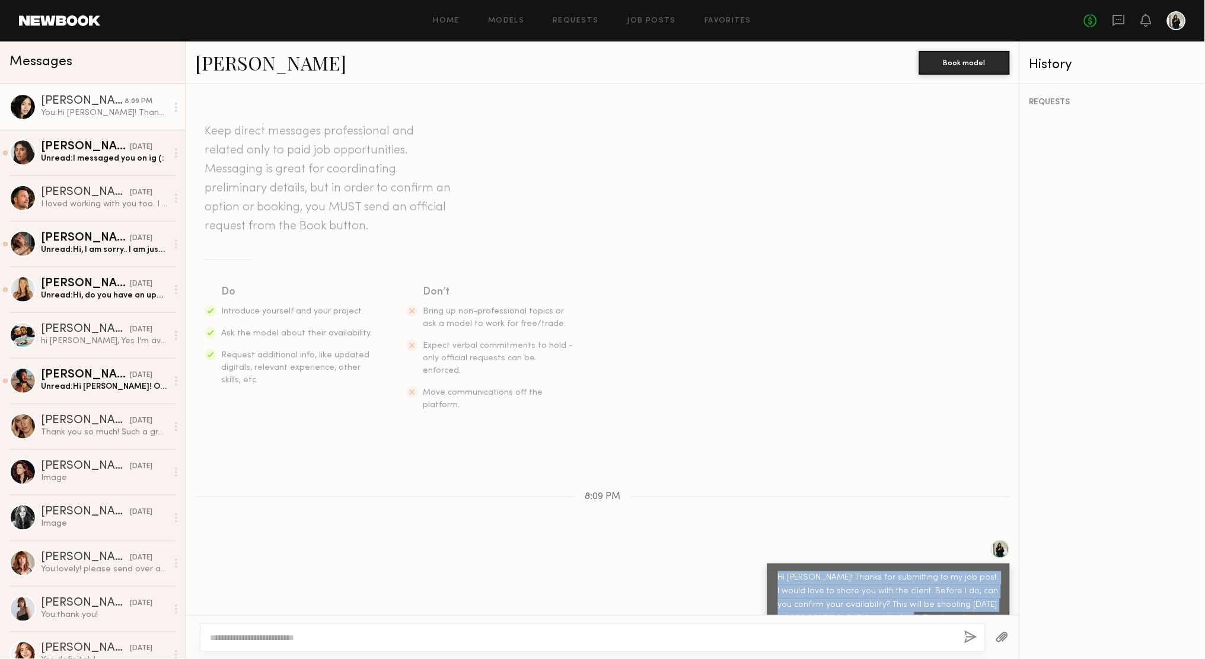
drag, startPoint x: 898, startPoint y: 592, endPoint x: 750, endPoint y: 527, distance: 162.2
click at [750, 540] on div "Hi [PERSON_NAME]! Thanks for submitting to my job post. I would love to share y…" at bounding box center [603, 586] width 834 height 93
click at [789, 572] on div "Hi [PERSON_NAME]! Thanks for submitting to my job post. I would love to share y…" at bounding box center [888, 599] width 221 height 55
drag, startPoint x: 778, startPoint y: 550, endPoint x: 894, endPoint y: 608, distance: 129.1
click at [895, 609] on div "Keep direct messages professional and related only to paid job opportunities. M…" at bounding box center [603, 349] width 834 height 531
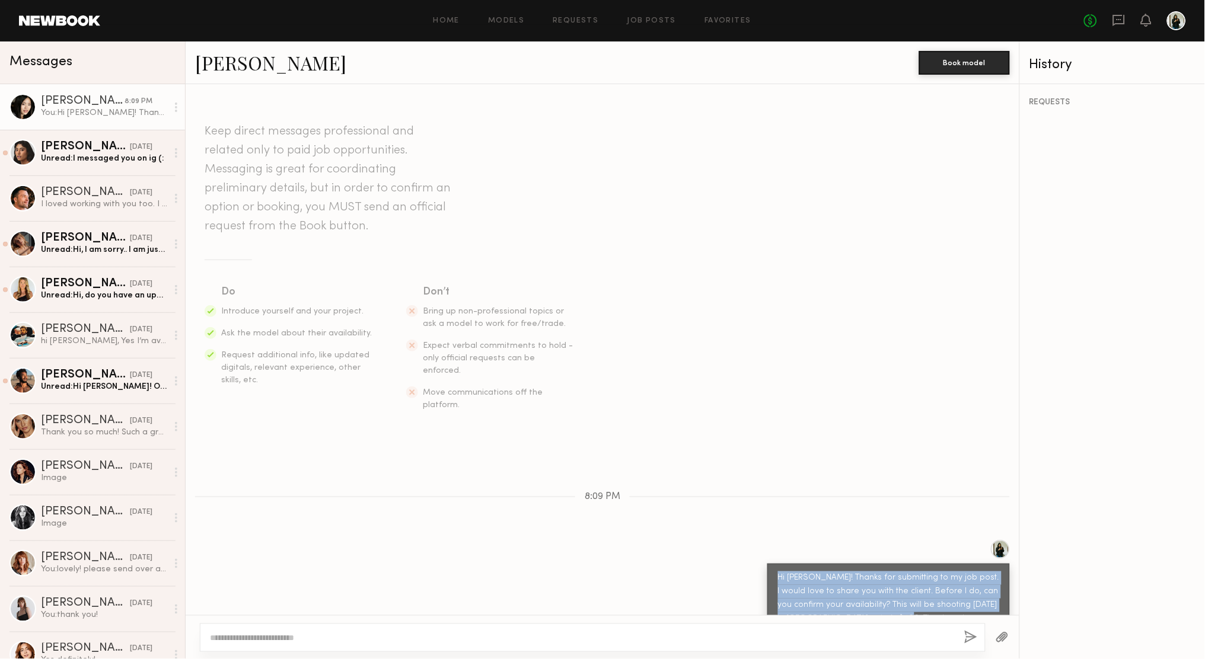
copy div "Hi [PERSON_NAME]! Thanks for submitting to my job post. I would love to share y…"
click at [641, 24] on link "Job Posts" at bounding box center [651, 21] width 49 height 8
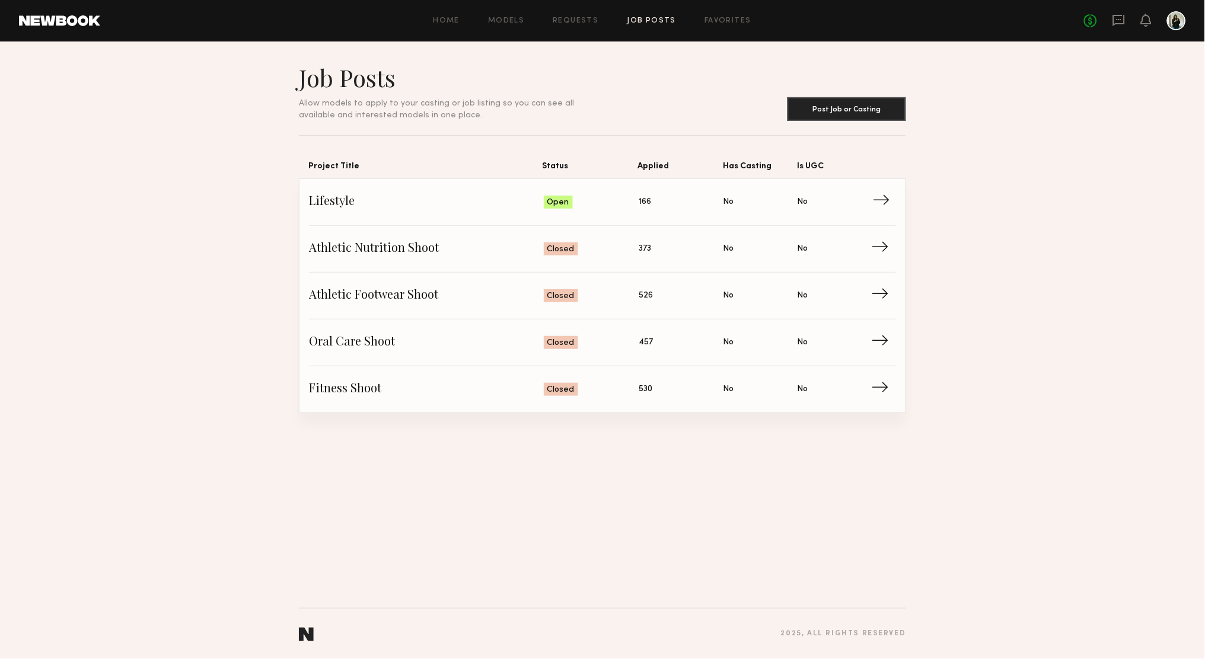
click at [534, 205] on span "Lifestyle" at bounding box center [426, 202] width 235 height 18
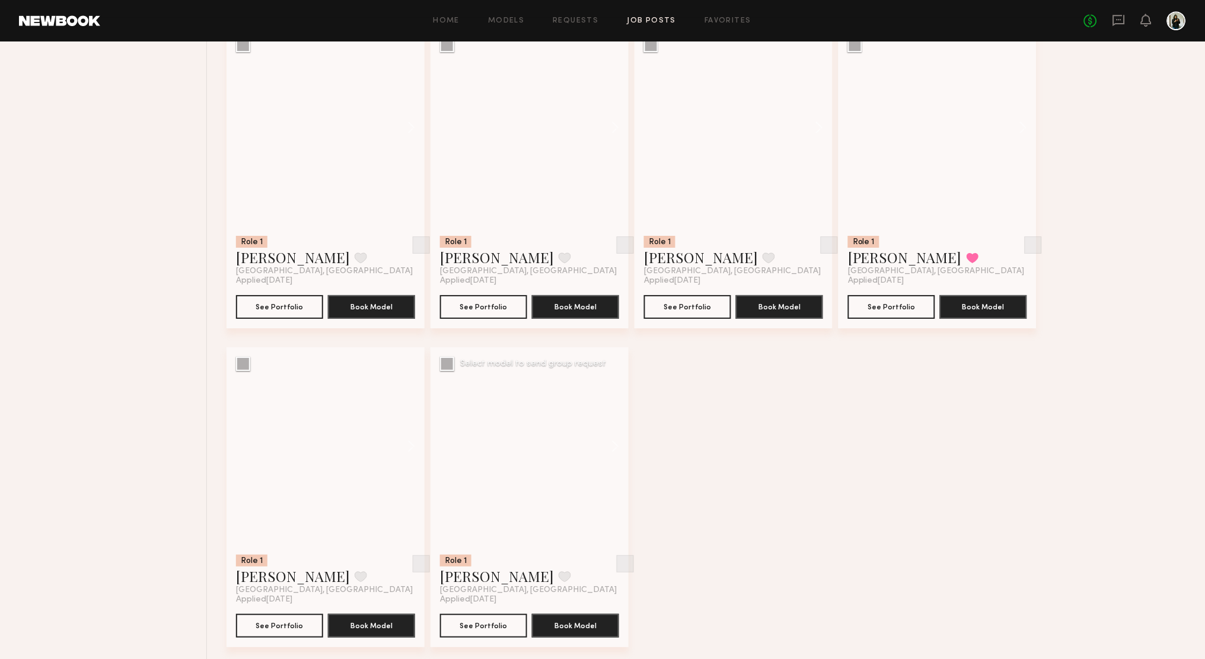
scroll to position [6221, 0]
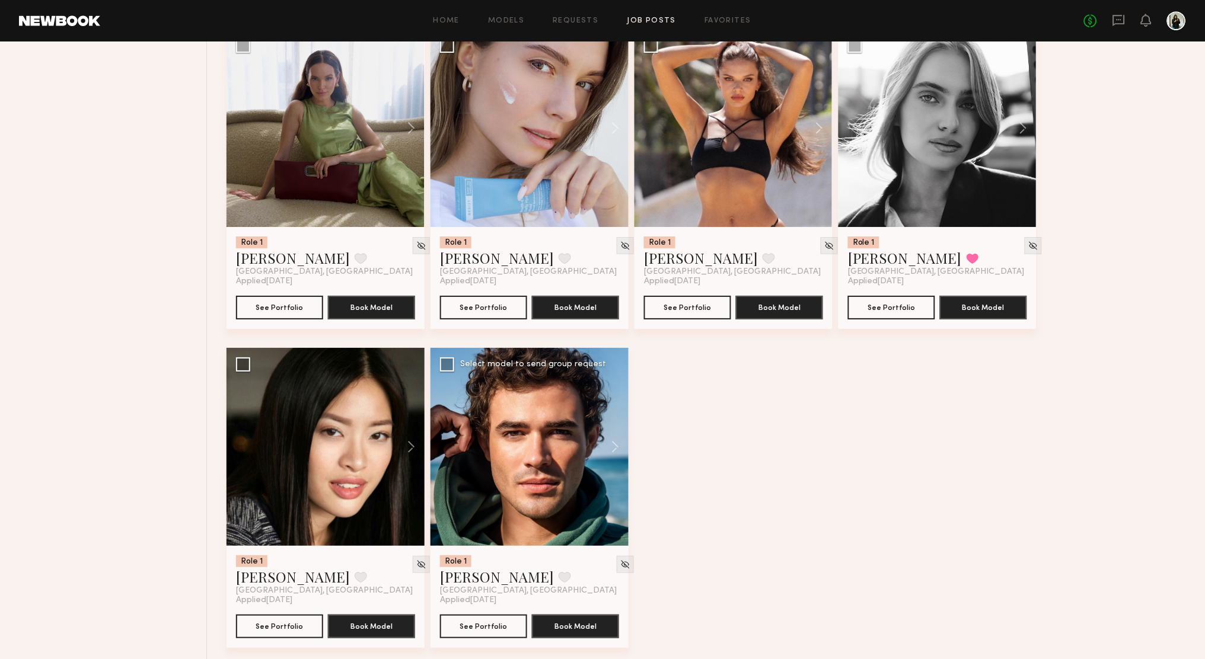
click at [503, 459] on div at bounding box center [529, 447] width 198 height 198
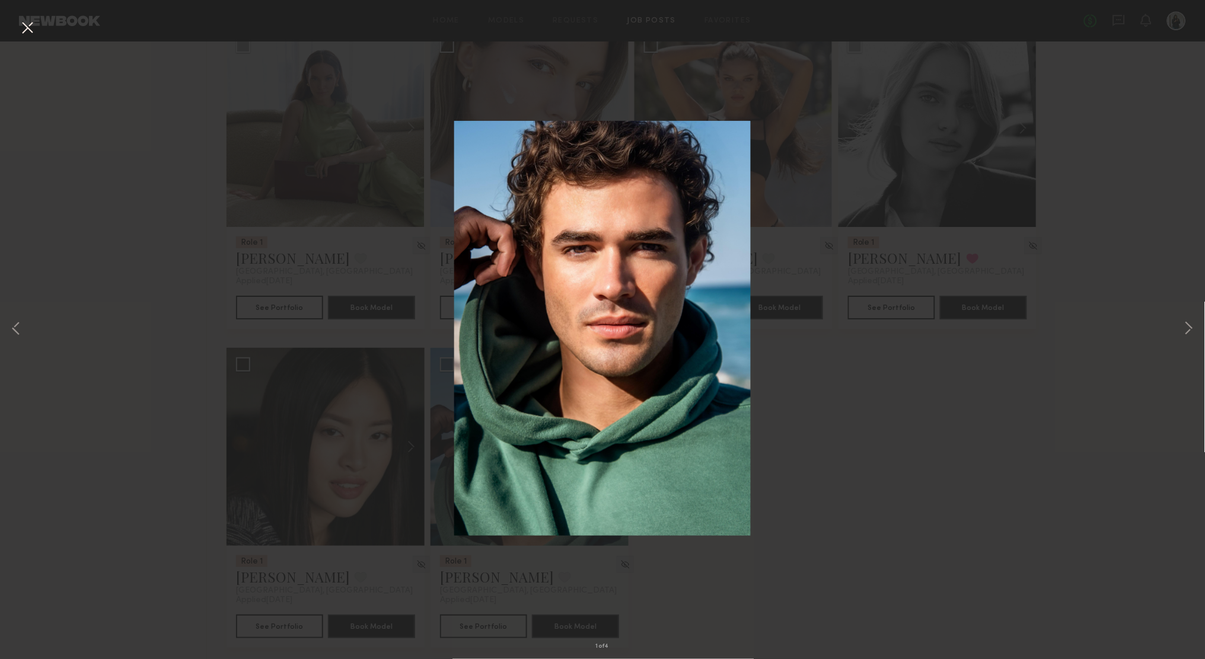
click at [870, 176] on div "1 of 4" at bounding box center [602, 329] width 1205 height 659
click at [554, 560] on div "1 of 4" at bounding box center [602, 329] width 1205 height 659
click at [554, 574] on div "1 of 4" at bounding box center [602, 329] width 1205 height 659
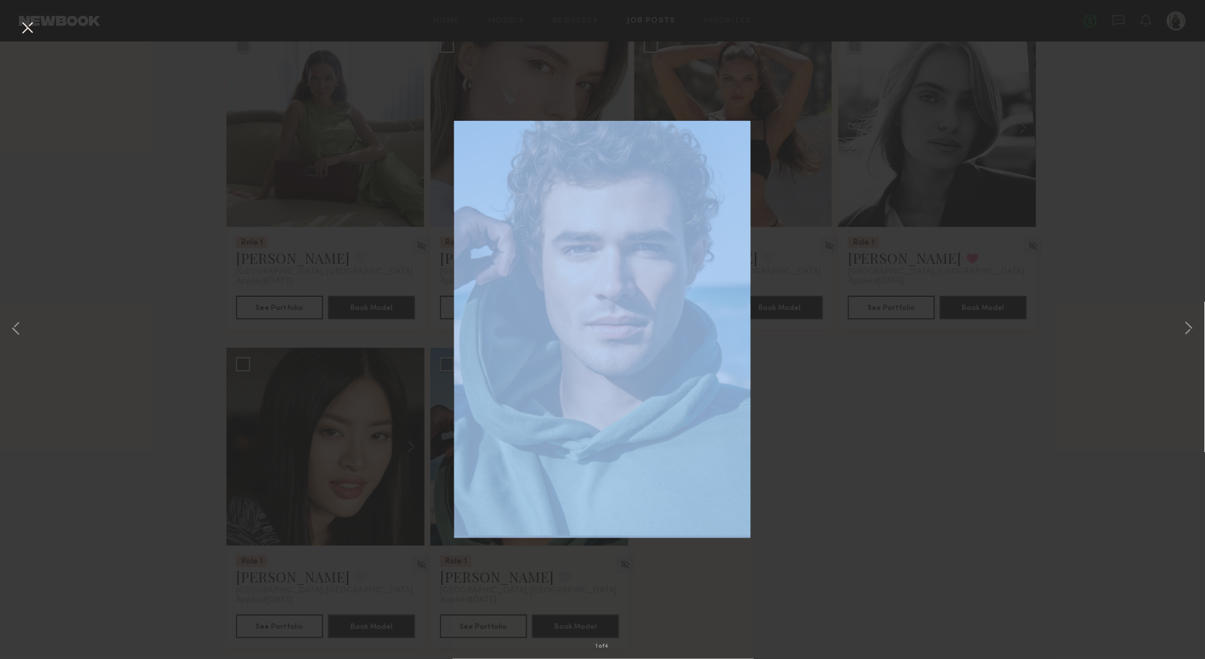
click at [554, 574] on div "1 of 4" at bounding box center [602, 329] width 1205 height 659
click at [25, 26] on button at bounding box center [27, 28] width 19 height 21
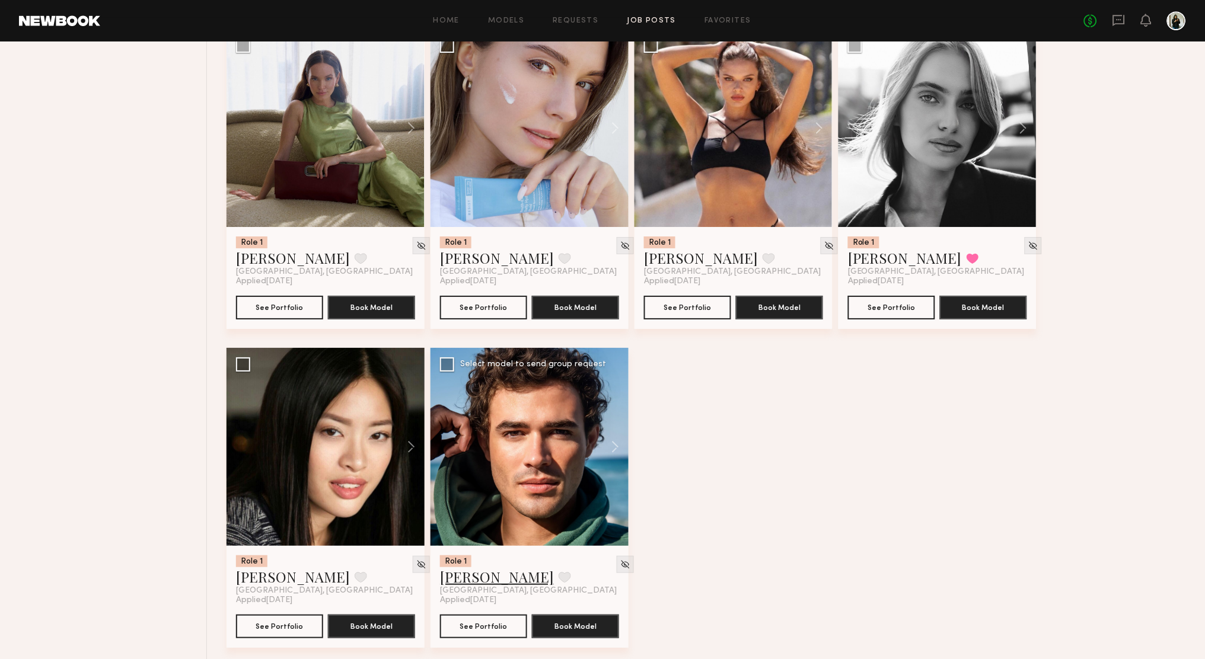
click at [479, 571] on link "Chase H." at bounding box center [497, 576] width 114 height 19
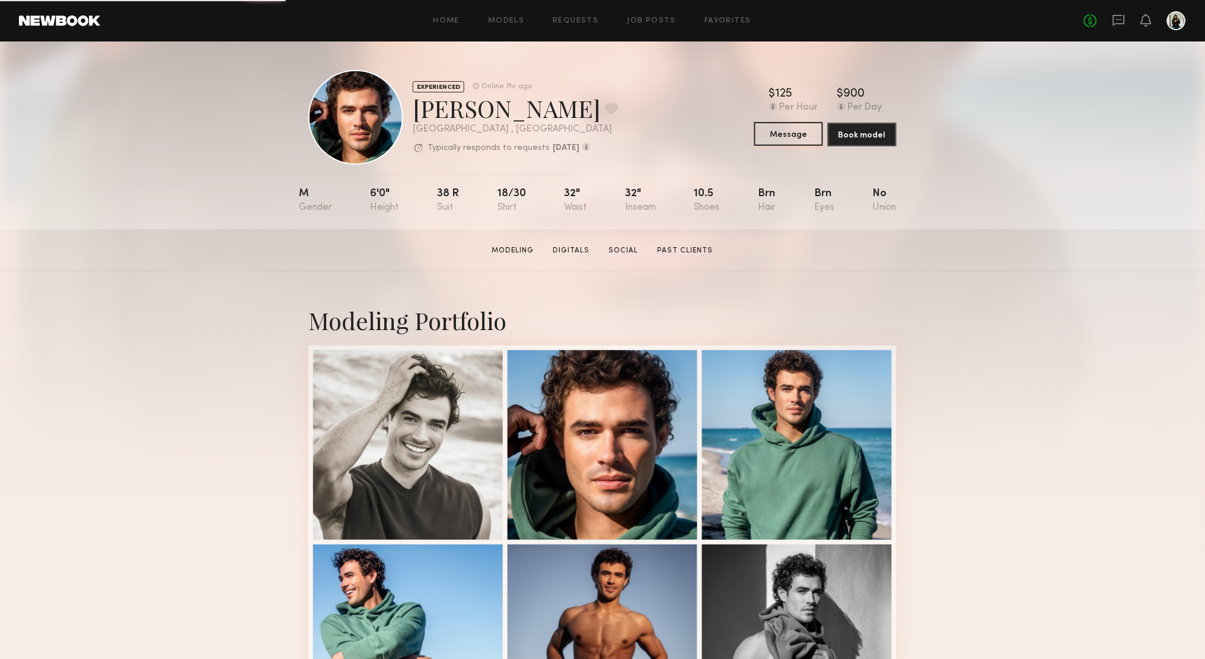
click at [805, 136] on button "Message" at bounding box center [788, 134] width 69 height 24
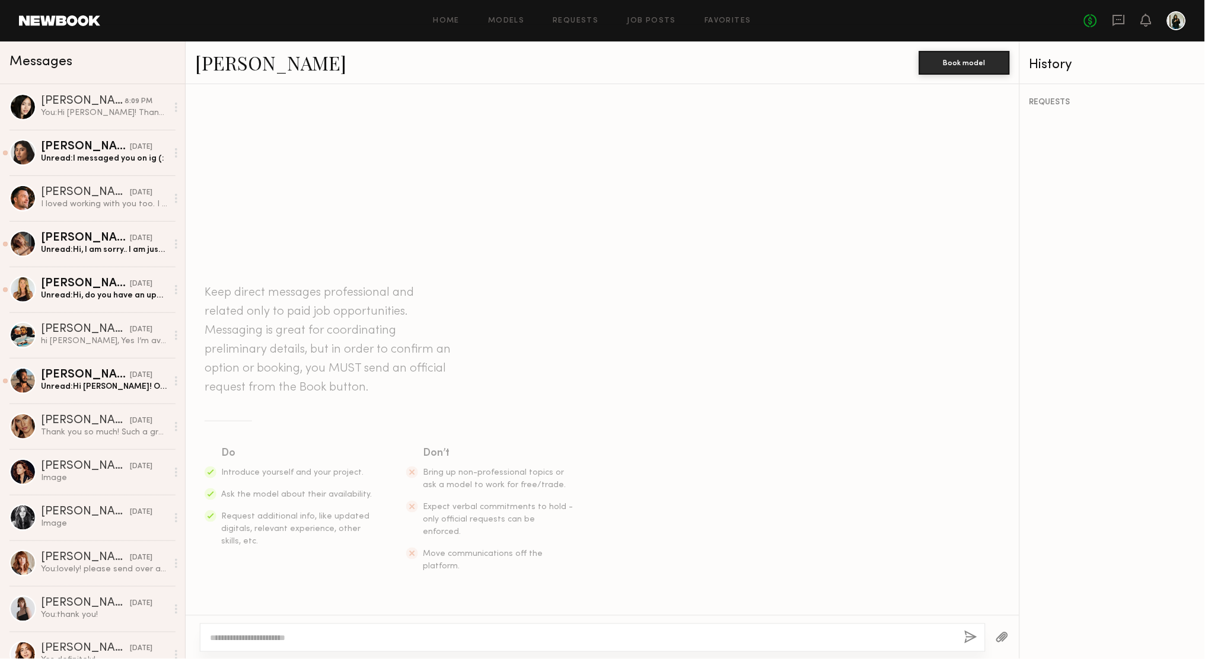
click at [519, 633] on textarea at bounding box center [582, 638] width 745 height 12
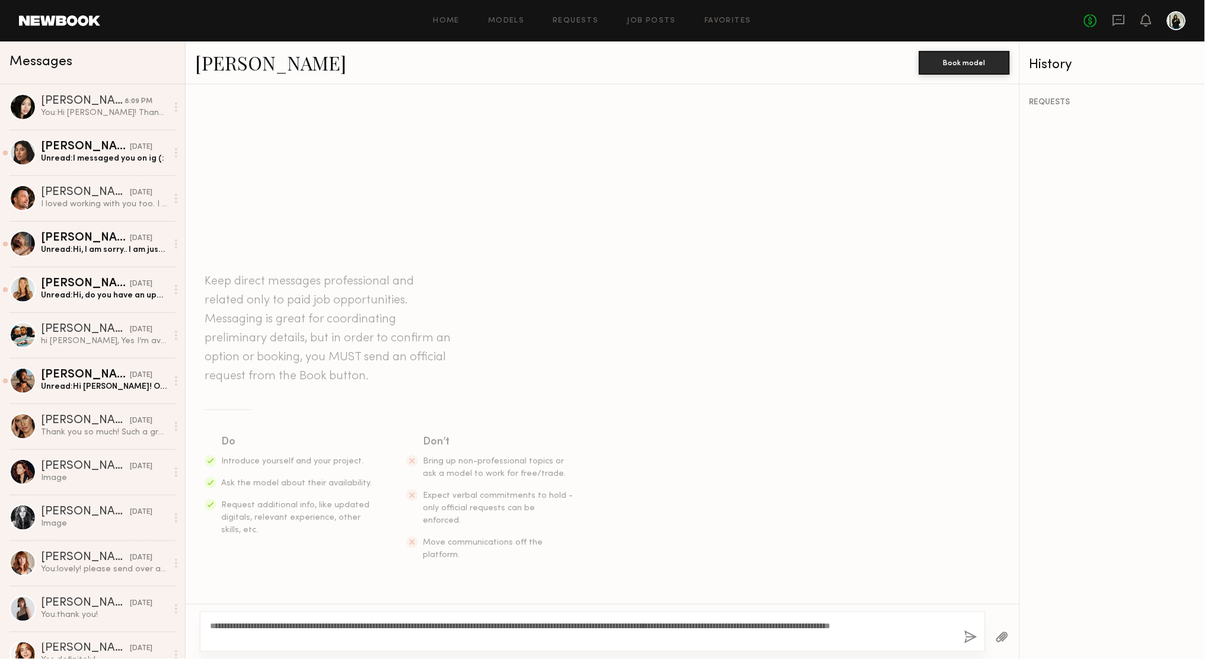
click at [236, 625] on textarea "**********" at bounding box center [580, 632] width 741 height 24
type textarea "**********"
click at [964, 638] on button "button" at bounding box center [970, 638] width 13 height 15
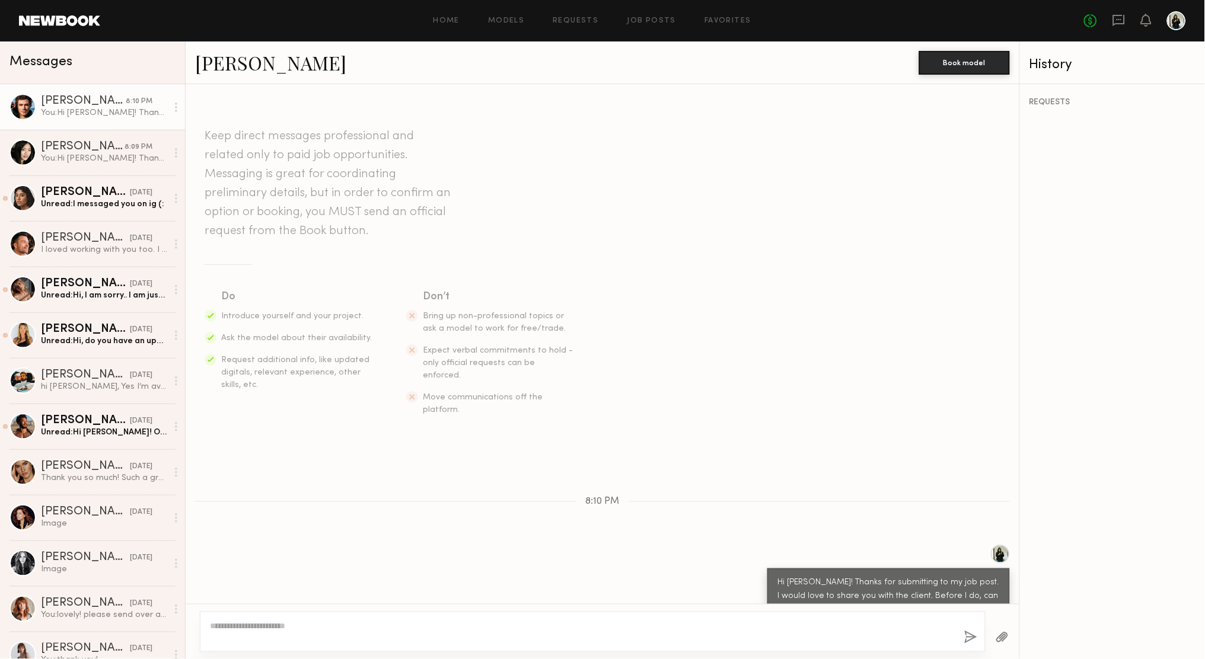
scroll to position [5, 0]
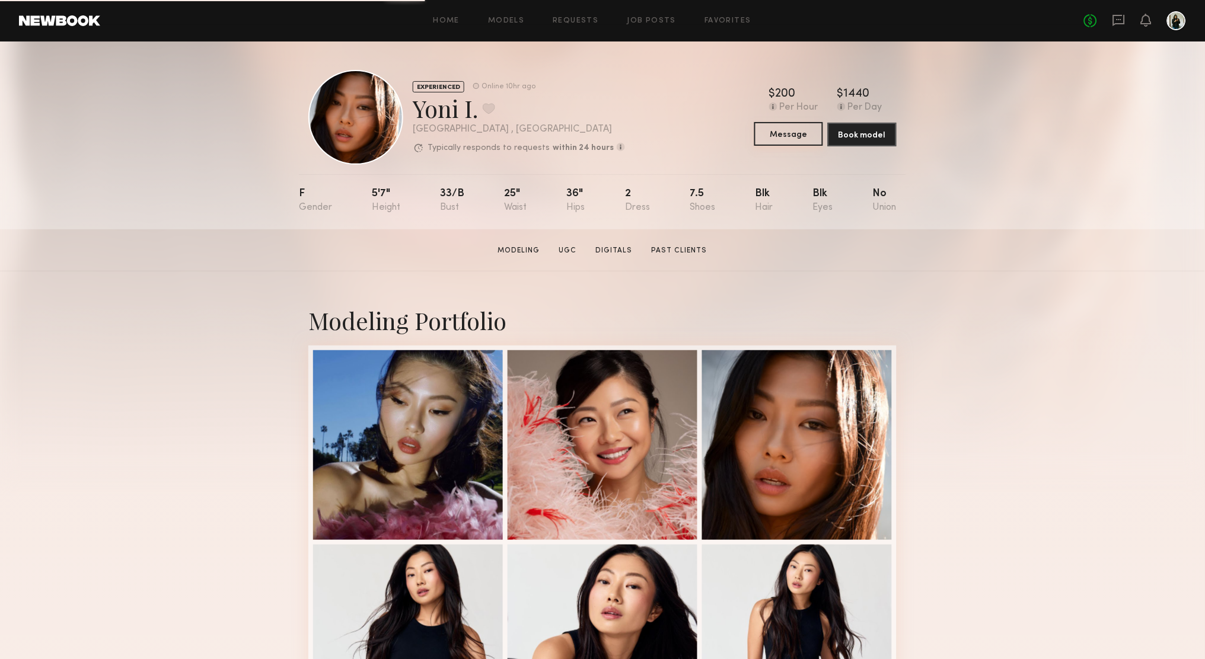
click at [794, 126] on button "Message" at bounding box center [788, 134] width 69 height 24
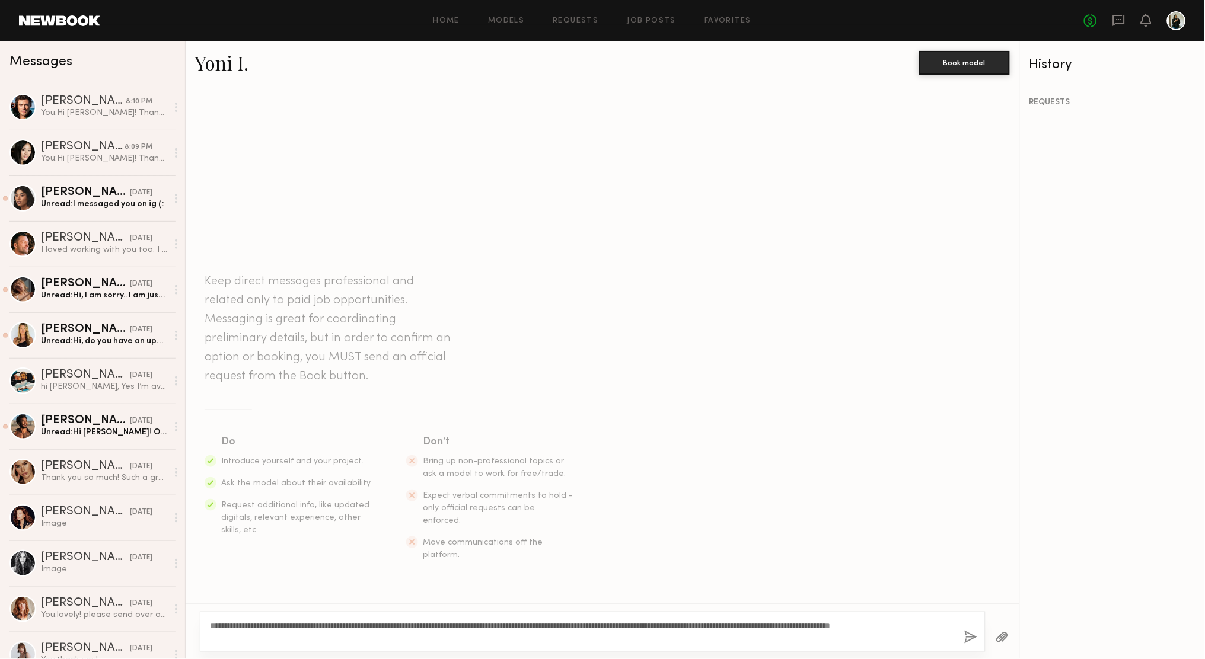
click at [235, 624] on textarea "**********" at bounding box center [580, 632] width 741 height 24
type textarea "**********"
click at [964, 634] on button "button" at bounding box center [970, 638] width 13 height 15
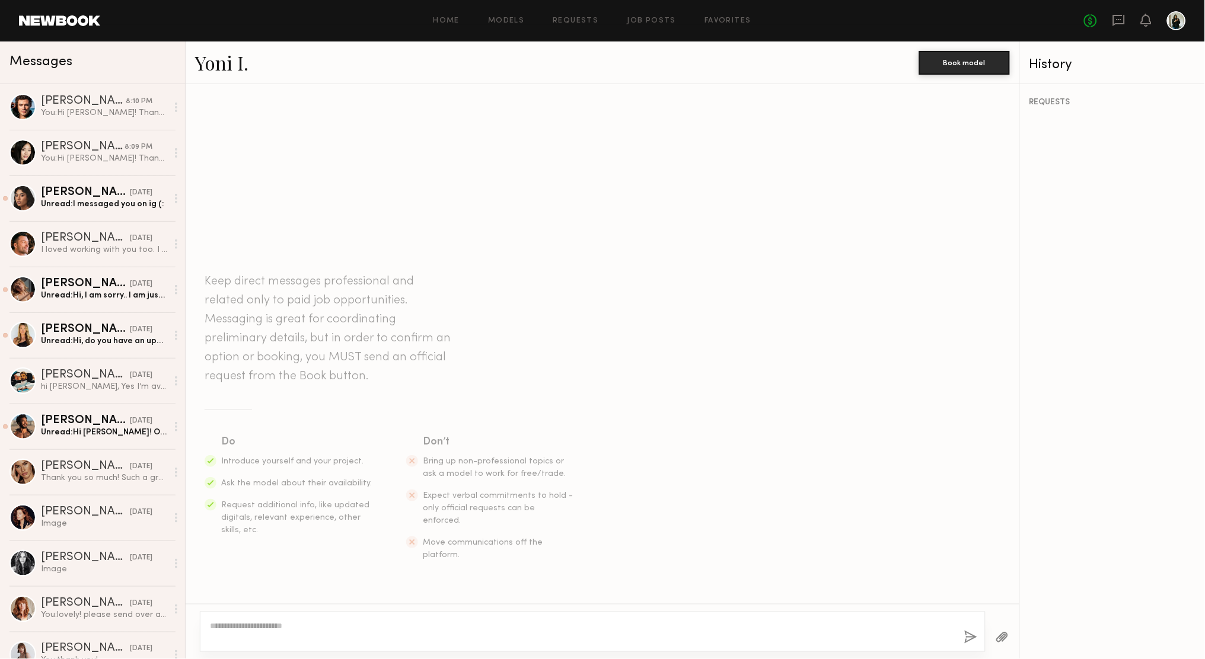
scroll to position [5, 0]
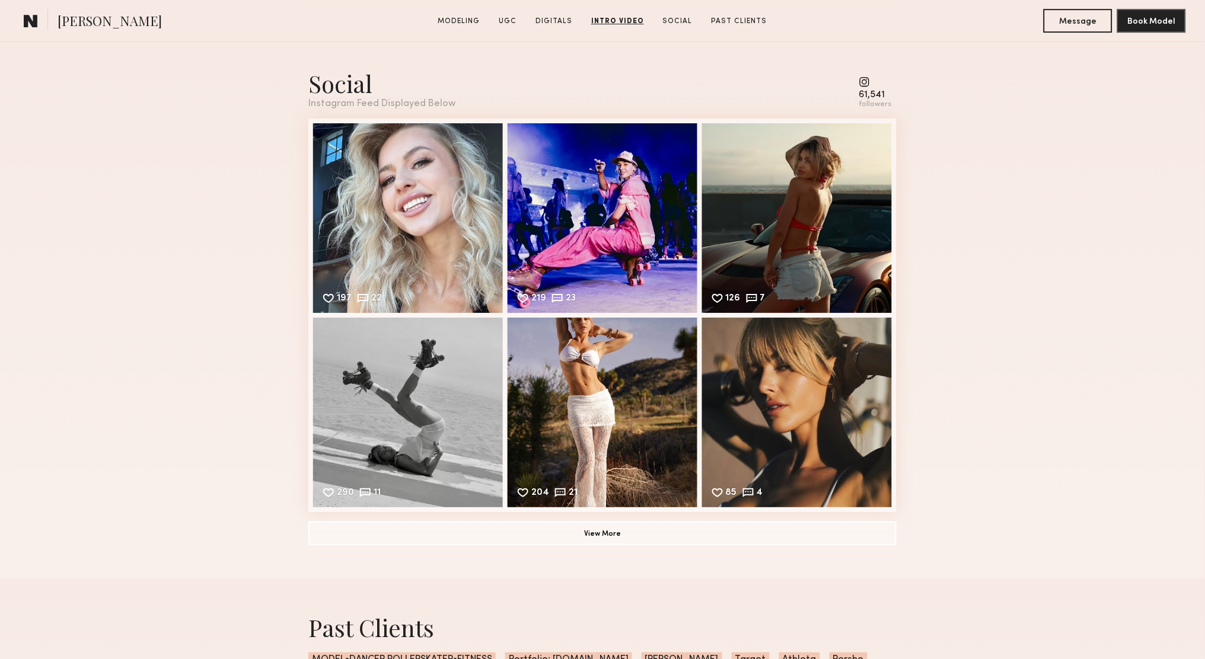
scroll to position [3708, 0]
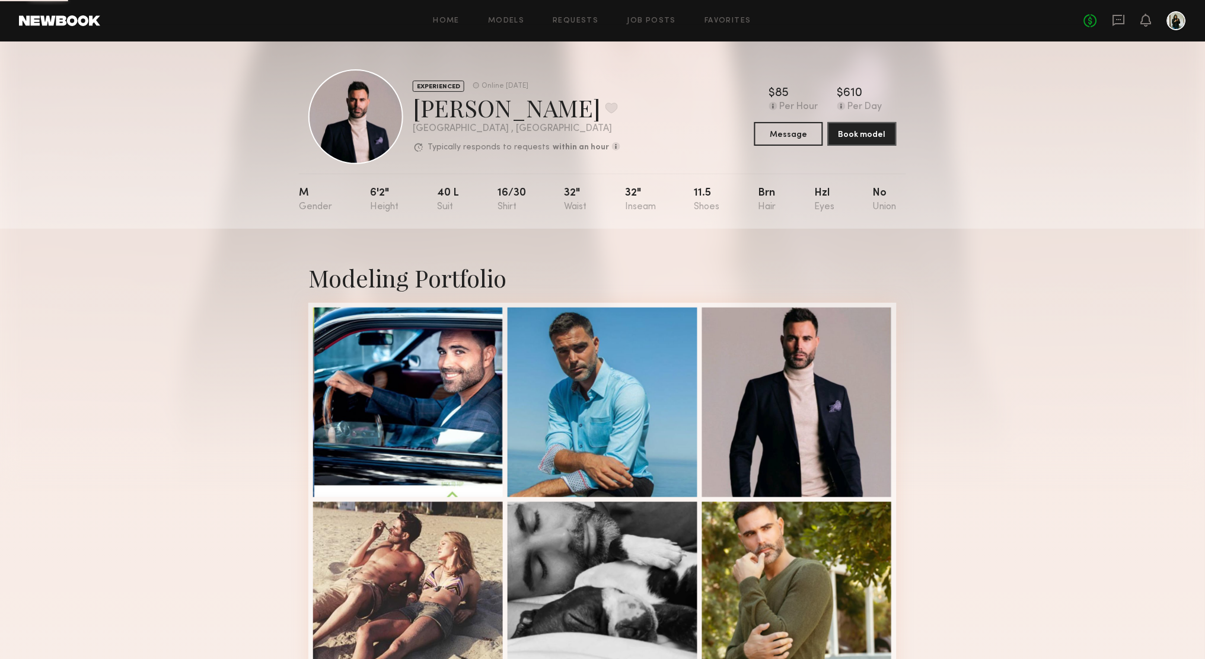
scroll to position [1, 0]
click at [779, 130] on button "Message" at bounding box center [788, 133] width 69 height 24
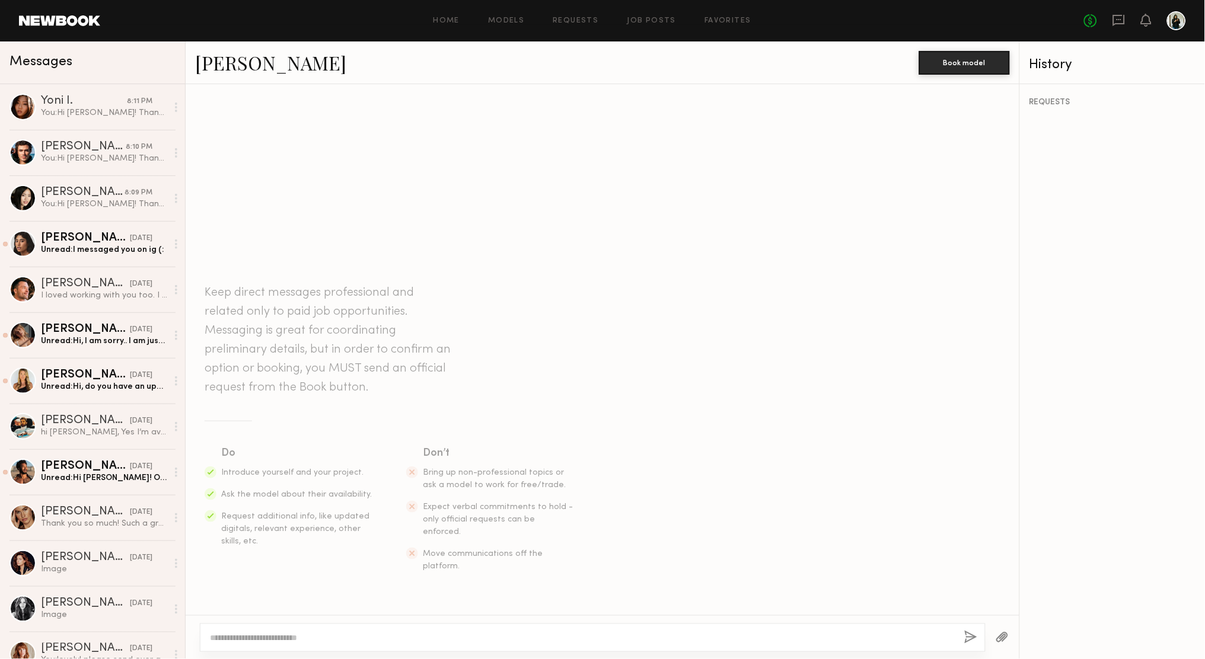
click at [511, 635] on textarea at bounding box center [582, 638] width 745 height 12
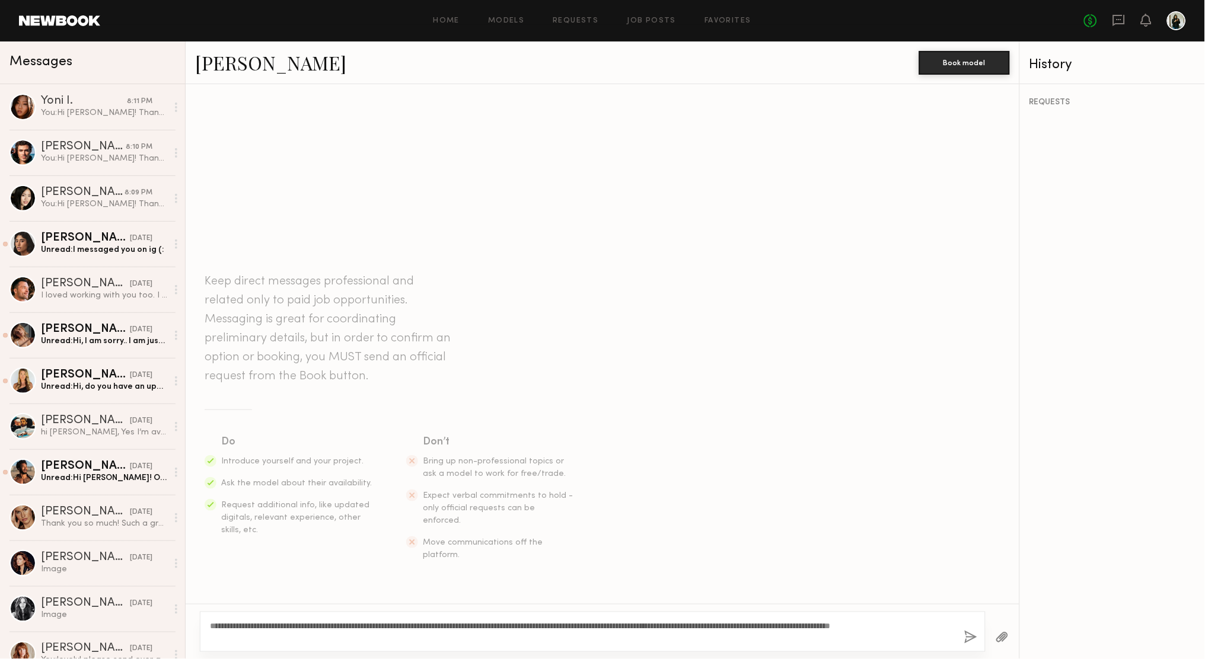
click at [242, 626] on textarea "**********" at bounding box center [580, 632] width 741 height 24
type textarea "**********"
click at [964, 643] on button "button" at bounding box center [970, 638] width 13 height 15
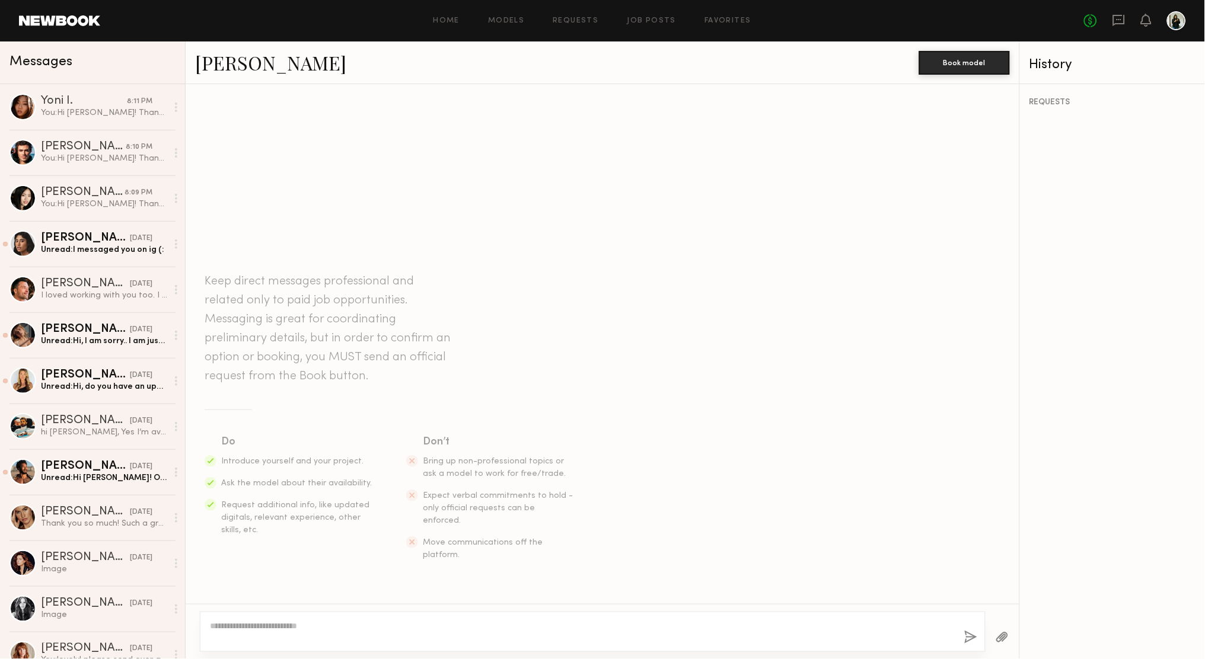
scroll to position [5, 0]
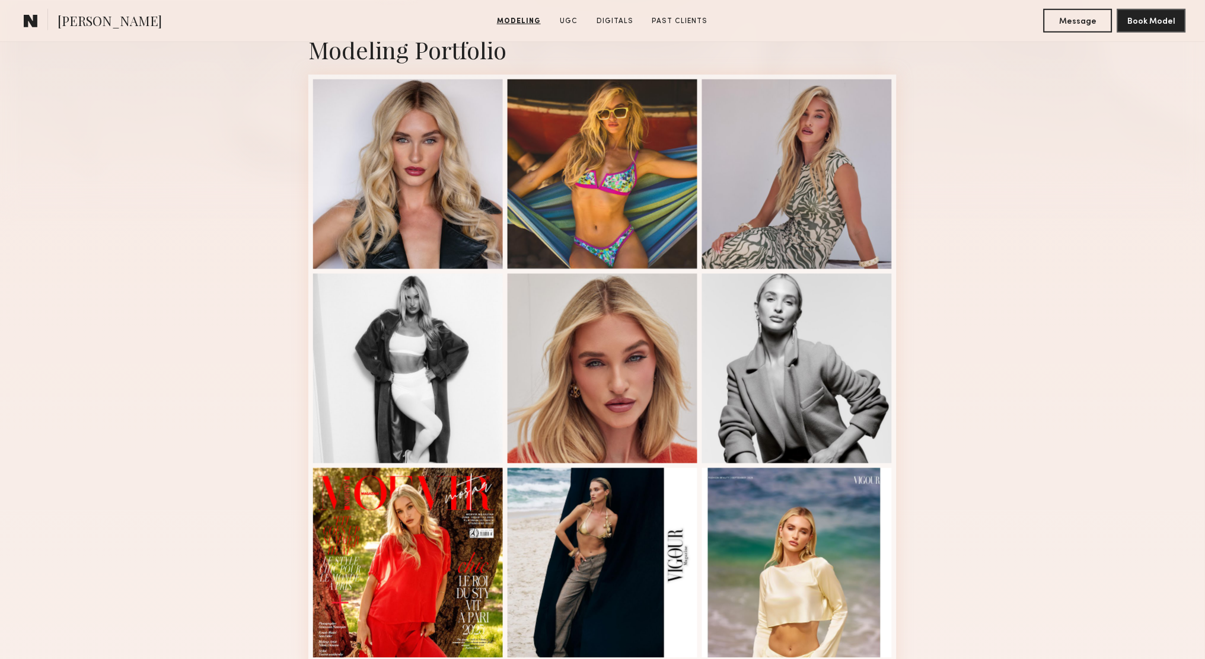
scroll to position [939, 0]
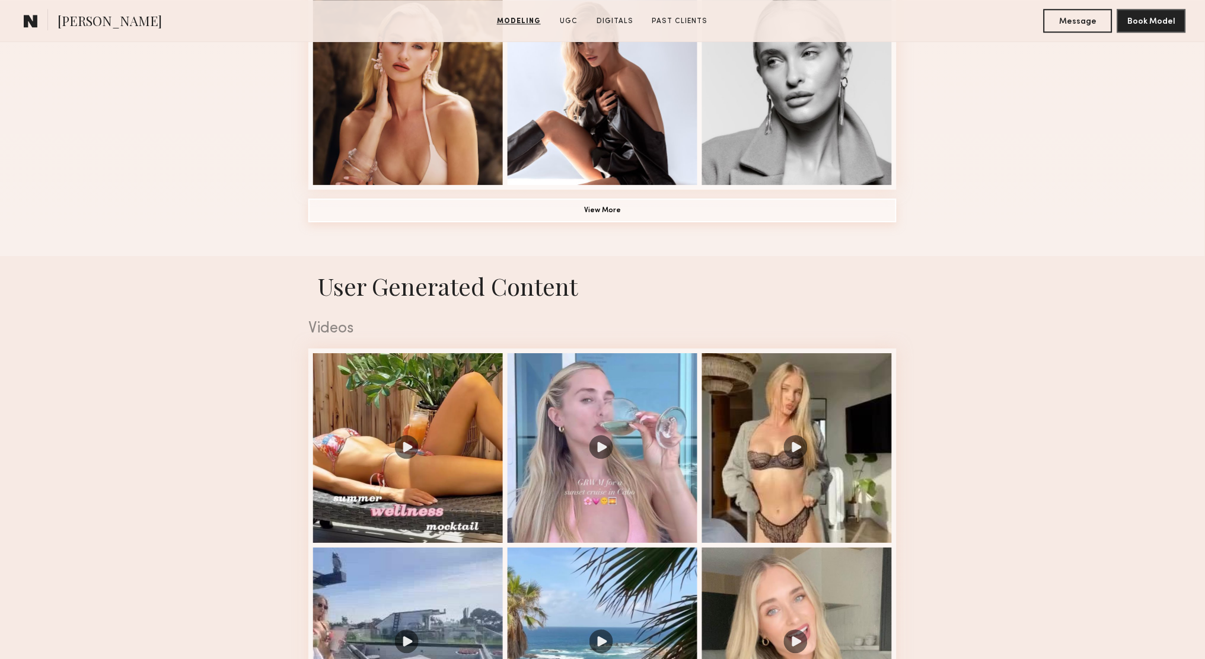
click at [726, 216] on button "View More" at bounding box center [602, 211] width 588 height 24
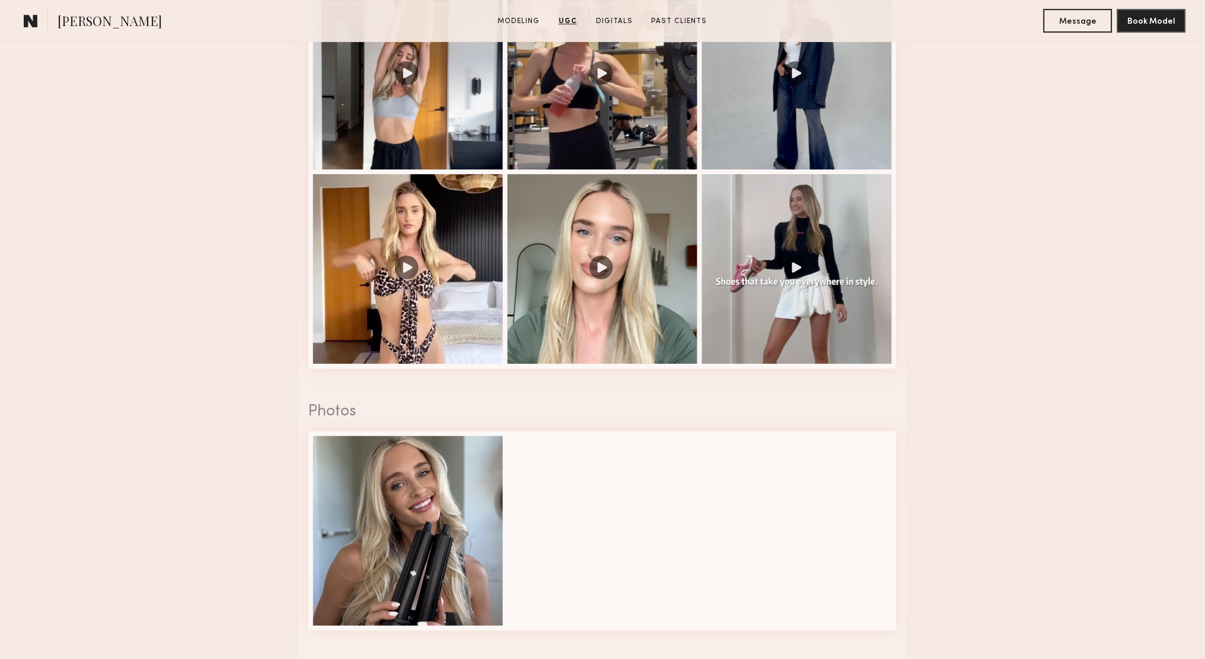
scroll to position [2711, 0]
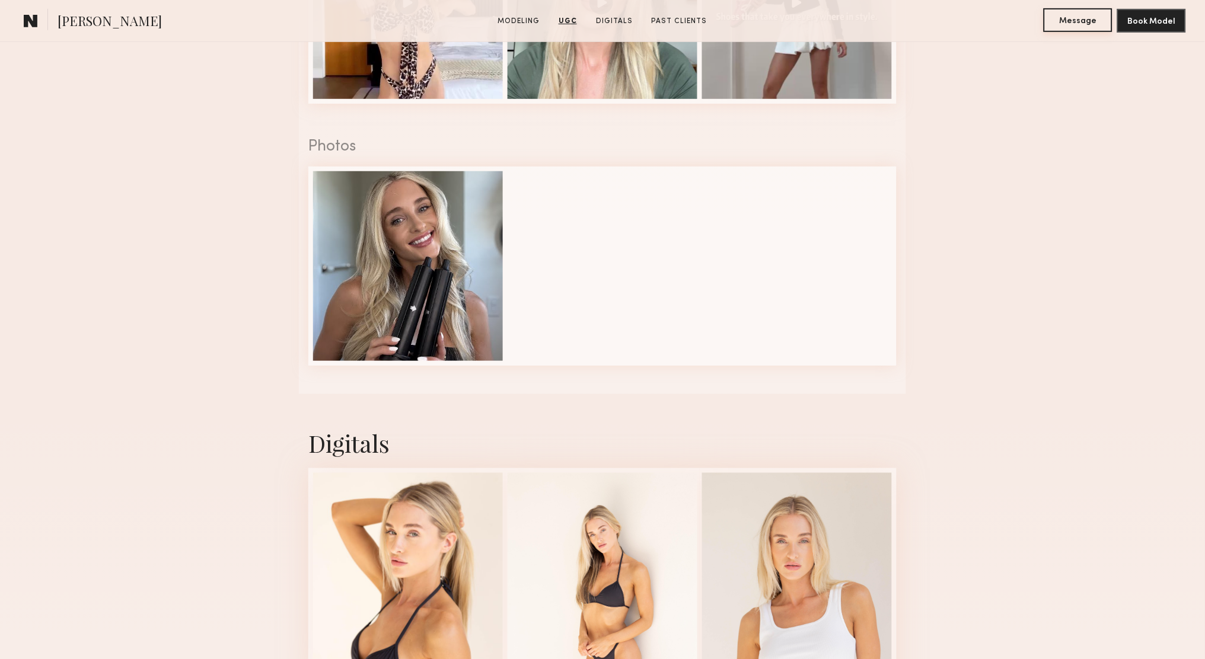
click at [1085, 16] on button "Message" at bounding box center [1078, 20] width 69 height 24
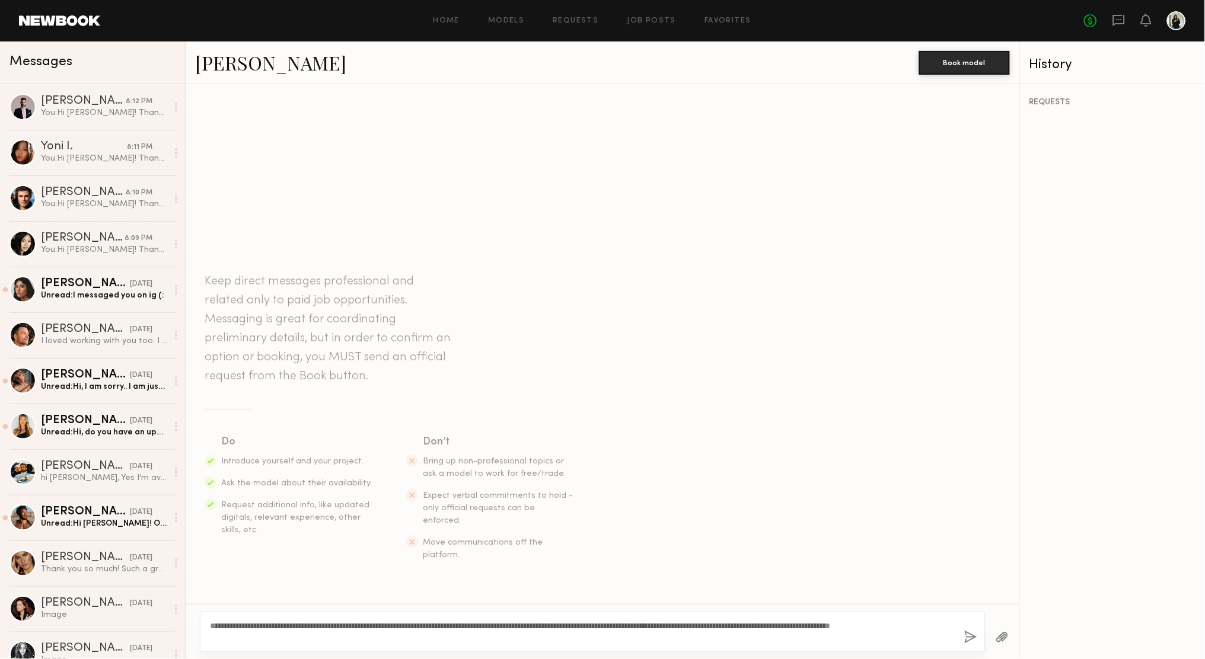
click at [238, 623] on textarea "**********" at bounding box center [580, 632] width 741 height 24
type textarea "**********"
click at [965, 639] on button "button" at bounding box center [970, 638] width 13 height 15
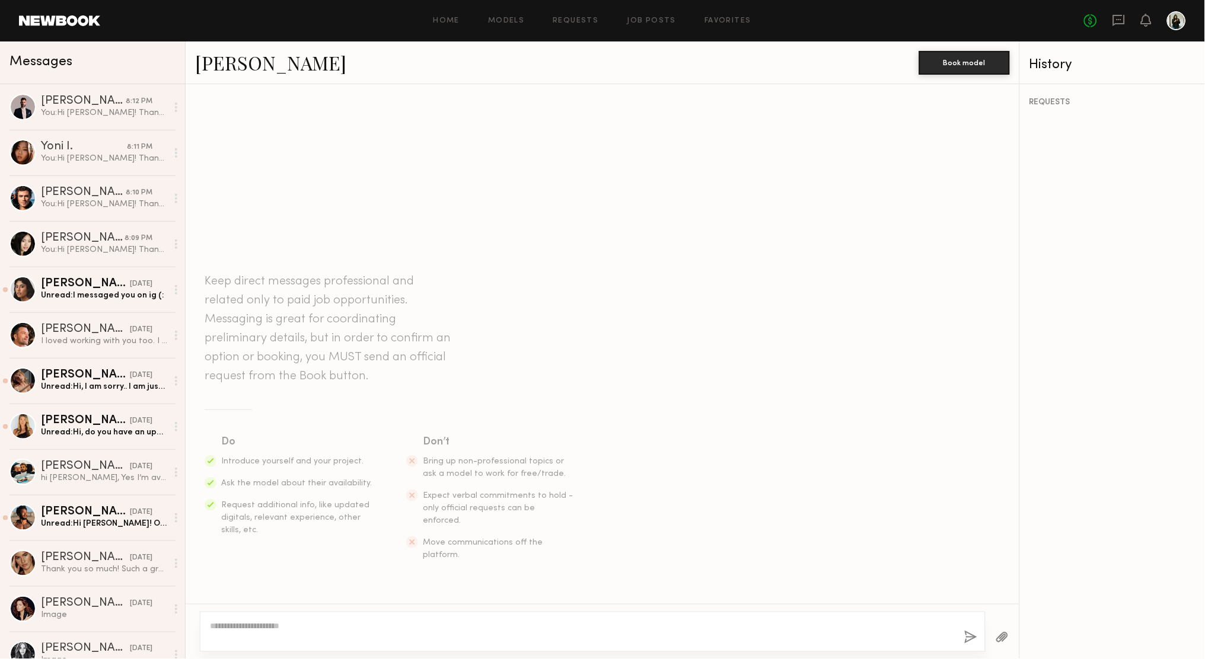
scroll to position [5, 0]
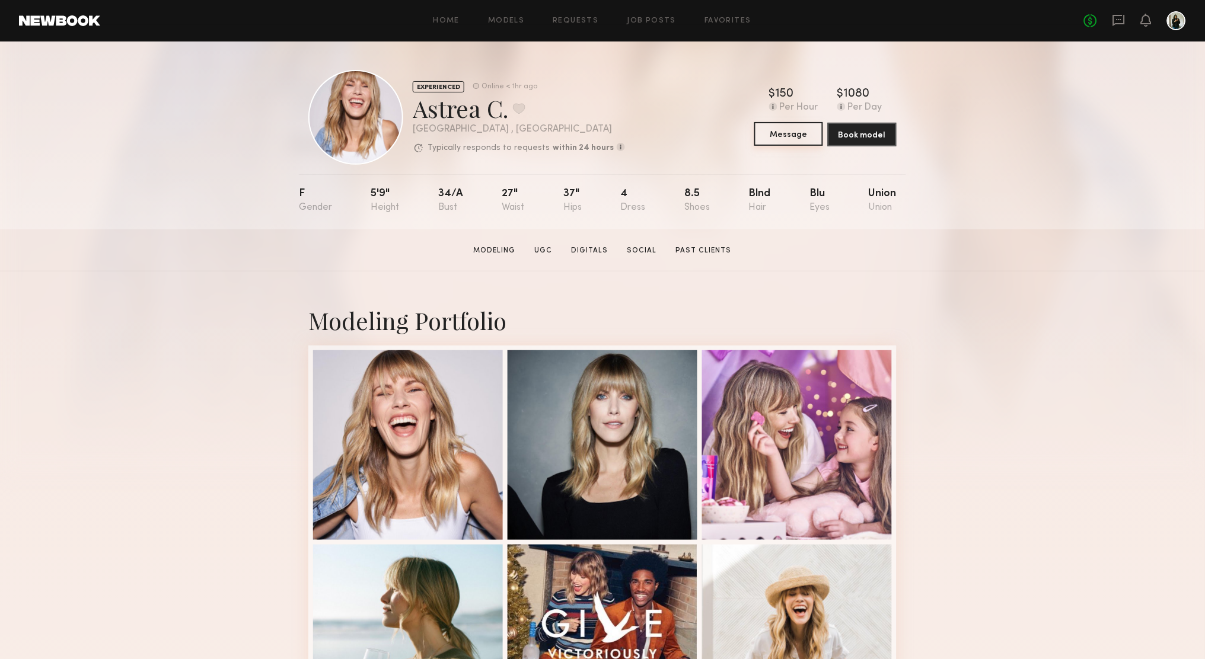
click at [792, 138] on button "Message" at bounding box center [788, 134] width 69 height 24
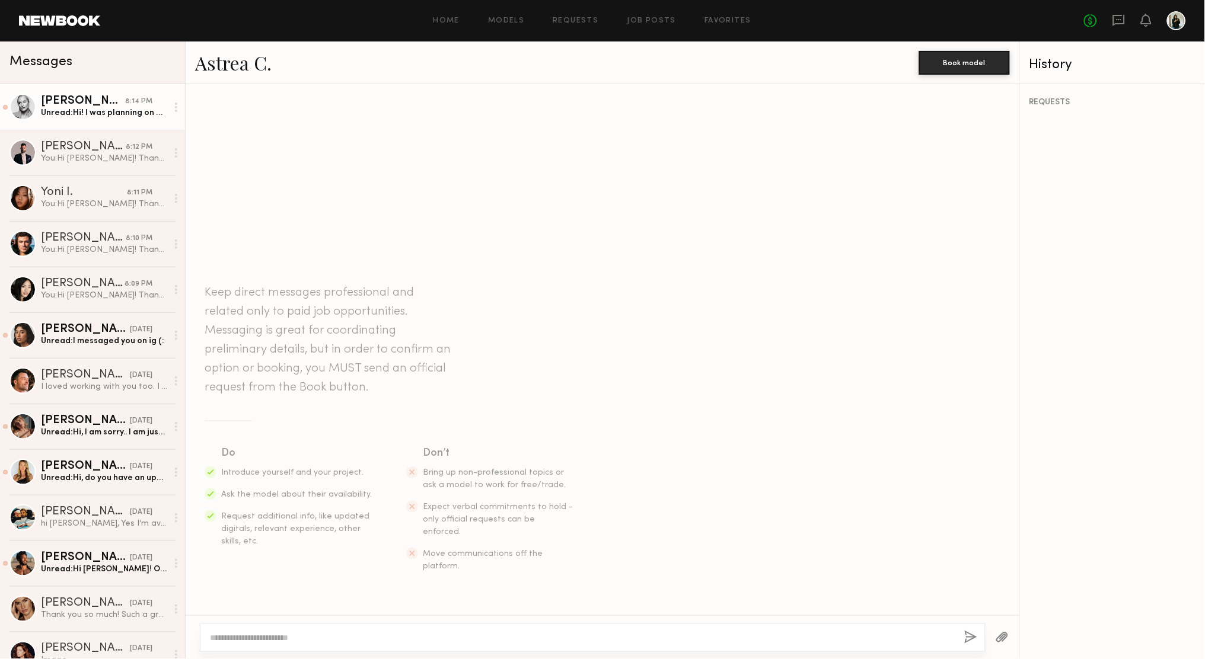
click at [151, 117] on div "Unread: Hi! I was planning on walking in LA fashion week that day.. is there fl…" at bounding box center [104, 112] width 126 height 11
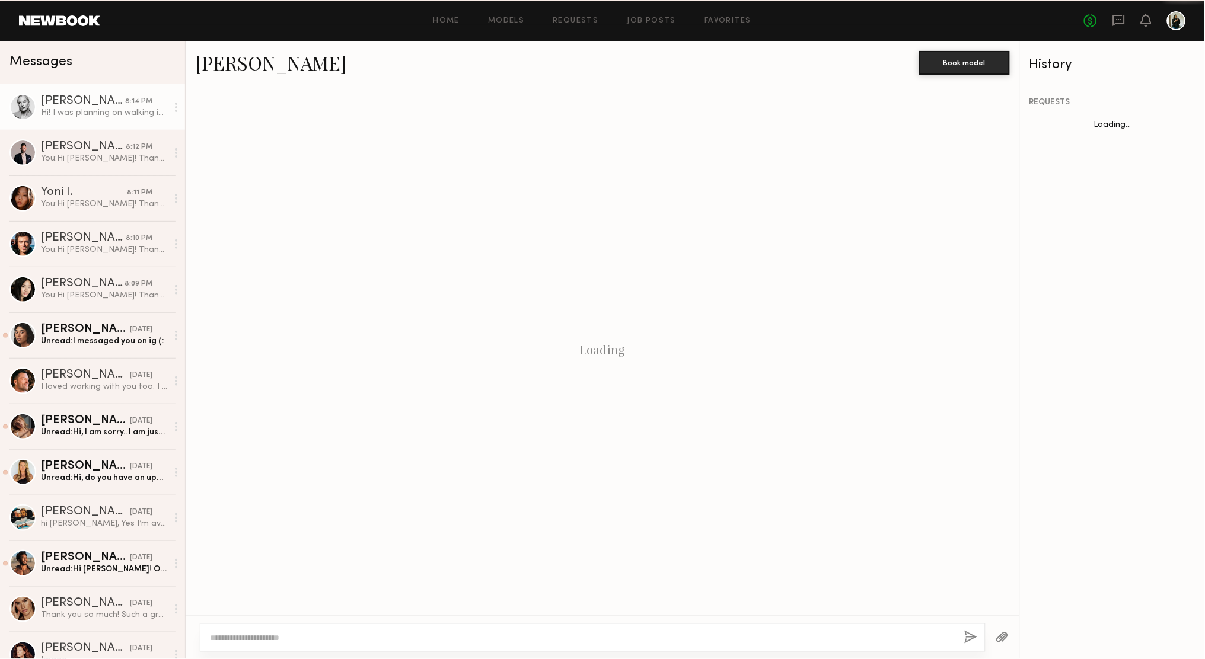
scroll to position [50, 0]
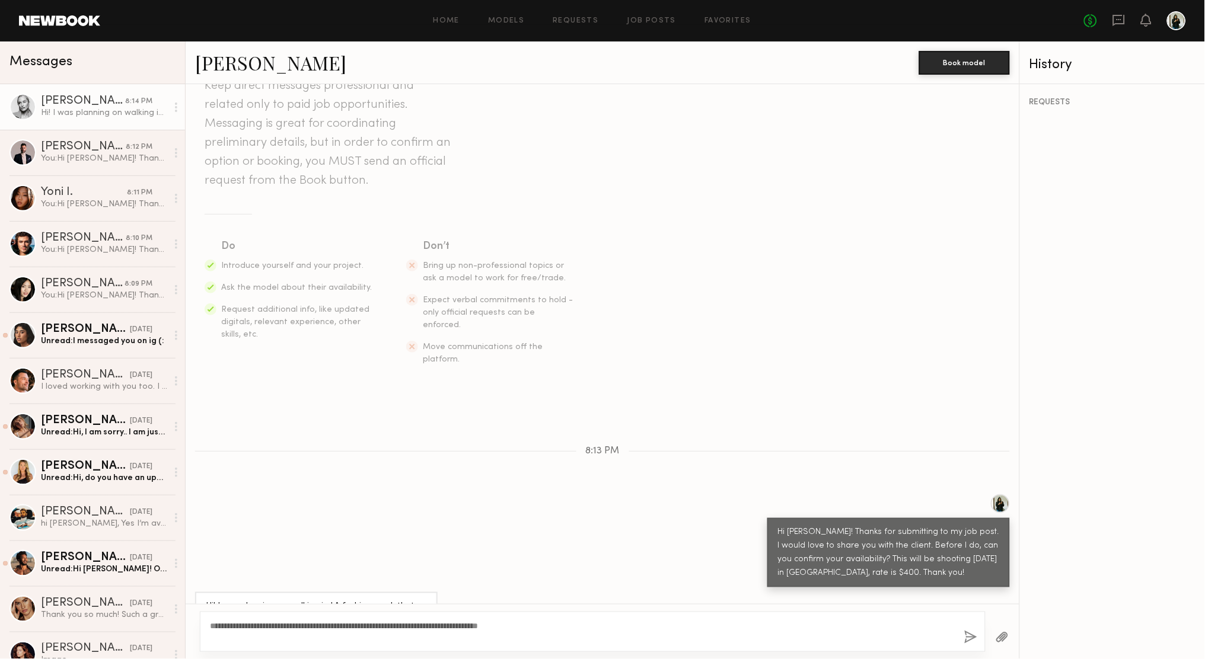
type textarea "**********"
click at [969, 623] on div "**********" at bounding box center [593, 632] width 786 height 40
click at [969, 634] on button "button" at bounding box center [970, 638] width 13 height 15
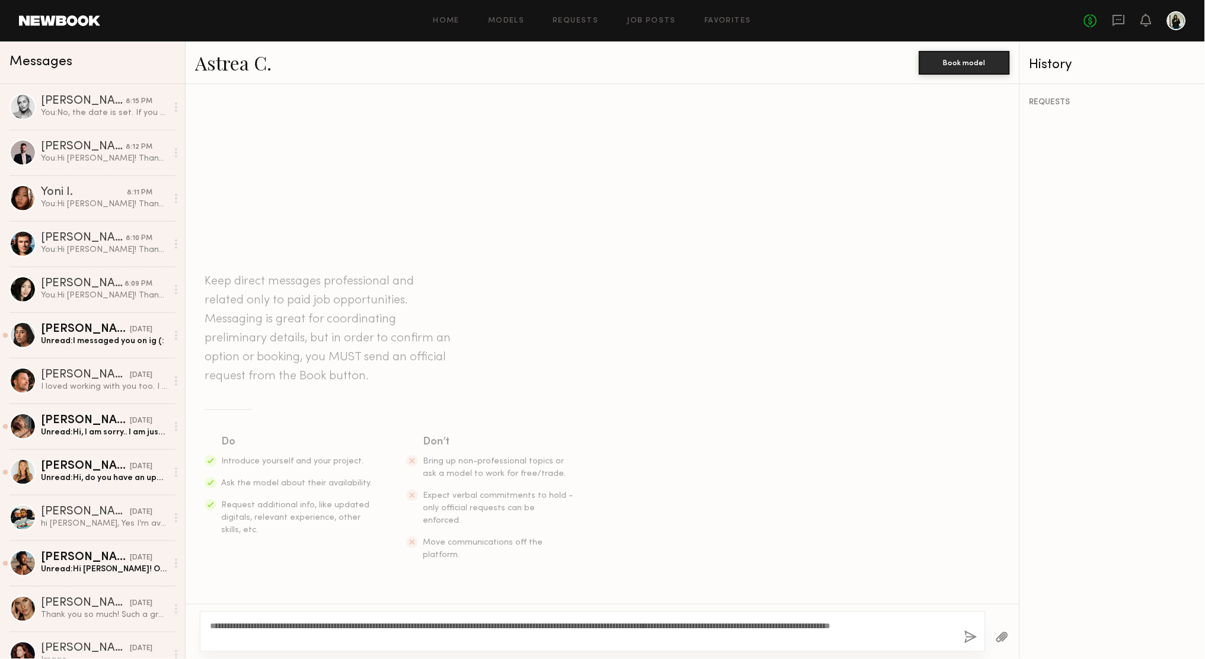
click at [234, 623] on textarea "**********" at bounding box center [580, 632] width 741 height 24
type textarea "**********"
click at [956, 635] on div "**********" at bounding box center [593, 632] width 786 height 40
click at [971, 639] on button "button" at bounding box center [970, 638] width 13 height 15
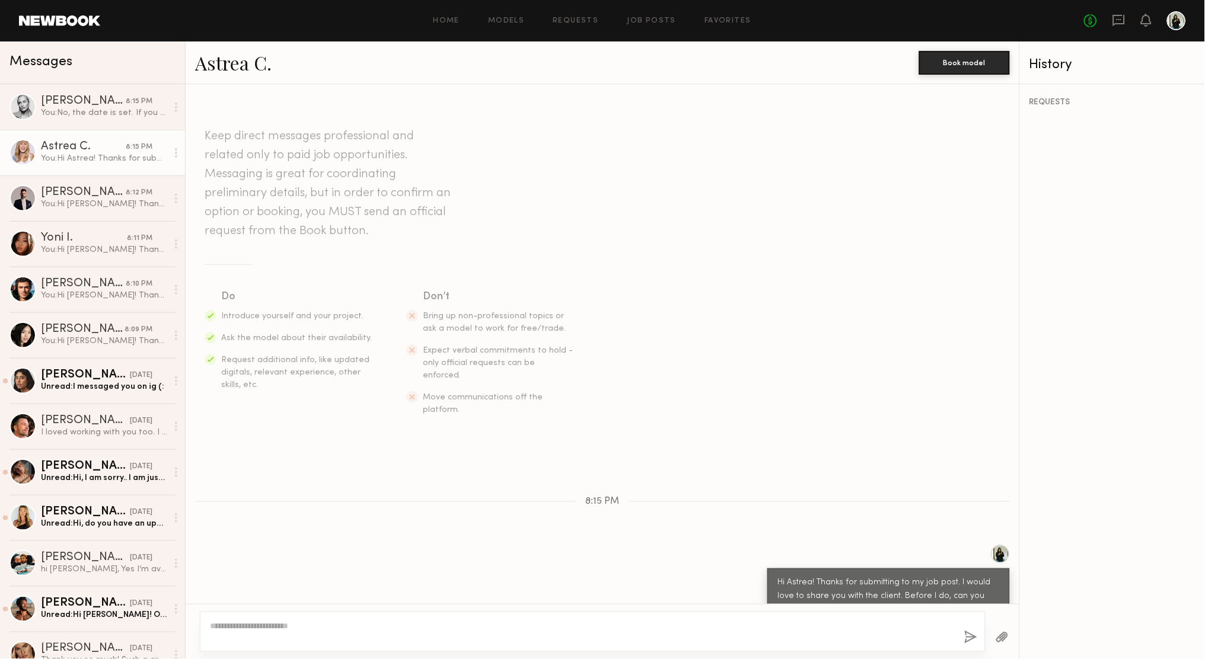
scroll to position [5, 0]
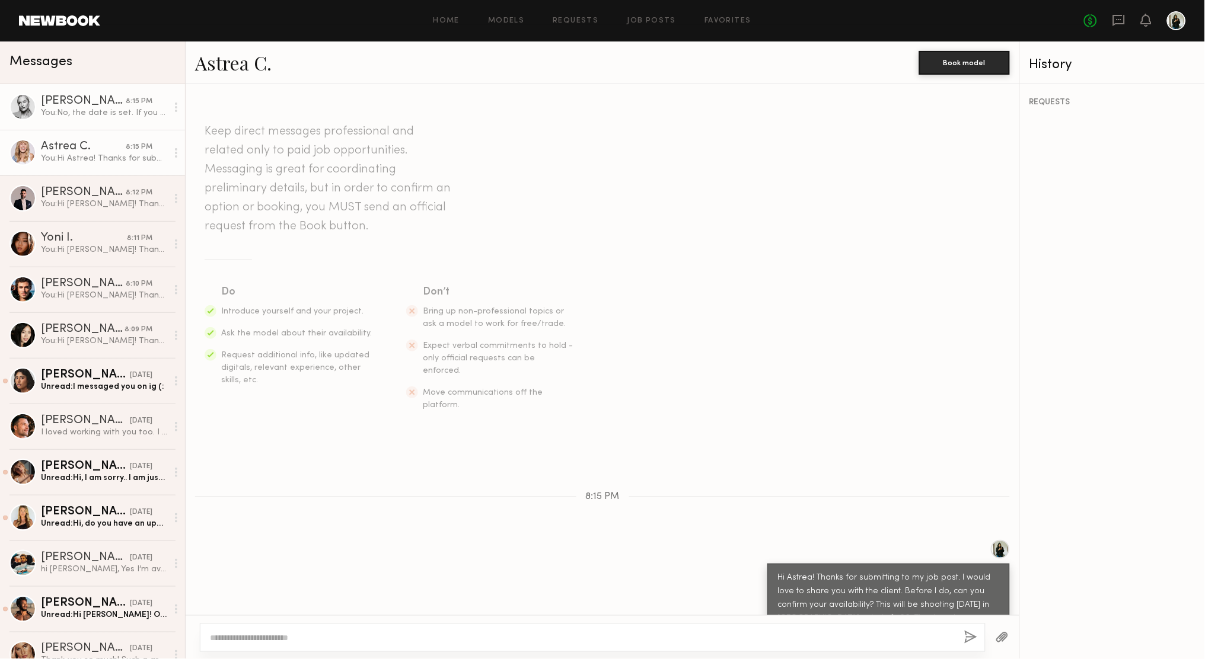
click at [101, 106] on div "Sam F." at bounding box center [83, 101] width 85 height 12
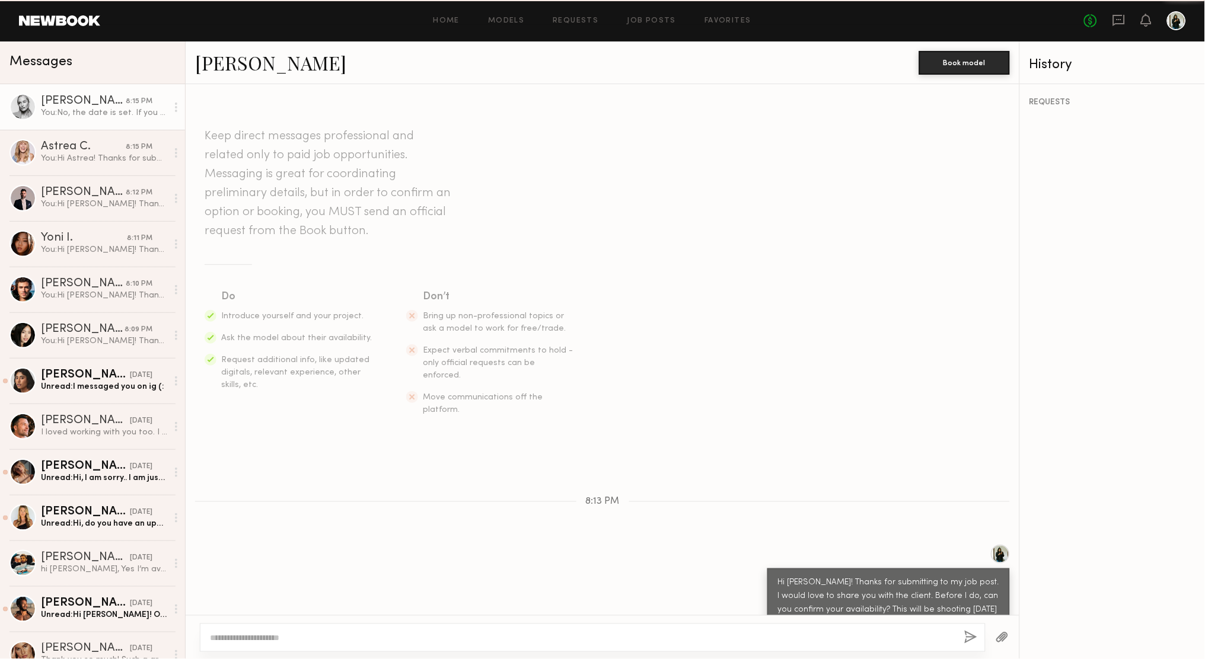
scroll to position [120, 0]
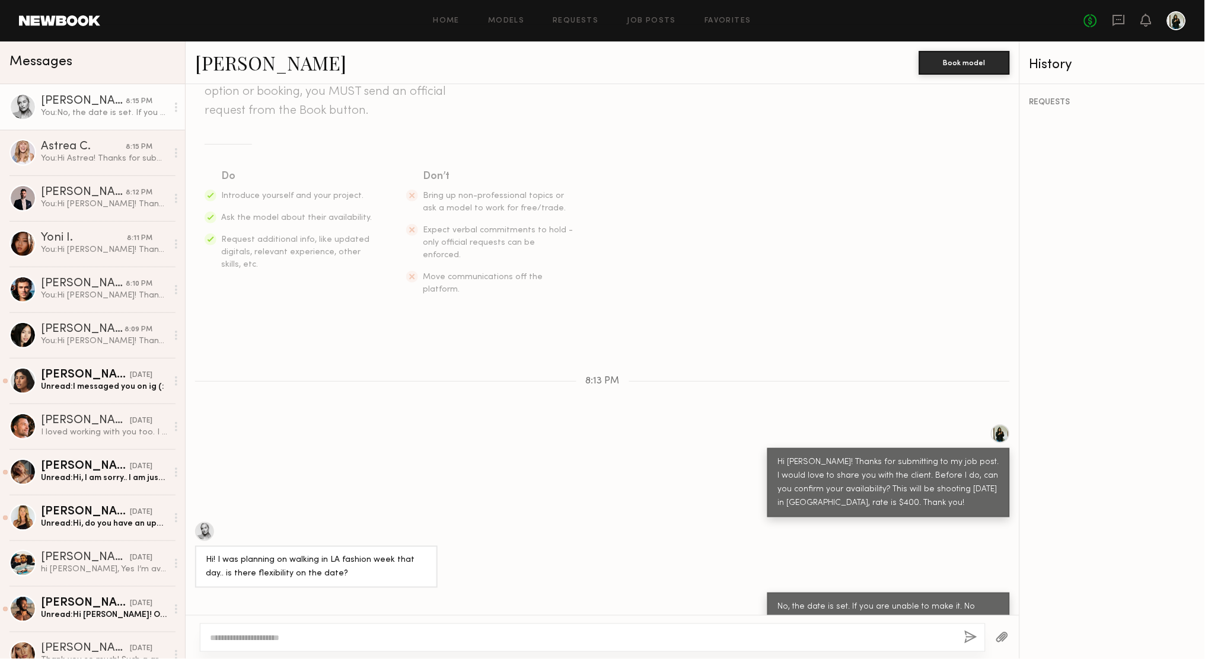
click at [229, 58] on link "Sam F." at bounding box center [270, 62] width 151 height 25
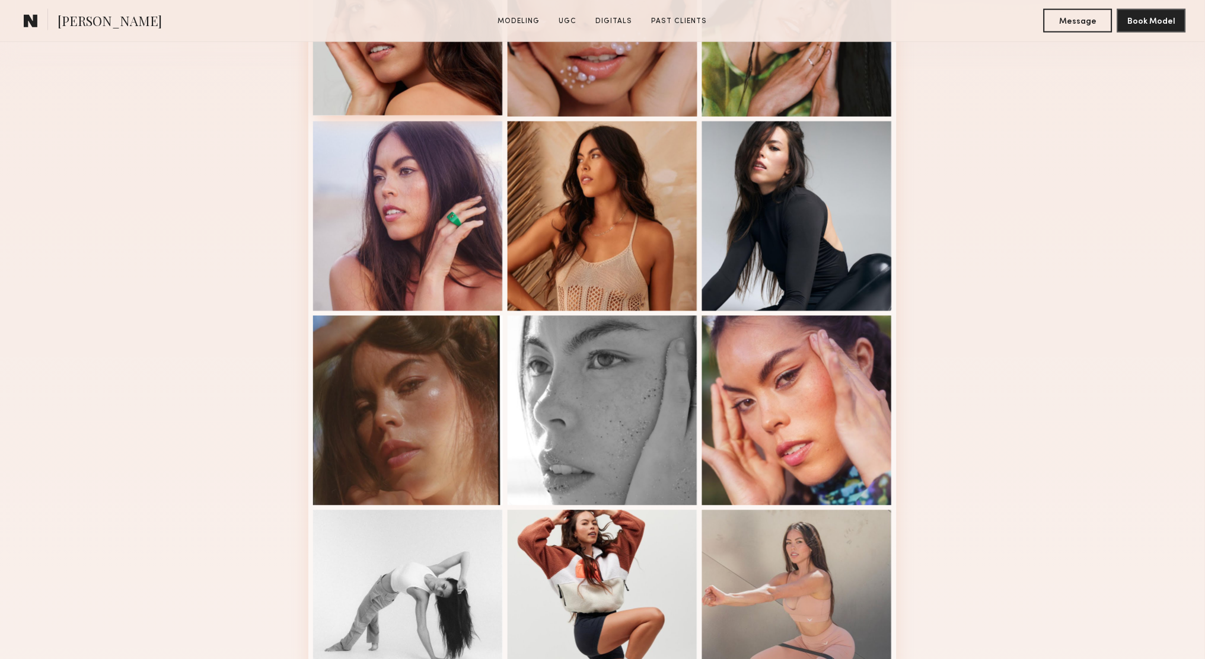
scroll to position [544, 0]
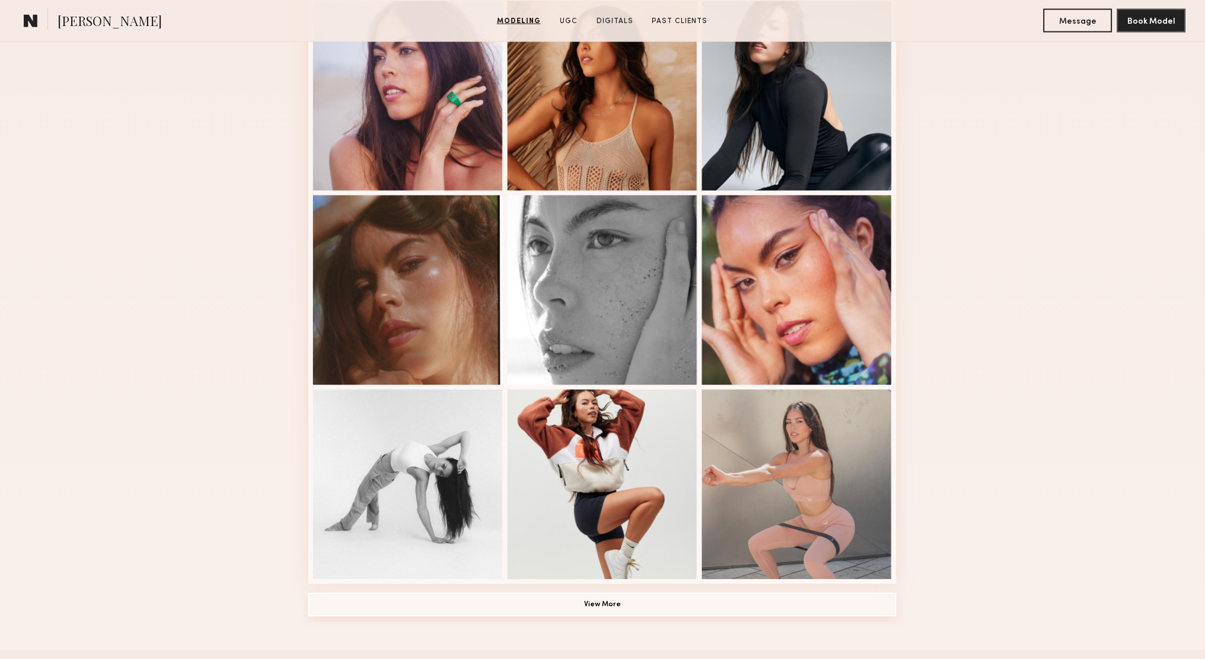
click at [436, 602] on button "View More" at bounding box center [602, 606] width 588 height 24
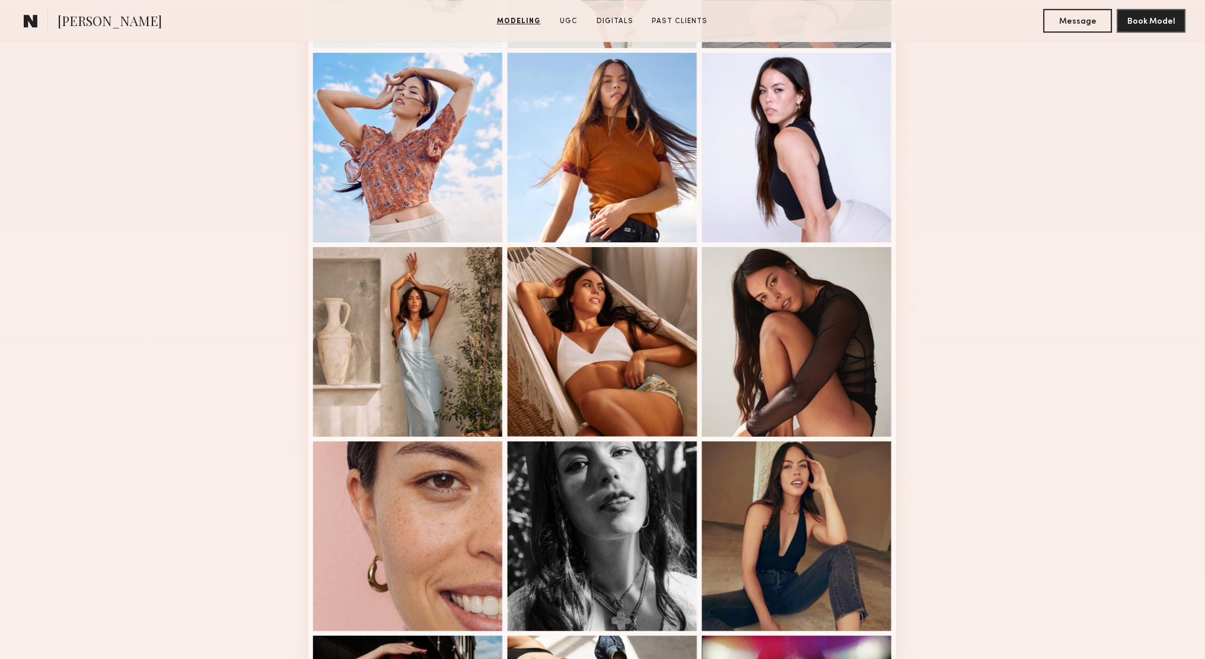
scroll to position [1009, 0]
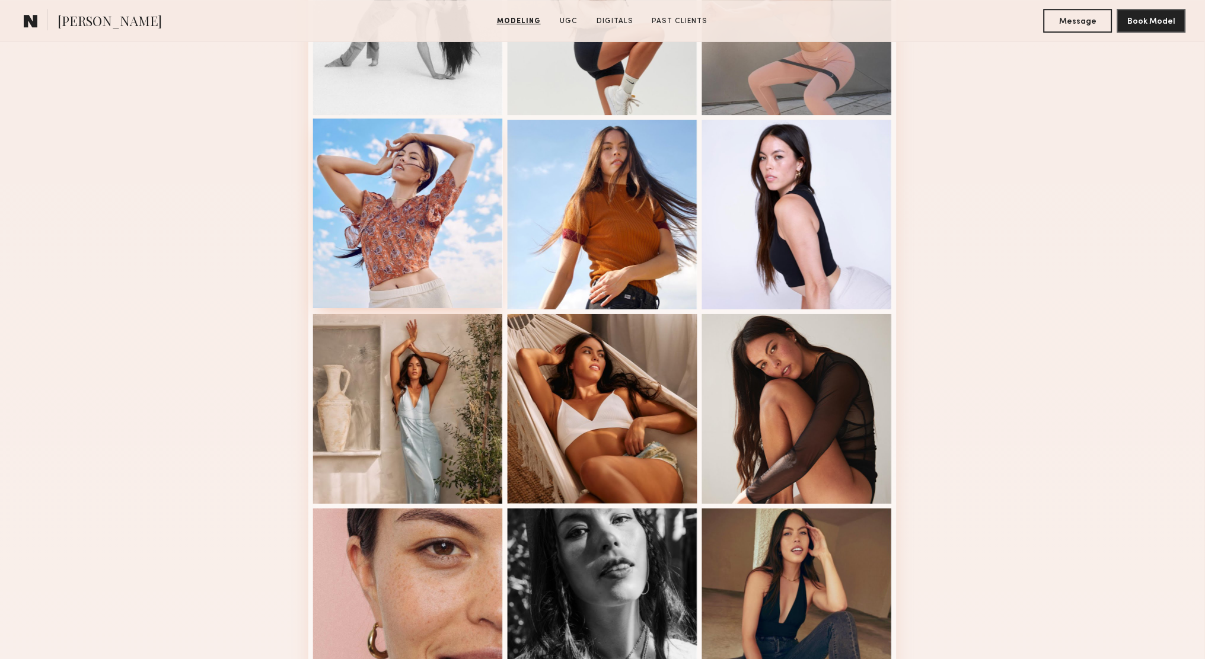
click at [456, 293] on div at bounding box center [408, 214] width 190 height 190
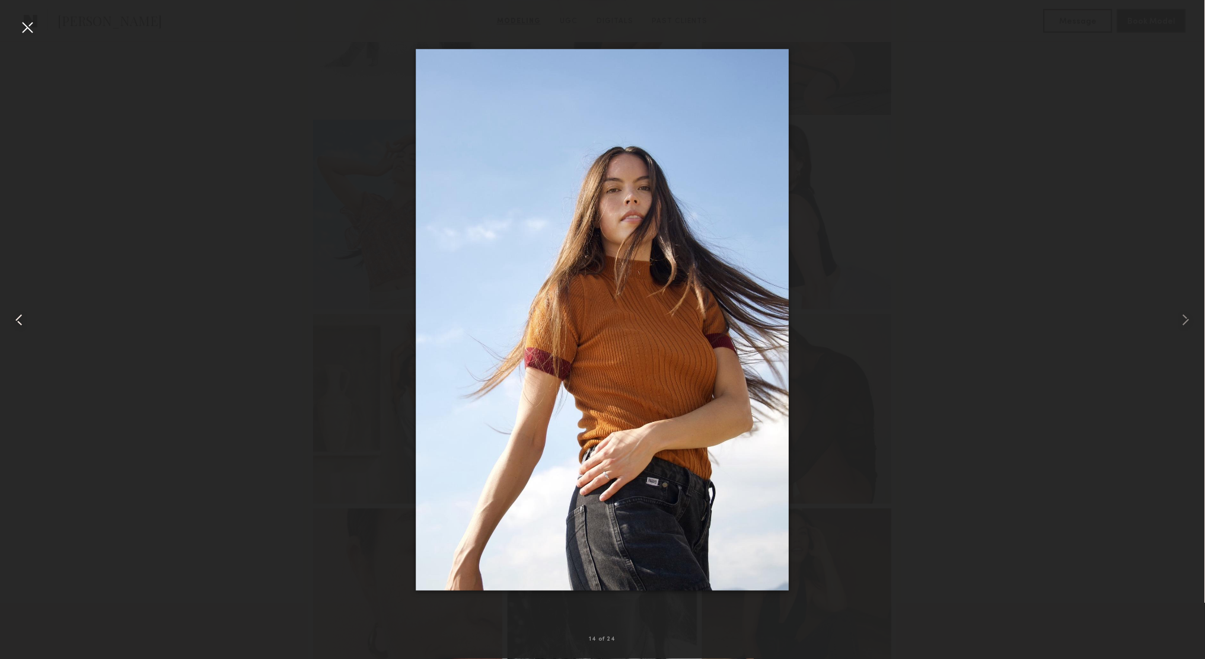
click at [37, 23] on div at bounding box center [24, 320] width 48 height 602
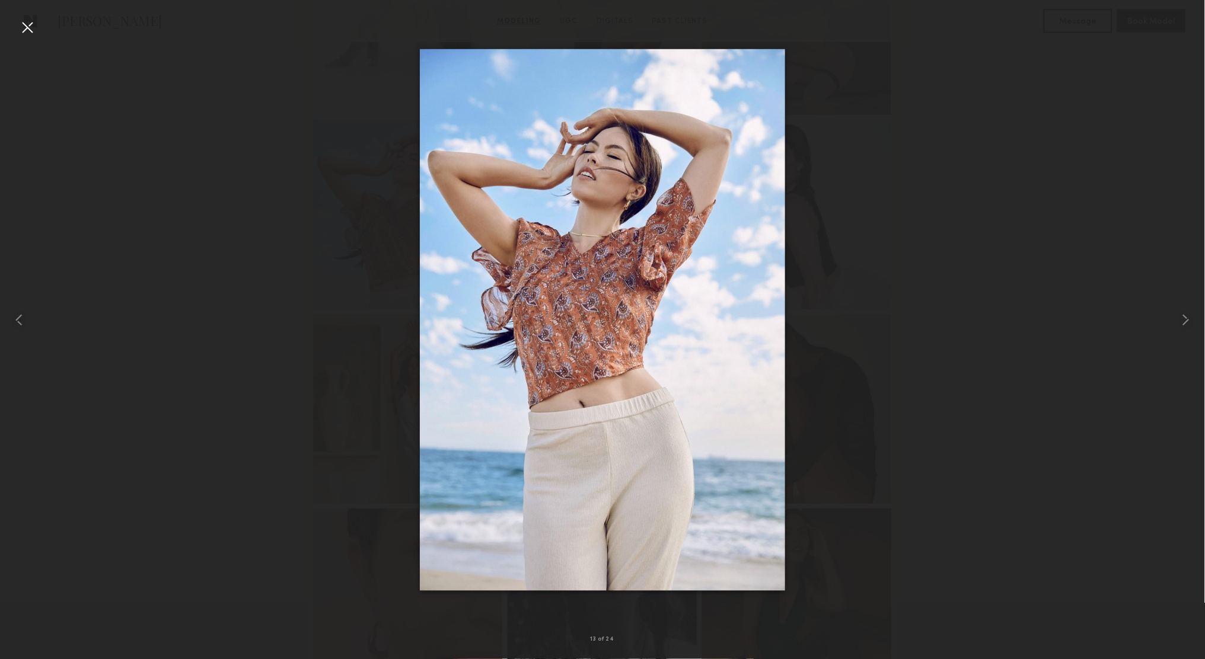
click at [31, 21] on div at bounding box center [27, 27] width 19 height 19
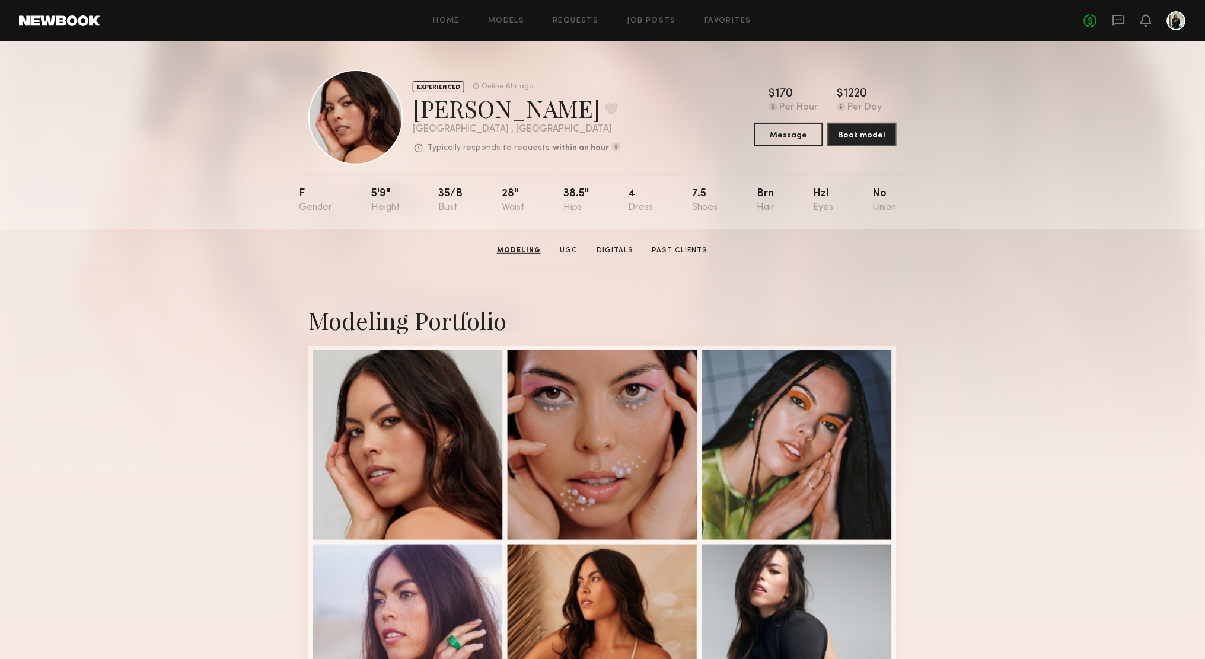
scroll to position [0, 0]
click at [770, 133] on button "Message" at bounding box center [788, 134] width 69 height 24
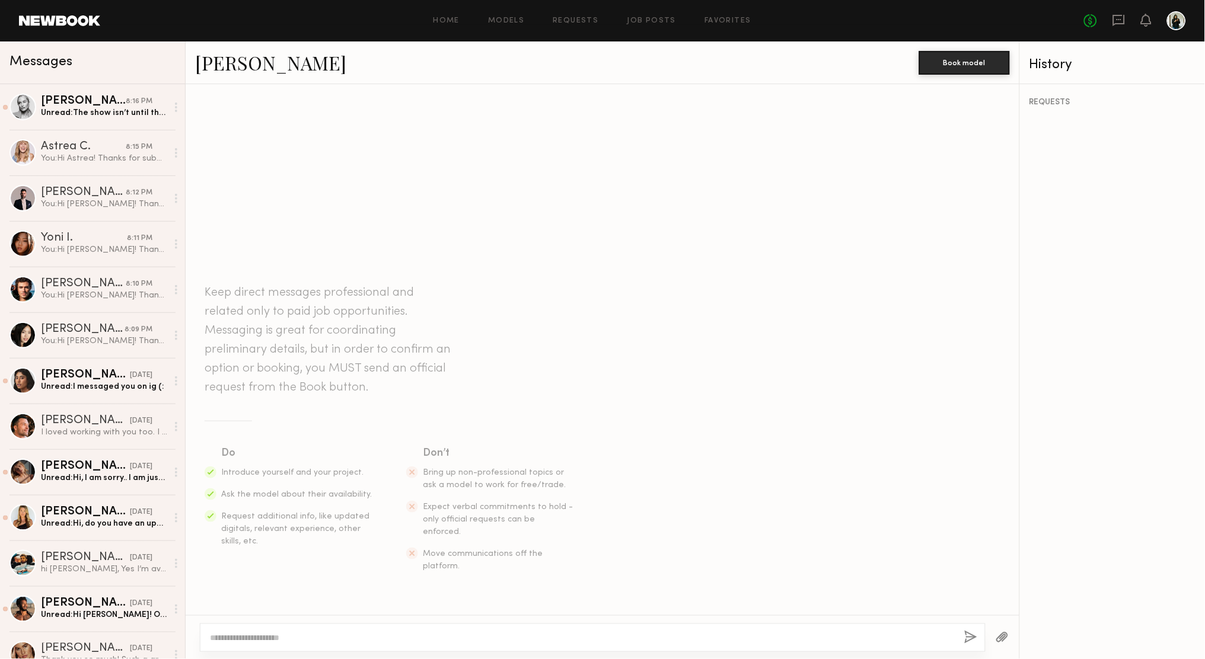
click at [412, 642] on textarea at bounding box center [582, 638] width 745 height 12
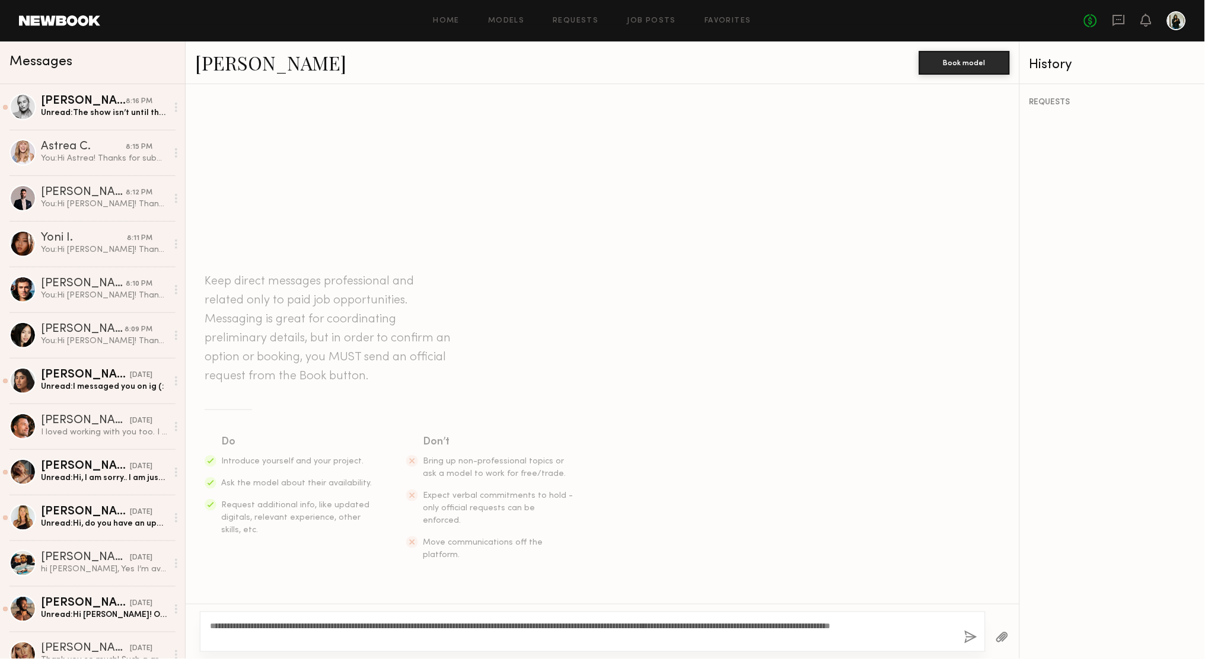
click at [238, 627] on textarea "**********" at bounding box center [580, 632] width 741 height 24
type textarea "**********"
click at [968, 634] on button "button" at bounding box center [970, 638] width 13 height 15
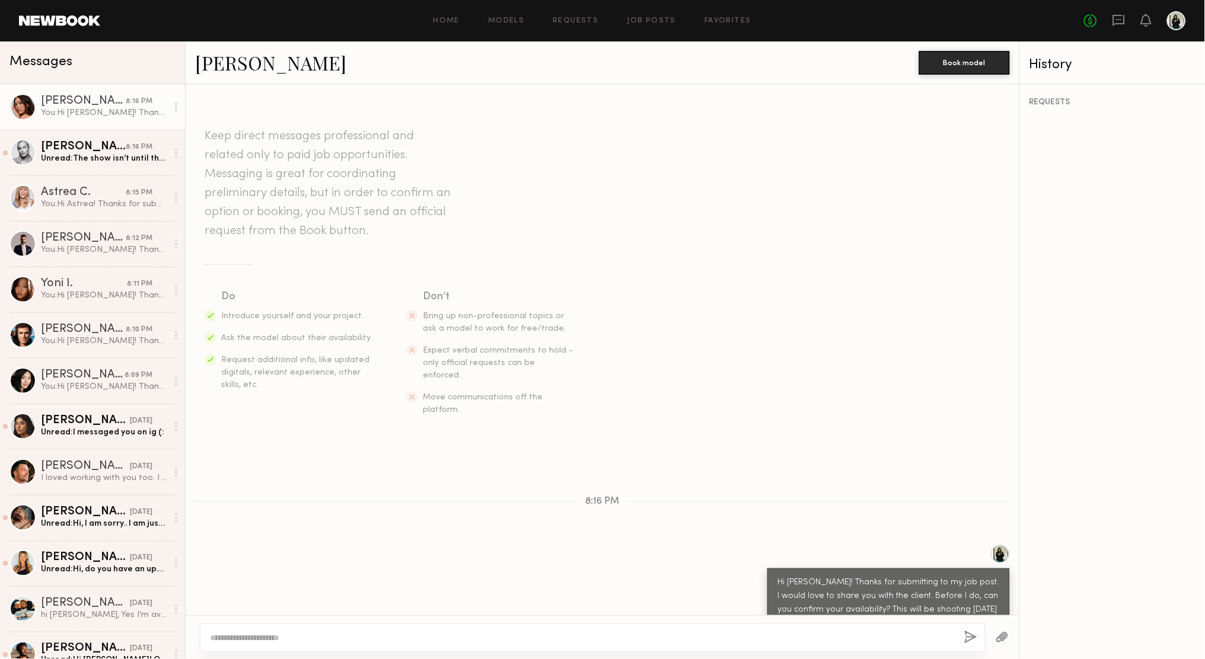
scroll to position [5, 0]
click at [138, 168] on link "Sam F. 8:16 PM Unread: The show isn’t until the afternoon so I think I could ma…" at bounding box center [92, 153] width 185 height 46
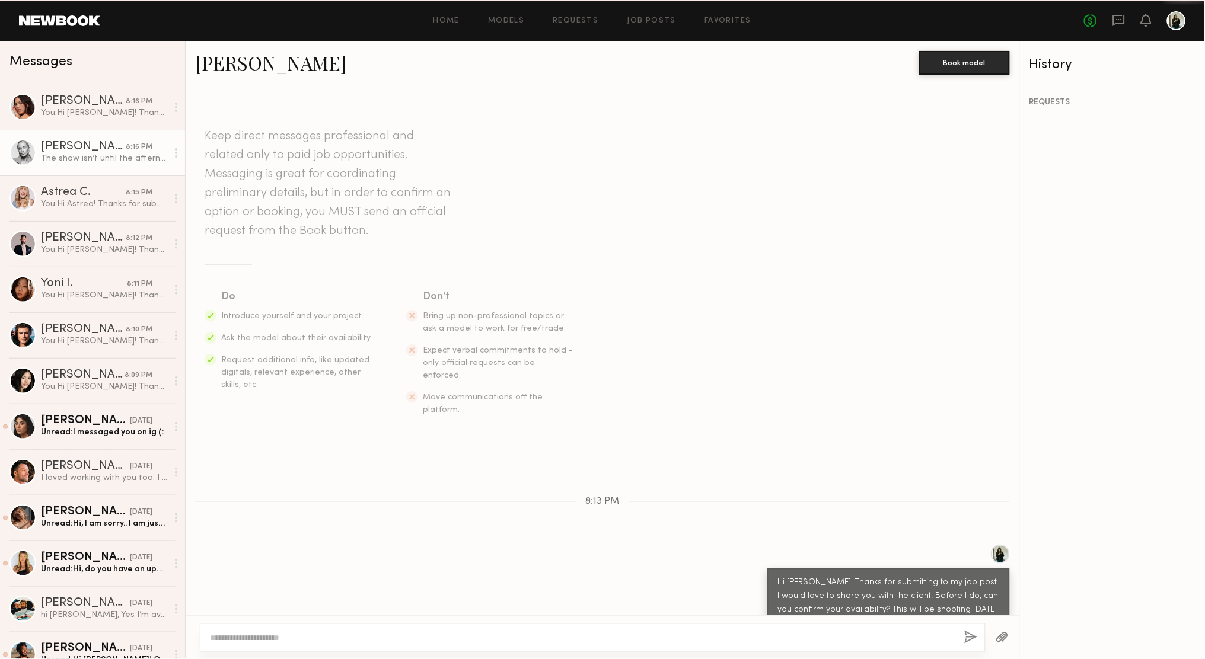
scroll to position [190, 0]
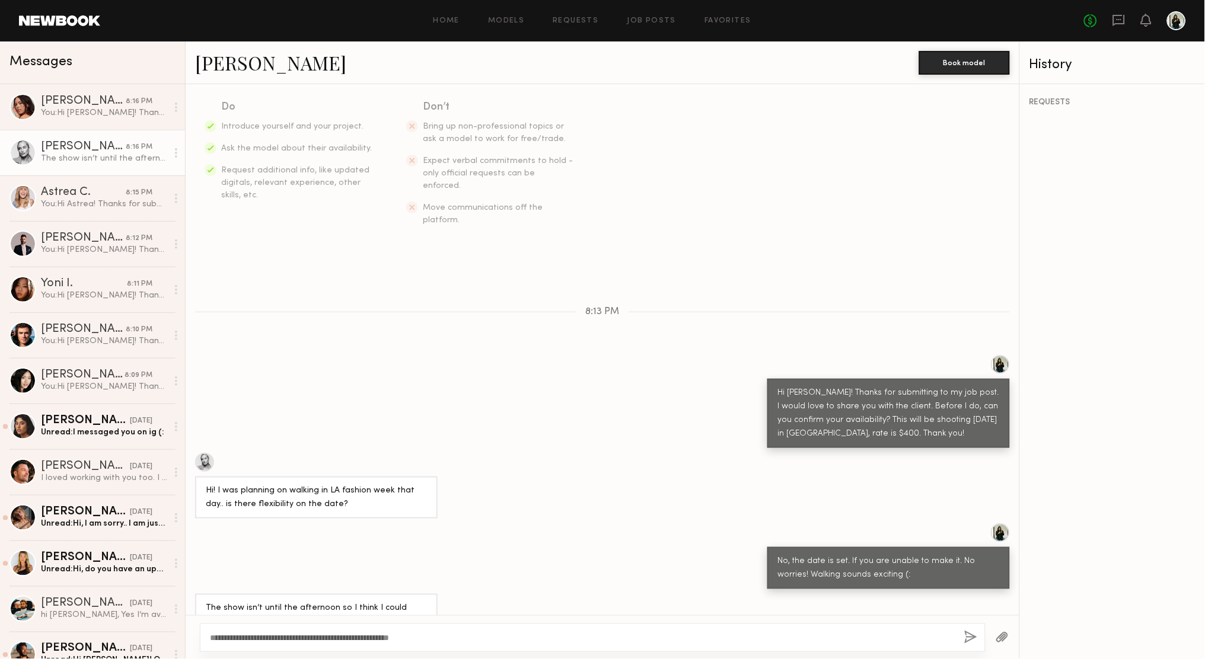
type textarea "**********"
click at [965, 635] on button "button" at bounding box center [970, 638] width 13 height 15
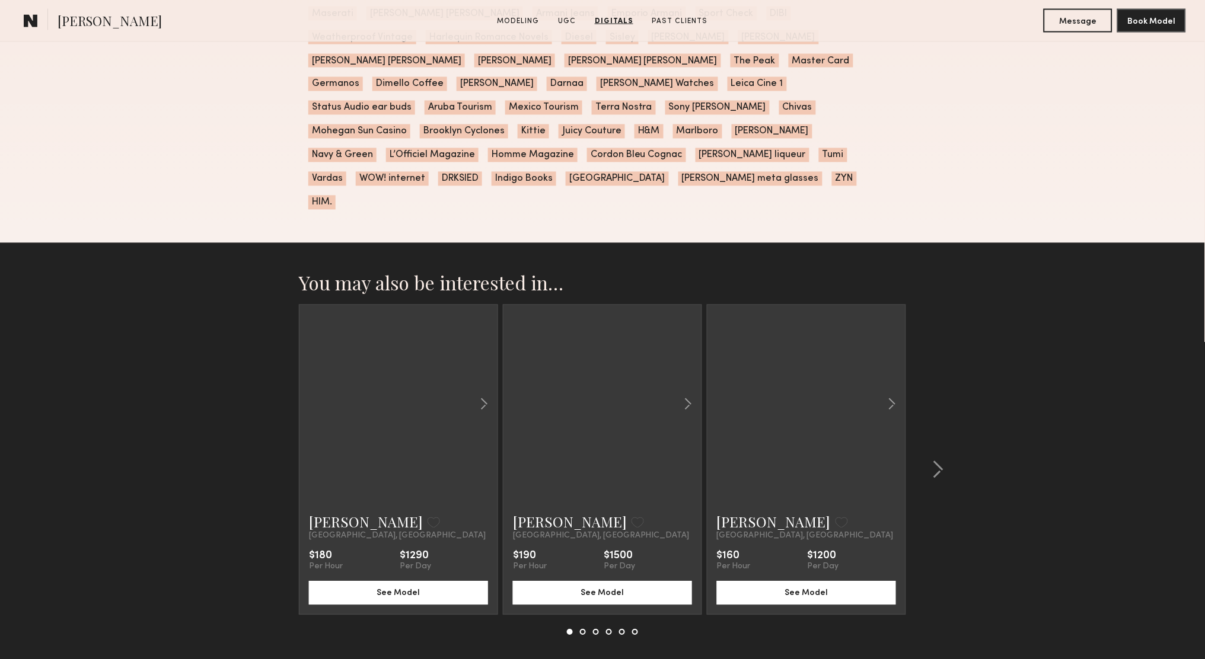
scroll to position [3134, 0]
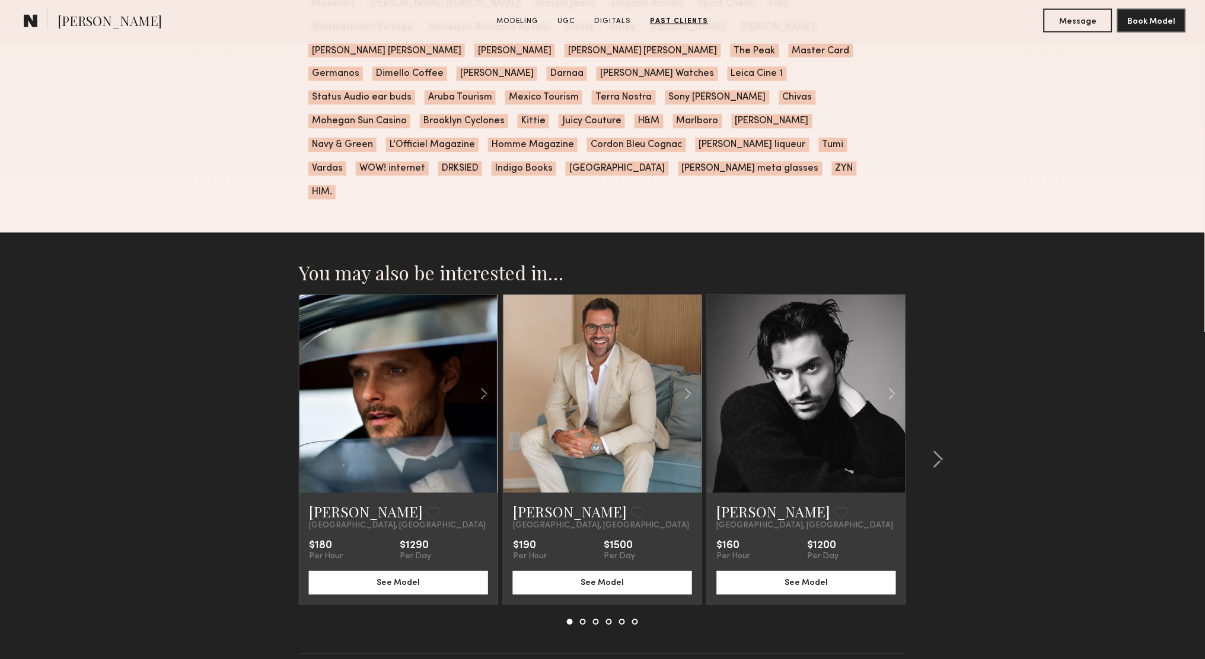
click at [29, 15] on common-icon at bounding box center [31, 20] width 14 height 15
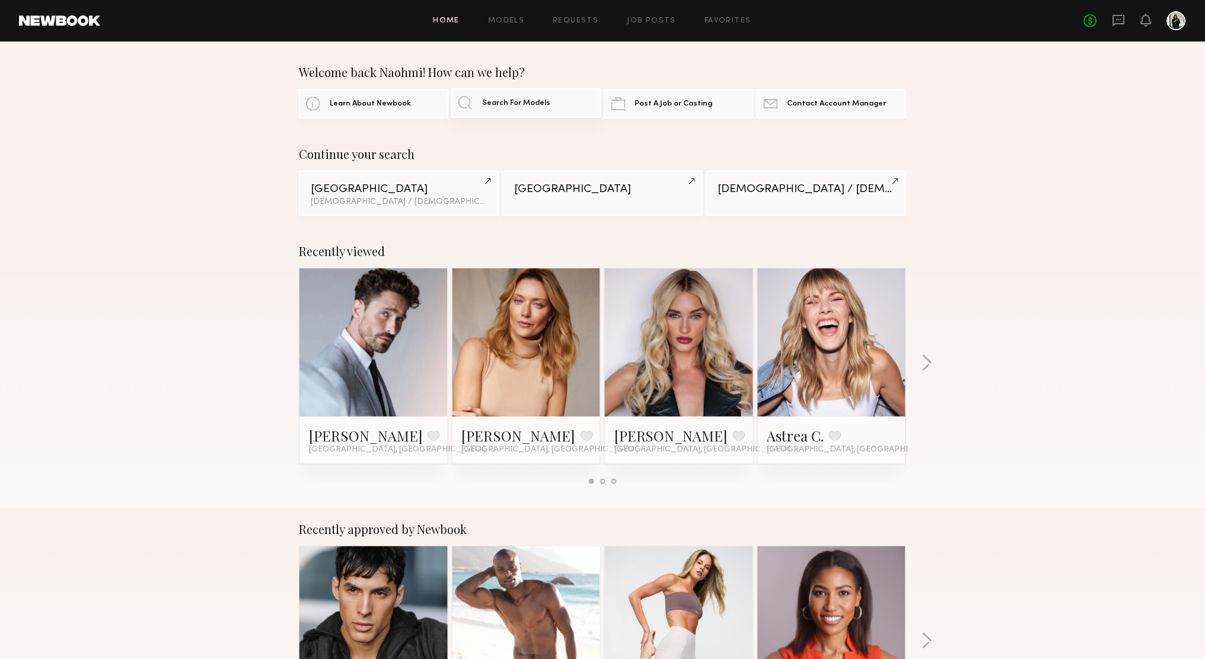
click at [512, 104] on span "Search For Models" at bounding box center [516, 104] width 68 height 8
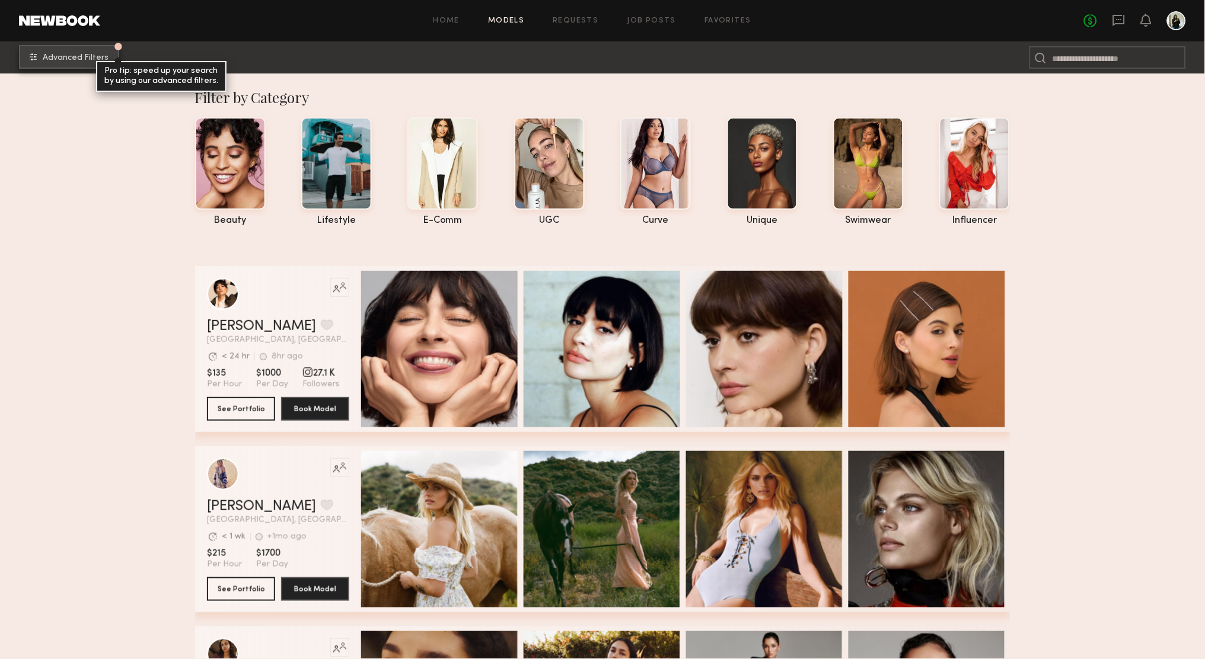
click at [112, 52] on button "Advanced Filters Pro tip: speed up your search by using our advanced filters." at bounding box center [69, 57] width 100 height 24
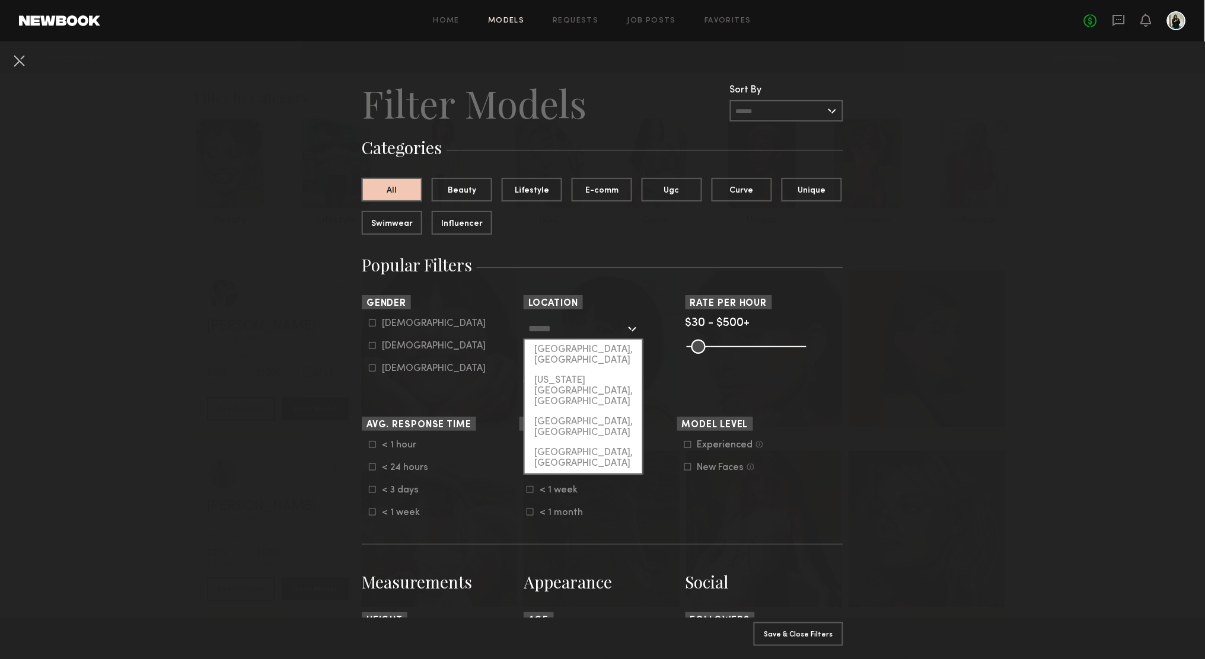
click at [564, 333] on input "text" at bounding box center [576, 328] width 97 height 20
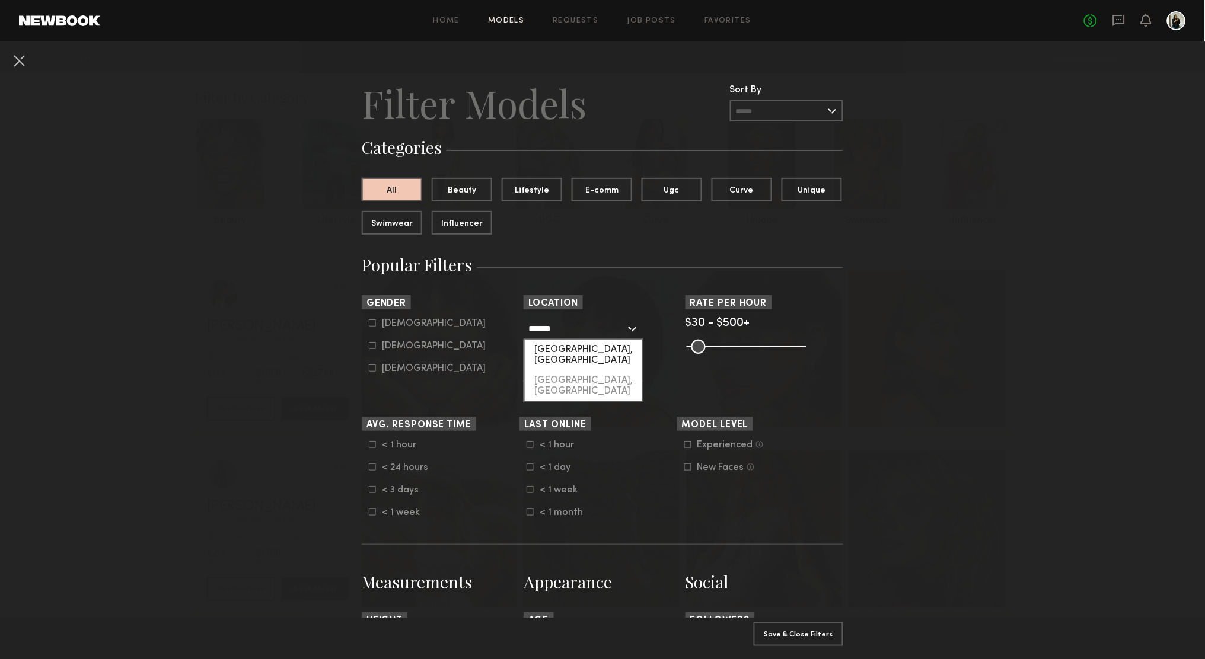
click at [556, 351] on div "[GEOGRAPHIC_DATA], [GEOGRAPHIC_DATA]" at bounding box center [583, 355] width 117 height 31
type input "**********"
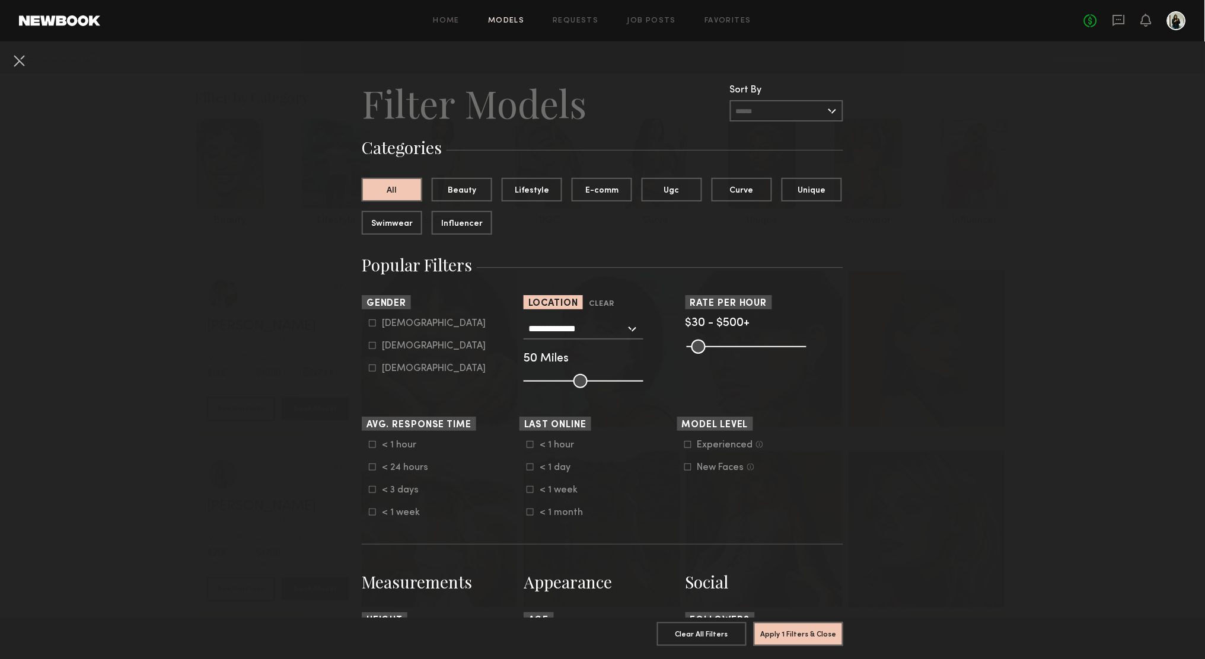
click at [559, 371] on div "**********" at bounding box center [603, 353] width 158 height 70
type input "**"
click at [557, 374] on input "range" at bounding box center [584, 381] width 120 height 14
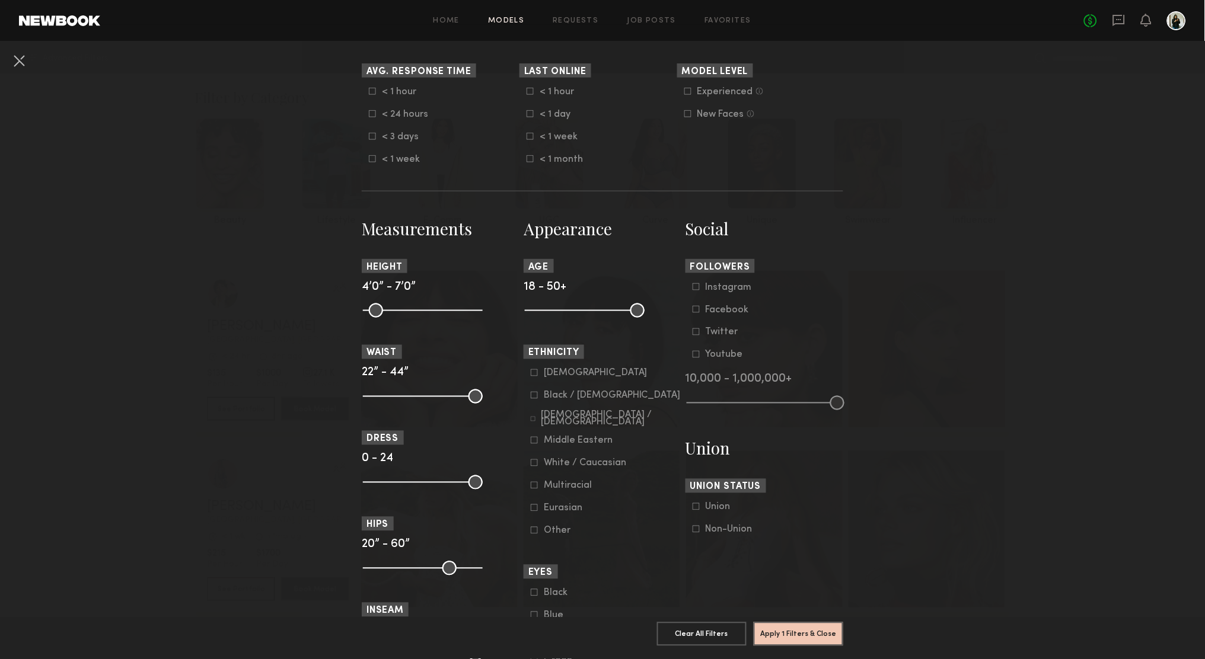
scroll to position [477, 0]
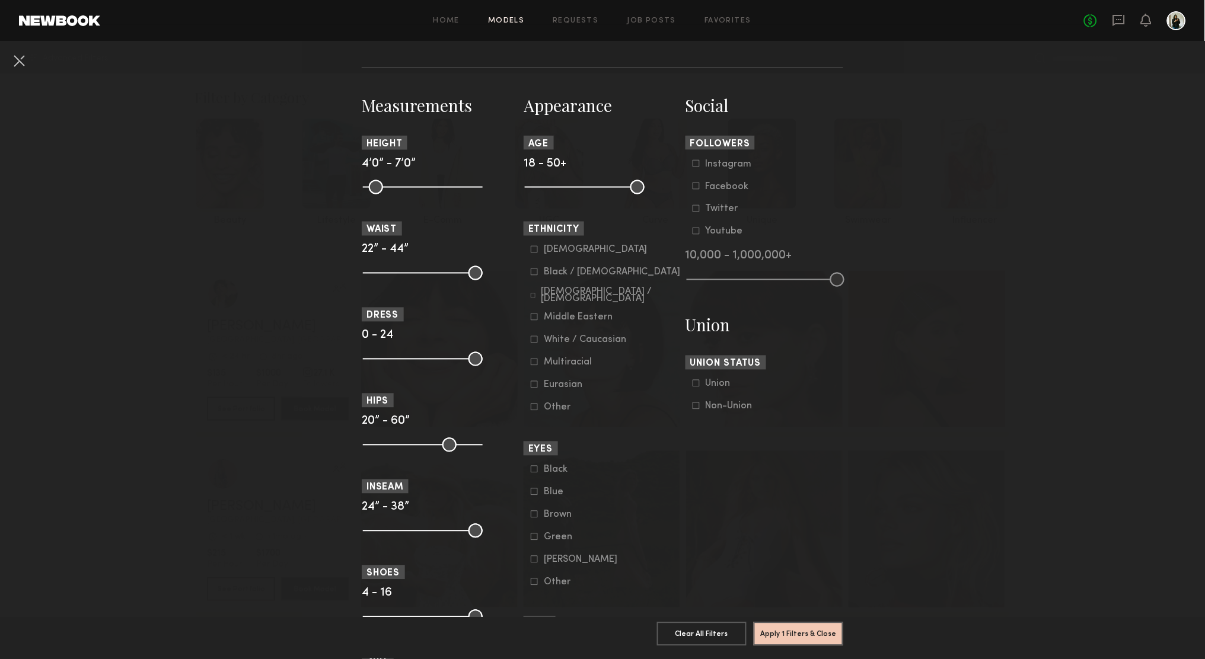
click at [556, 252] on form "Asian Black / African American Hispanic / Latino Middle Eastern White / Caucasi…" at bounding box center [606, 329] width 151 height 168
click at [556, 248] on div "Asian" at bounding box center [596, 250] width 104 height 7
click at [566, 337] on div "White / Caucasian" at bounding box center [585, 340] width 82 height 7
click at [807, 631] on button "Apply 2 Filters & Close" at bounding box center [799, 634] width 90 height 24
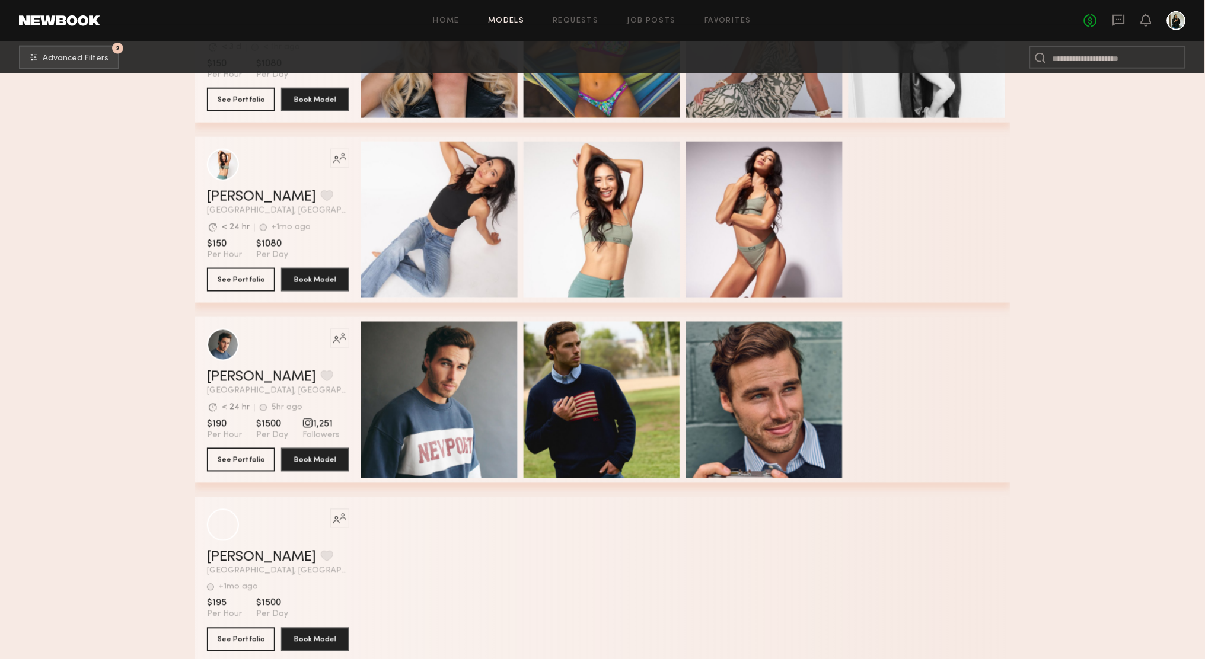
scroll to position [329, 0]
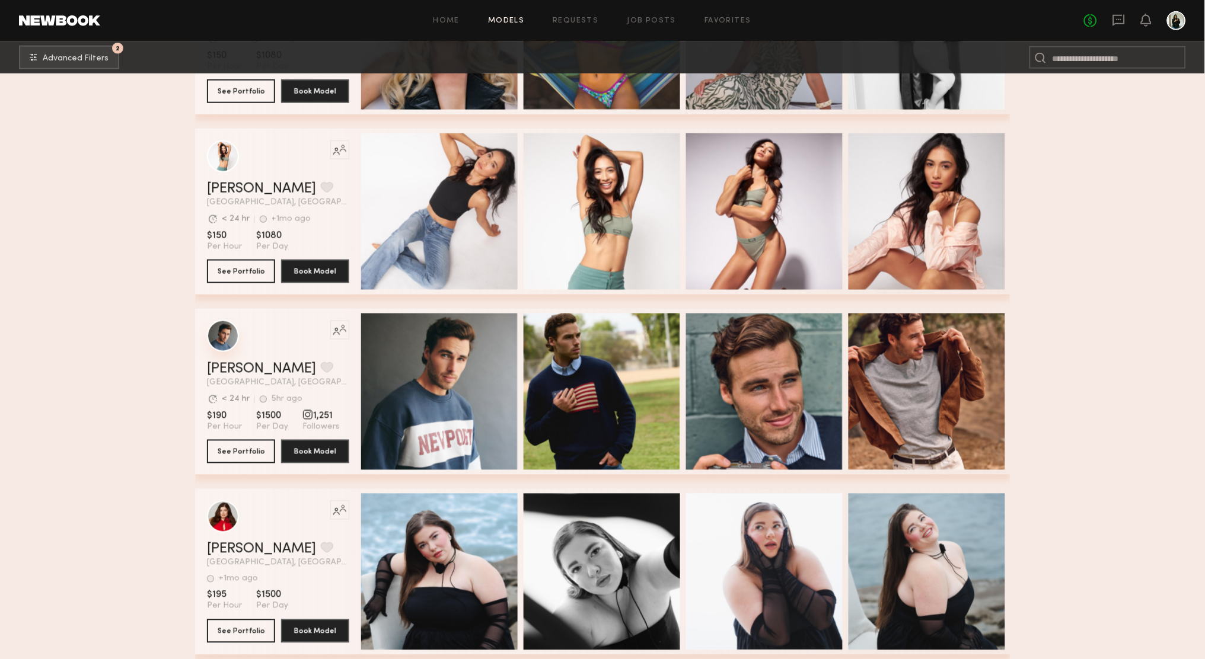
click at [228, 339] on div "grid" at bounding box center [223, 336] width 32 height 32
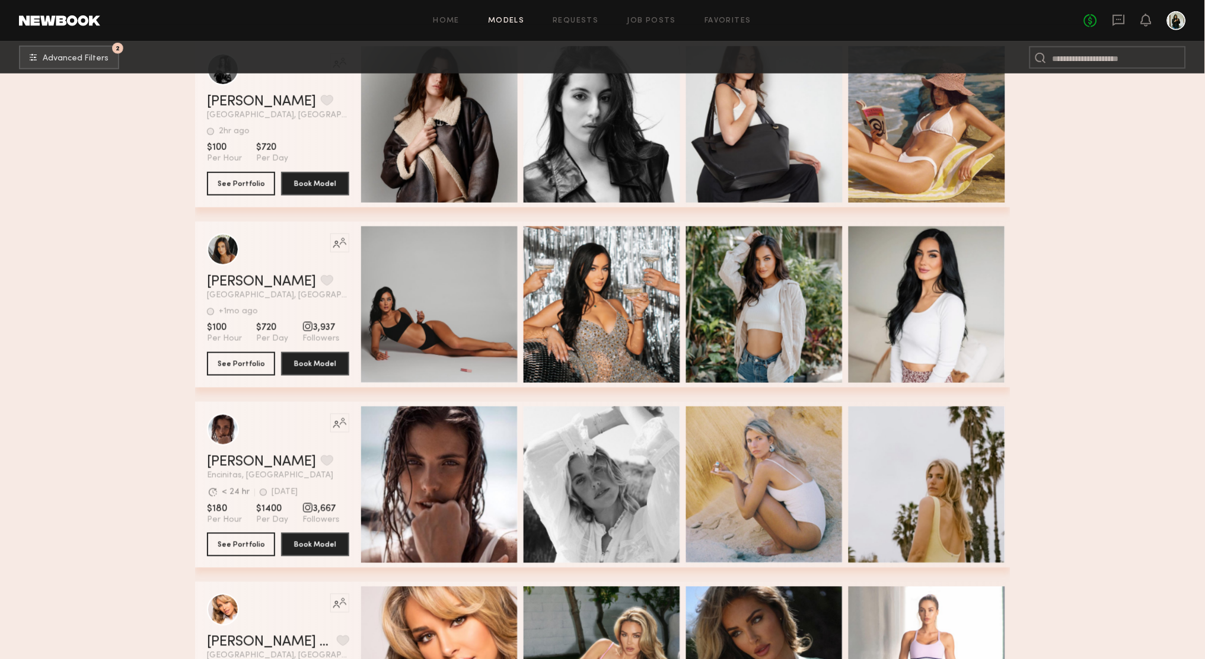
scroll to position [1533, 0]
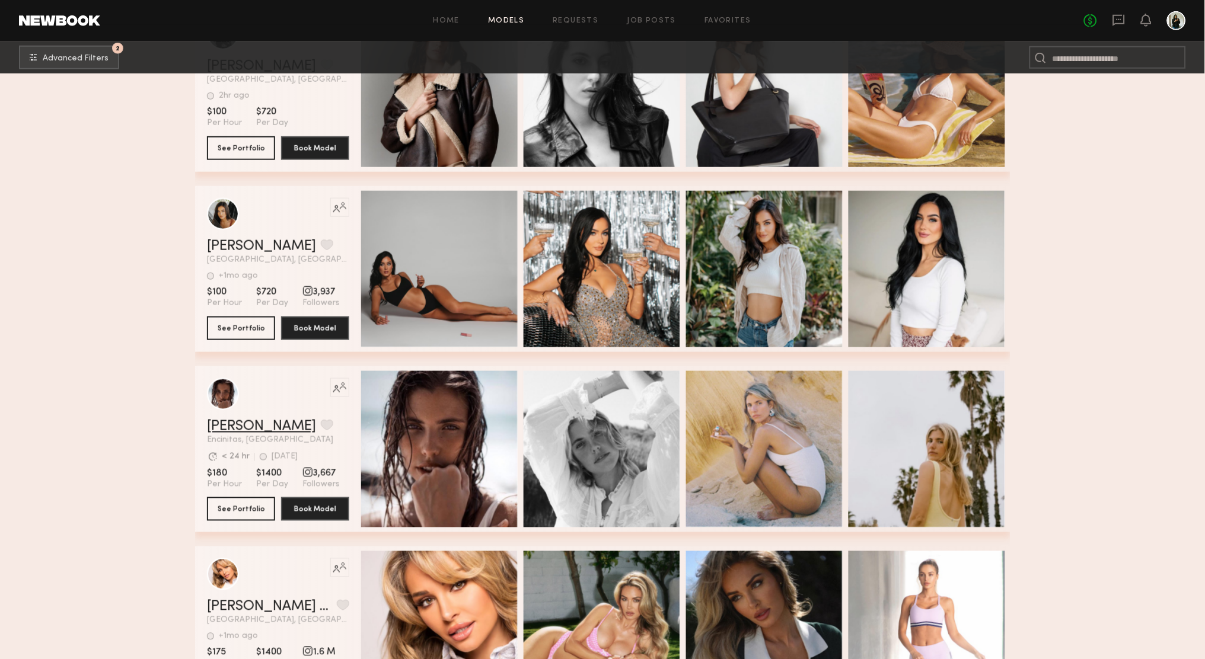
click at [252, 426] on link "[PERSON_NAME]" at bounding box center [261, 427] width 109 height 14
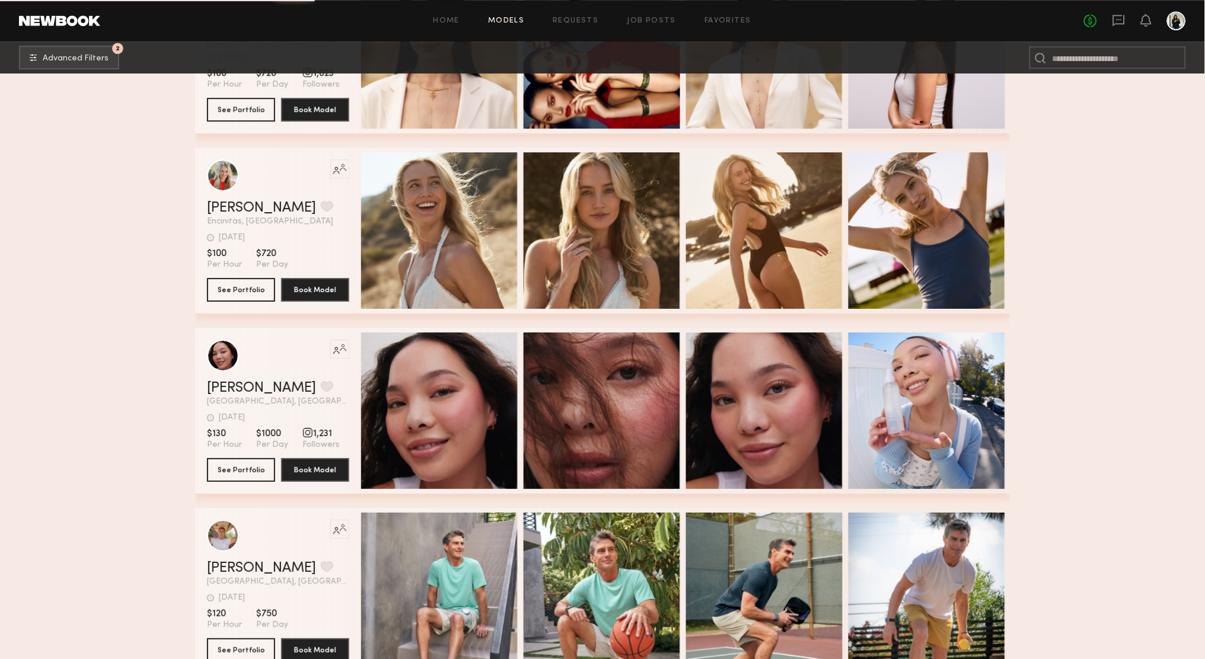
scroll to position [3608, 0]
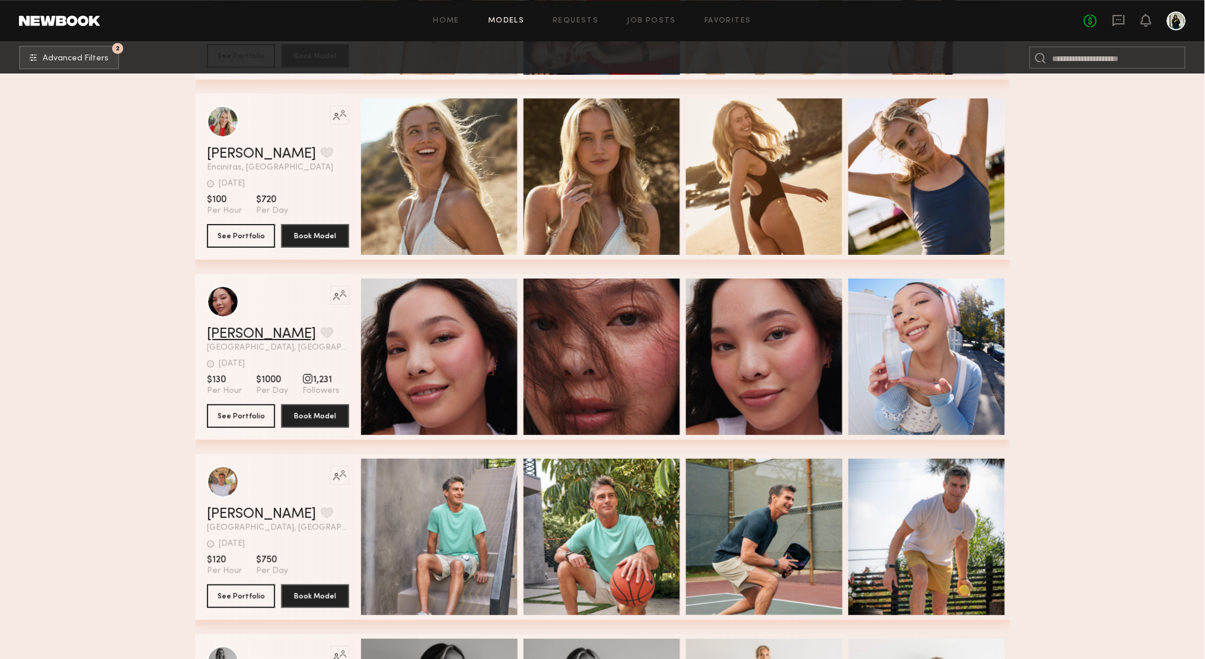
click at [246, 339] on link "Gabriella B." at bounding box center [261, 334] width 109 height 14
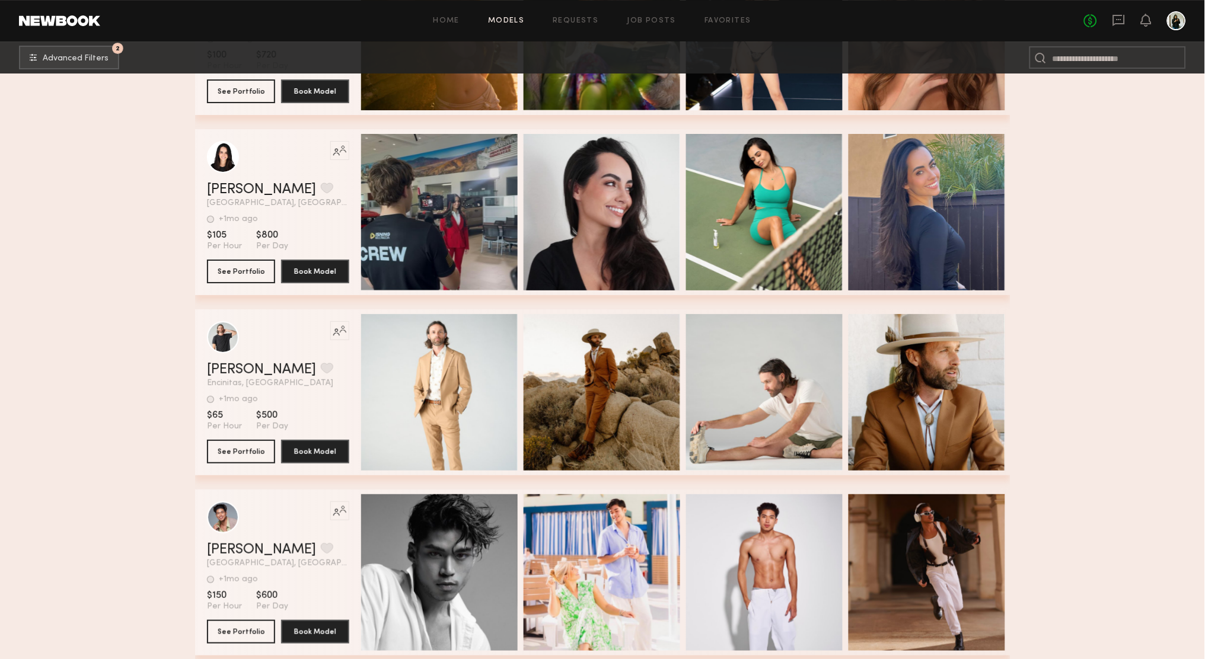
scroll to position [6278, 0]
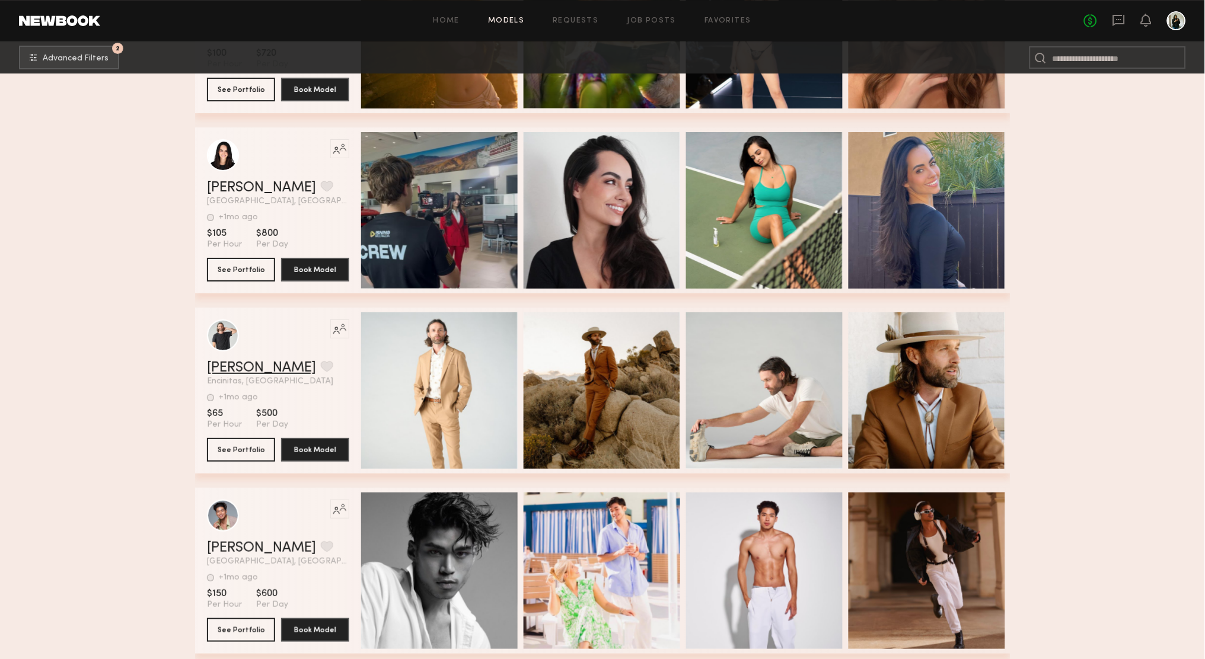
click at [259, 365] on link "Matthew H." at bounding box center [261, 368] width 109 height 14
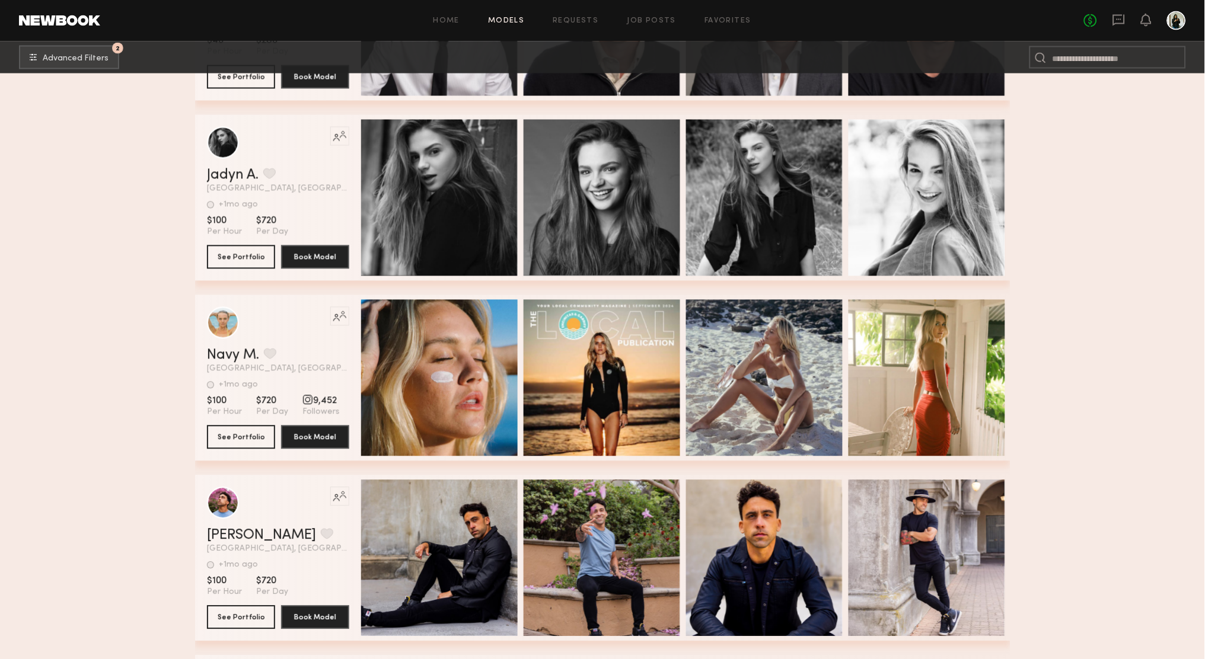
scroll to position [9693, 0]
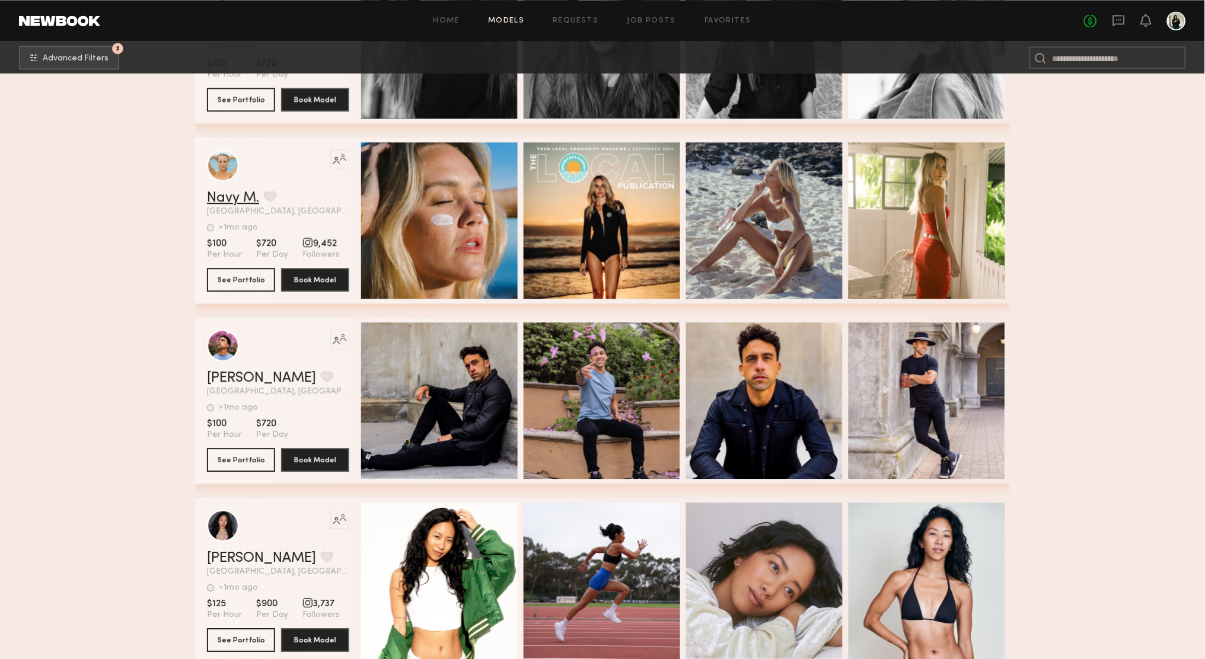
click at [247, 200] on link "Navy M." at bounding box center [233, 198] width 52 height 14
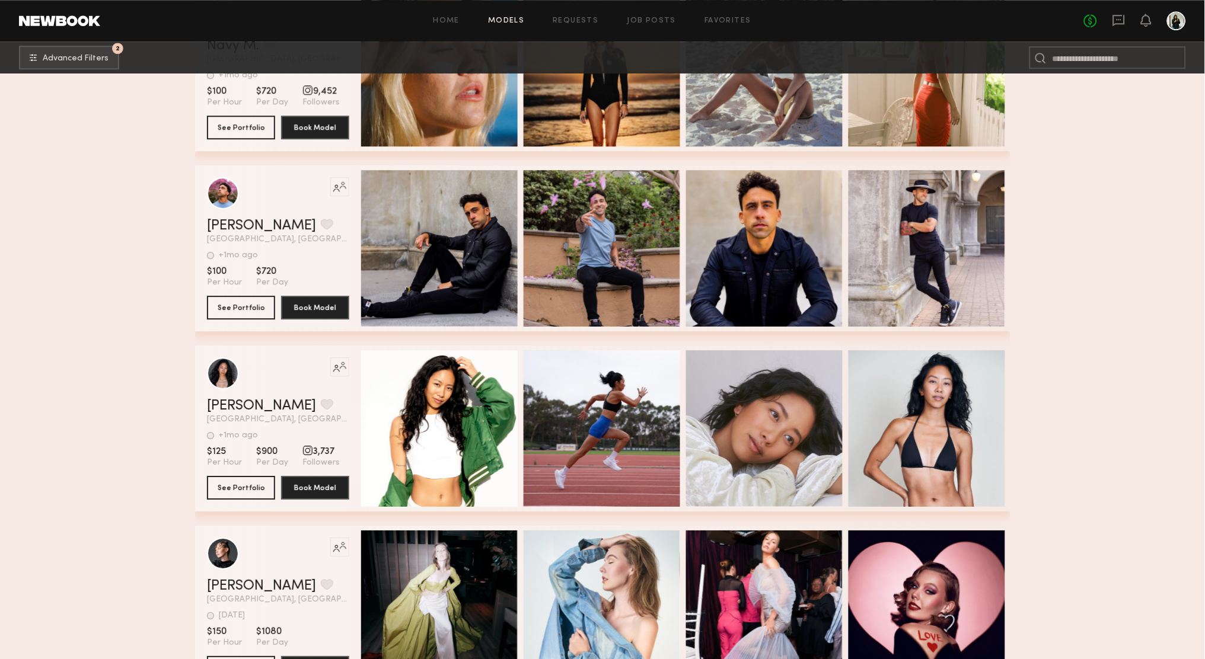
scroll to position [9852, 0]
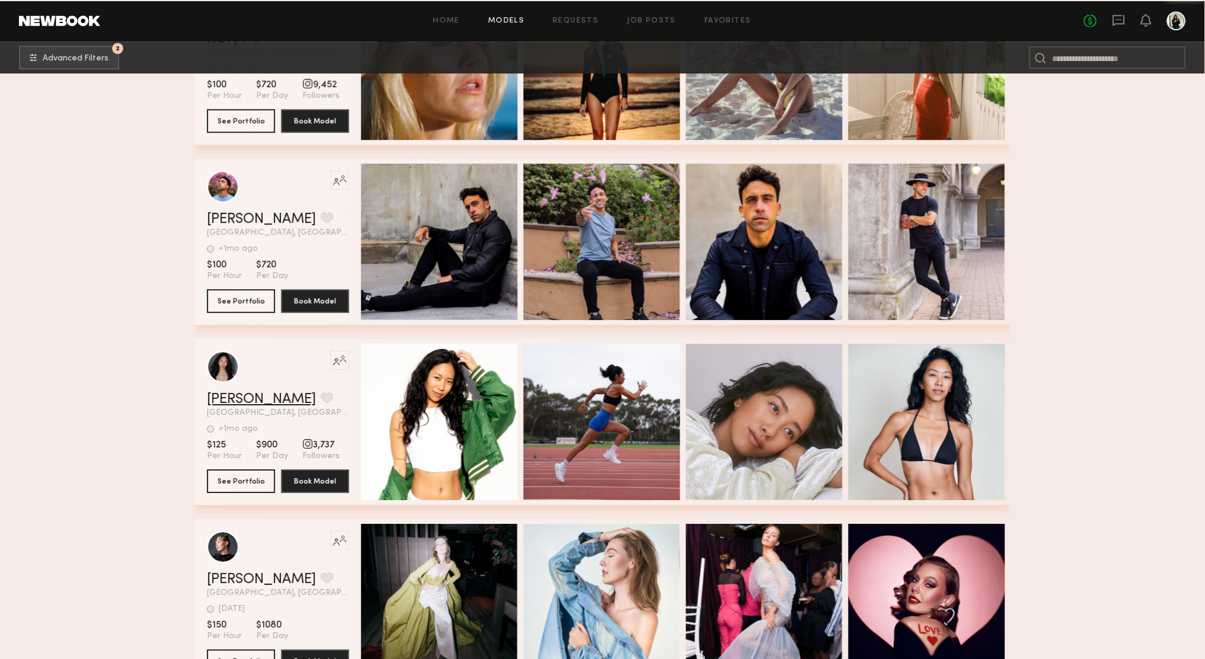
click at [250, 394] on link "Jessica M." at bounding box center [261, 400] width 109 height 14
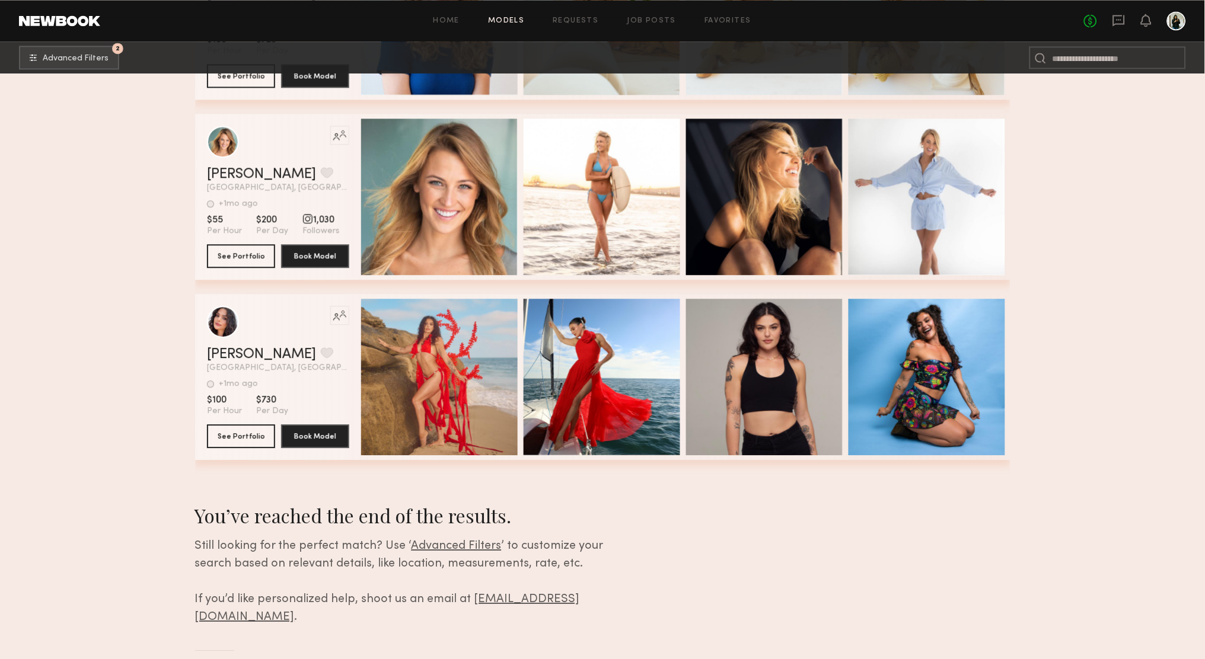
scroll to position [12240, 0]
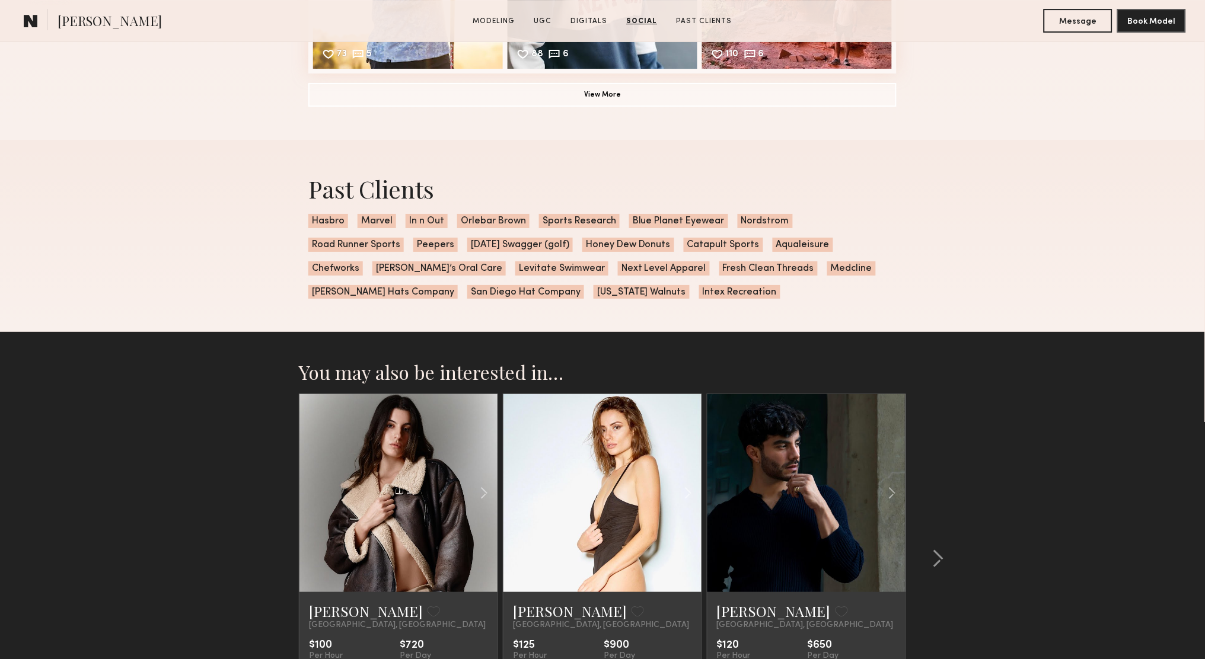
scroll to position [2533, 0]
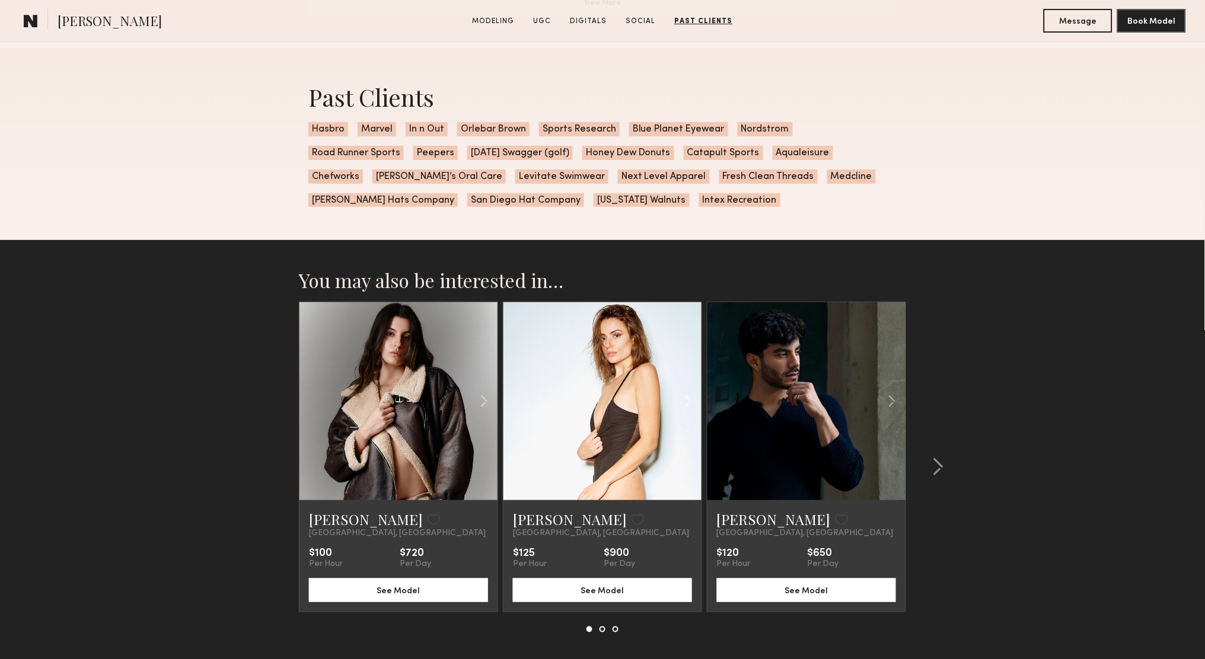
click at [651, 0] on section "[PERSON_NAME] Modeling UGC Digitals Social Past Clients Message Book Model" at bounding box center [602, 21] width 1205 height 42
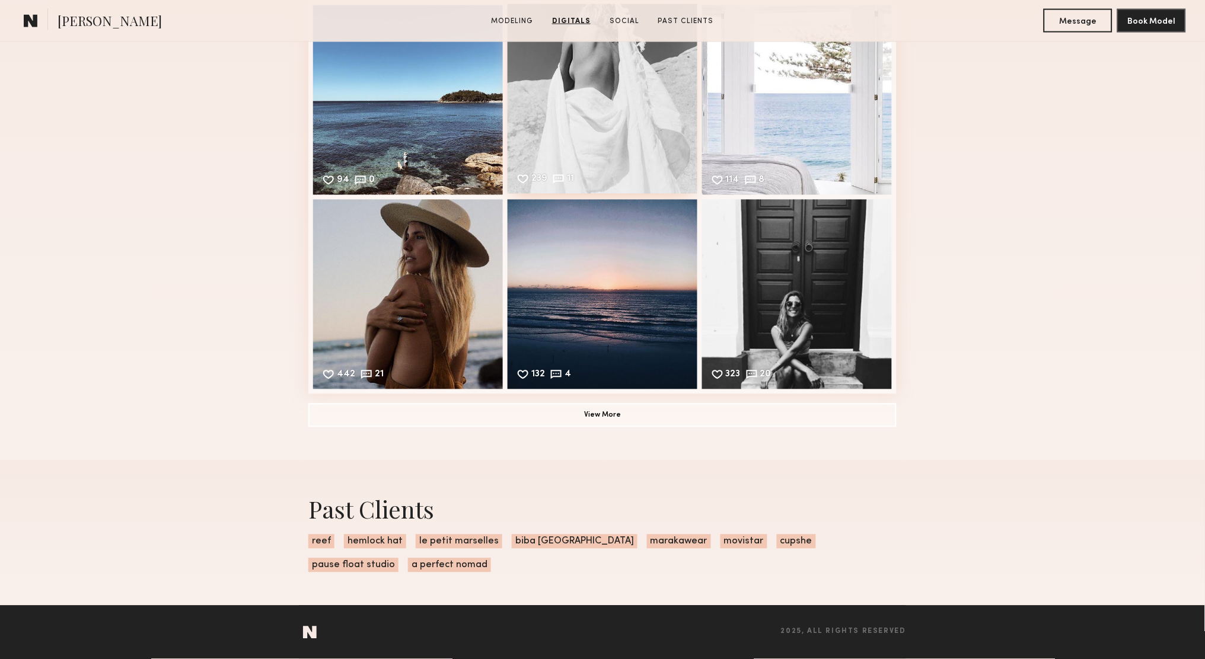
scroll to position [1780, 0]
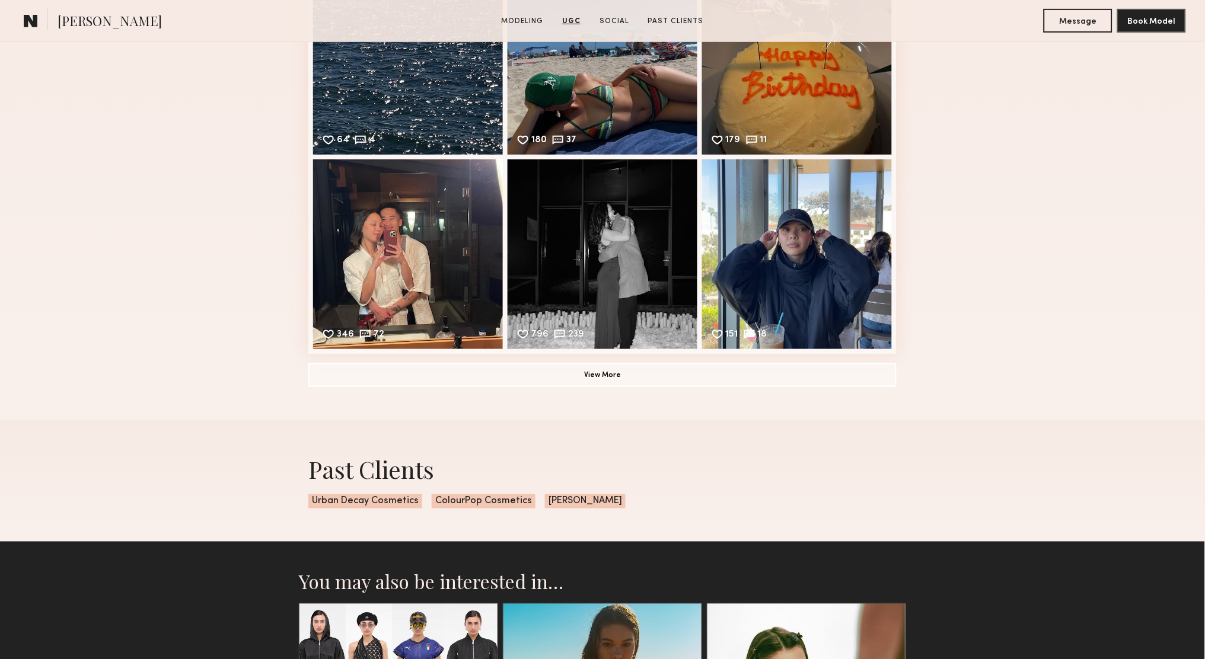
scroll to position [1594, 0]
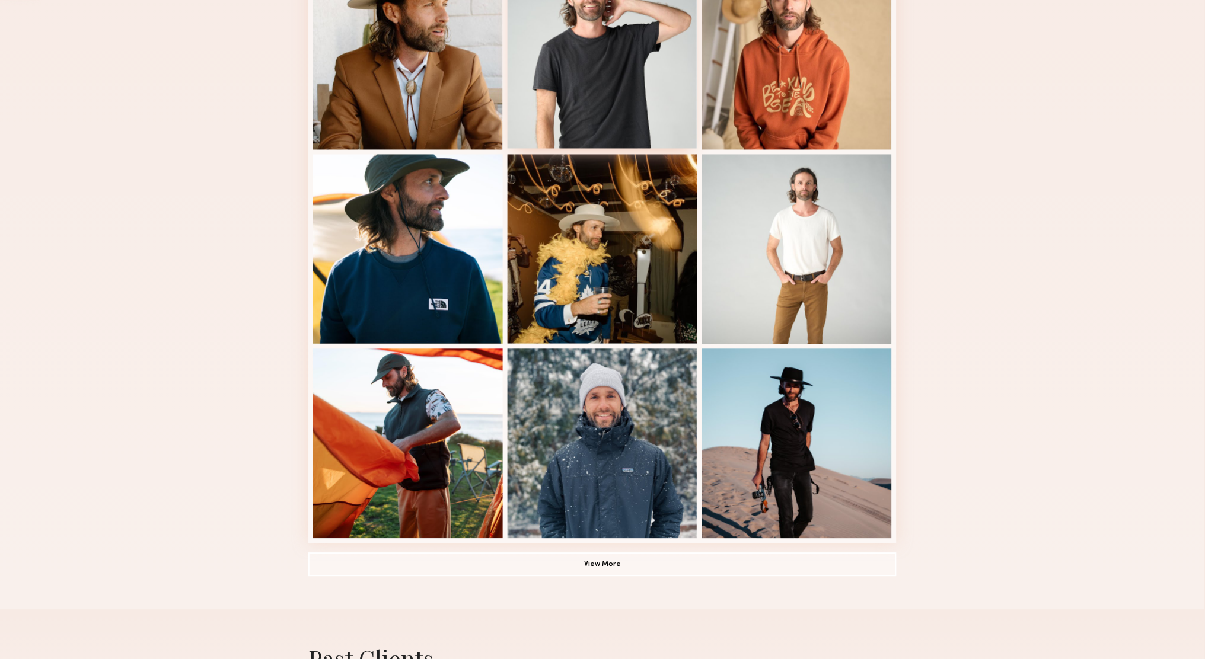
scroll to position [744, 0]
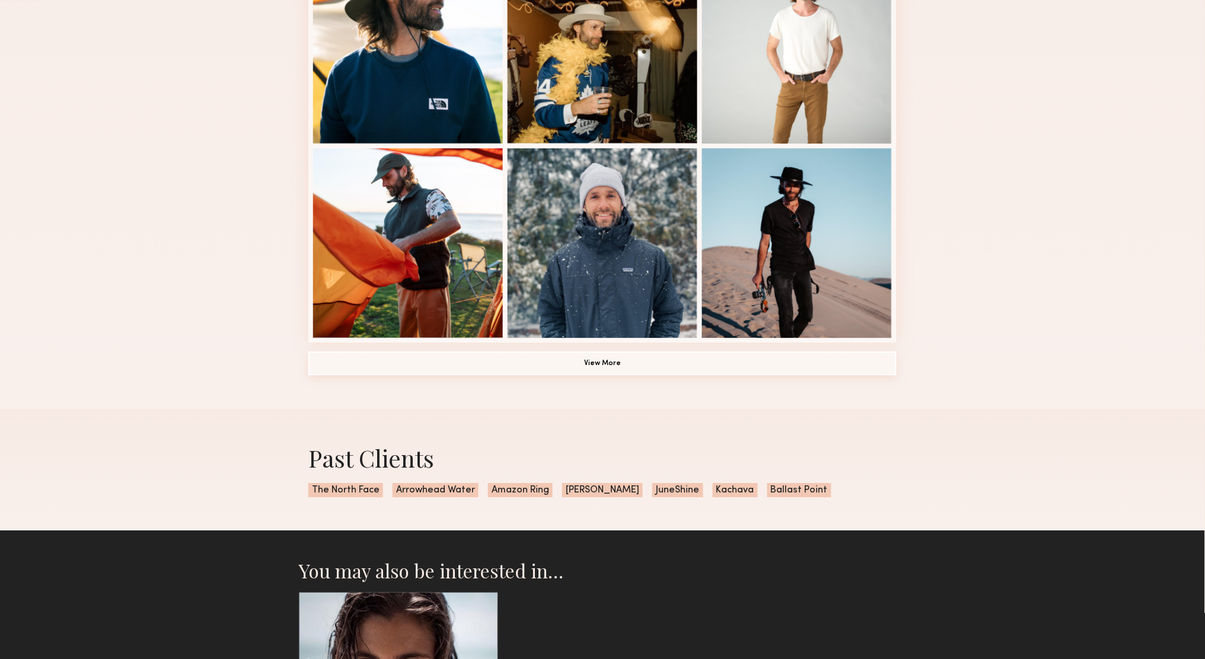
click at [578, 358] on button "View More" at bounding box center [602, 364] width 588 height 24
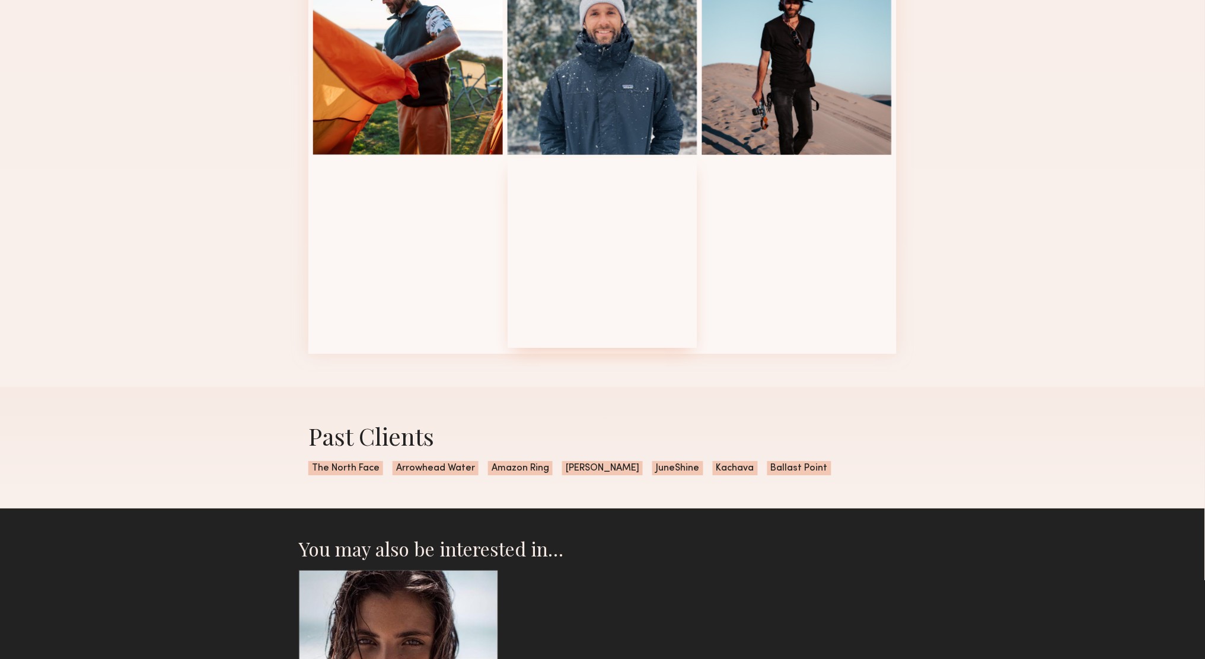
scroll to position [1124, 0]
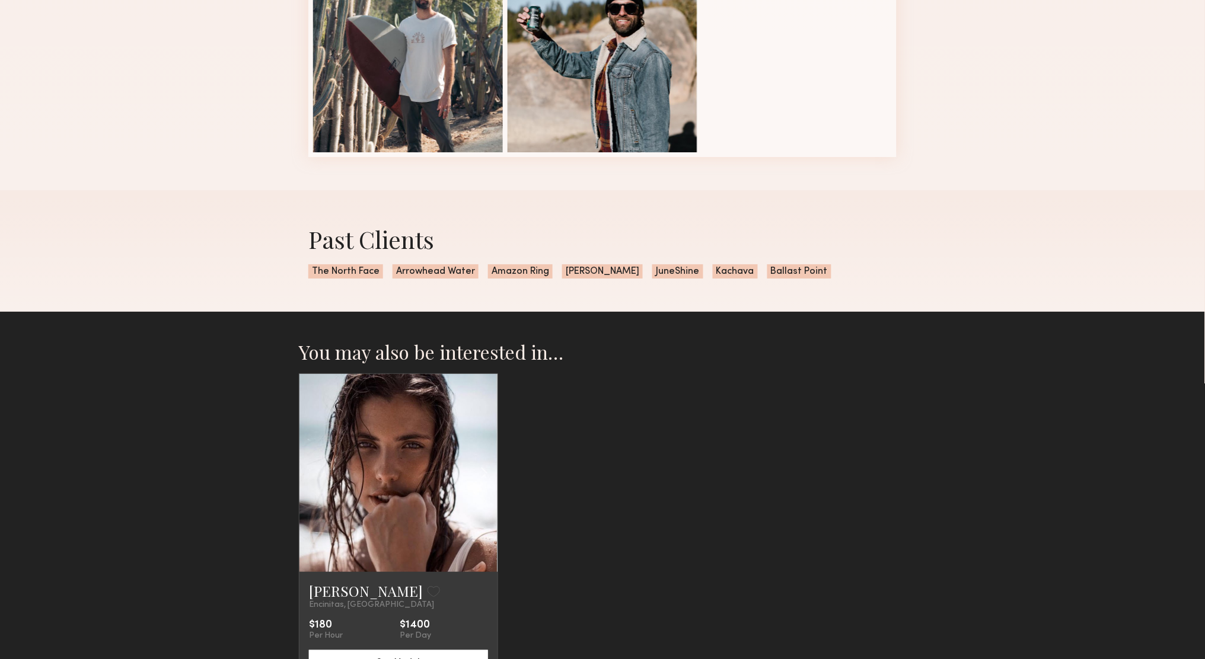
click at [429, 461] on link at bounding box center [399, 473] width 68 height 198
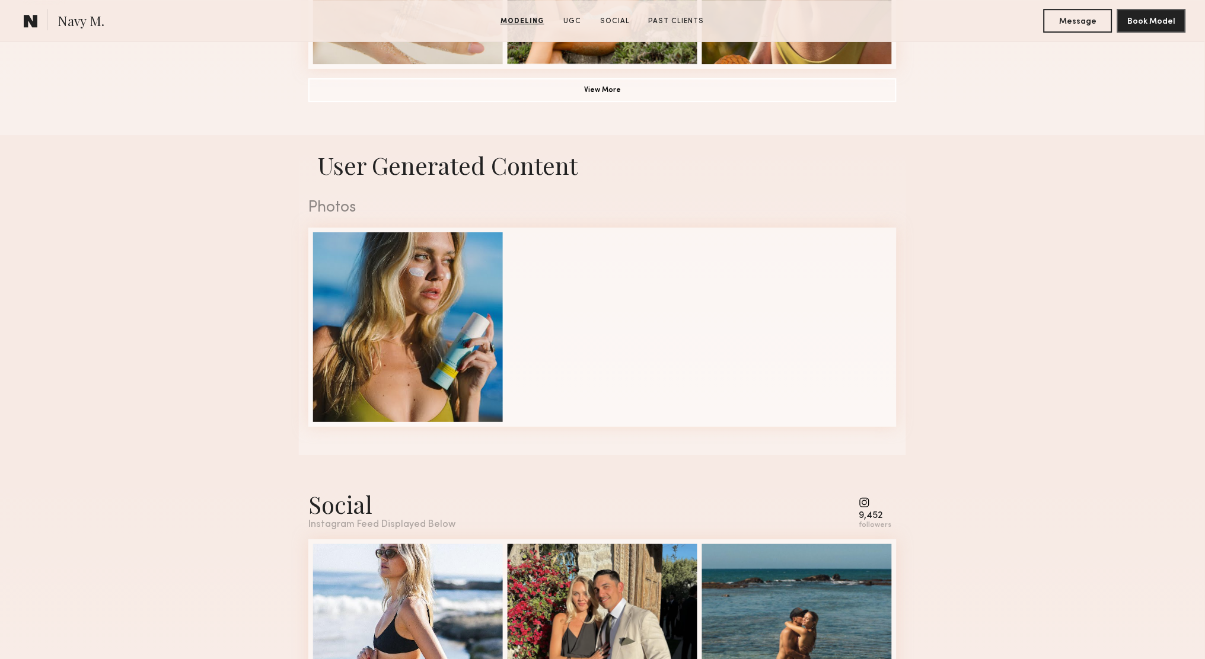
scroll to position [1179, 0]
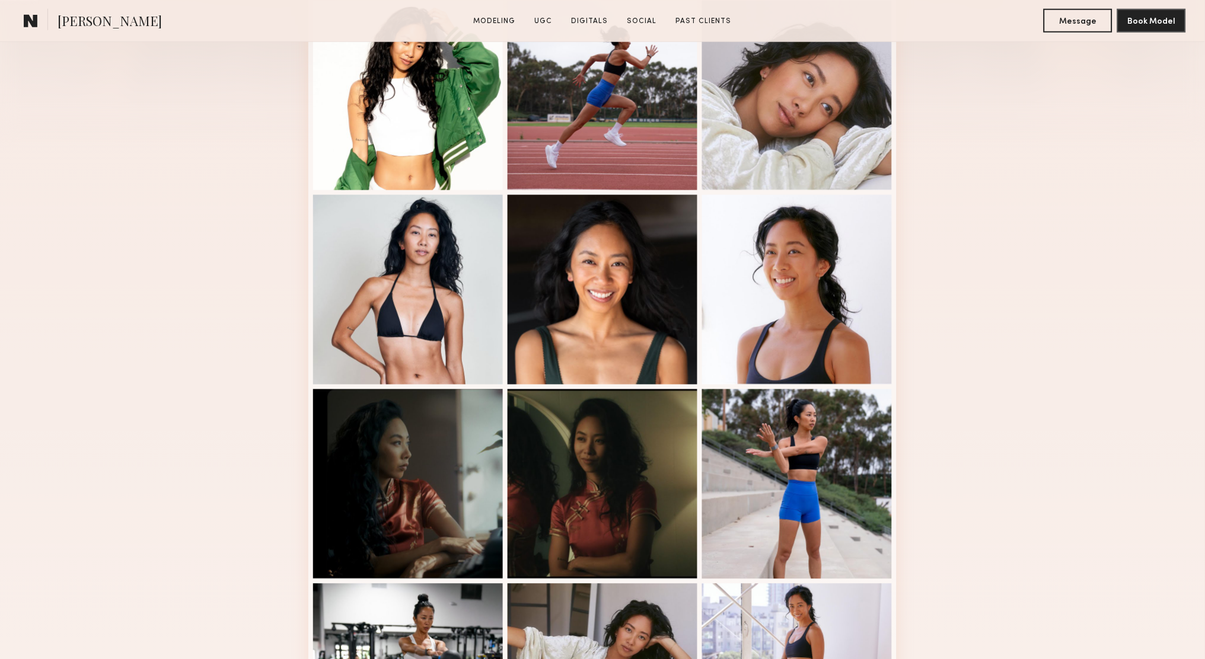
scroll to position [570, 0]
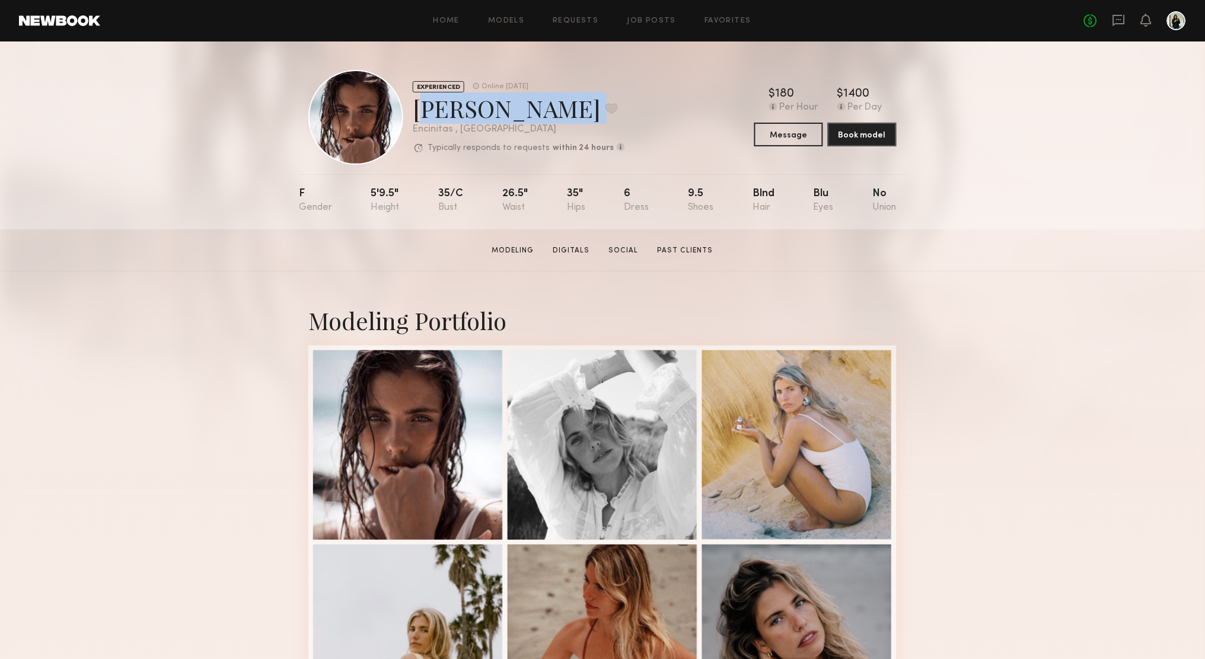
drag, startPoint x: 417, startPoint y: 121, endPoint x: 554, endPoint y: 120, distance: 137.0
click at [552, 122] on div "[PERSON_NAME] Favorite" at bounding box center [519, 108] width 212 height 31
click at [574, 128] on div "Encinitas , [GEOGRAPHIC_DATA]" at bounding box center [519, 130] width 212 height 10
click at [630, 248] on link "Social" at bounding box center [623, 250] width 39 height 11
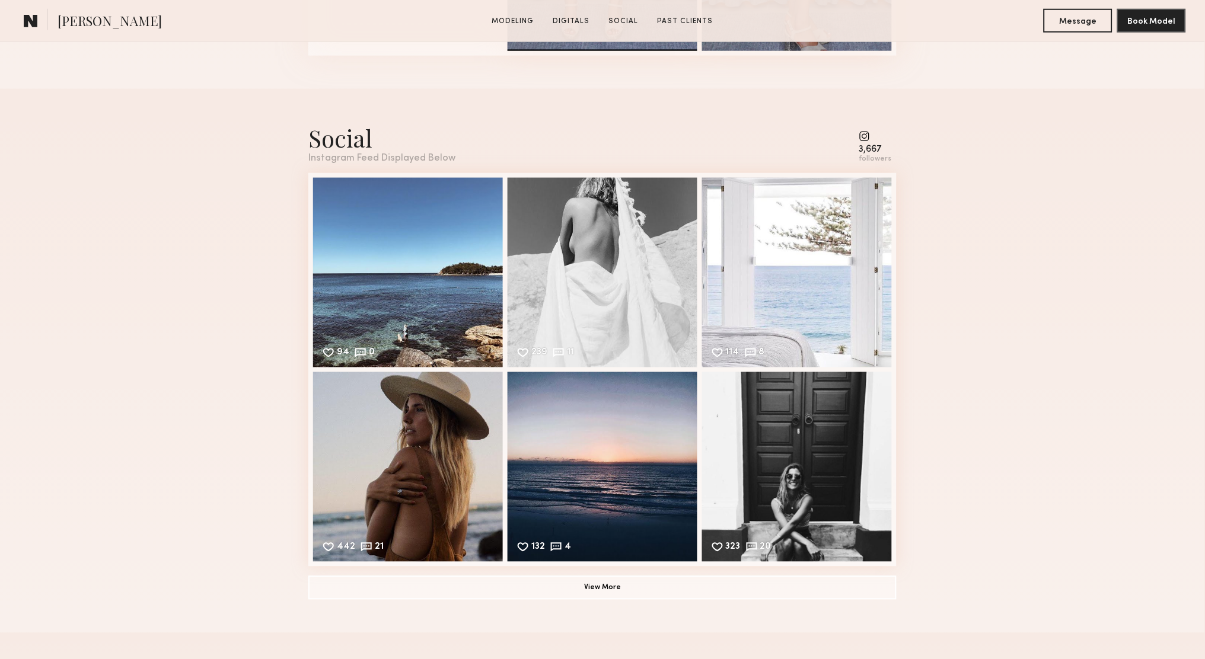
scroll to position [1625, 0]
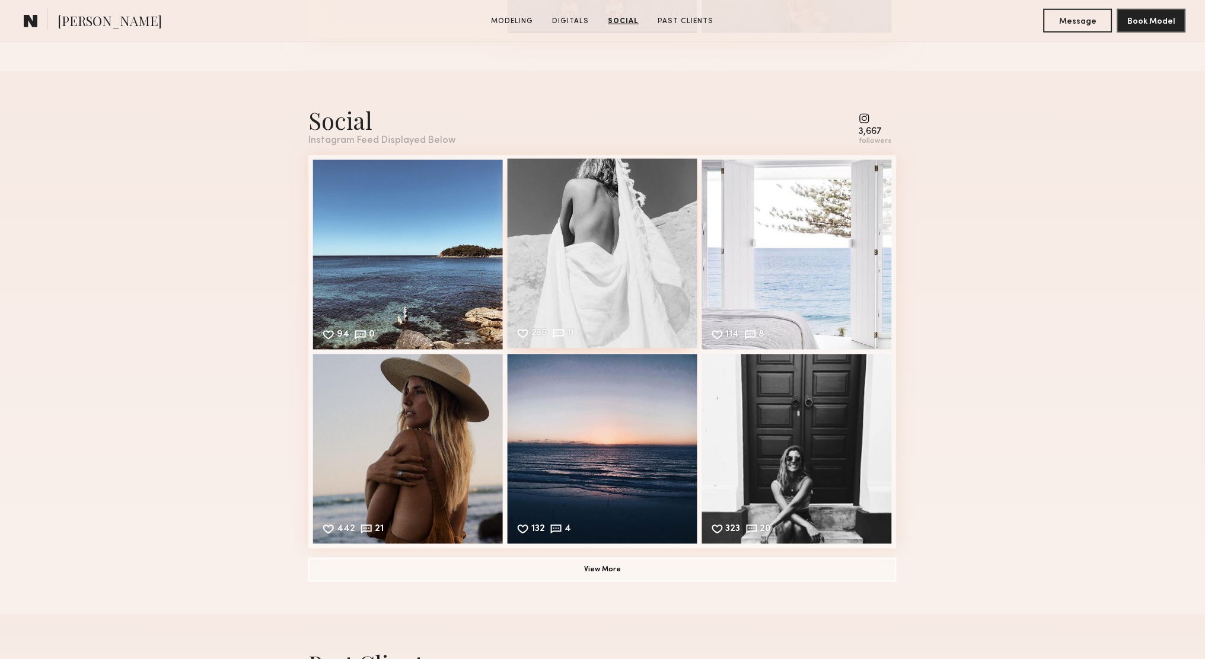
click at [630, 248] on div "239 11 Likes & comments displayed to show model’s engagement" at bounding box center [603, 254] width 190 height 190
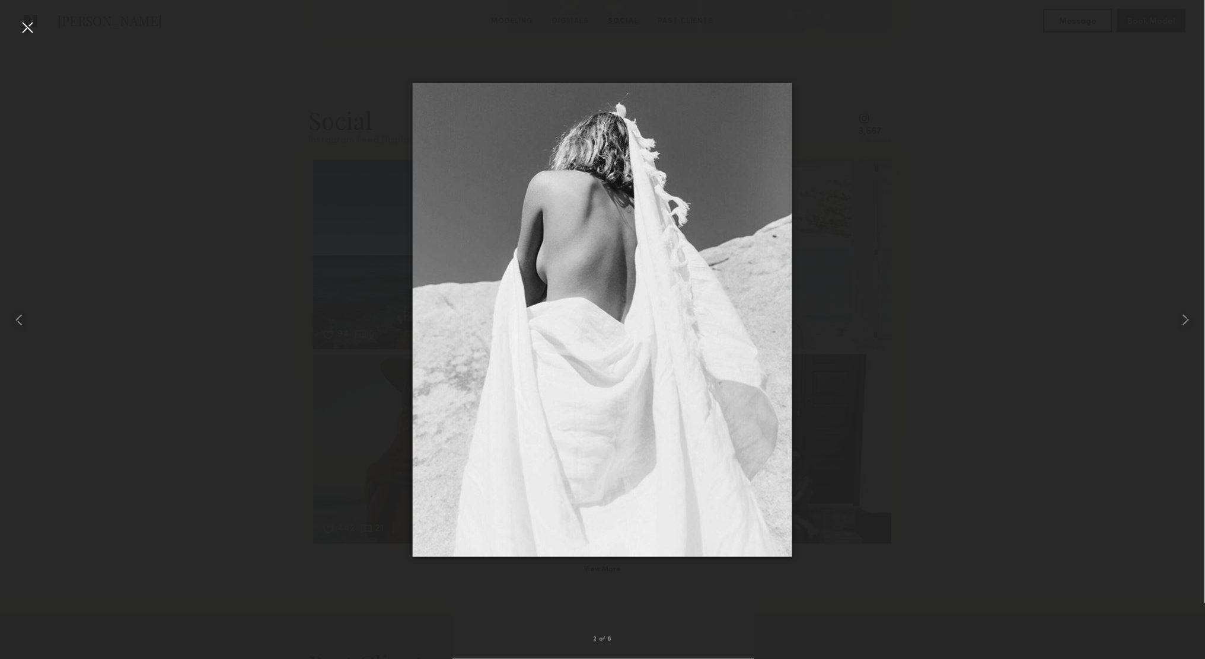
click at [28, 28] on div at bounding box center [27, 27] width 19 height 19
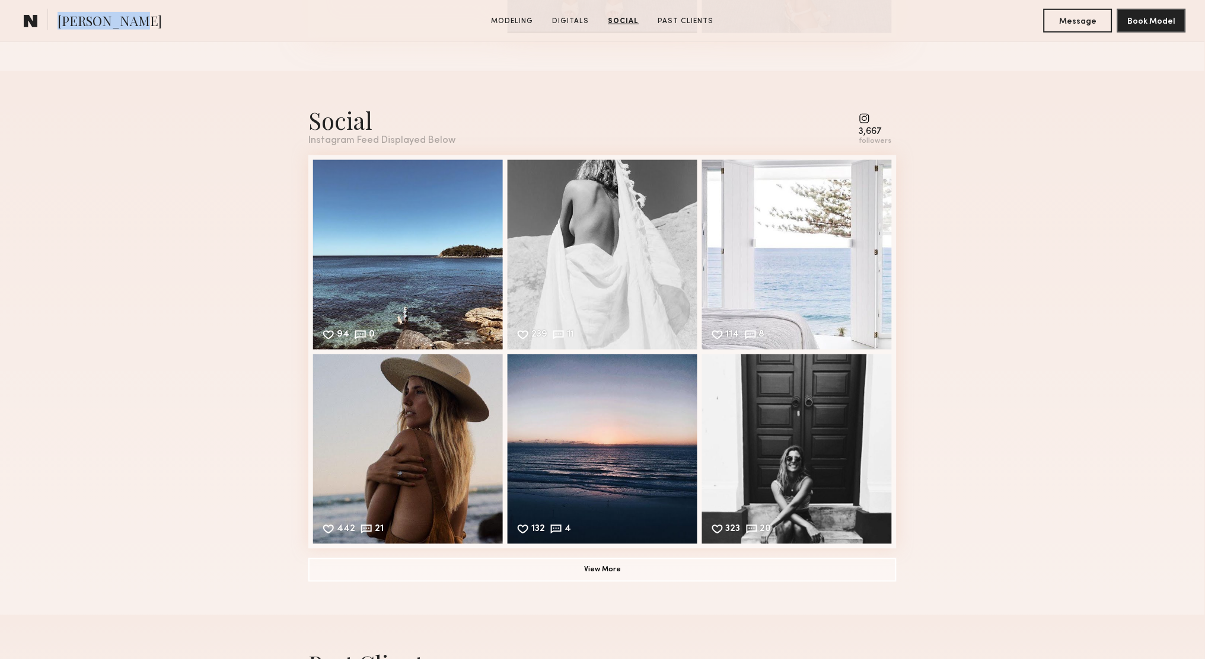
drag, startPoint x: 123, startPoint y: 21, endPoint x: 46, endPoint y: 21, distance: 76.5
click at [46, 21] on section "[PERSON_NAME]" at bounding box center [141, 21] width 244 height 24
copy section "[PERSON_NAME]"
click at [235, 285] on div "Social Instagram Feed Displayed Below 3,667 followers 94 0 Likes & comments dis…" at bounding box center [602, 343] width 1205 height 544
click at [868, 116] on common-icon at bounding box center [875, 118] width 33 height 11
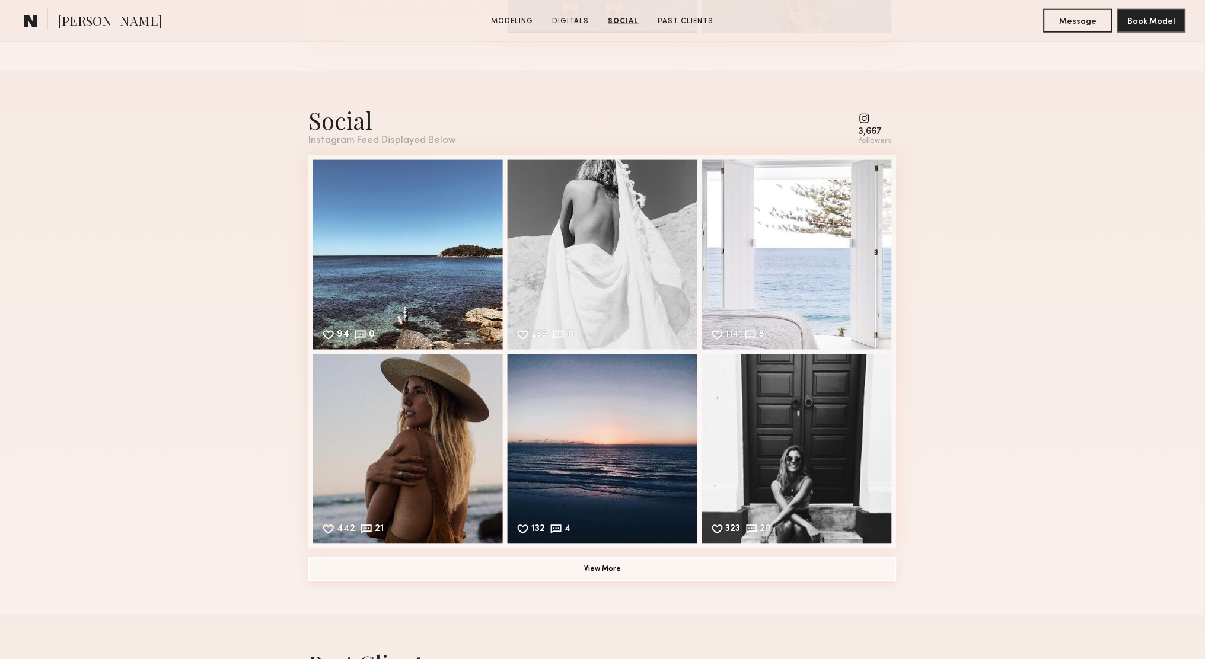
click at [480, 570] on button "View More" at bounding box center [602, 570] width 588 height 24
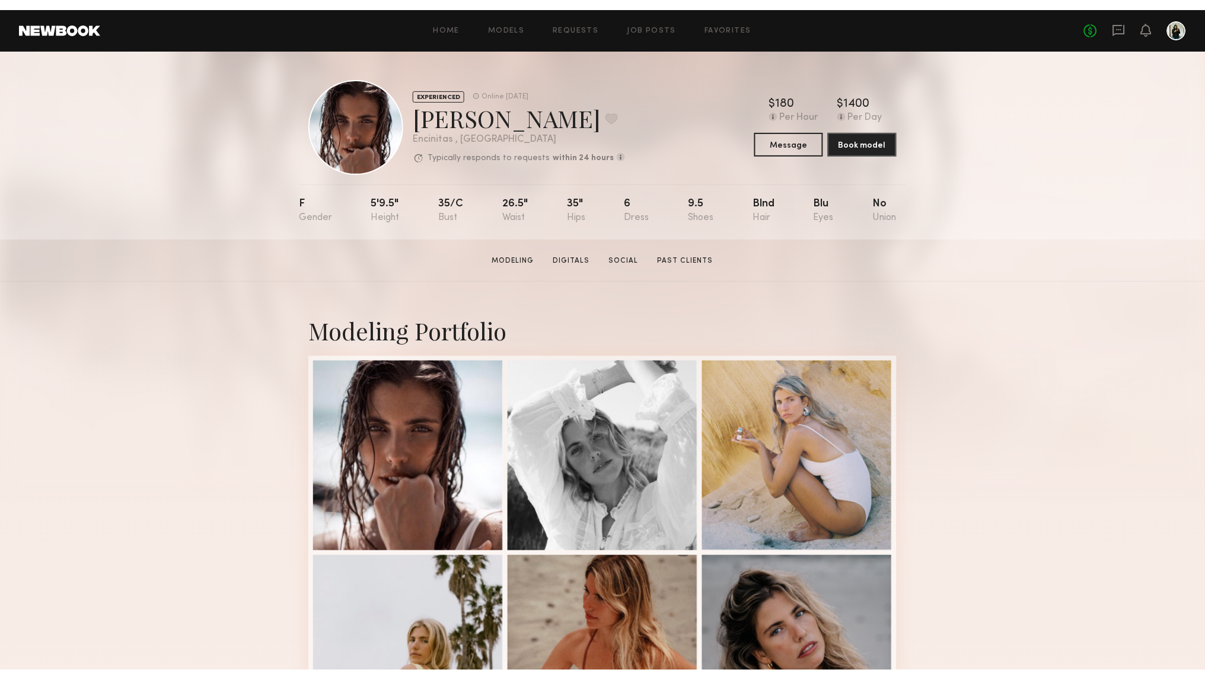
scroll to position [0, 0]
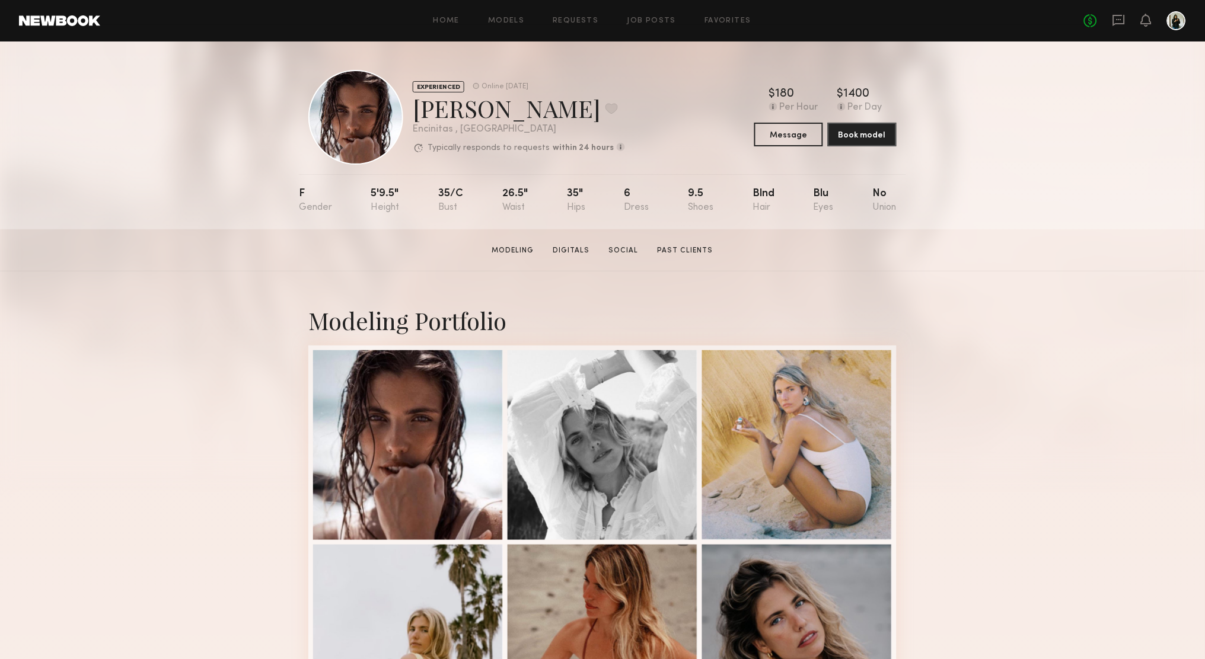
click at [461, 109] on div "[PERSON_NAME] Favorite" at bounding box center [519, 108] width 212 height 31
copy div "[PERSON_NAME]"
